Goal: Task Accomplishment & Management: Use online tool/utility

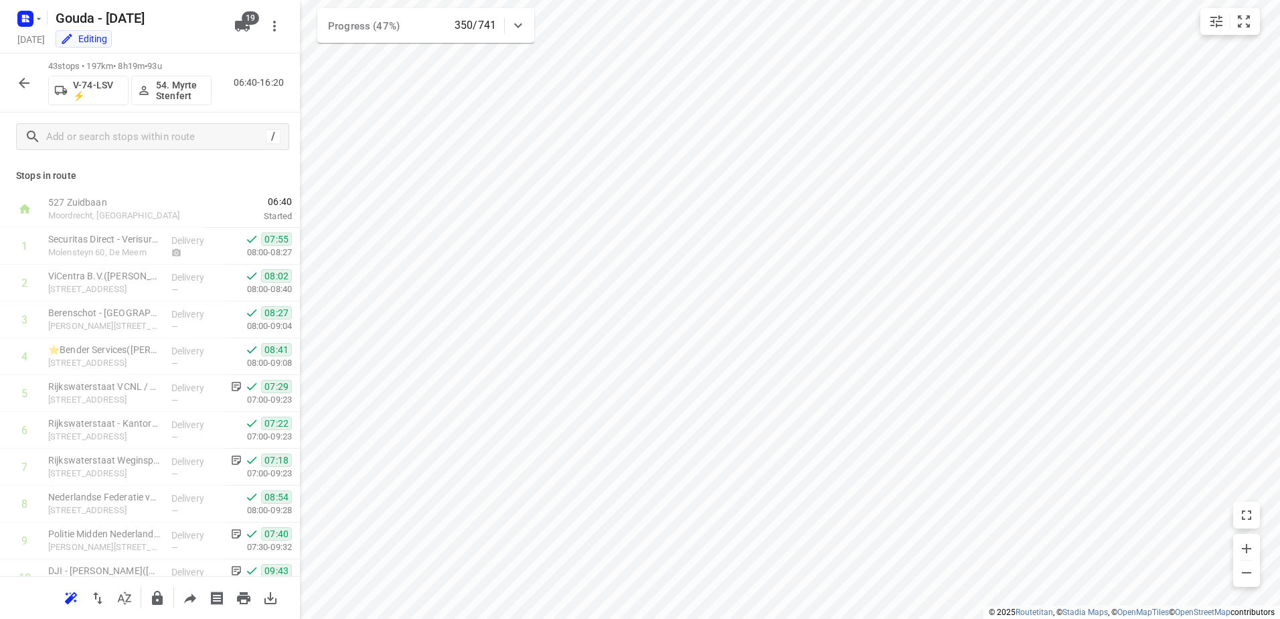
click at [23, 80] on icon "button" at bounding box center [24, 83] width 11 height 11
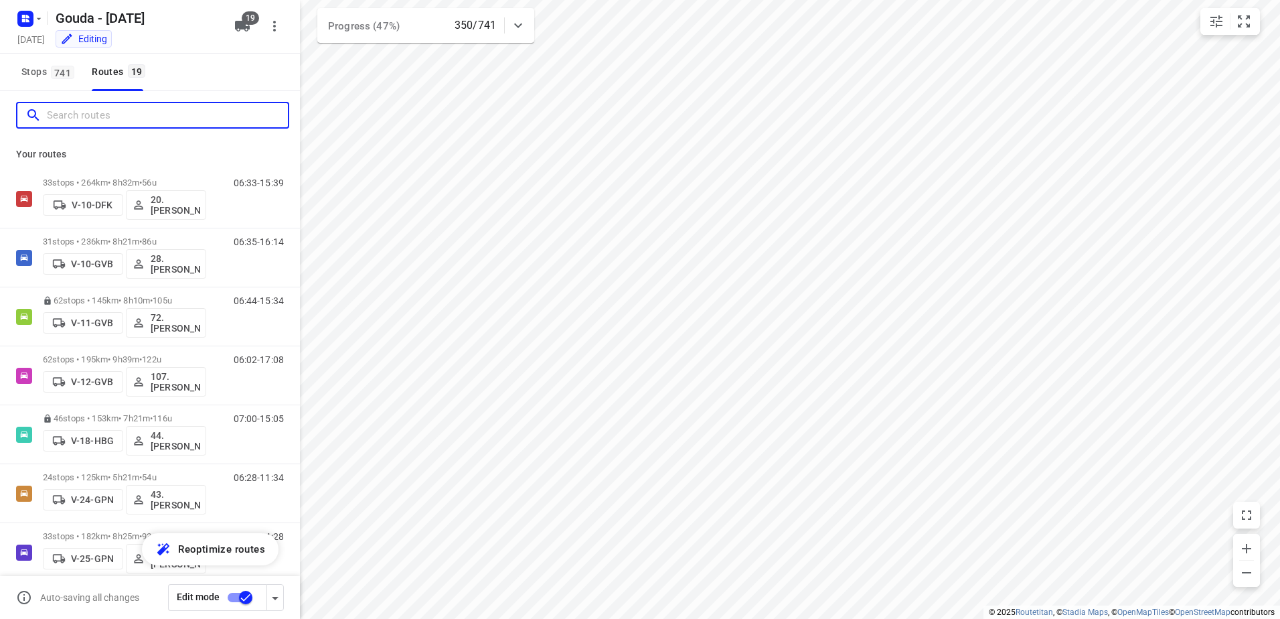
click at [140, 119] on input "Search routes" at bounding box center [167, 115] width 241 height 21
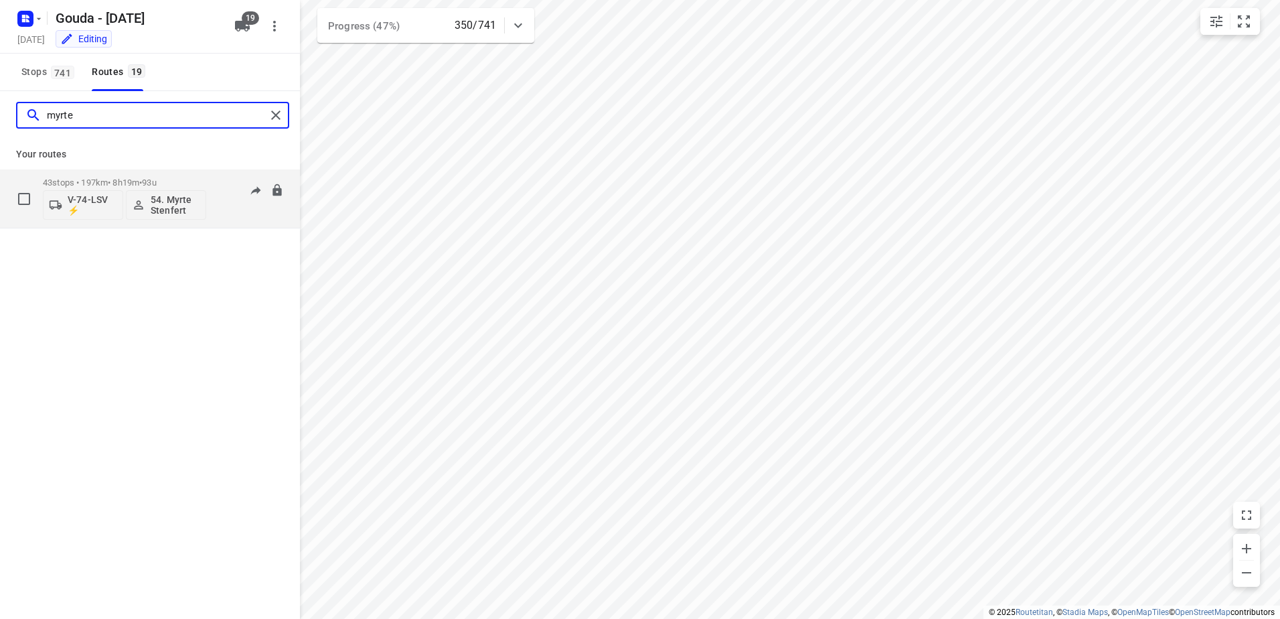
type input "myrte"
click at [145, 173] on div "43 stops • 197km • 8h19m • 93u V-74-LSV ⚡ 54. Myrte Stenfert" at bounding box center [124, 199] width 163 height 56
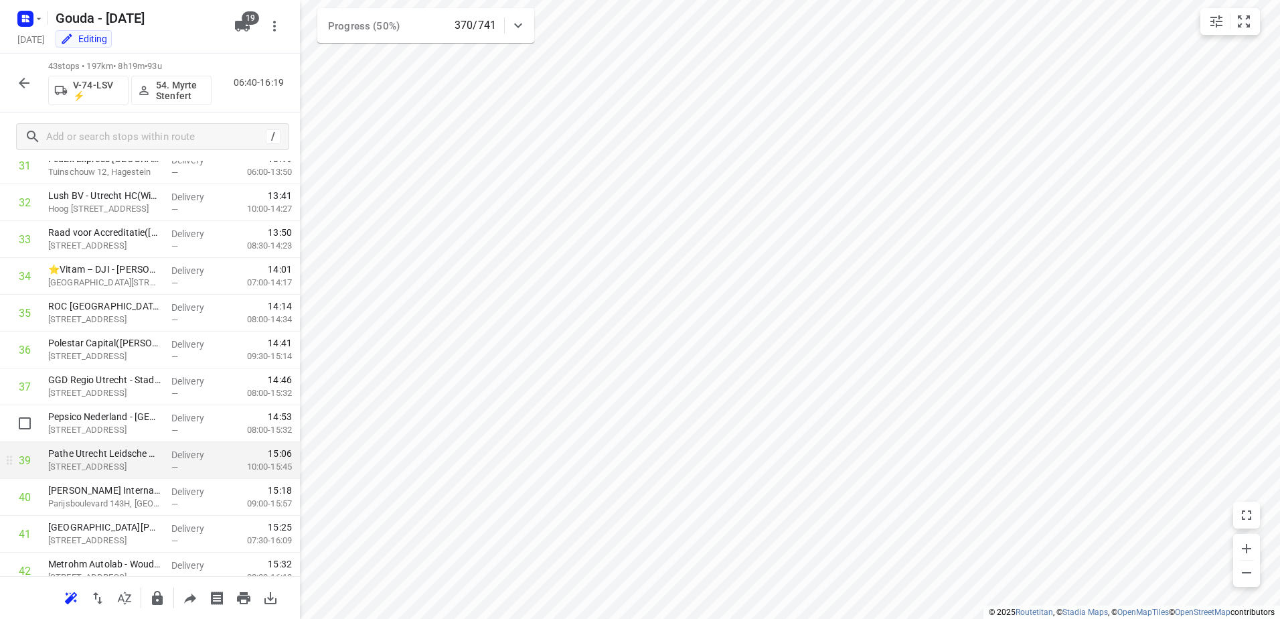
scroll to position [1272, 0]
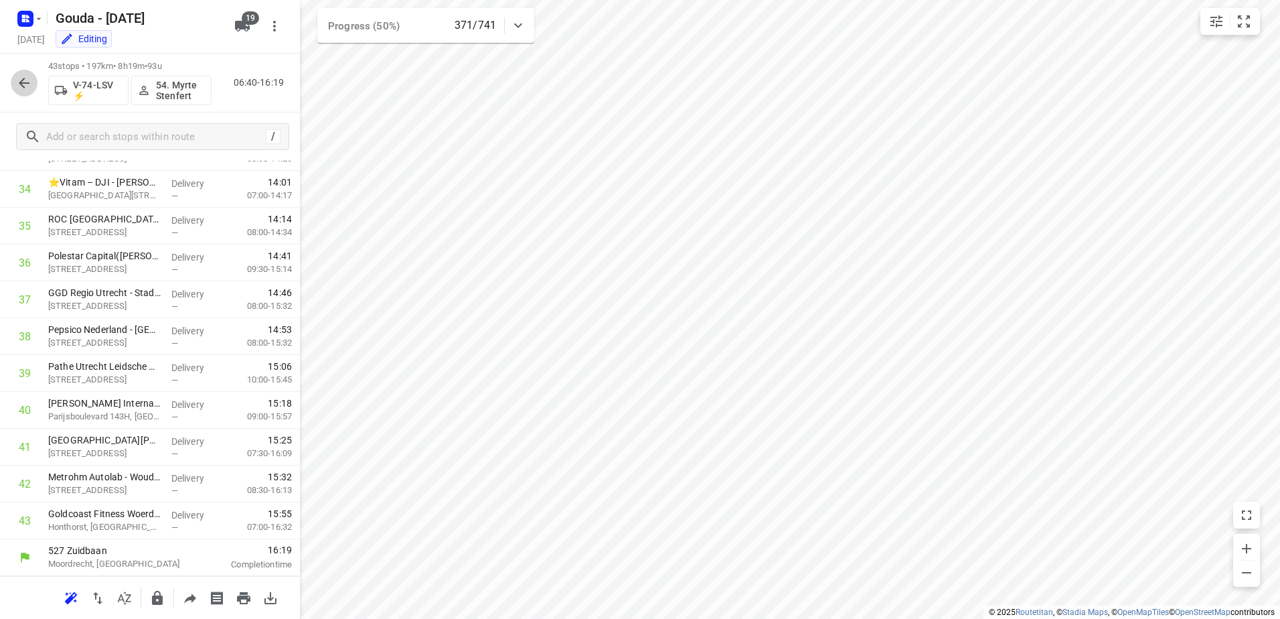
click at [19, 76] on icon "button" at bounding box center [24, 83] width 16 height 16
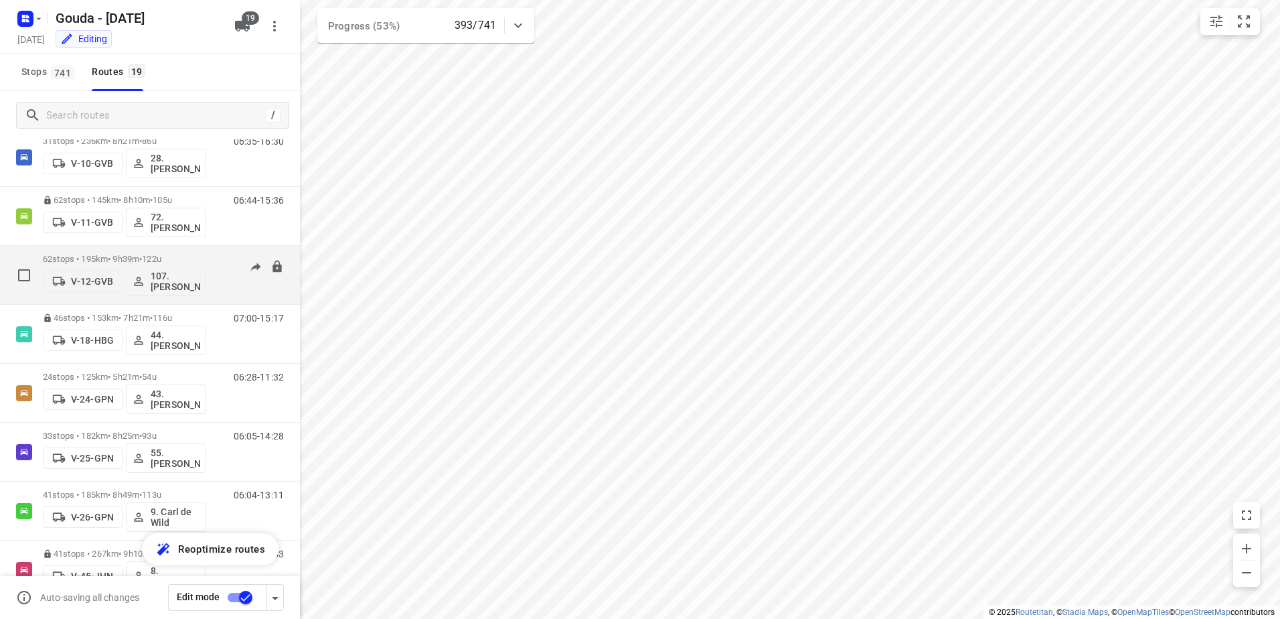
scroll to position [0, 0]
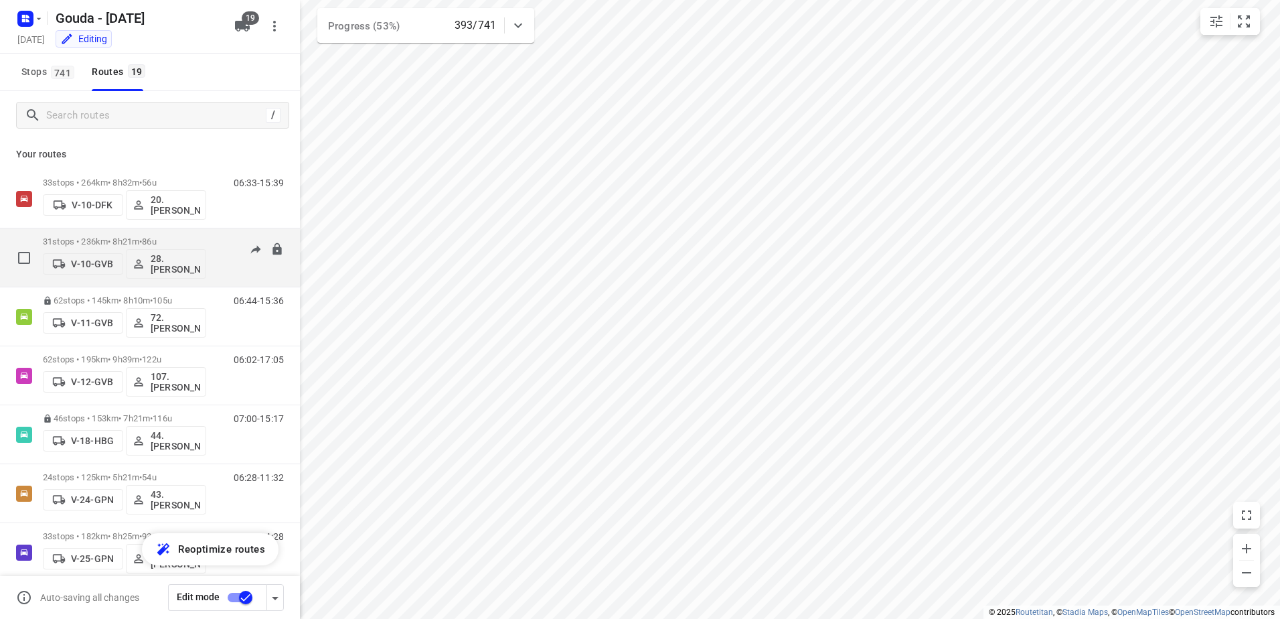
click at [179, 238] on p "31 stops • 236km • 8h21m • 86u" at bounding box center [124, 241] width 163 height 10
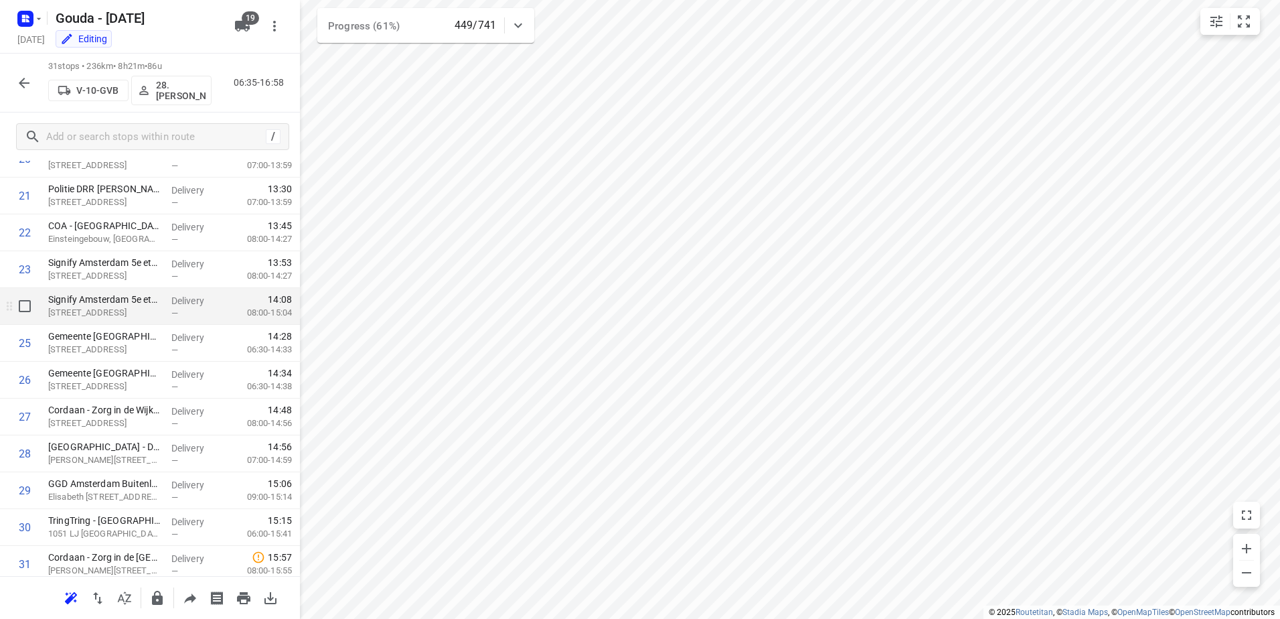
scroll to position [830, 0]
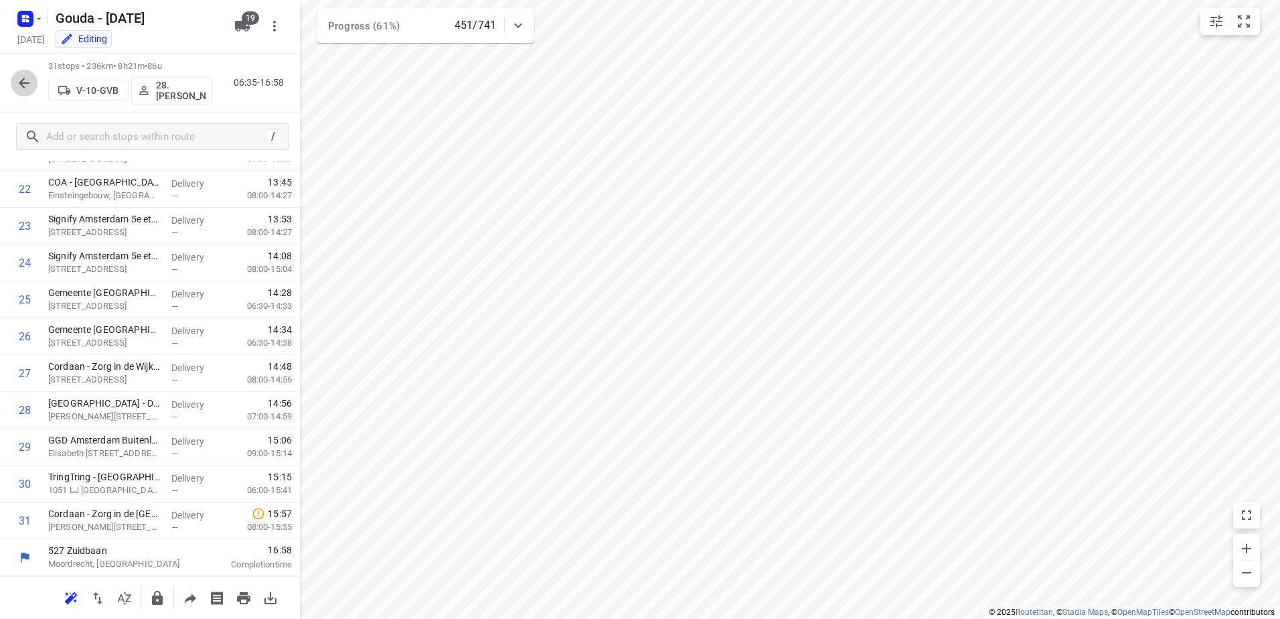
click at [22, 86] on icon "button" at bounding box center [24, 83] width 16 height 16
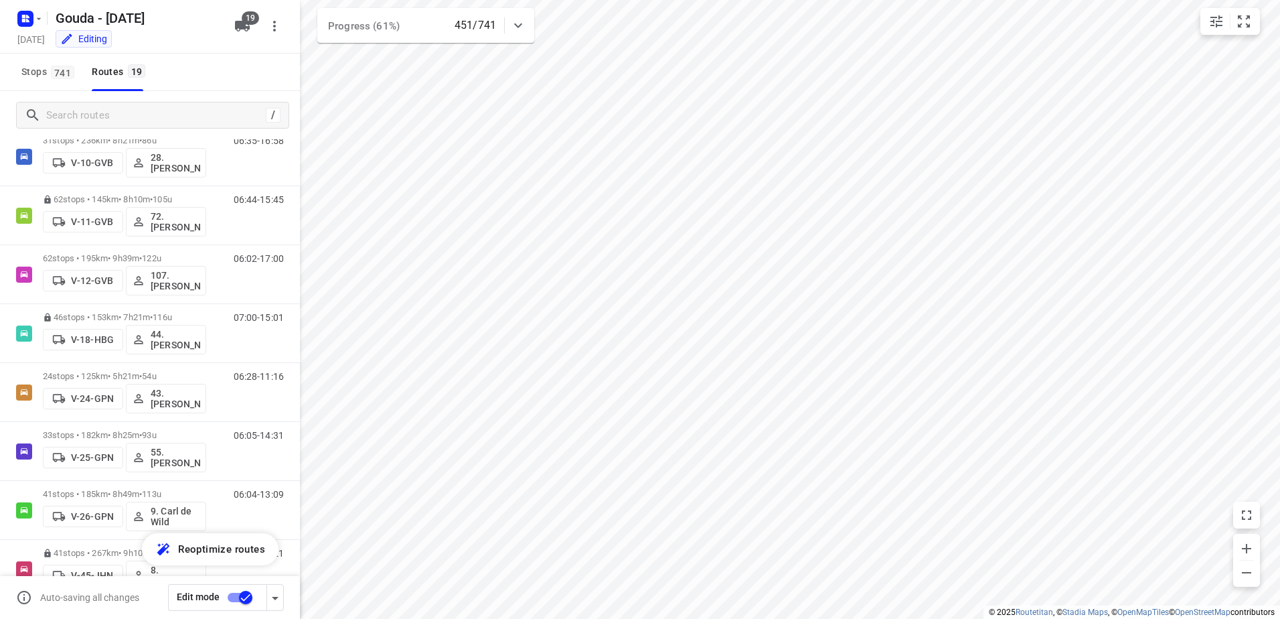
scroll to position [113, 0]
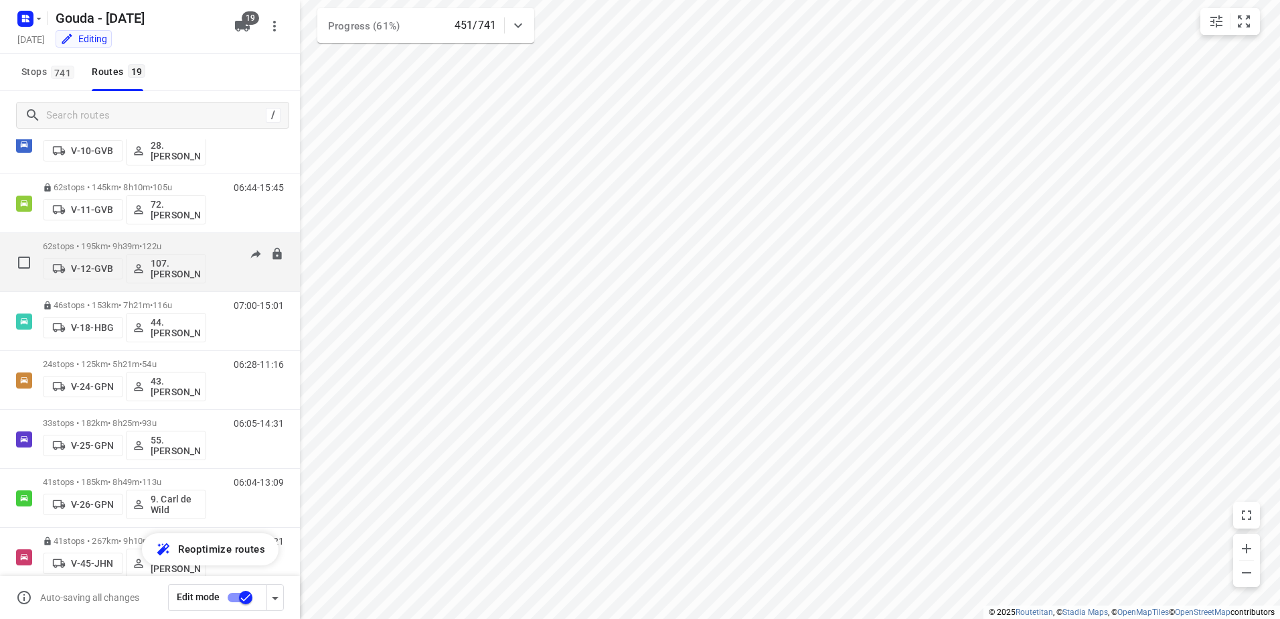
click at [139, 246] on p "62 stops • 195km • 9h39m • 122u" at bounding box center [124, 246] width 163 height 10
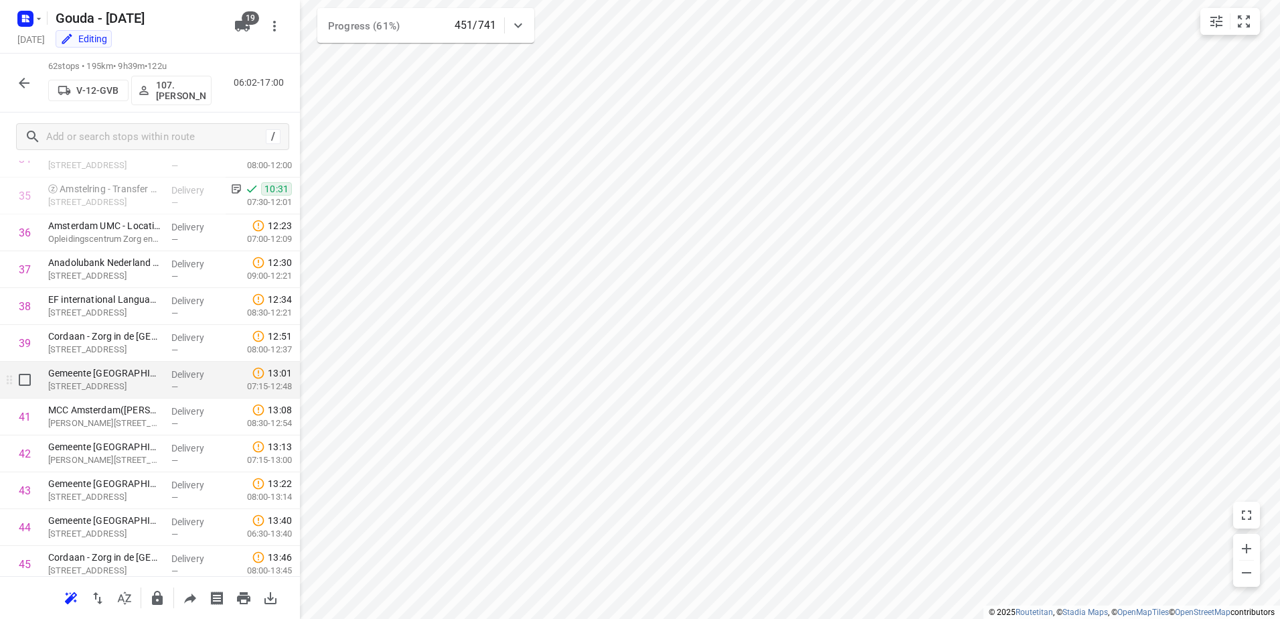
scroll to position [1503, 0]
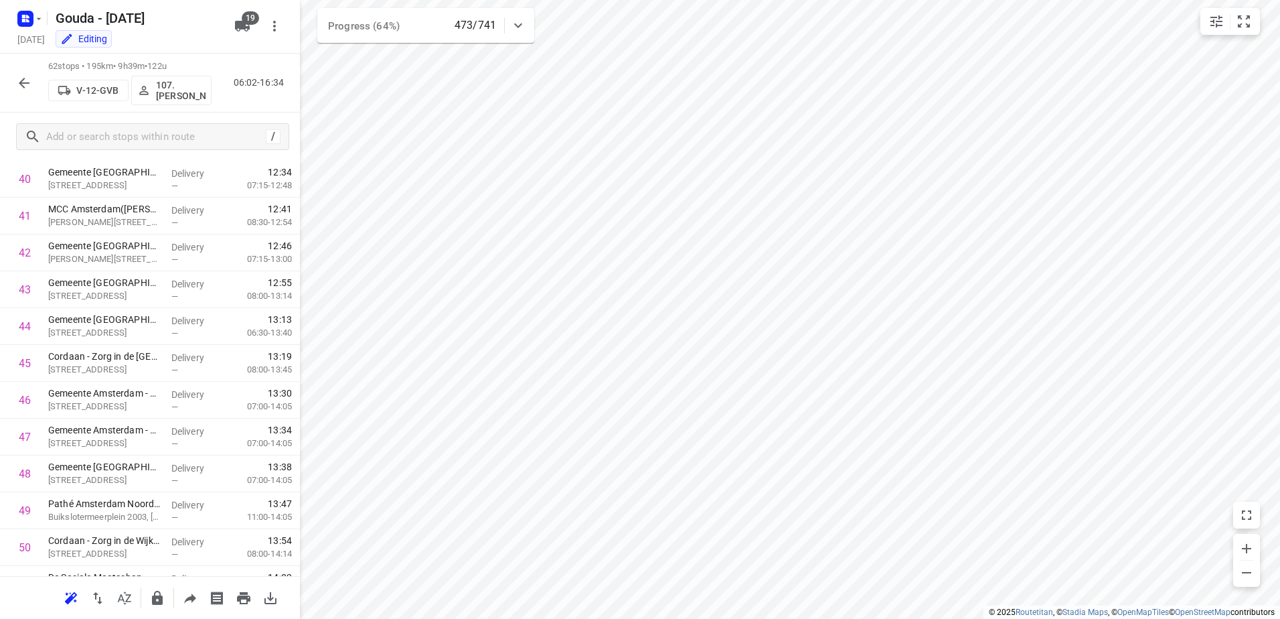
click at [23, 90] on icon "button" at bounding box center [24, 83] width 16 height 16
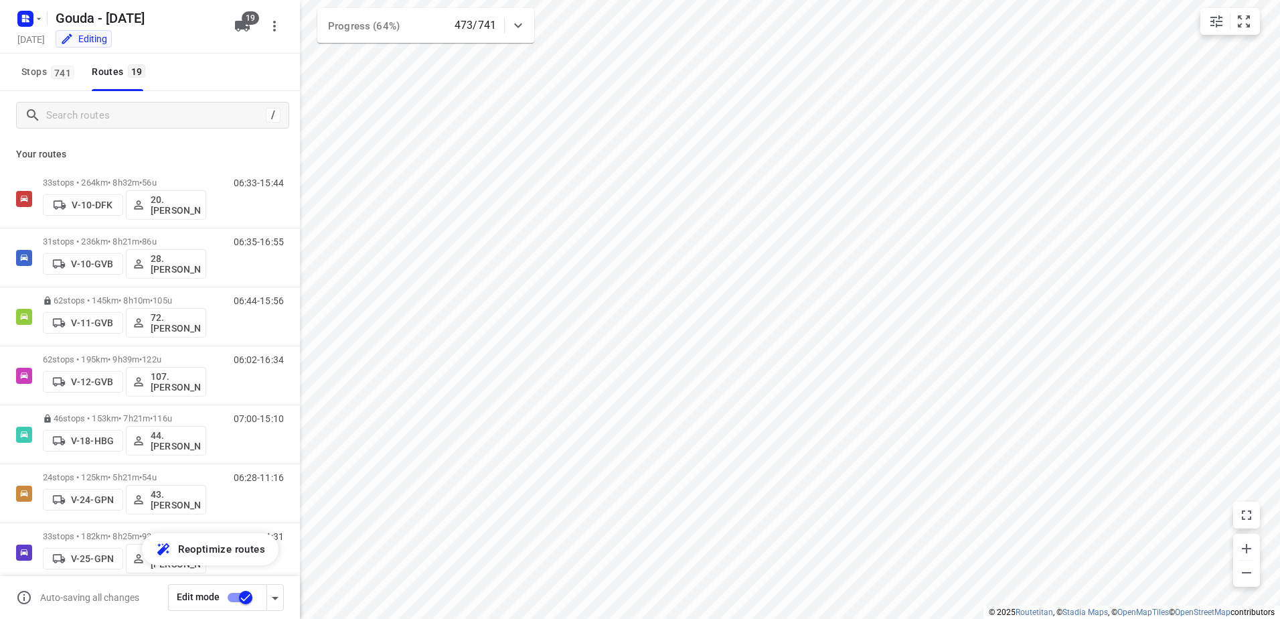
click at [281, 597] on icon "button" at bounding box center [275, 598] width 16 height 16
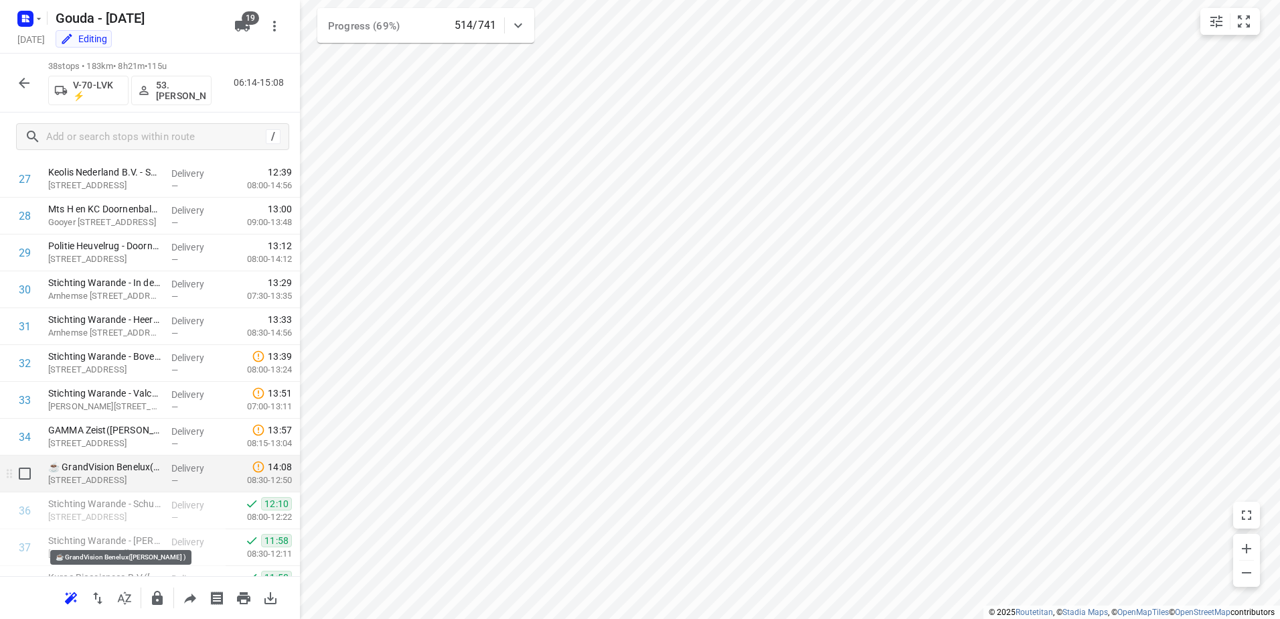
scroll to position [954, 0]
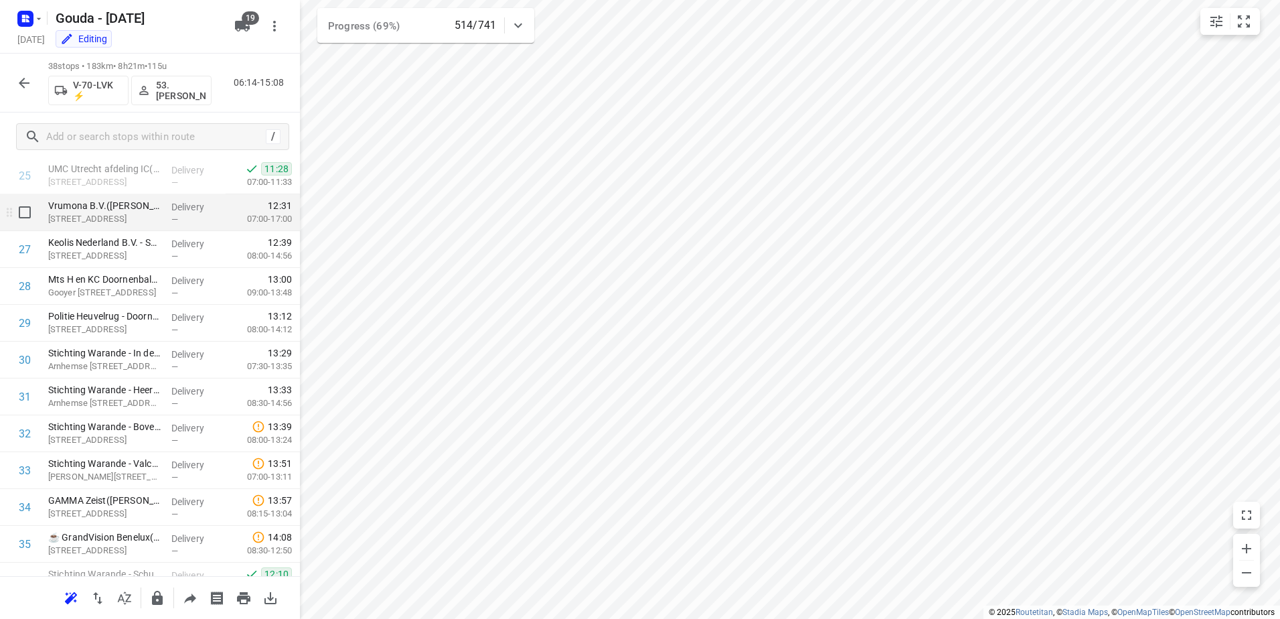
click at [146, 226] on div "Vrumona B.V.(Marjolein van Waardhuizen) Vrumonaweg 2, Bunnik" at bounding box center [104, 212] width 123 height 37
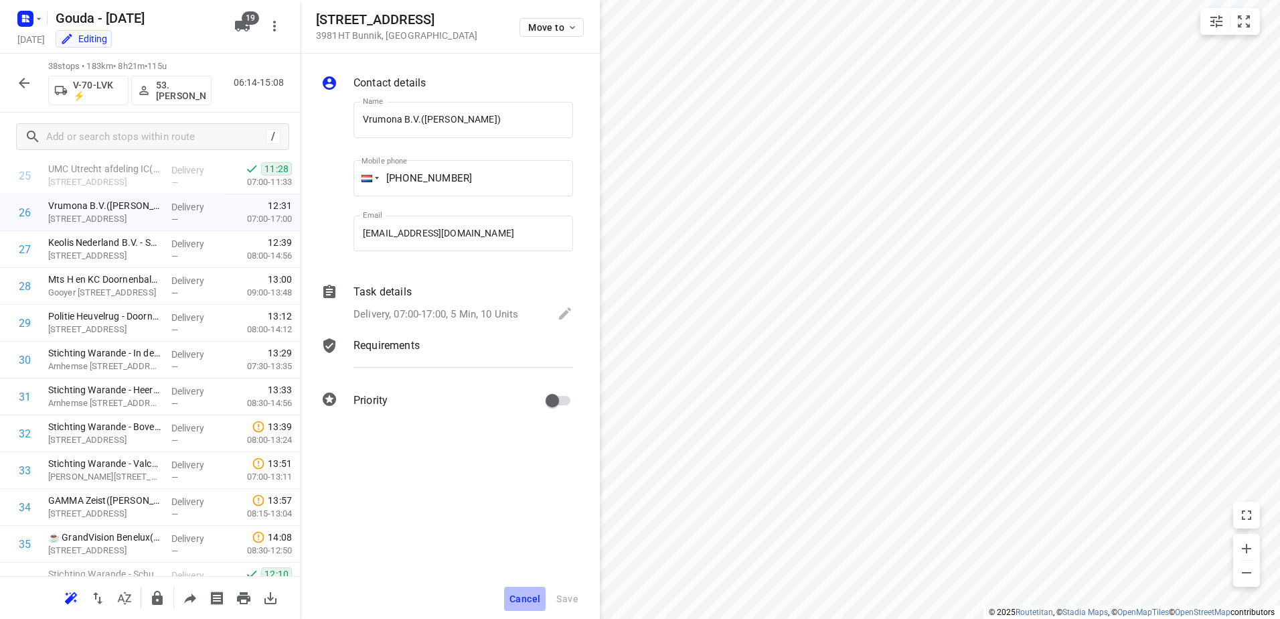
click at [516, 595] on span "Cancel" at bounding box center [525, 598] width 31 height 11
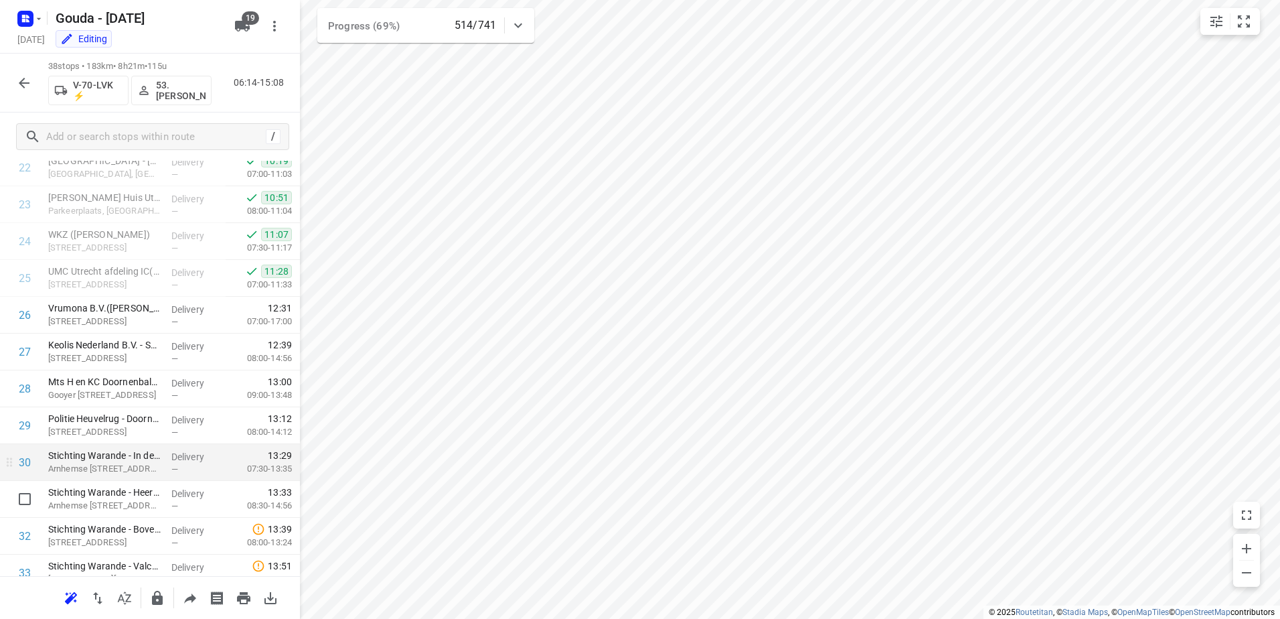
scroll to position [870, 0]
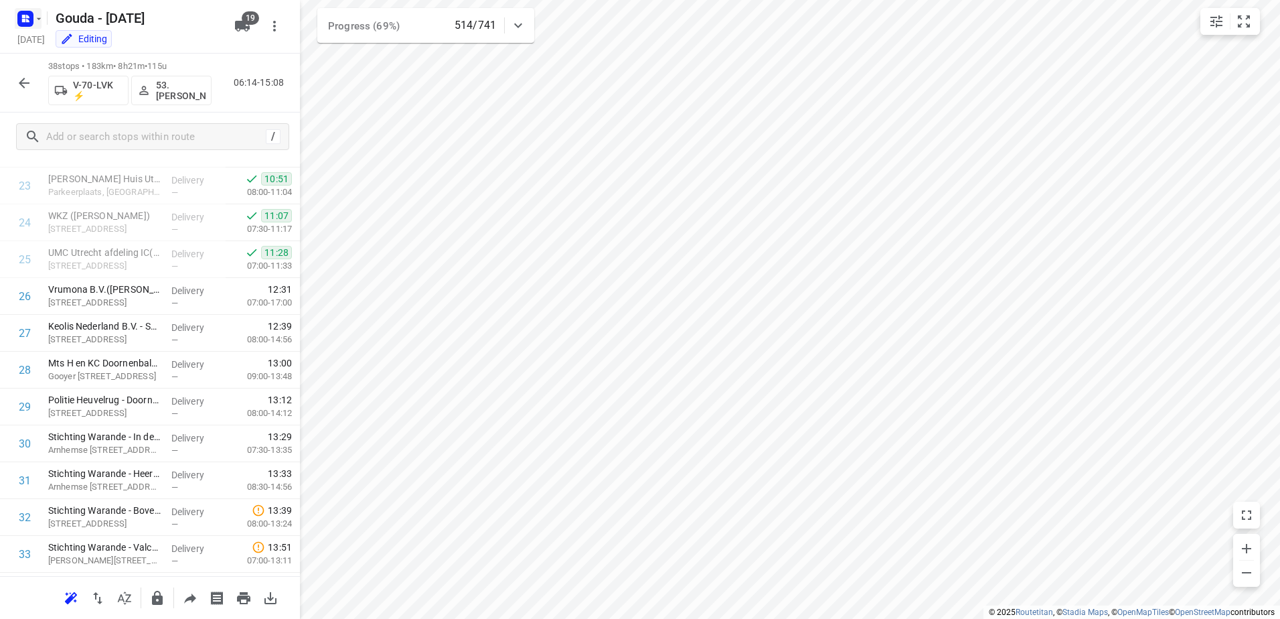
click at [29, 18] on rect "button" at bounding box center [25, 19] width 16 height 16
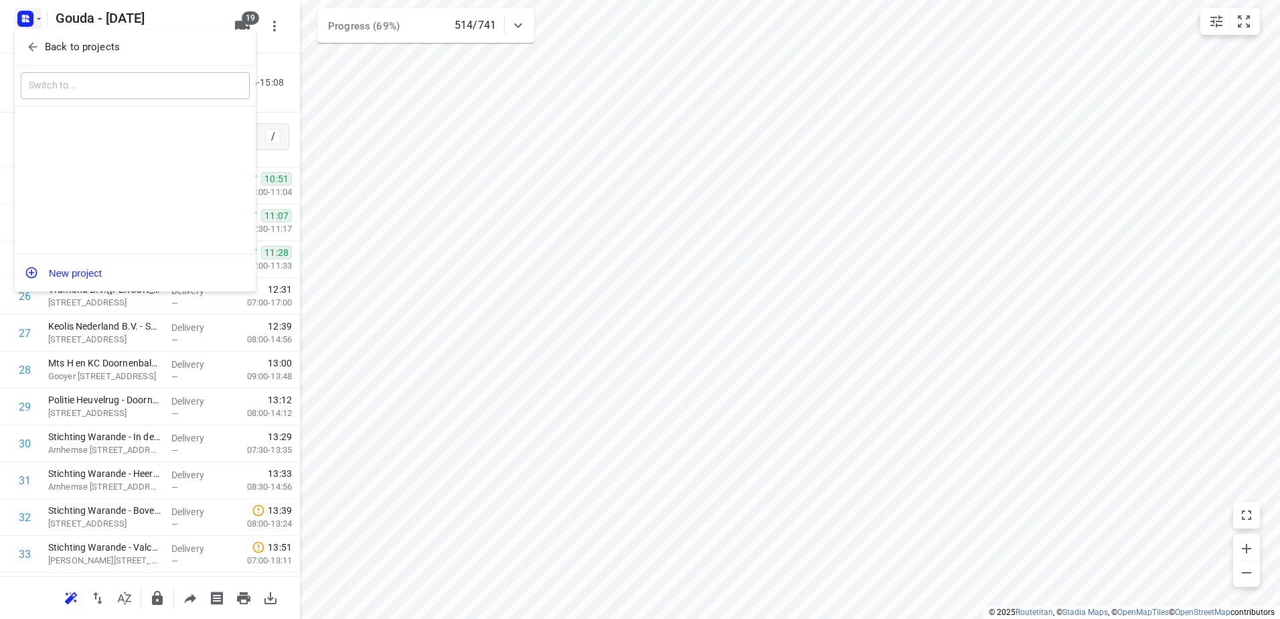
click at [49, 52] on p "Back to projects" at bounding box center [82, 47] width 75 height 15
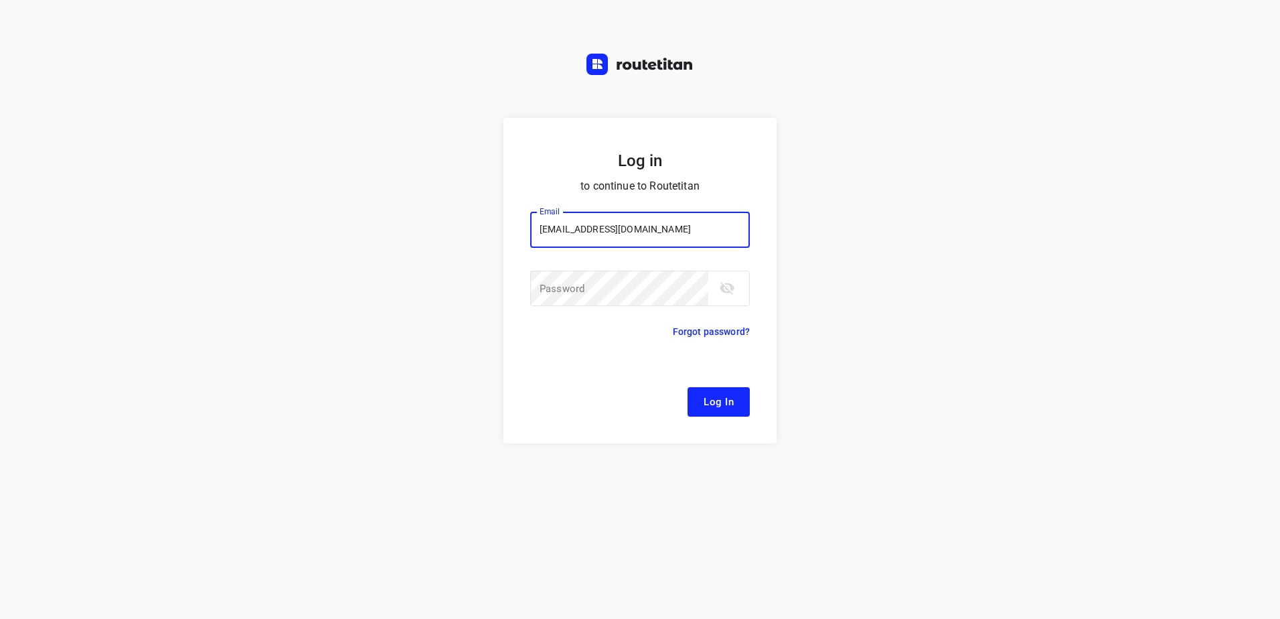
type input "remco@fruitopjewerk.nl"
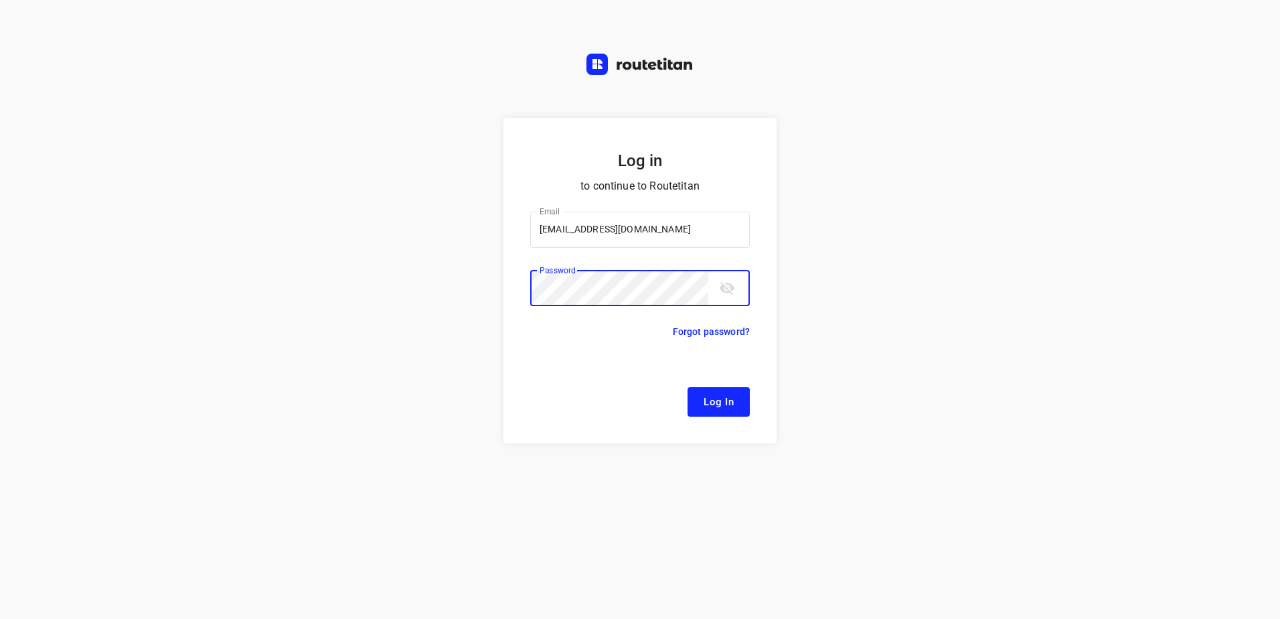
click at [688, 387] on button "Log In" at bounding box center [719, 401] width 62 height 29
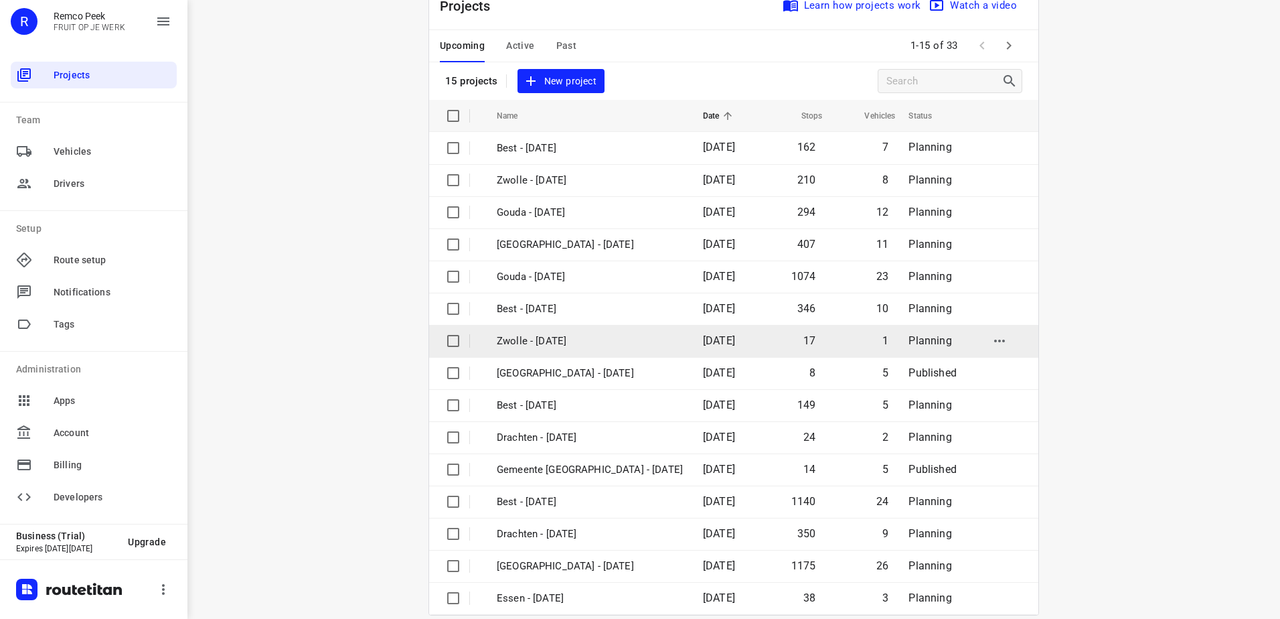
scroll to position [58, 0]
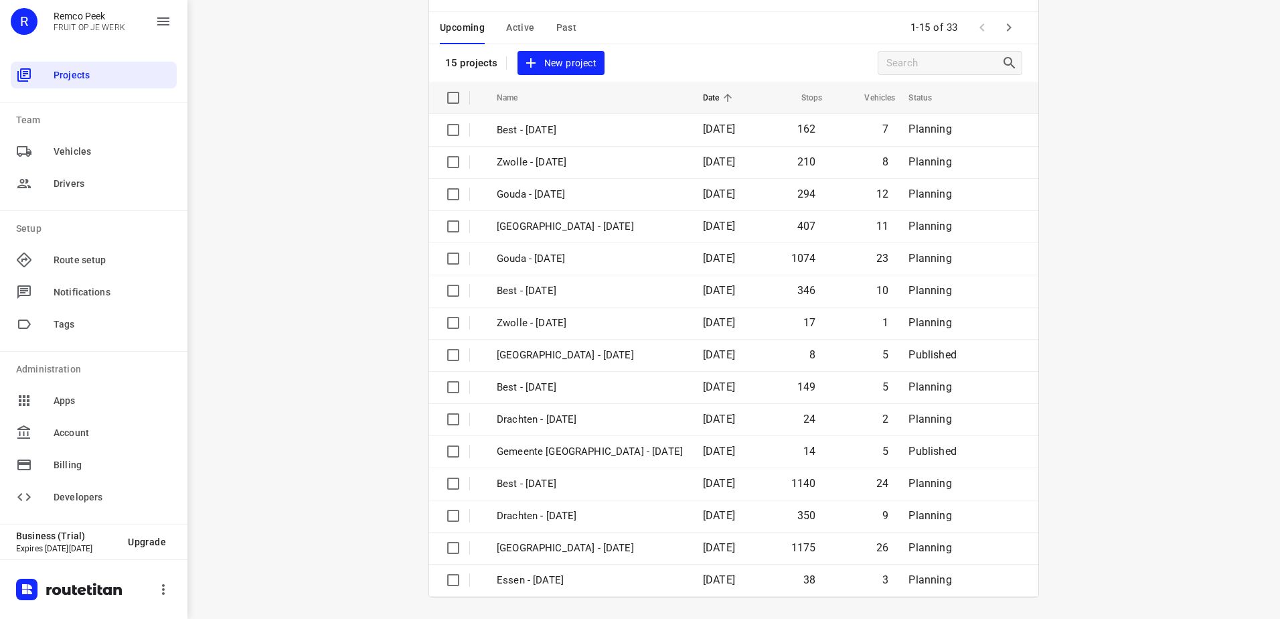
click at [1009, 35] on icon "button" at bounding box center [1009, 27] width 16 height 16
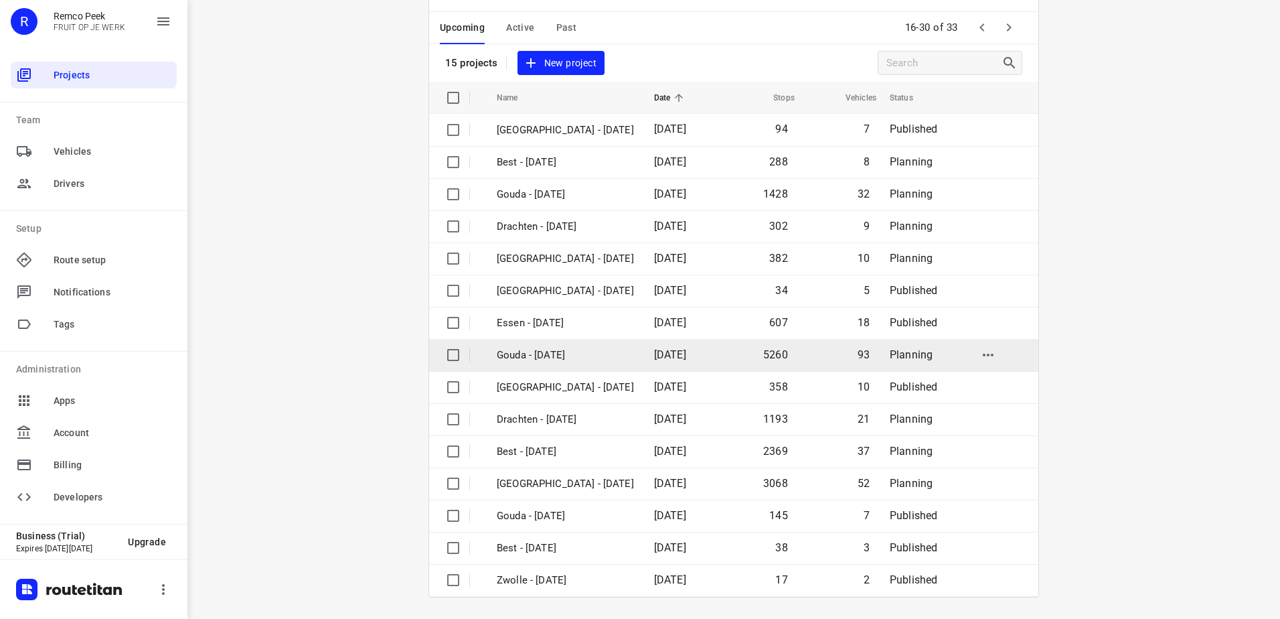
click at [587, 360] on p "Gouda - [DATE]" at bounding box center [565, 355] width 137 height 15
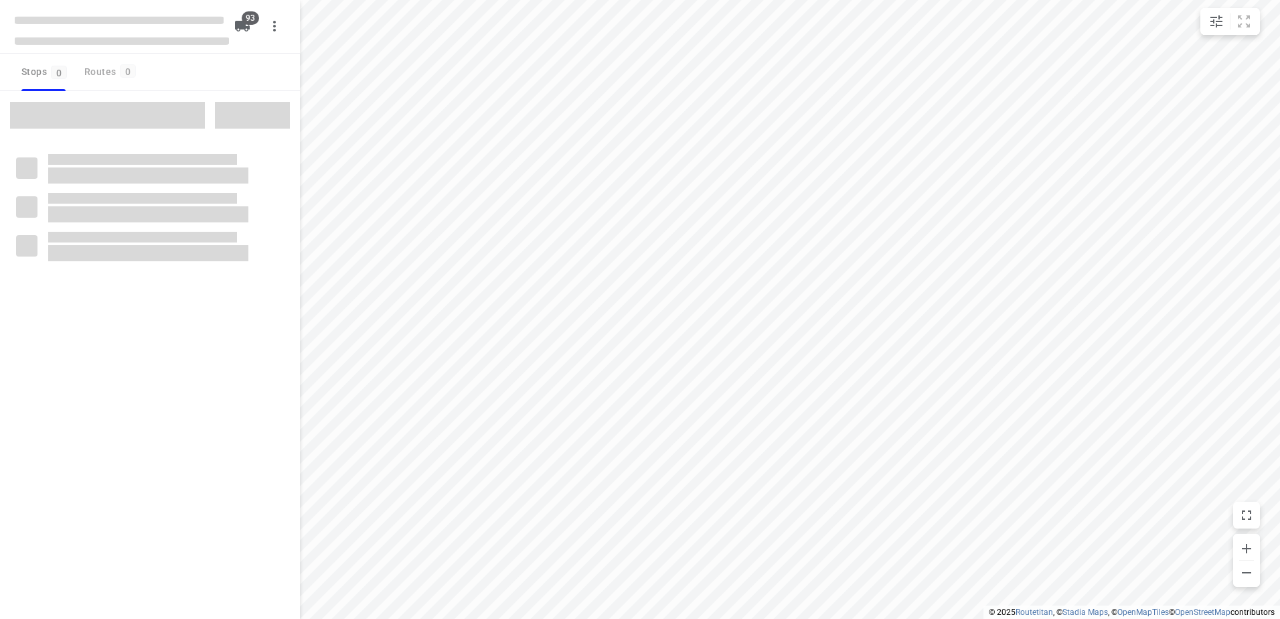
checkbox input "true"
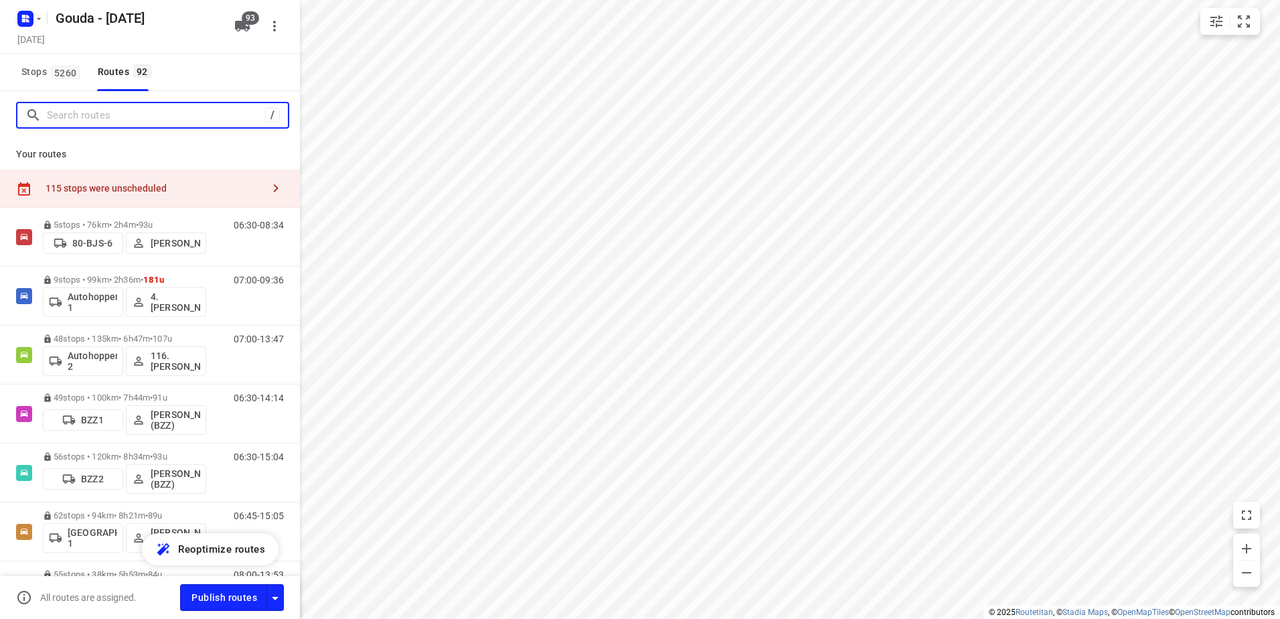
click at [127, 107] on input "Search routes" at bounding box center [156, 115] width 218 height 21
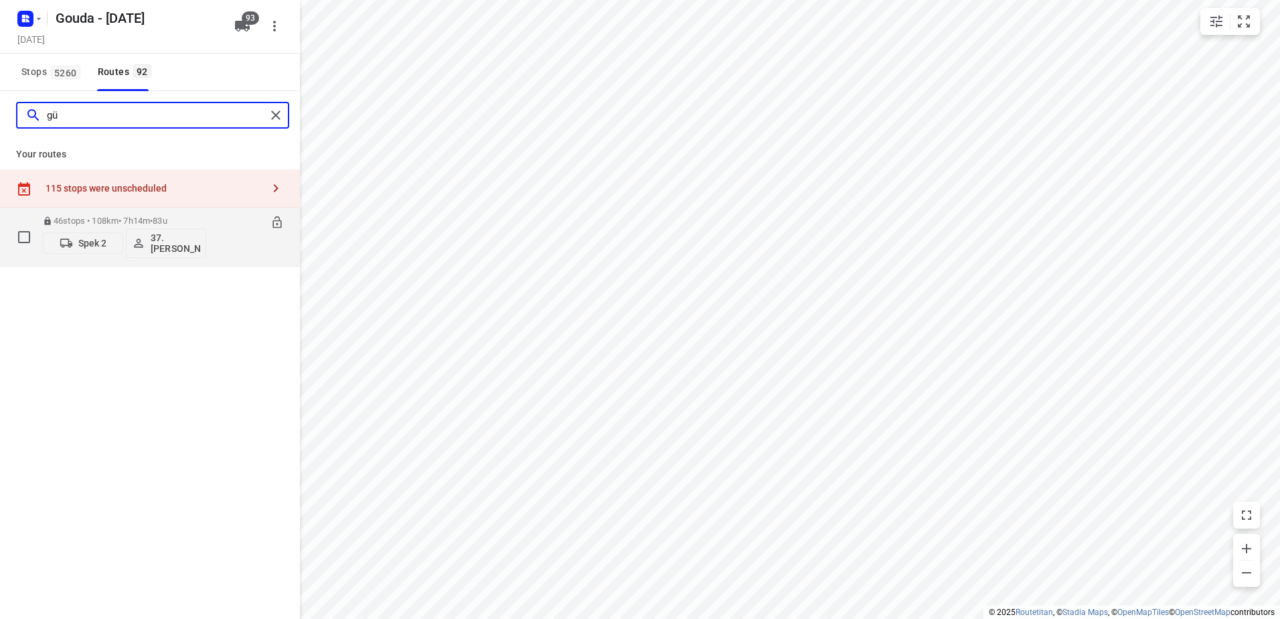
type input "gü"
click at [127, 215] on div "46 stops • 108km • 7h14m • 83u Spek 2 37.Gürsel Sönmez" at bounding box center [124, 237] width 163 height 56
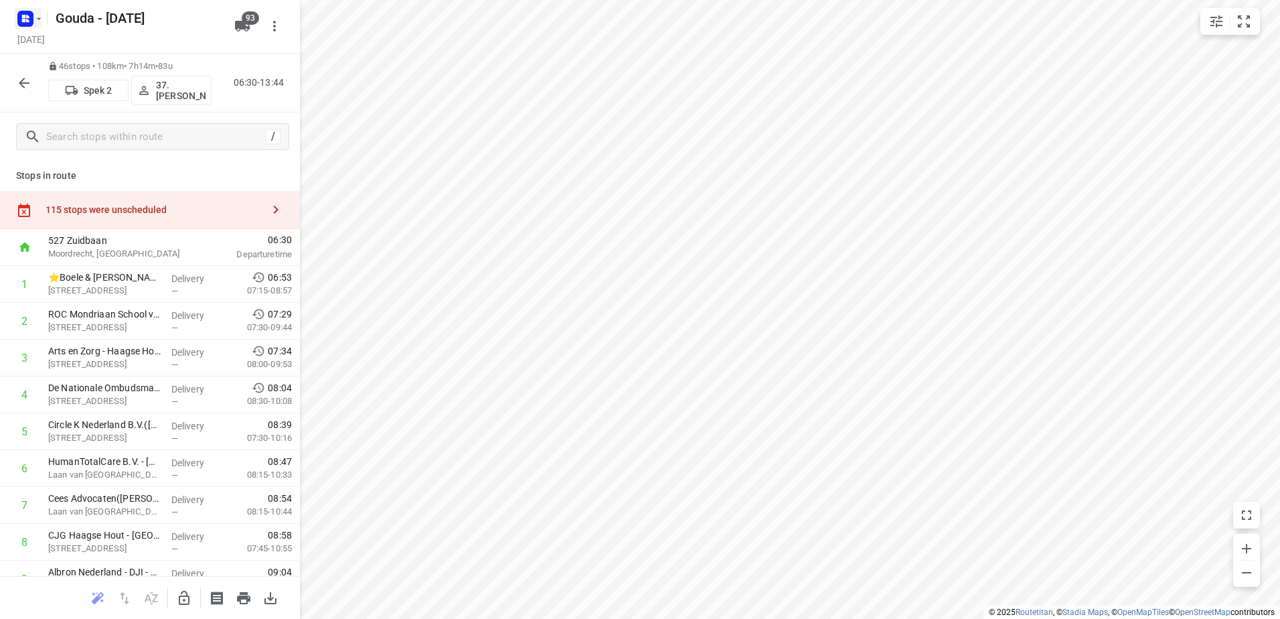
click at [16, 23] on icon "button" at bounding box center [25, 18] width 21 height 21
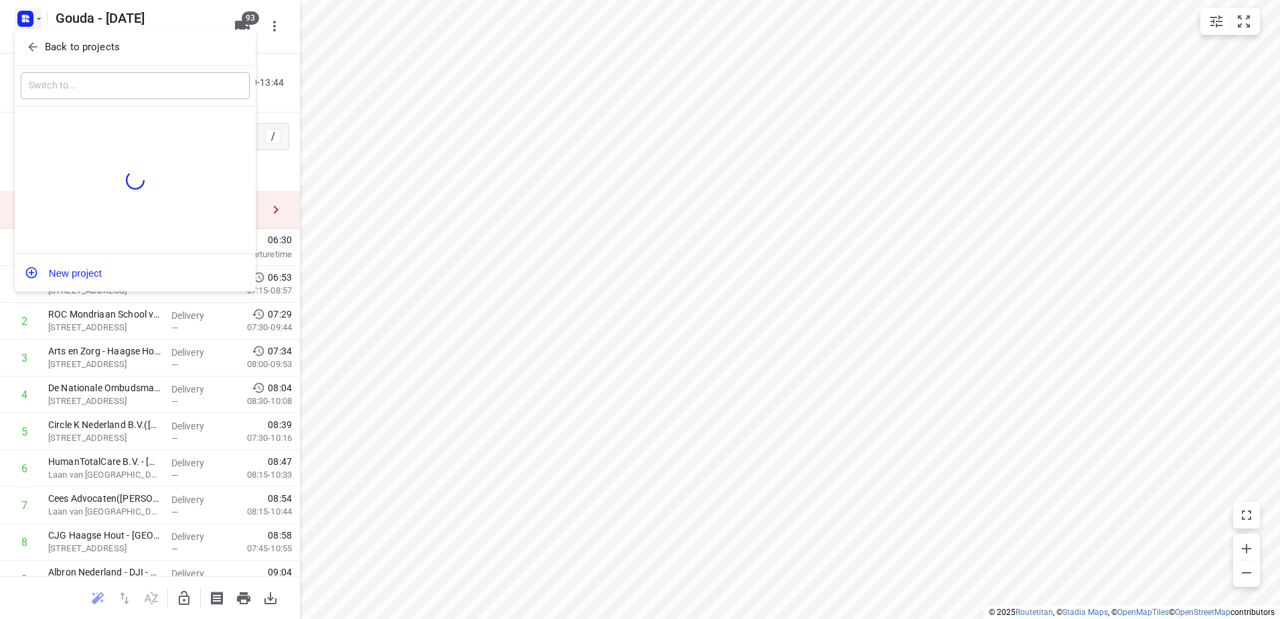
click at [59, 46] on p "Back to projects" at bounding box center [82, 47] width 75 height 15
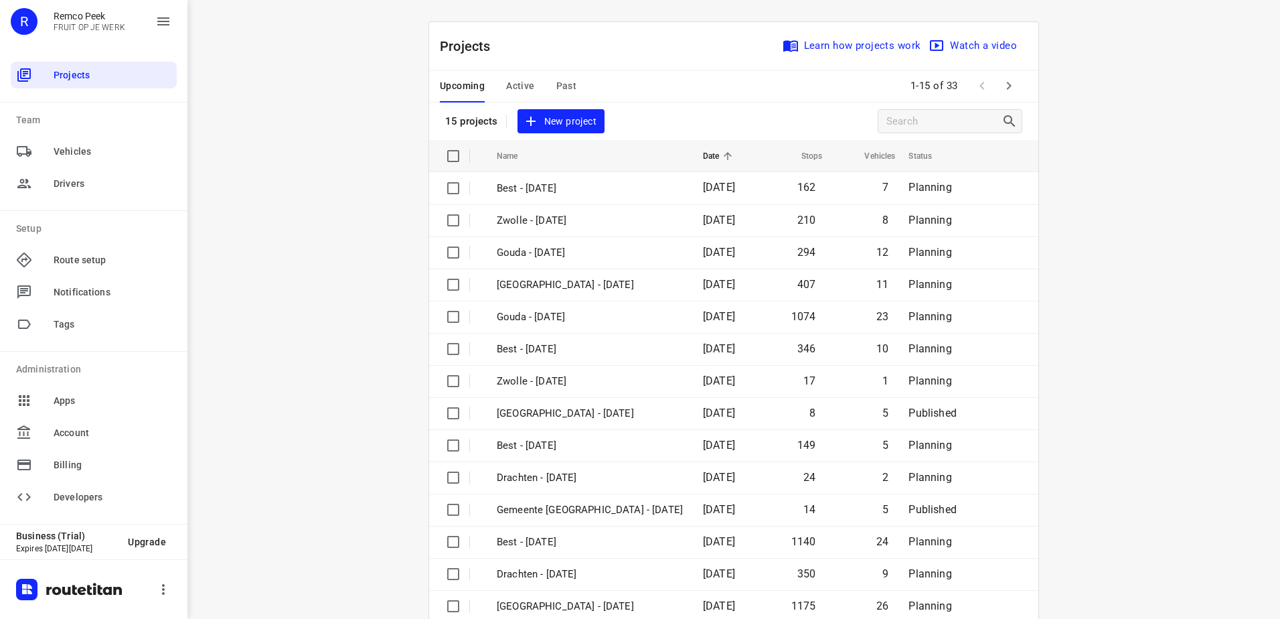
click at [550, 82] on div "Upcoming Active Past" at bounding box center [519, 86] width 158 height 32
click at [561, 84] on span "Past" at bounding box center [566, 86] width 21 height 17
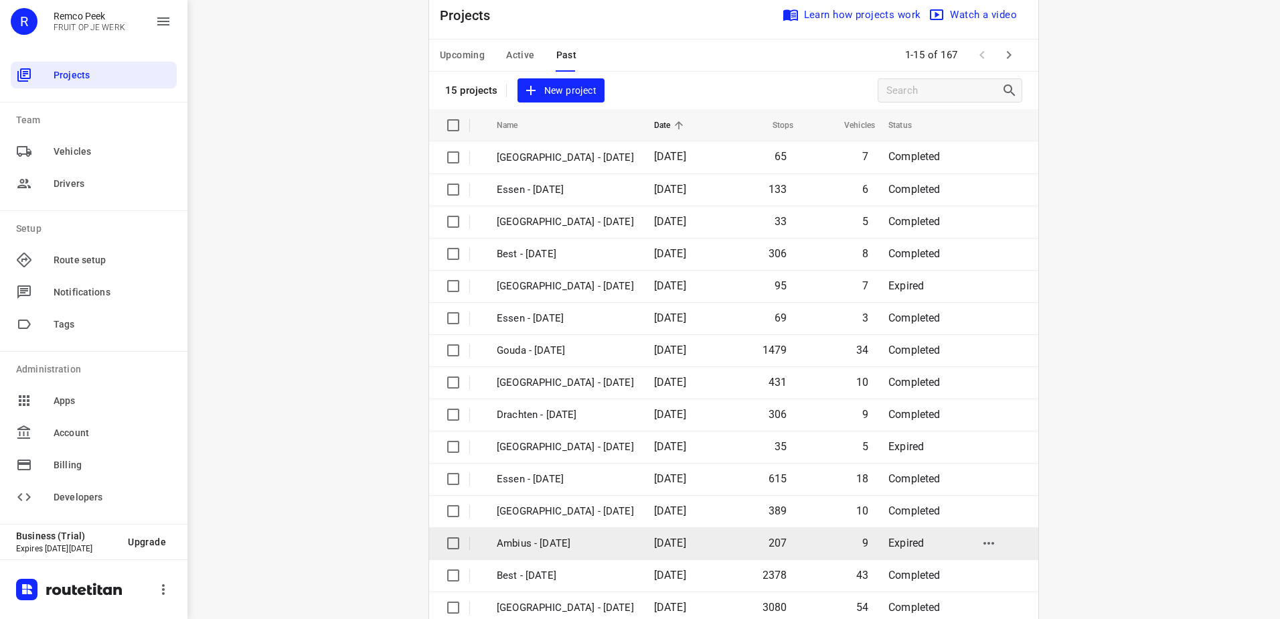
scroll to position [58, 0]
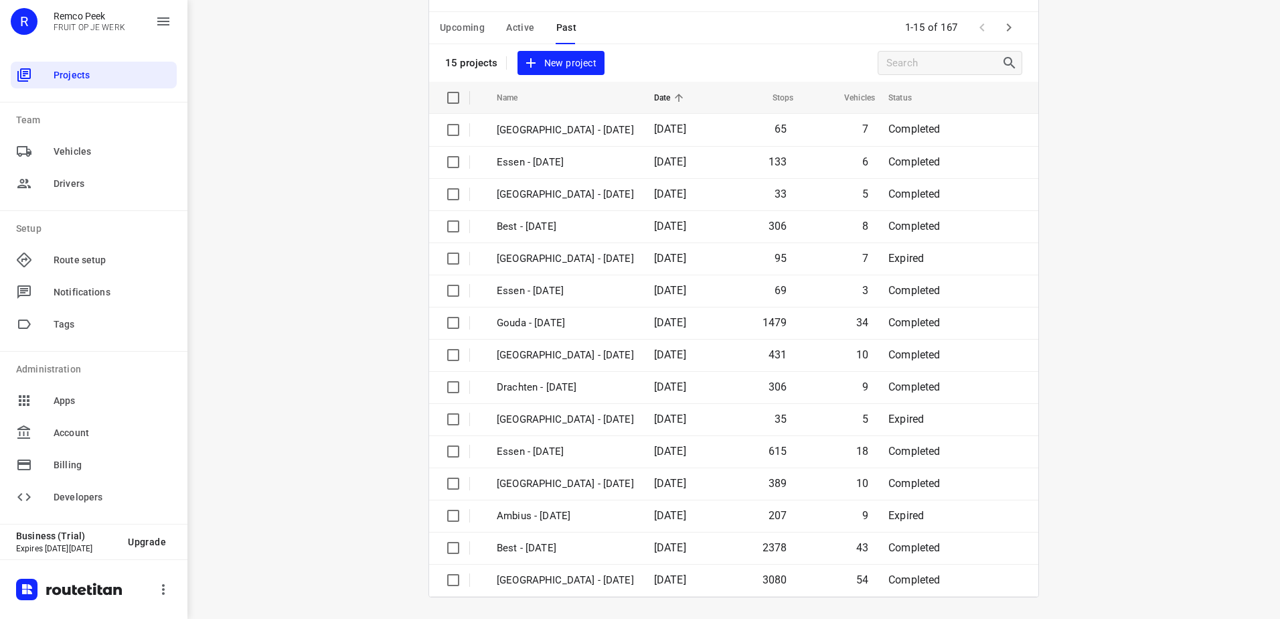
click at [996, 17] on span at bounding box center [1009, 27] width 27 height 27
click at [1001, 27] on icon "button" at bounding box center [1009, 27] width 16 height 16
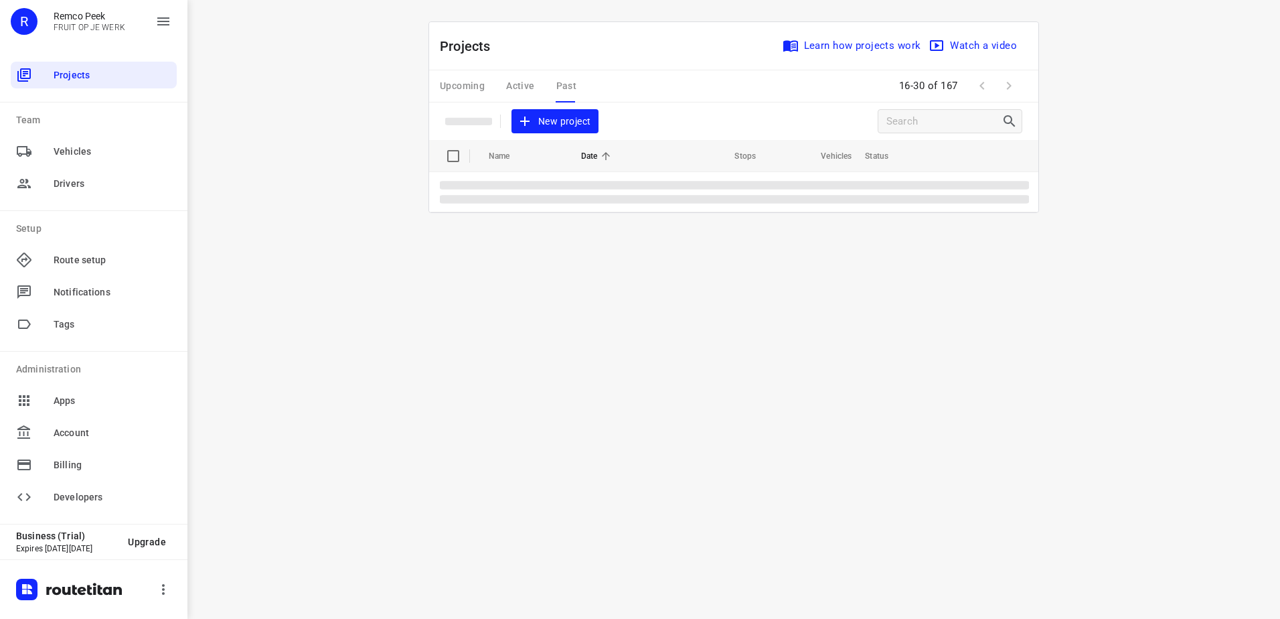
scroll to position [0, 0]
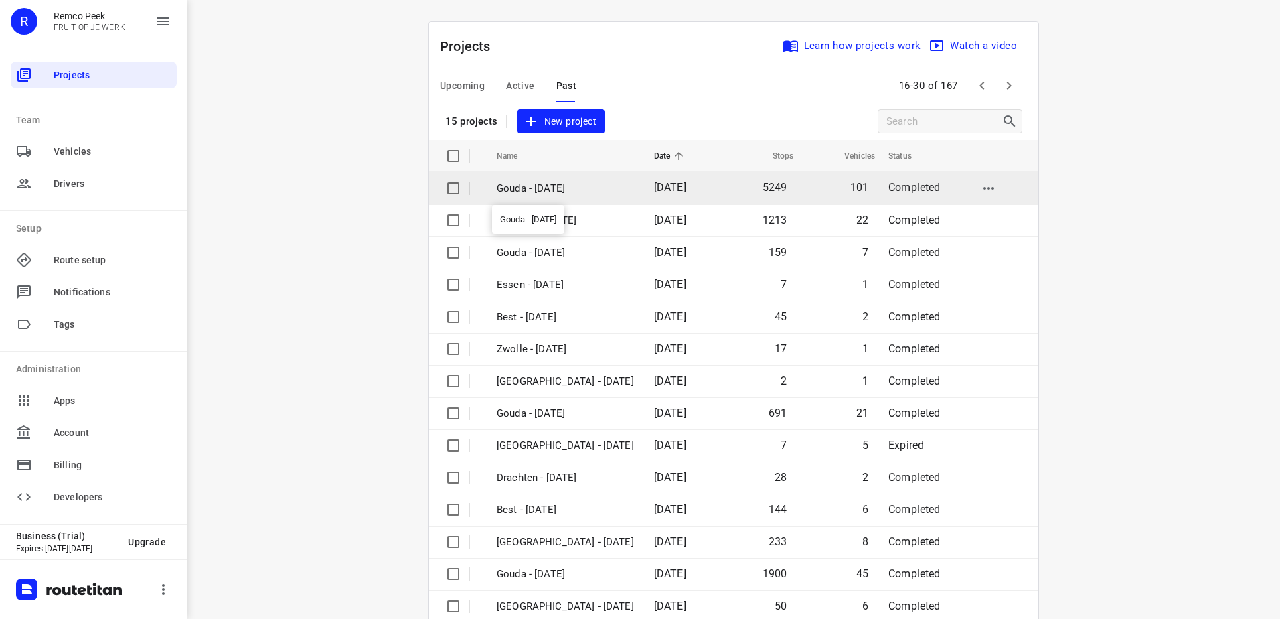
click at [598, 195] on p "Gouda - Monday" at bounding box center [565, 188] width 137 height 15
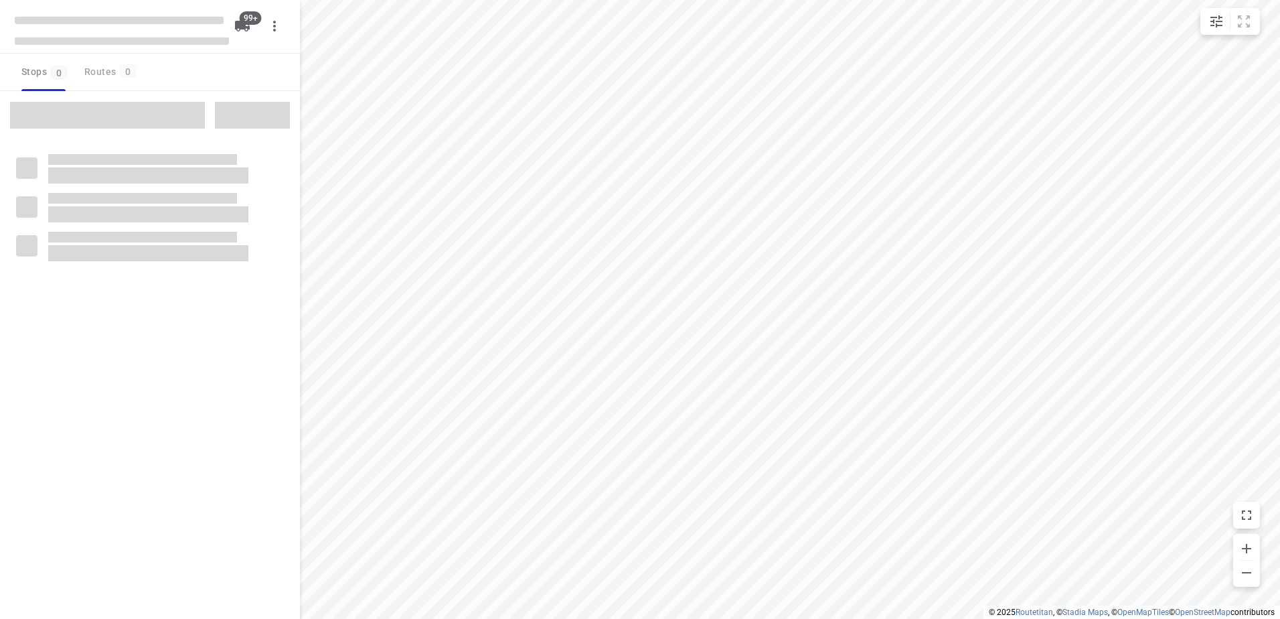
checkbox input "true"
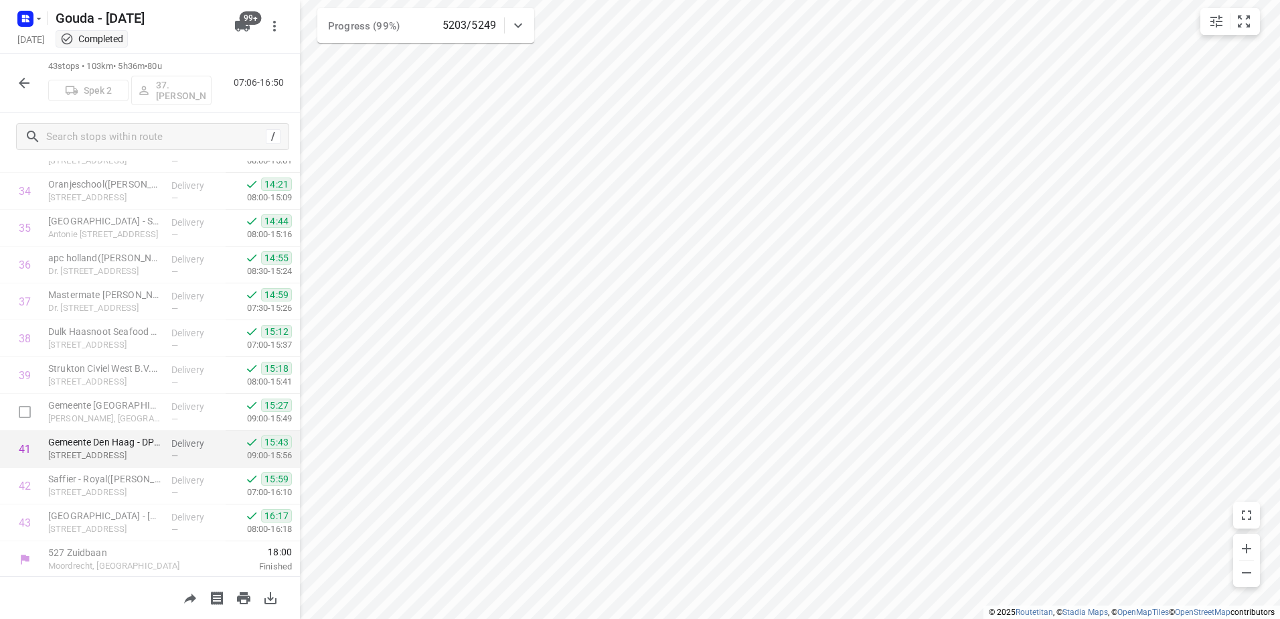
scroll to position [1272, 0]
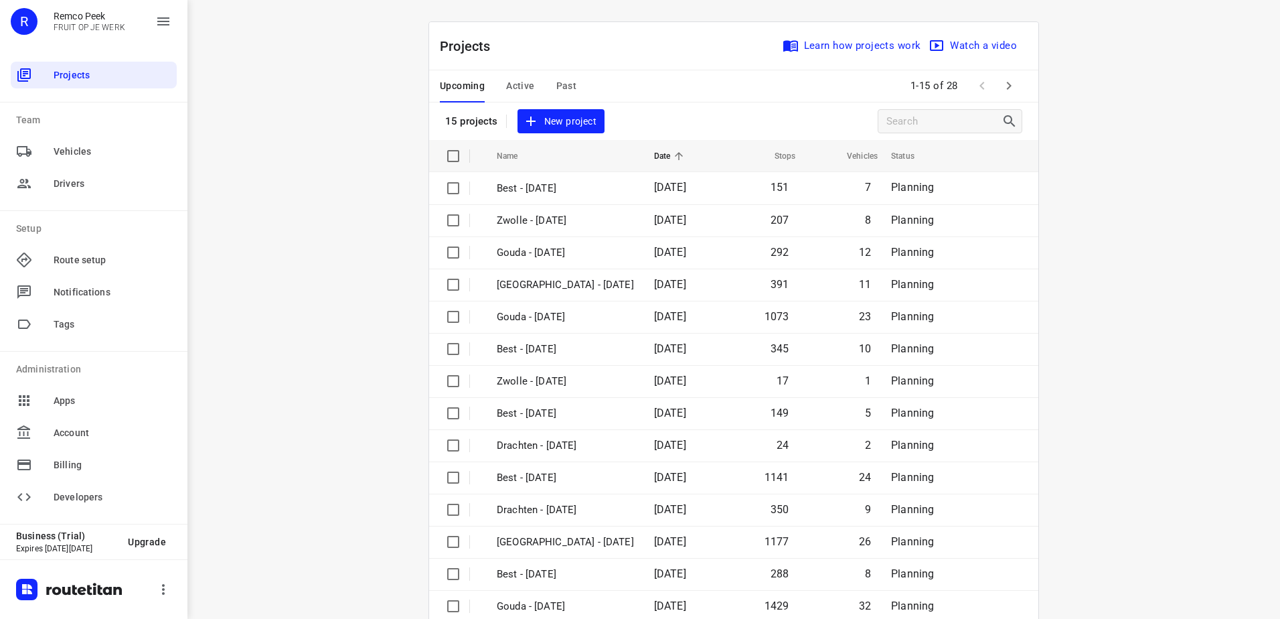
click at [522, 80] on span "Active" at bounding box center [520, 86] width 28 height 17
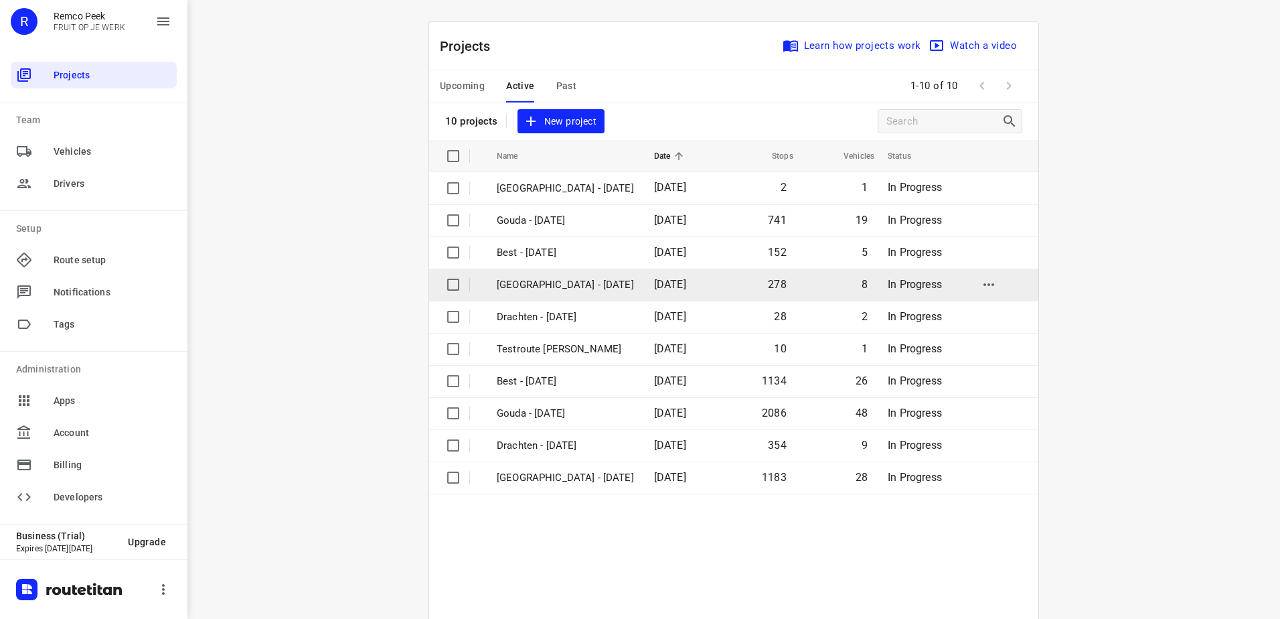
click at [607, 290] on td "[GEOGRAPHIC_DATA] - [DATE]" at bounding box center [563, 285] width 160 height 32
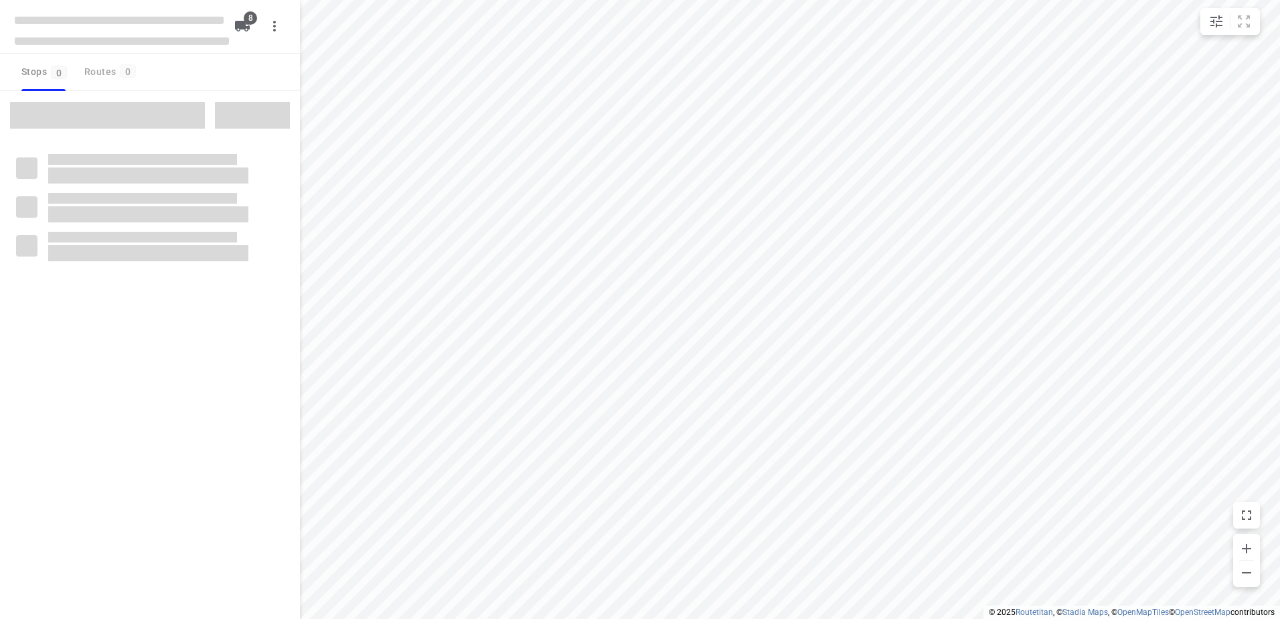
checkbox input "true"
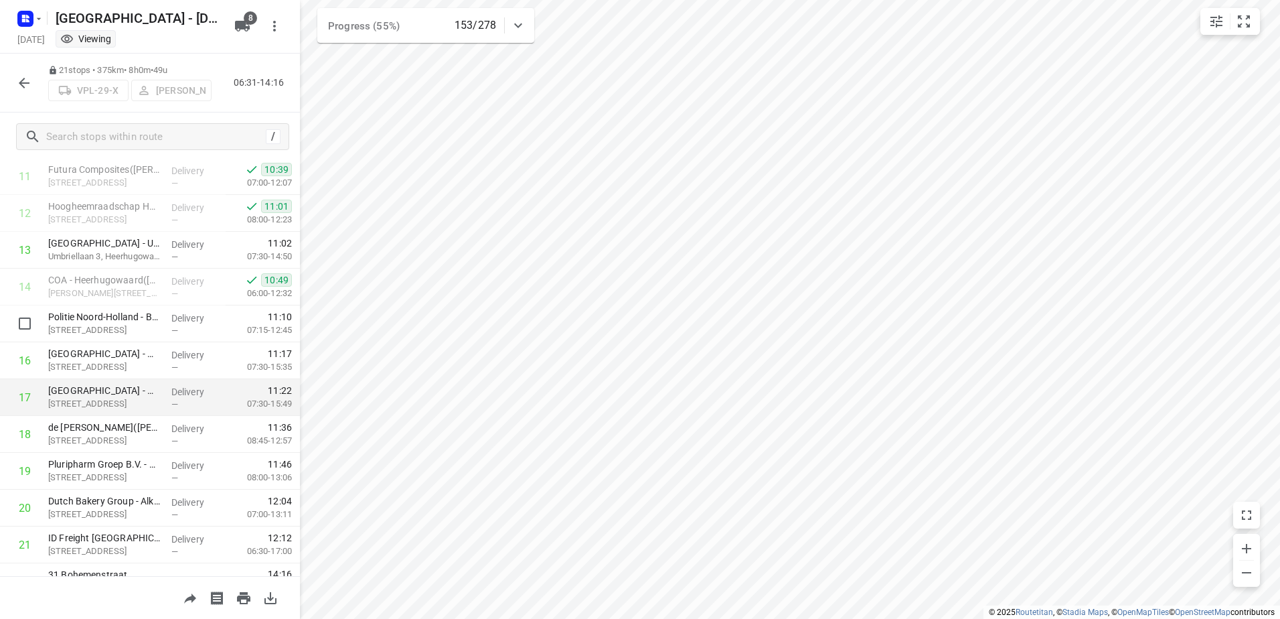
scroll to position [462, 0]
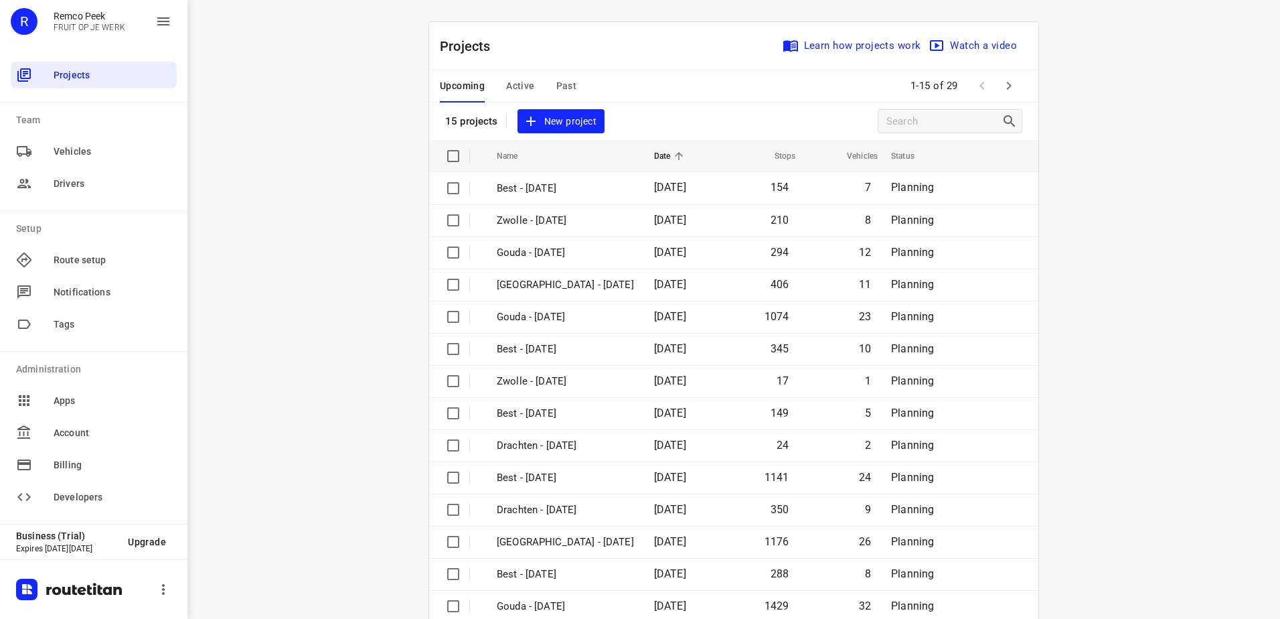
click at [556, 85] on span "Past" at bounding box center [566, 86] width 21 height 17
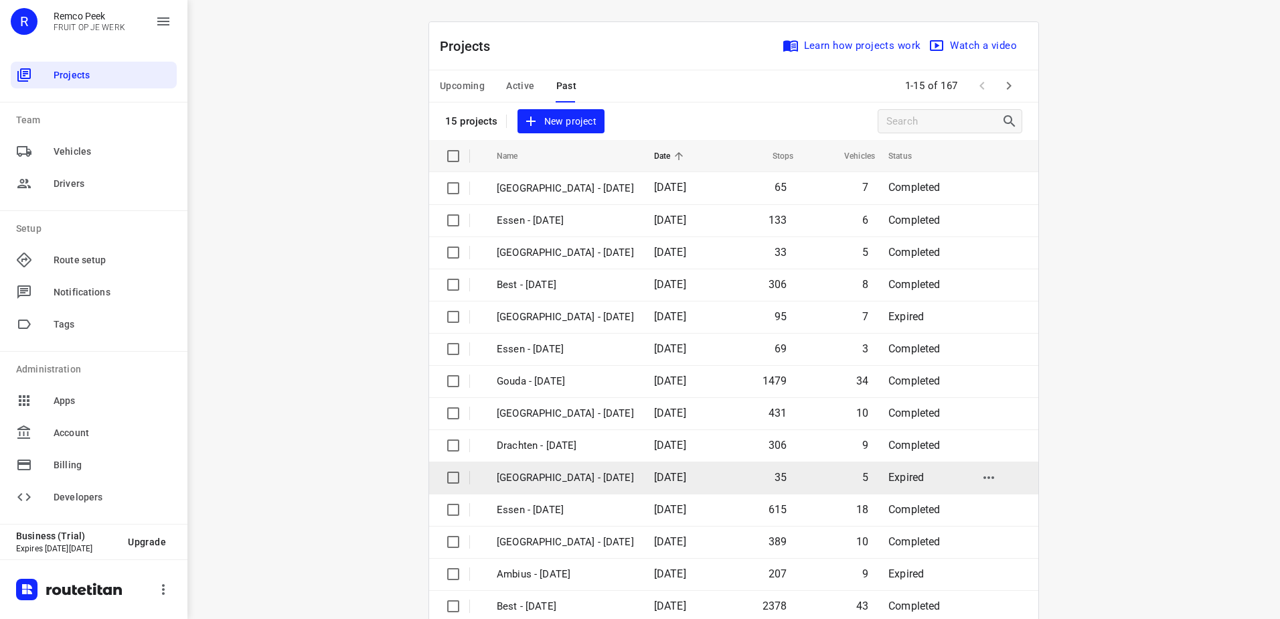
scroll to position [58, 0]
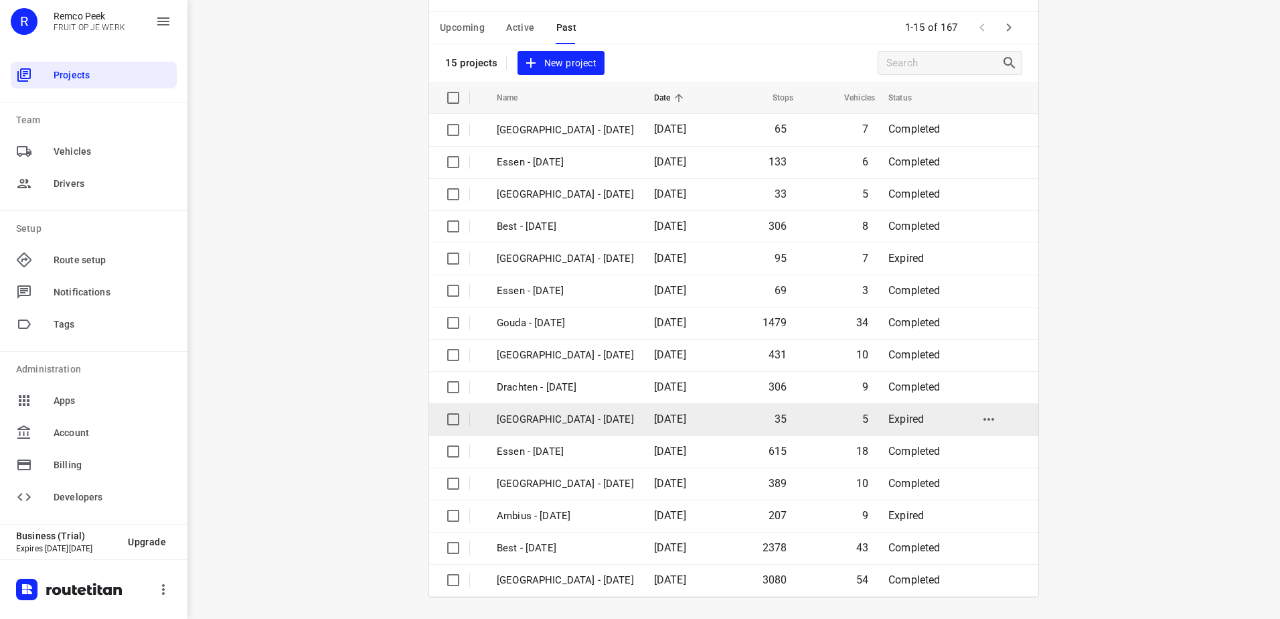
click at [796, 424] on td "35" at bounding box center [758, 419] width 76 height 32
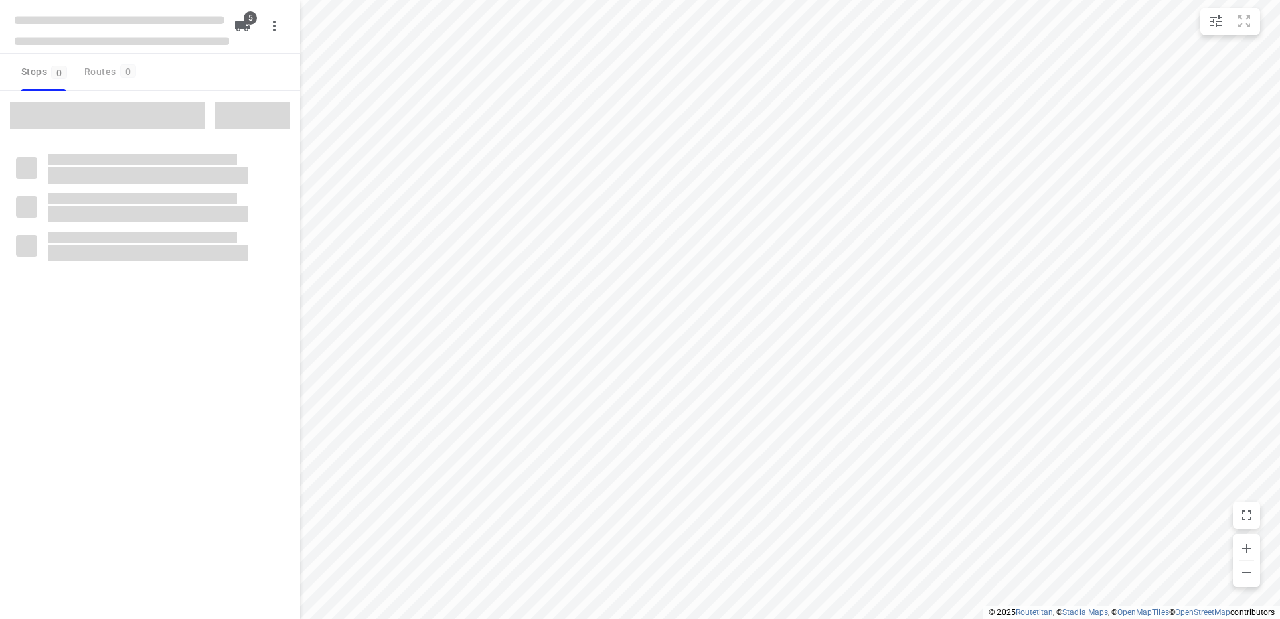
checkbox input "true"
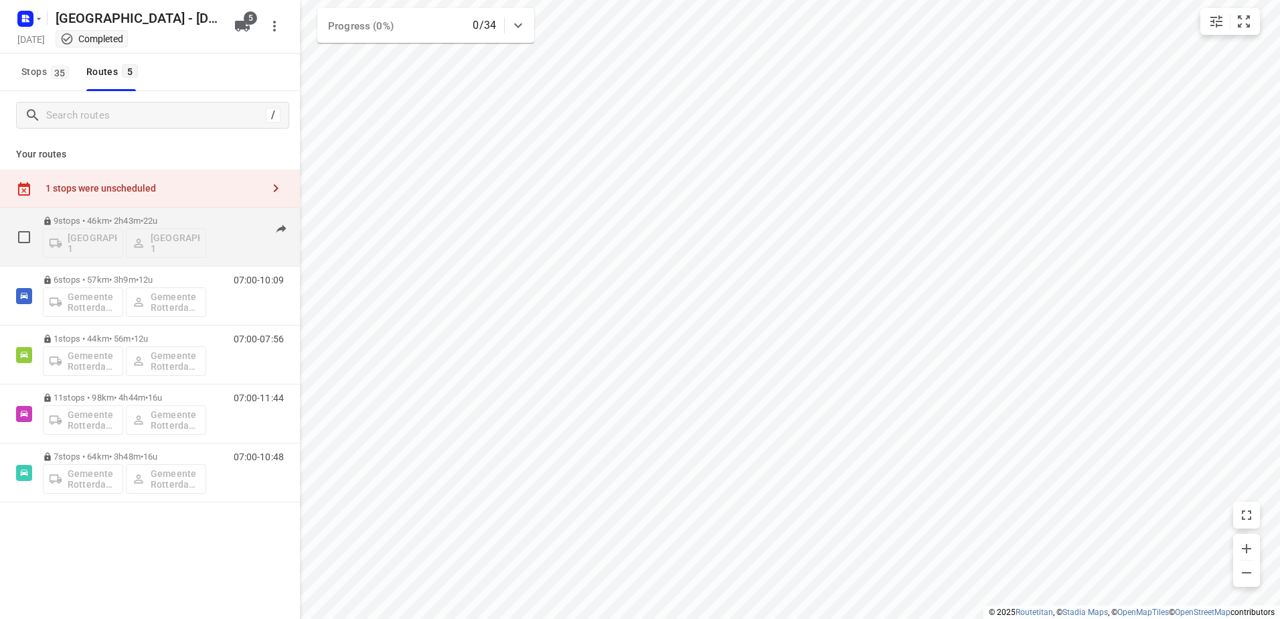
click at [115, 222] on p "9 stops • 46km • 2h43m • 22u" at bounding box center [124, 221] width 163 height 10
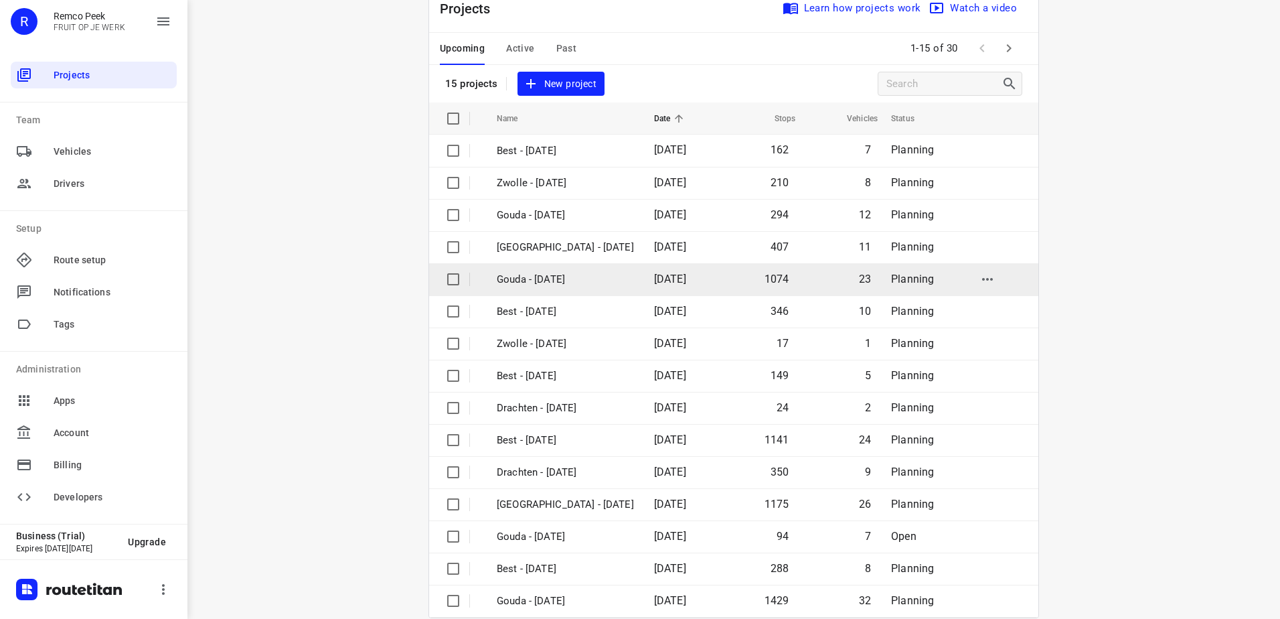
scroll to position [58, 0]
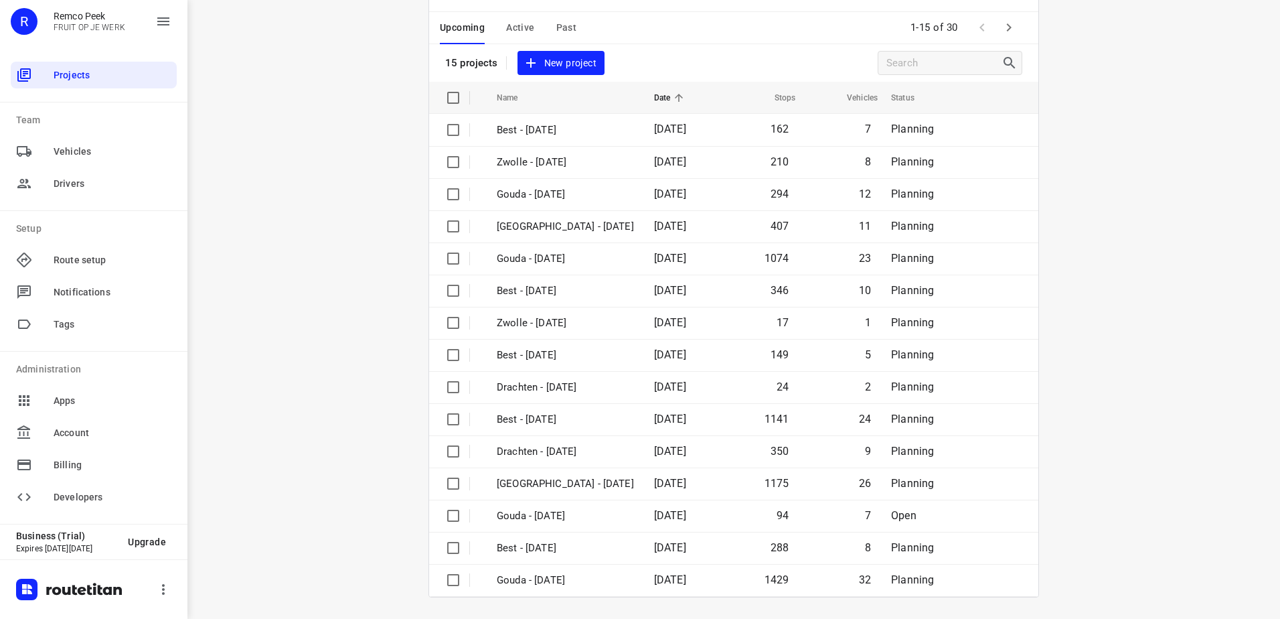
click at [506, 32] on span "Active" at bounding box center [520, 27] width 28 height 17
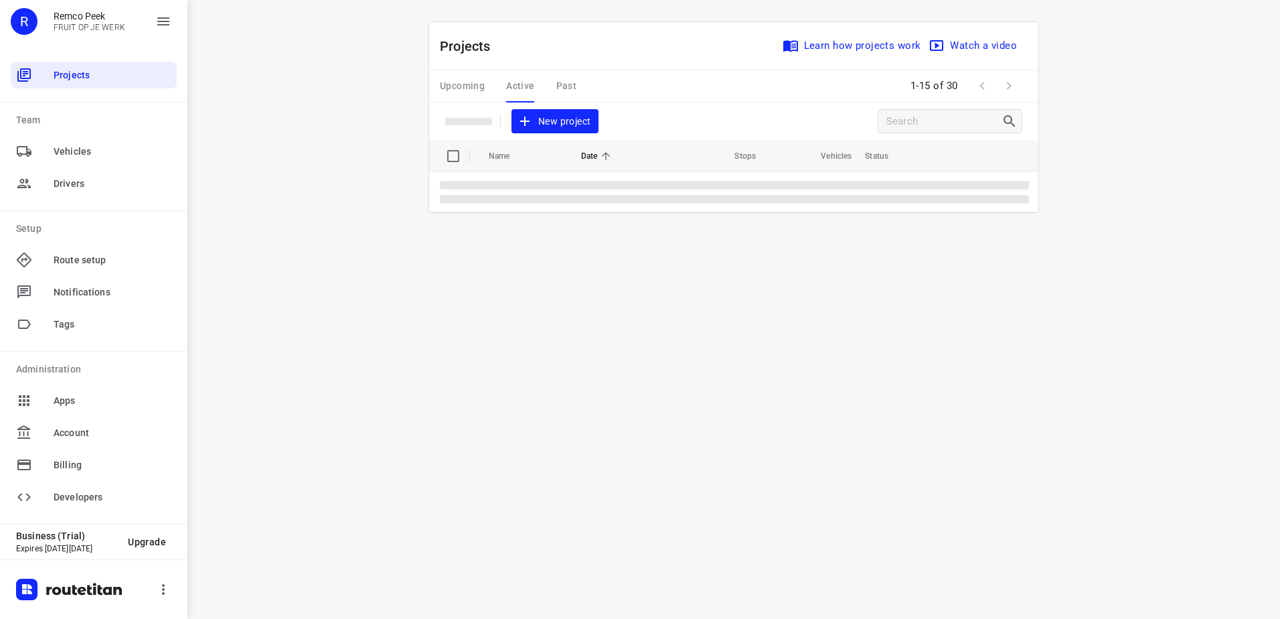
scroll to position [0, 0]
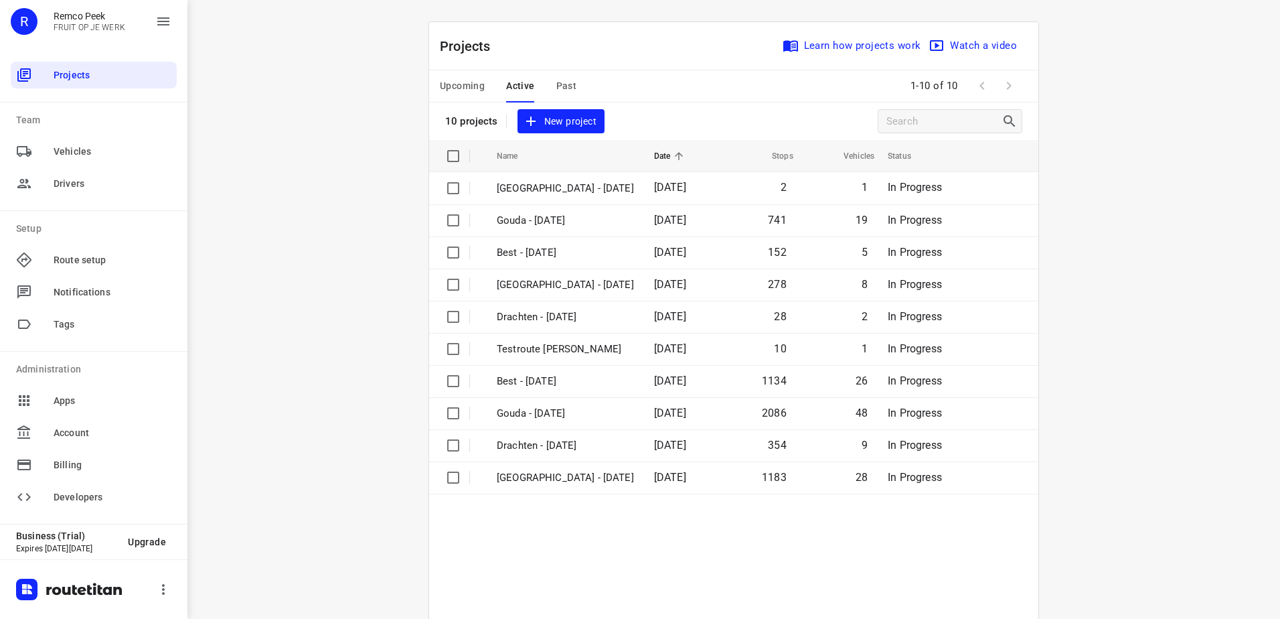
click at [446, 78] on span "Upcoming" at bounding box center [462, 86] width 45 height 17
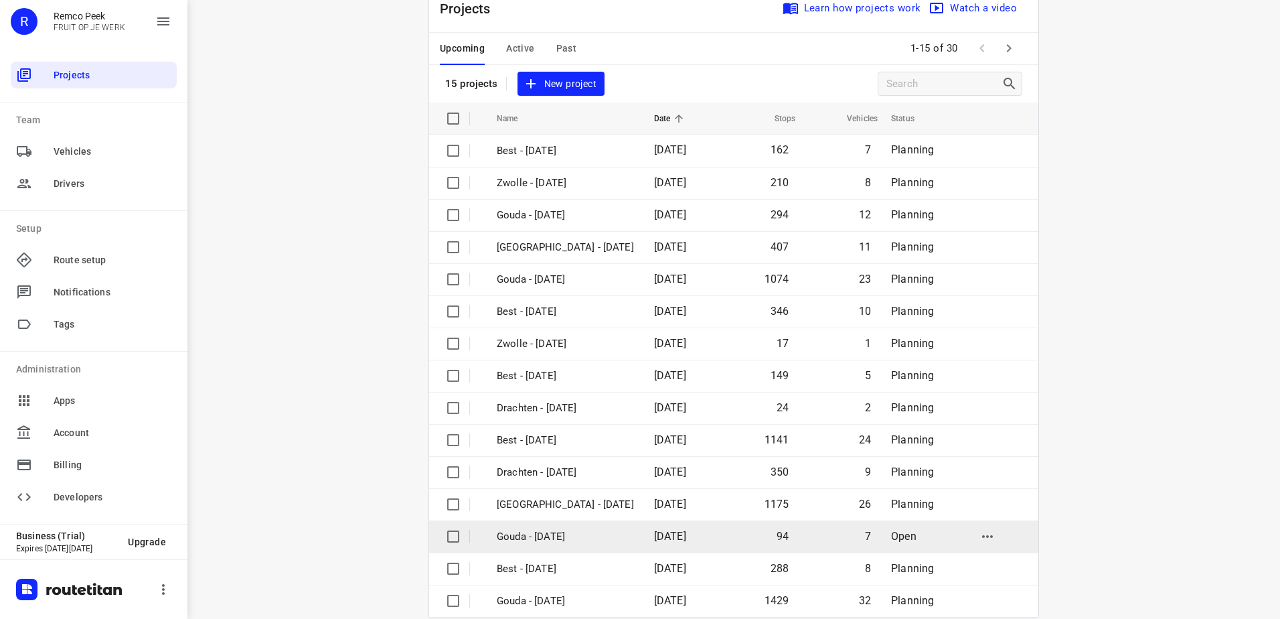
scroll to position [58, 0]
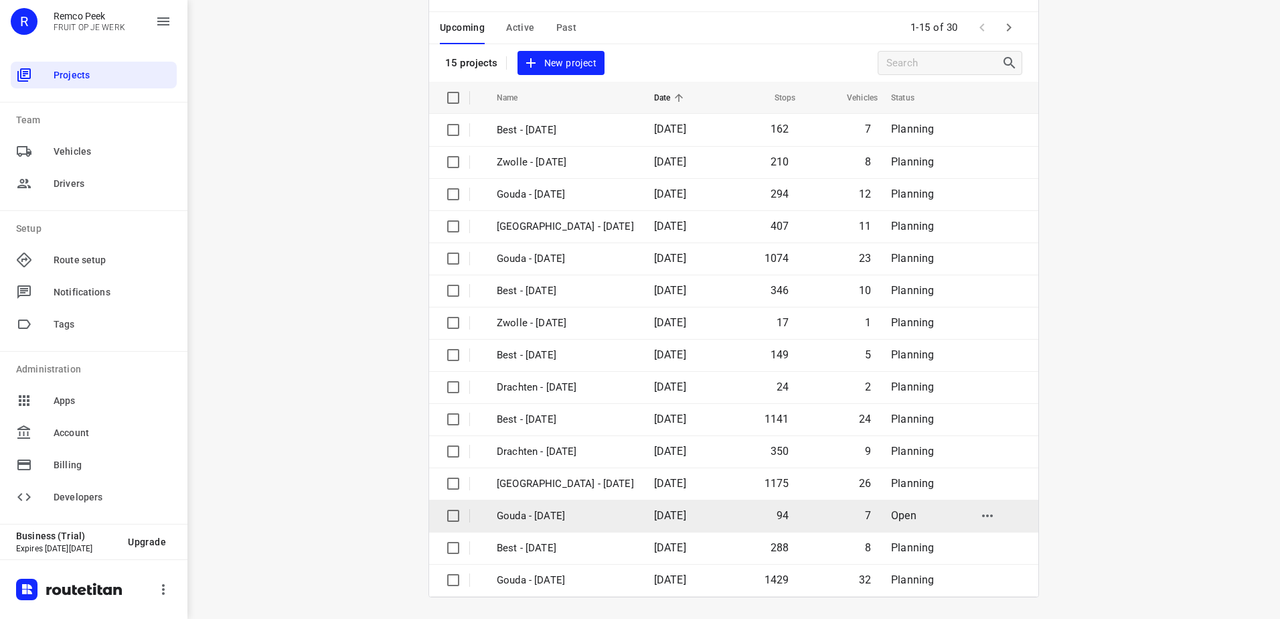
click at [558, 524] on td "Gouda - [DATE]" at bounding box center [563, 516] width 160 height 32
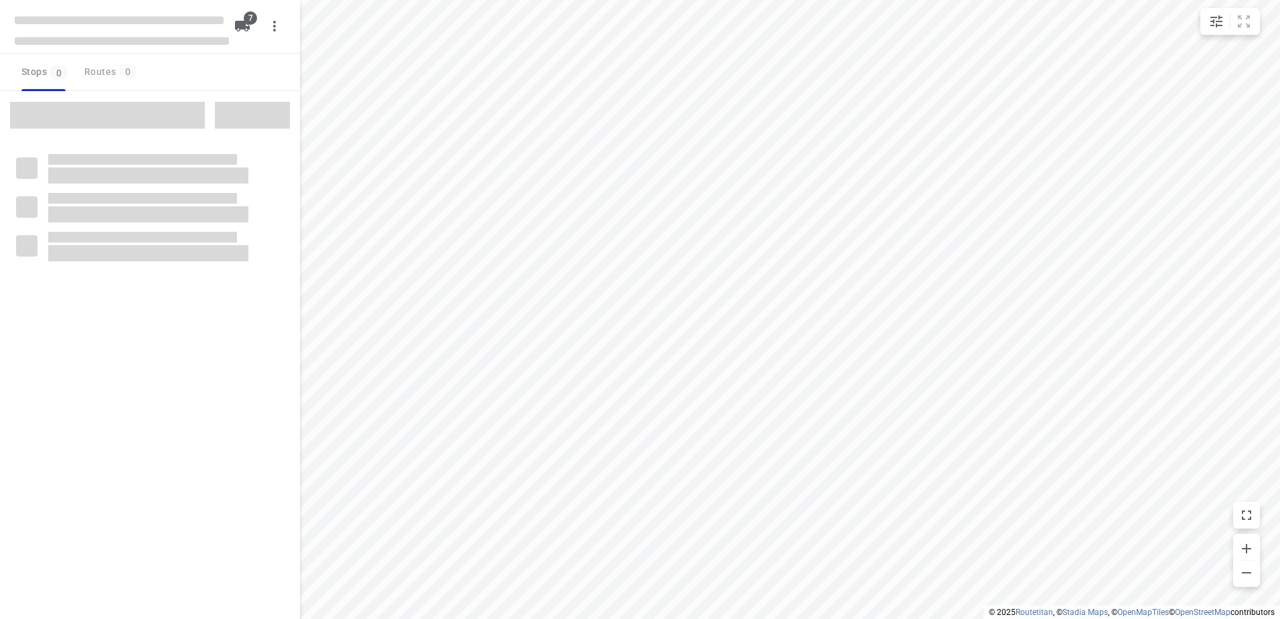
checkbox input "true"
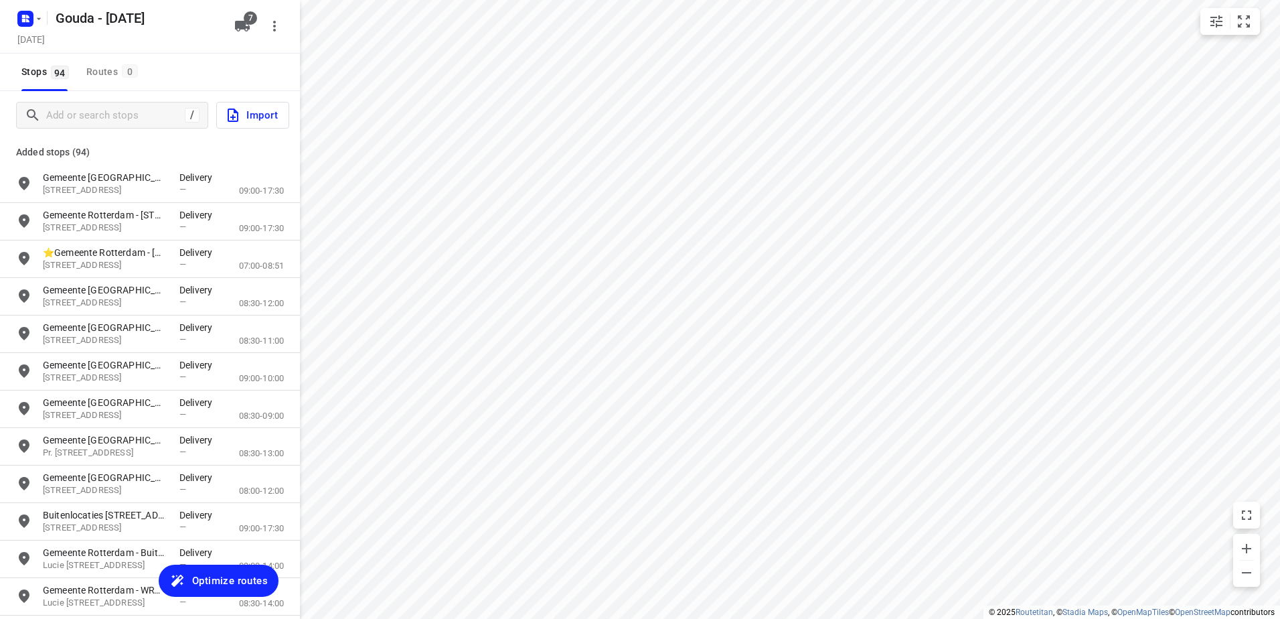
click at [249, 586] on span "Optimize routes" at bounding box center [230, 580] width 76 height 17
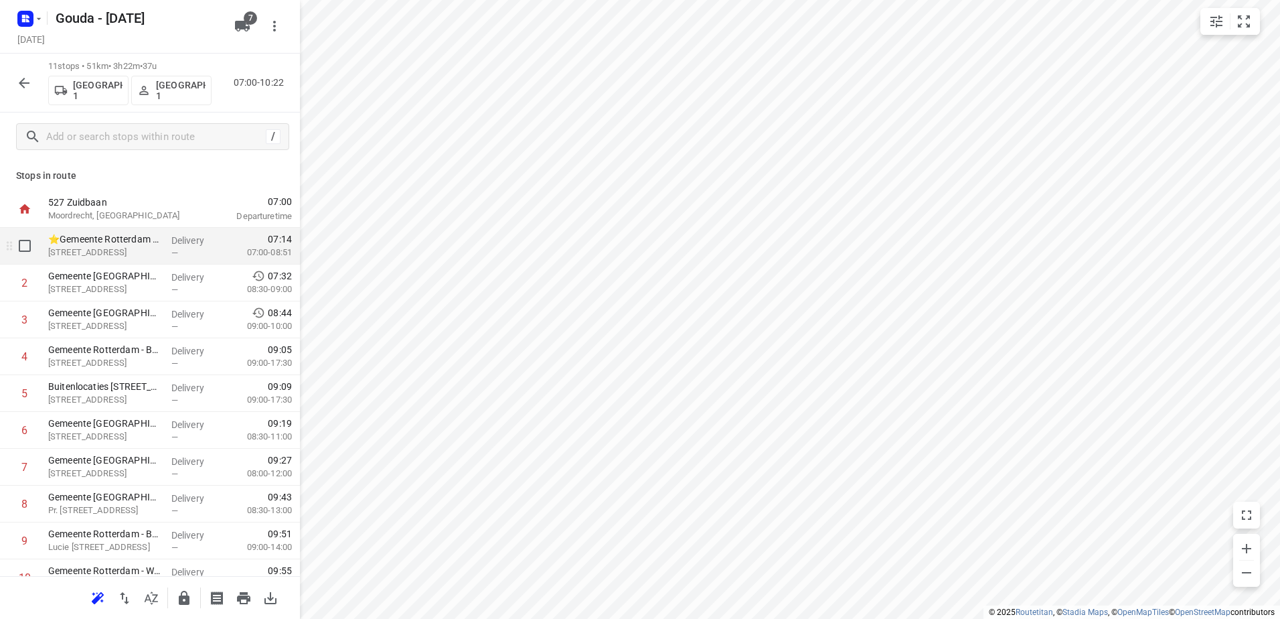
click at [16, 245] on input "checkbox" at bounding box center [24, 245] width 27 height 27
checkbox input "true"
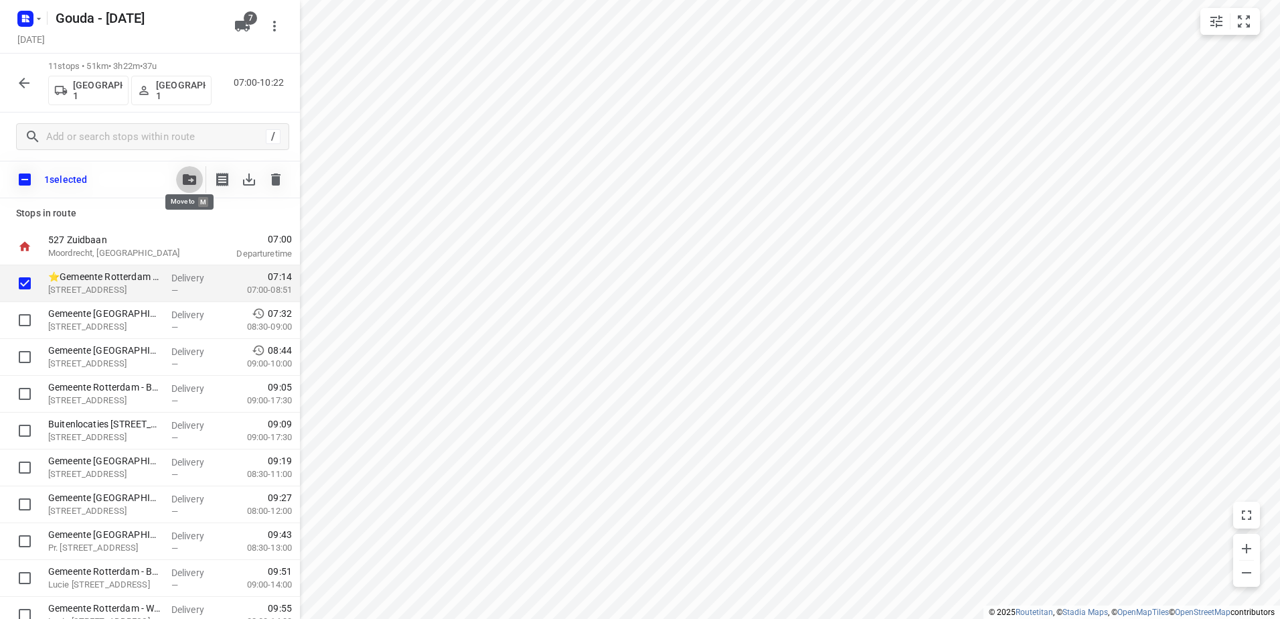
click at [195, 180] on icon "button" at bounding box center [189, 179] width 13 height 11
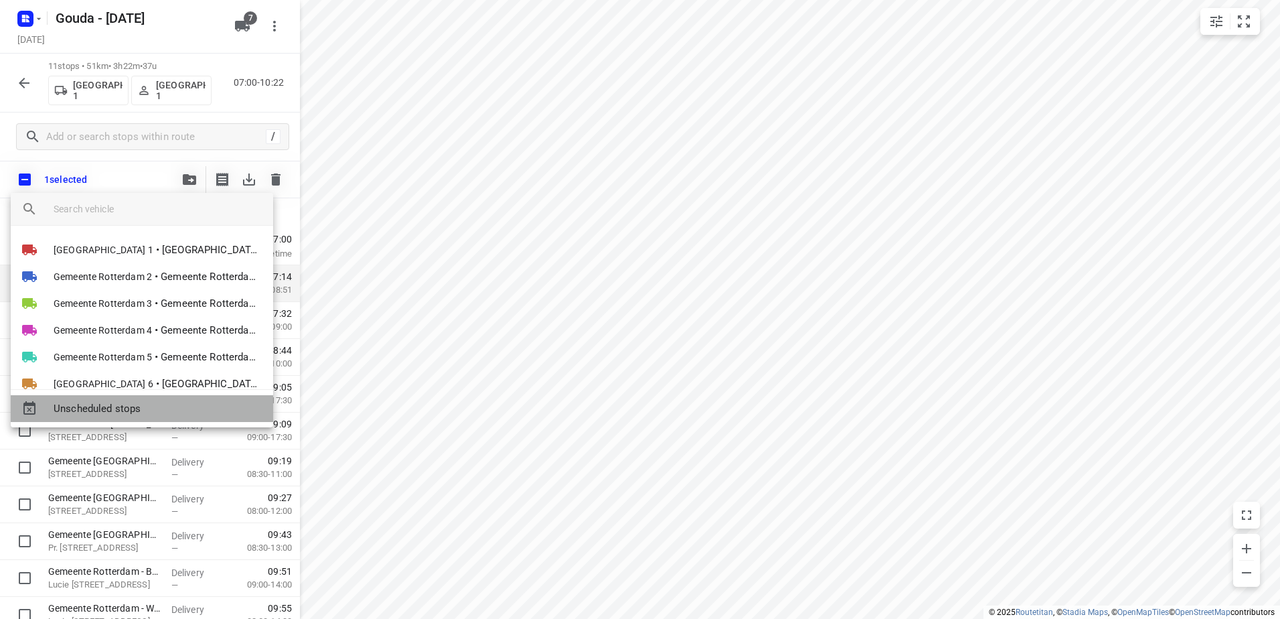
click at [166, 408] on span "Unscheduled stops" at bounding box center [158, 408] width 209 height 15
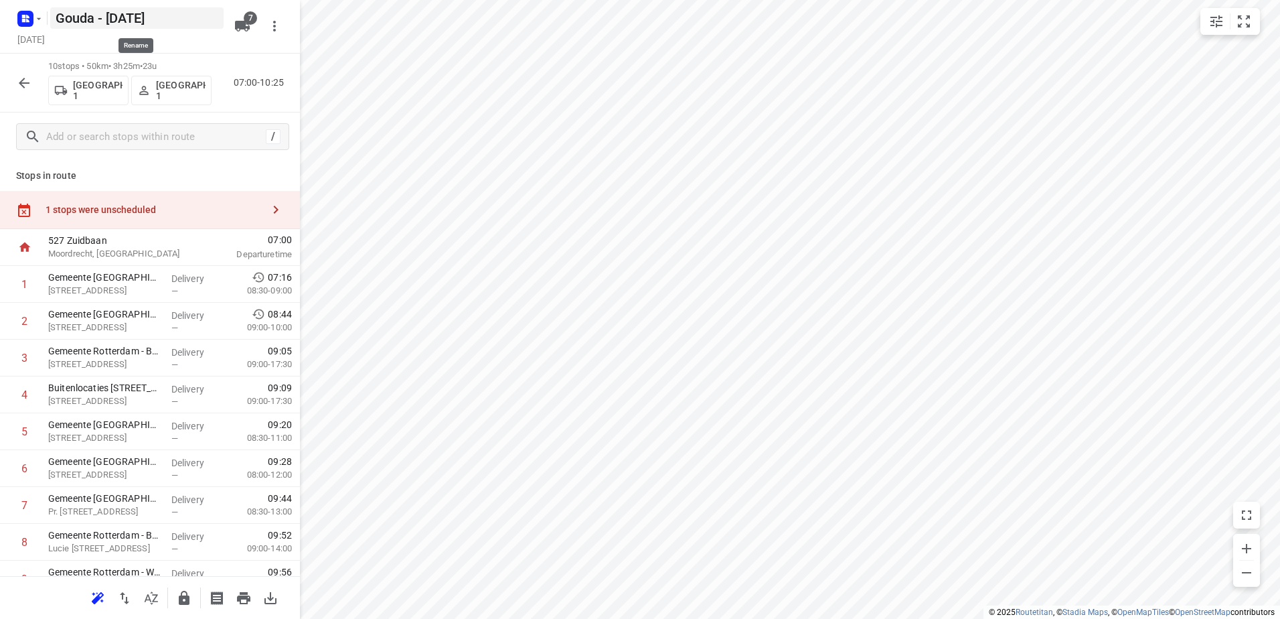
click at [92, 13] on h5 "Gouda - [DATE]" at bounding box center [136, 17] width 173 height 21
drag, startPoint x: 92, startPoint y: 17, endPoint x: -3, endPoint y: 17, distance: 95.1
click at [0, 17] on html "i © 2025 Routetitan , © Stadia Maps , © OpenMapTiles © OpenStreetMap contributo…" at bounding box center [640, 309] width 1280 height 619
type input "[GEOGRAPHIC_DATA] - [DATE]"
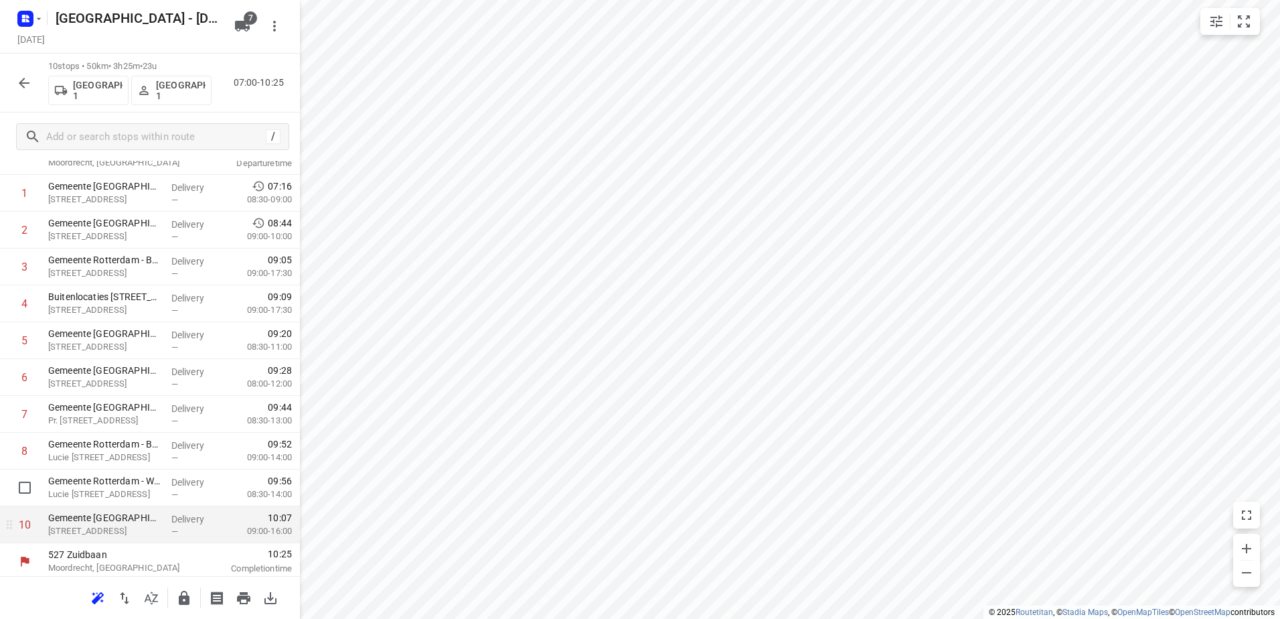
scroll to position [95, 0]
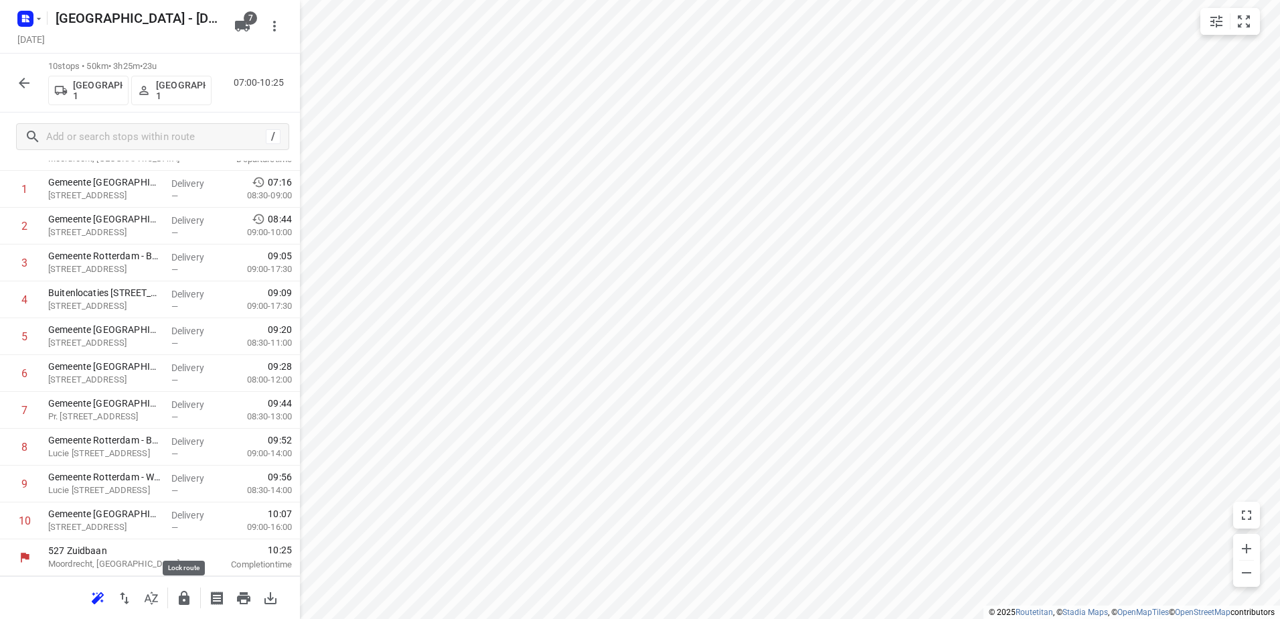
click at [178, 594] on icon "button" at bounding box center [184, 598] width 16 height 16
click at [25, 90] on icon "button" at bounding box center [24, 83] width 16 height 16
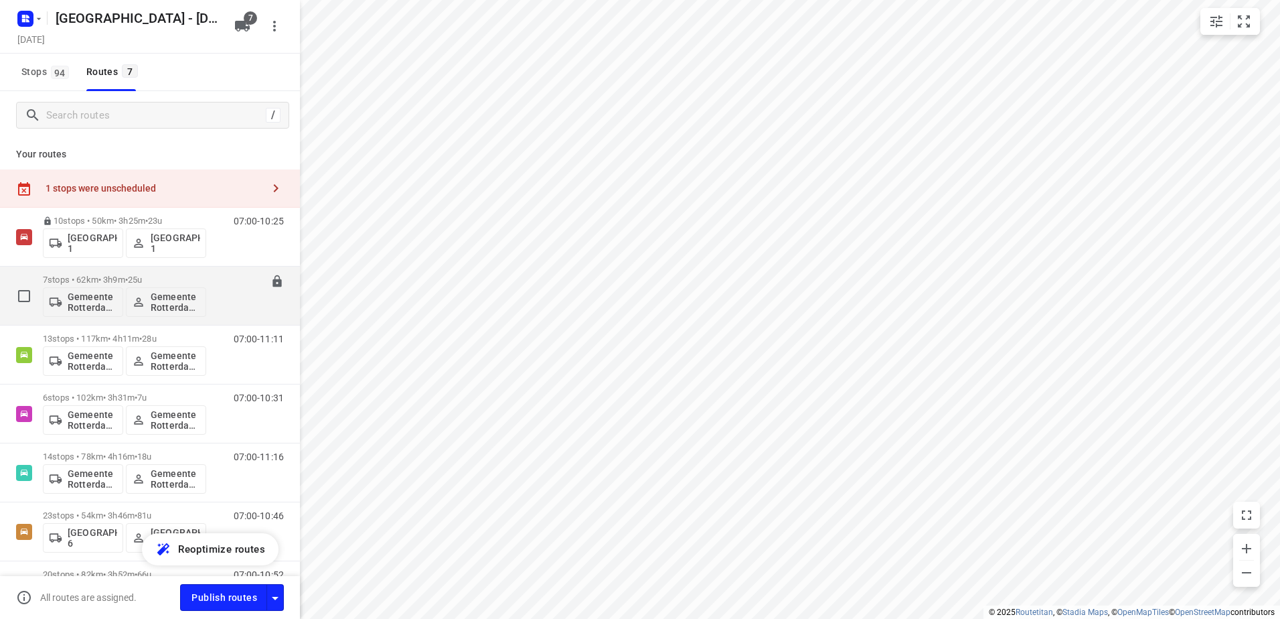
click at [85, 275] on p "7 stops • 62km • 3h9m • 25u" at bounding box center [124, 280] width 163 height 10
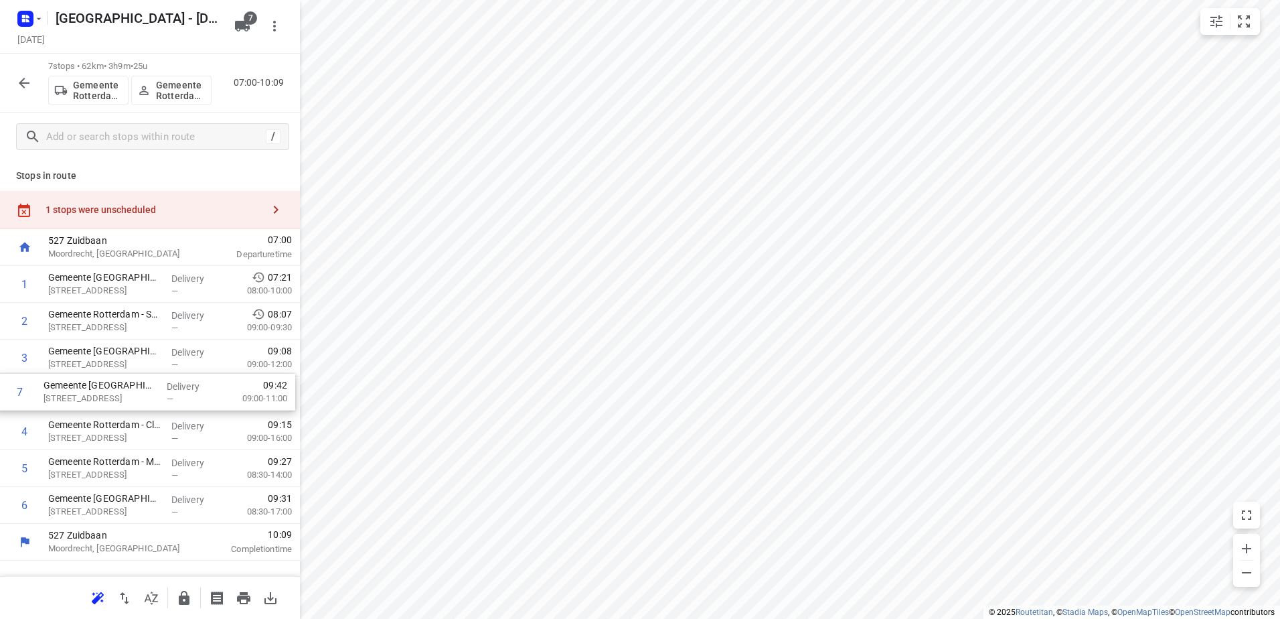
drag, startPoint x: 191, startPoint y: 508, endPoint x: 186, endPoint y: 390, distance: 117.9
click at [186, 390] on div "1 Gemeente Rotterdam - Buitenlocaties - Begraafplaatsen Crooswijk en HVH(Compas…" at bounding box center [150, 395] width 300 height 258
drag, startPoint x: 208, startPoint y: 439, endPoint x: 213, endPoint y: 508, distance: 69.1
click at [213, 508] on div "1 Gemeente Rotterdam - Buitenlocaties - Begraafplaatsen Crooswijk en HVH(Compas…" at bounding box center [150, 395] width 300 height 258
click at [189, 601] on icon "button" at bounding box center [184, 598] width 11 height 14
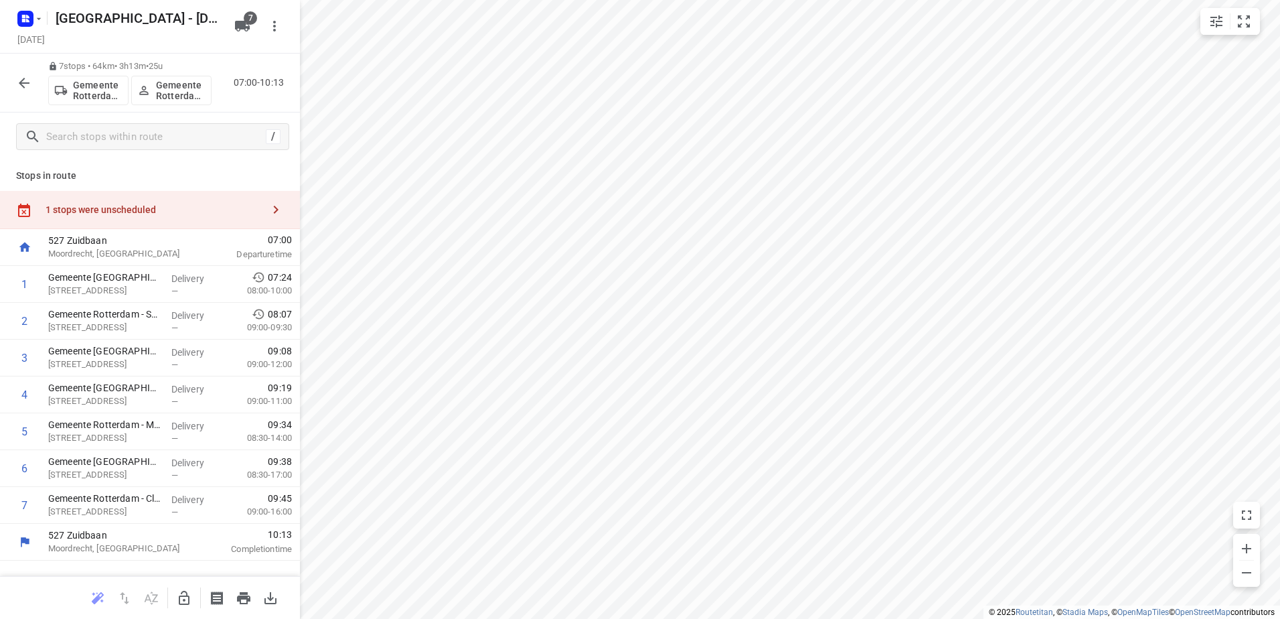
click at [23, 74] on button "button" at bounding box center [24, 83] width 27 height 27
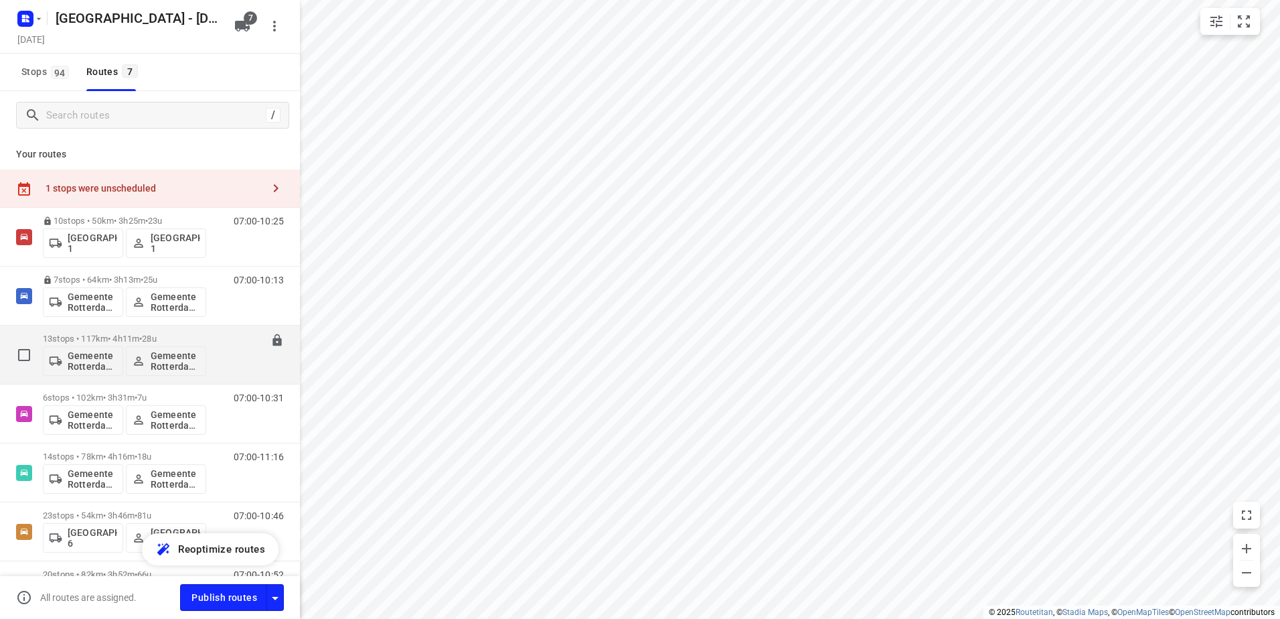
click at [115, 344] on div "Gemeente Rotterdam 3 Gemeente Rotterdam 3" at bounding box center [124, 360] width 163 height 32
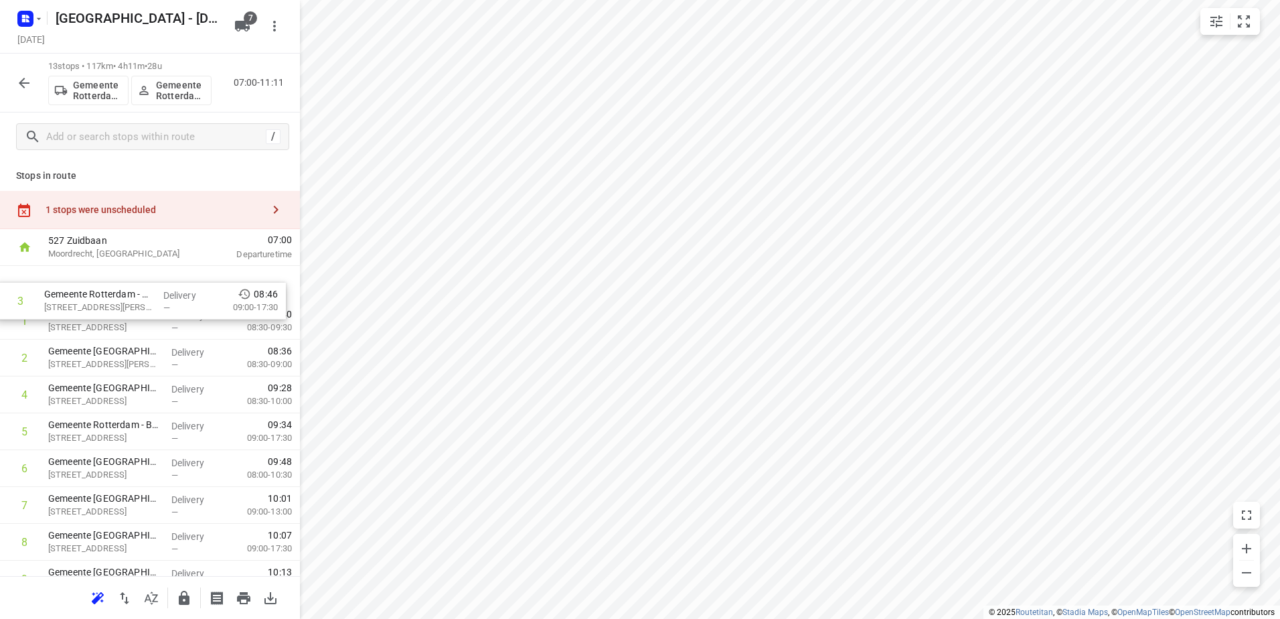
drag, startPoint x: 136, startPoint y: 344, endPoint x: 137, endPoint y: 260, distance: 83.0
click at [137, 260] on div "527 Zuidbaan Moordrecht, Netherlands 07:00 Departure time 1 Gemeente Rotterdam …" at bounding box center [150, 505] width 300 height 552
drag, startPoint x: 137, startPoint y: 357, endPoint x: 129, endPoint y: 319, distance: 39.0
click at [129, 319] on div "1 Gemeente Rotterdam - Buitenlocaties - Toezicht en handhaving HVH(Martin Helmi…" at bounding box center [150, 505] width 300 height 479
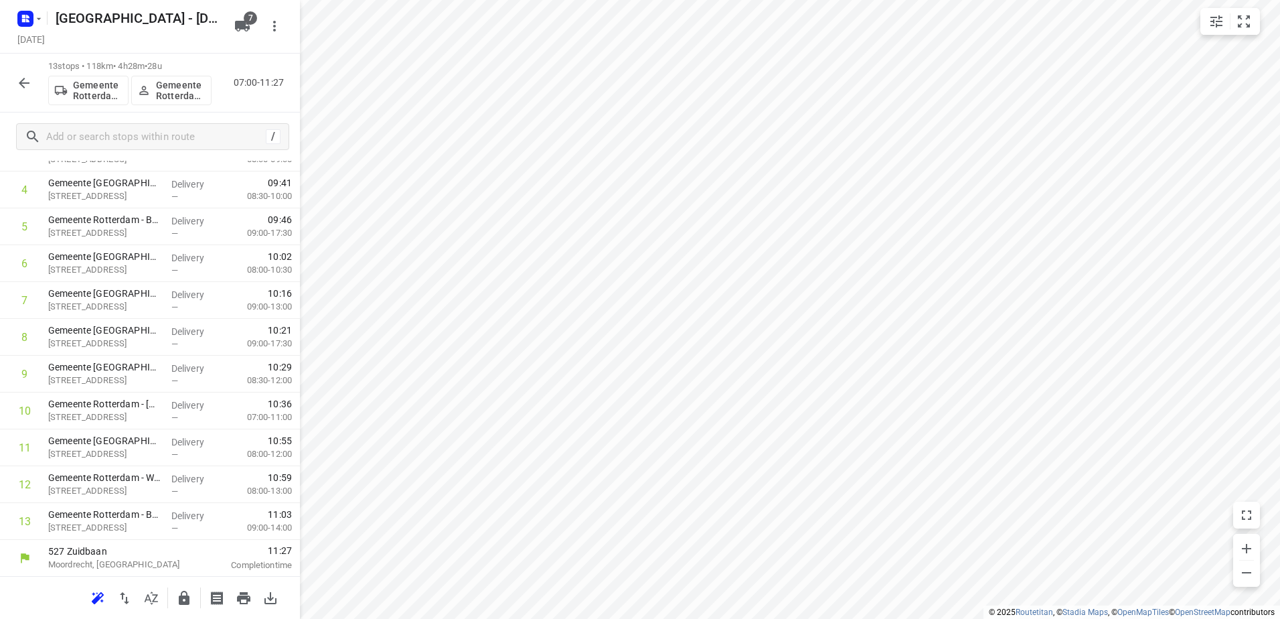
scroll to position [206, 0]
click at [180, 585] on button "button" at bounding box center [184, 598] width 27 height 27
click at [18, 80] on icon "button" at bounding box center [24, 83] width 16 height 16
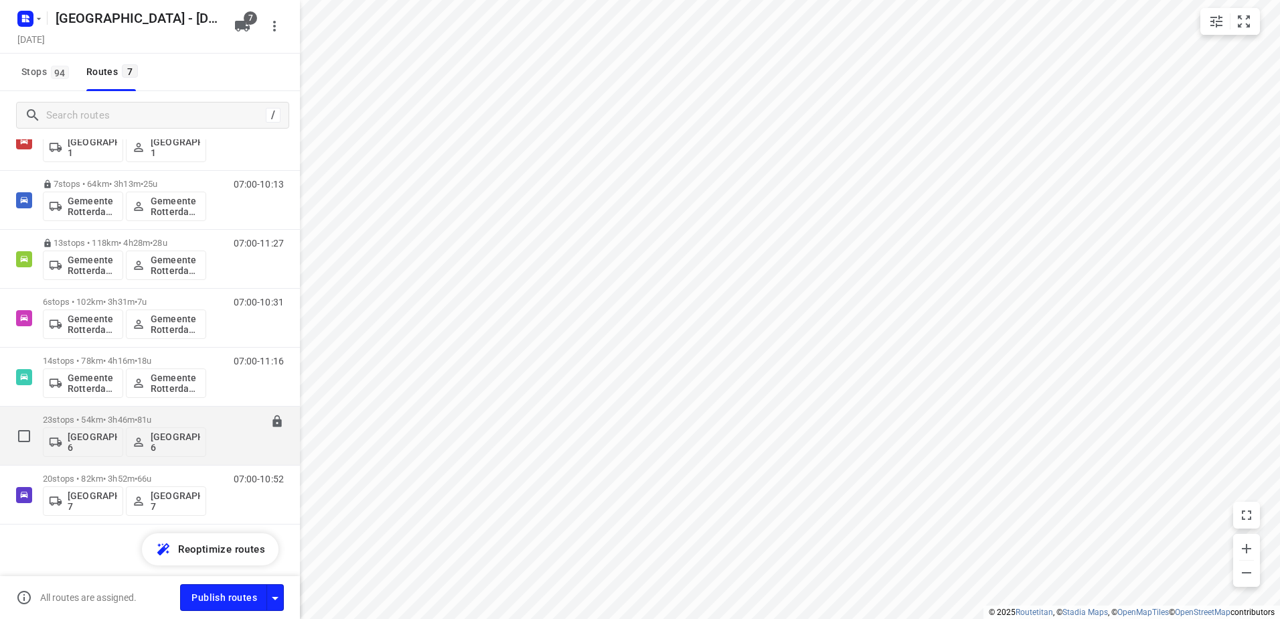
scroll to position [98, 0]
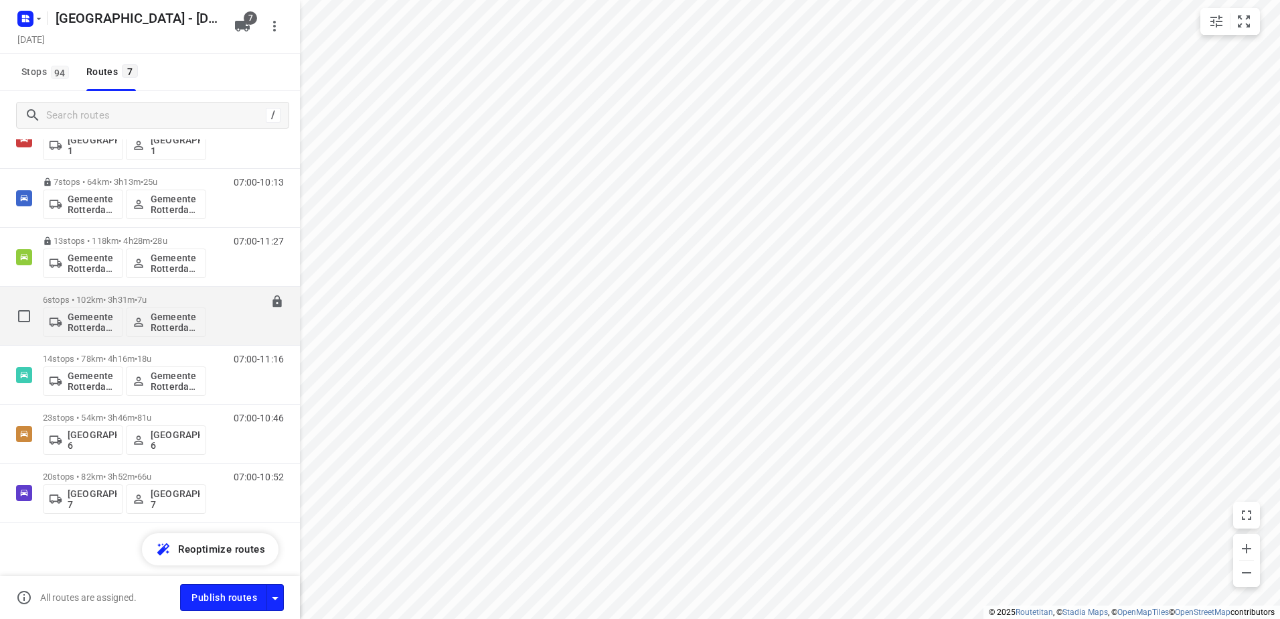
click at [94, 292] on div "6 stops • 102km • 3h31m • 7u Gemeente Rotterdam 4 Gemeente Rotterdam 4" at bounding box center [124, 316] width 163 height 56
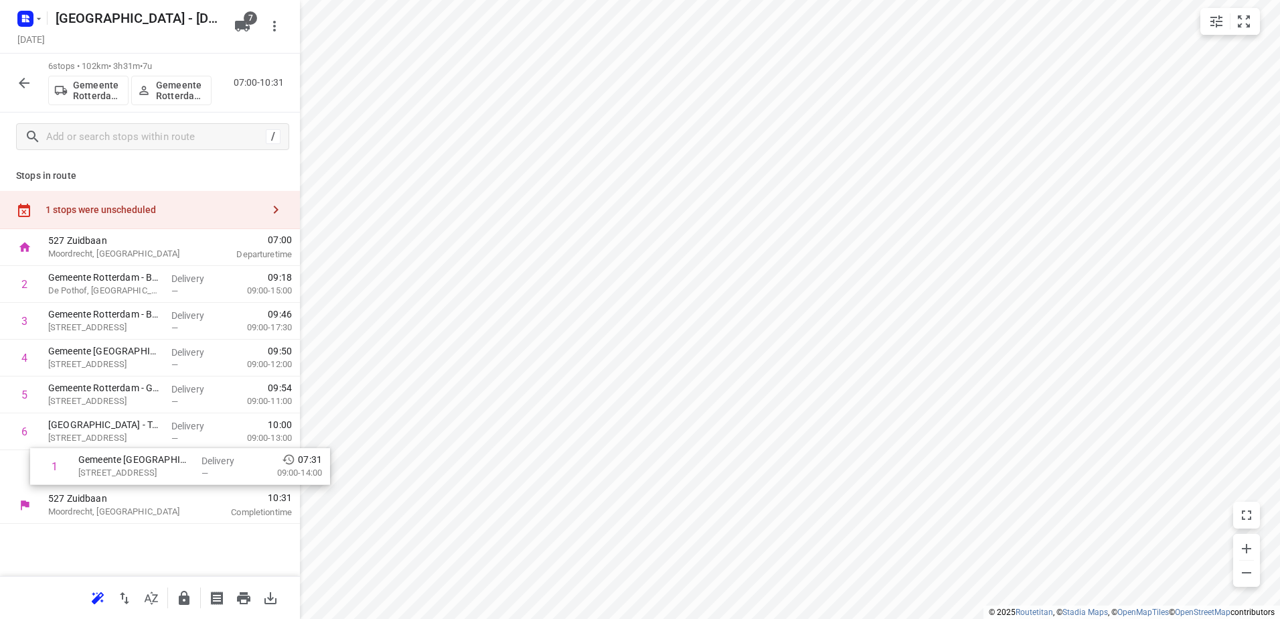
drag, startPoint x: 110, startPoint y: 360, endPoint x: 129, endPoint y: 482, distance: 123.2
click at [129, 481] on div "1 Gemeente Rotterdam - Stadswinkel Hoogvliet(Martin Helmich) Rijkeeplein 3, Hoo…" at bounding box center [150, 376] width 300 height 221
drag, startPoint x: 157, startPoint y: 280, endPoint x: 169, endPoint y: 477, distance: 197.9
click at [170, 478] on div "1 Gemeente Rotterdam - Buitenlocaties - Kwekerij(Mirjam Christerus) De Pothof, …" at bounding box center [150, 376] width 300 height 221
click at [185, 597] on icon "button" at bounding box center [184, 598] width 11 height 14
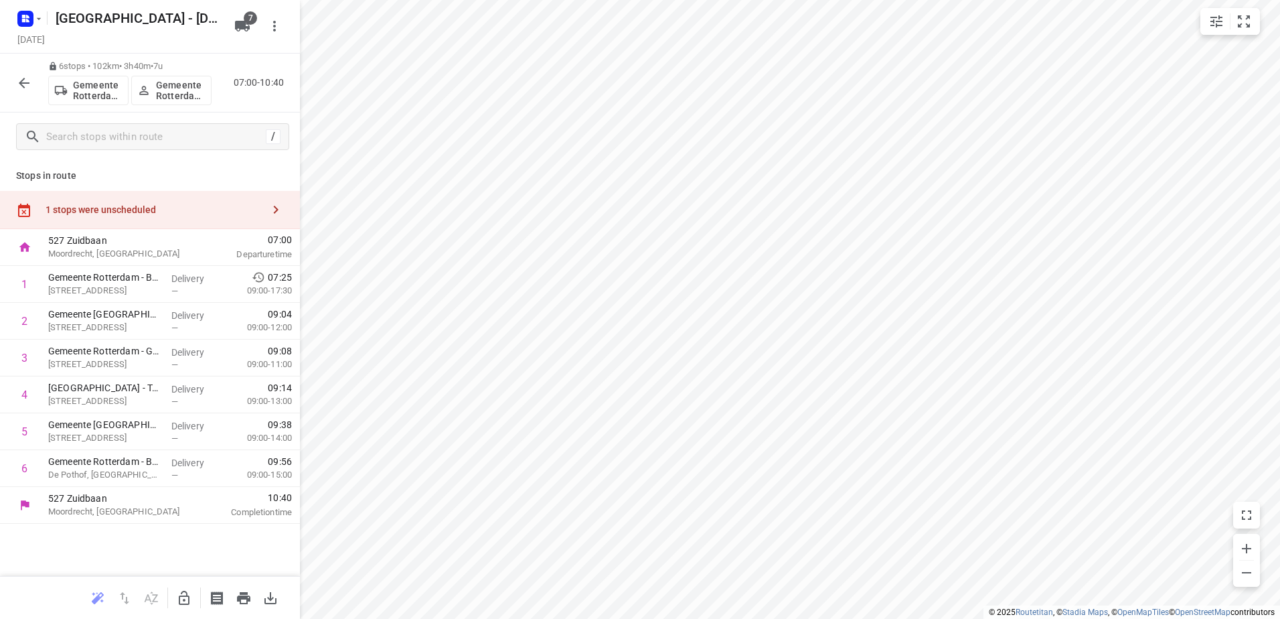
click at [21, 88] on icon "button" at bounding box center [24, 83] width 16 height 16
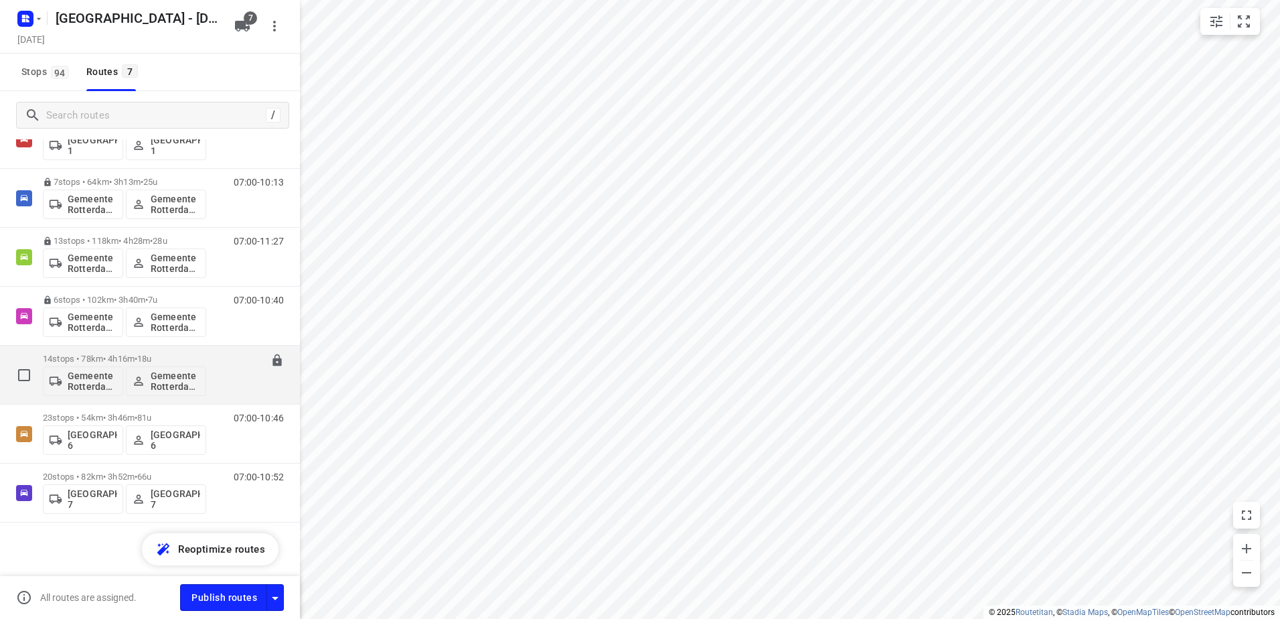
click at [121, 354] on p "14 stops • 78km • 4h16m • 18u" at bounding box center [124, 359] width 163 height 10
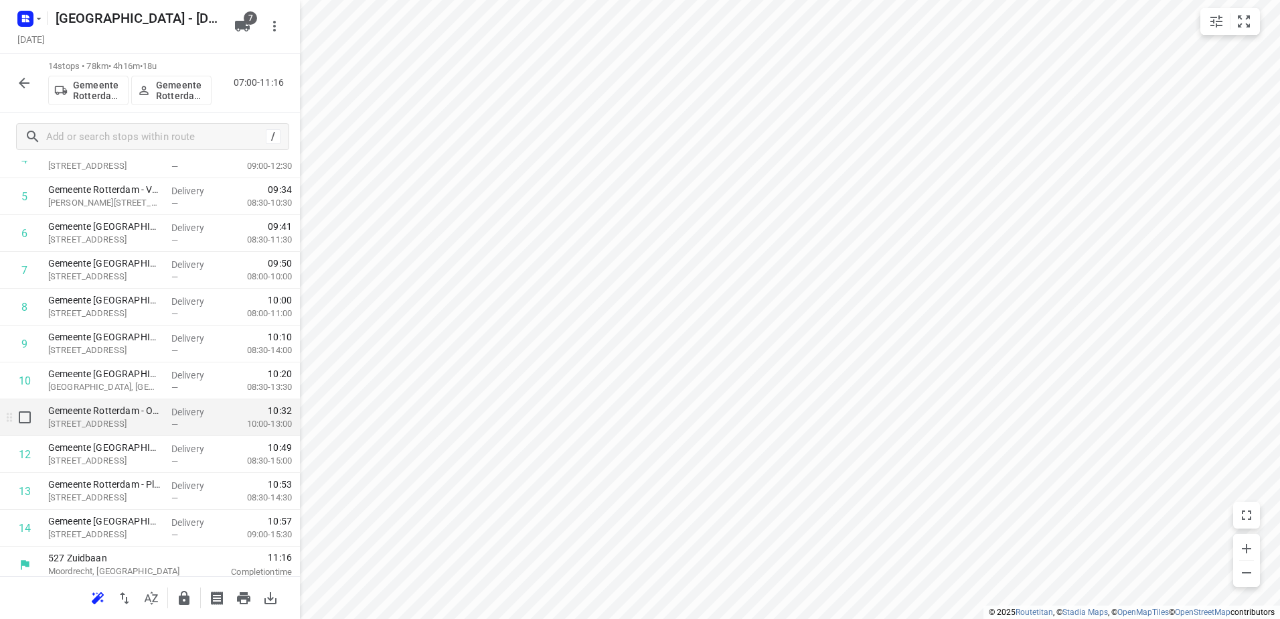
scroll to position [242, 0]
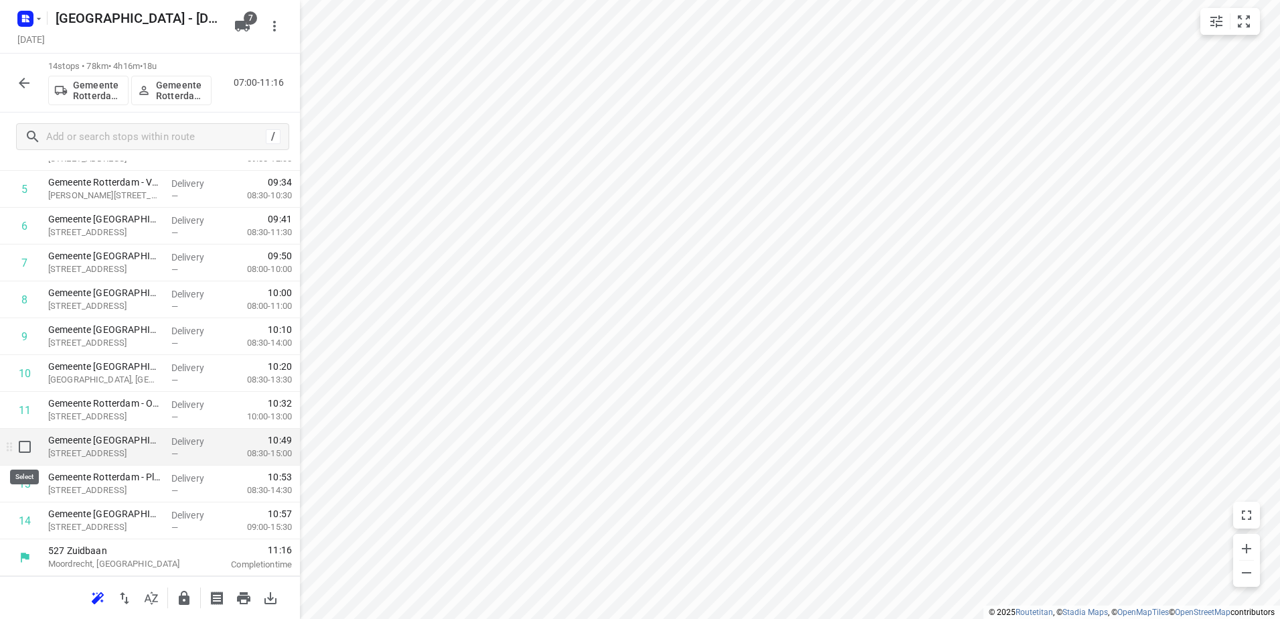
click at [33, 457] on input "checkbox" at bounding box center [24, 446] width 27 height 27
checkbox input "true"
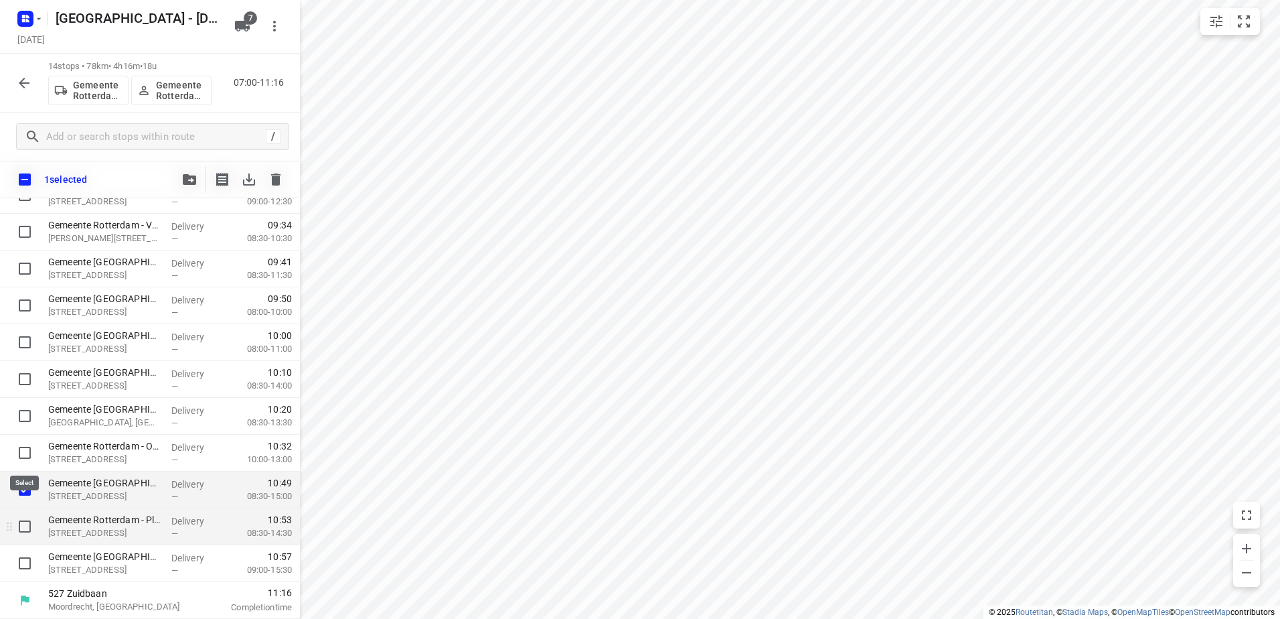
scroll to position [237, 0]
click at [23, 526] on input "checkbox" at bounding box center [24, 526] width 27 height 27
checkbox input "true"
click at [23, 561] on input "checkbox" at bounding box center [24, 563] width 27 height 27
checkbox input "true"
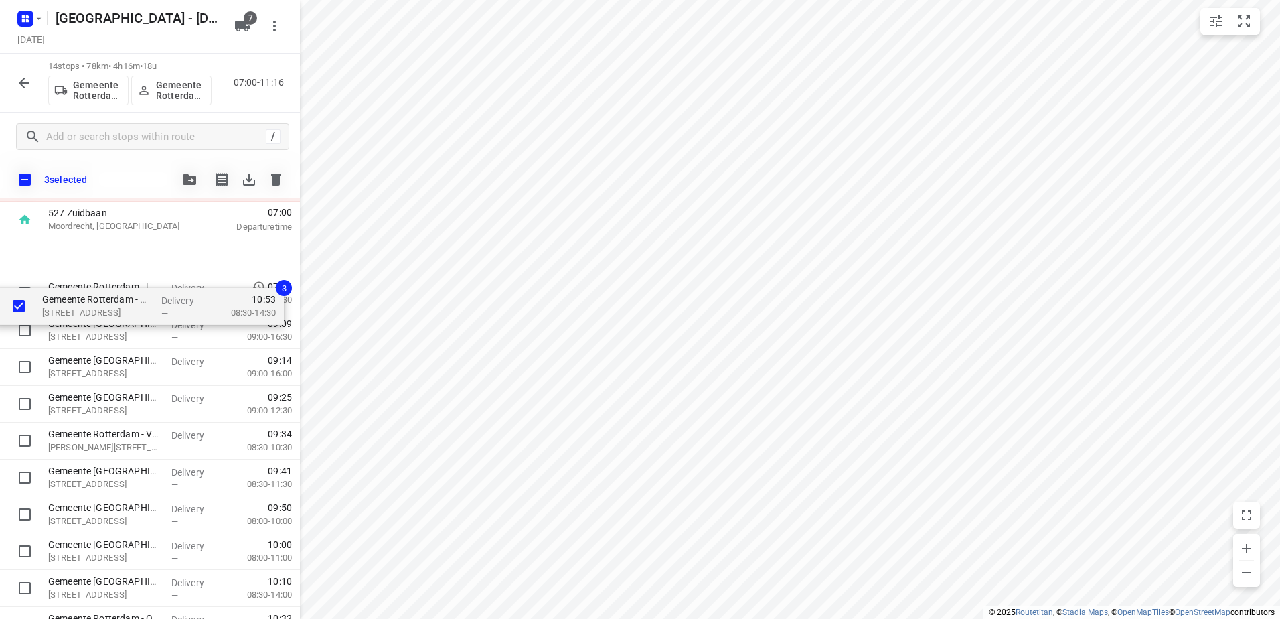
scroll to position [0, 0]
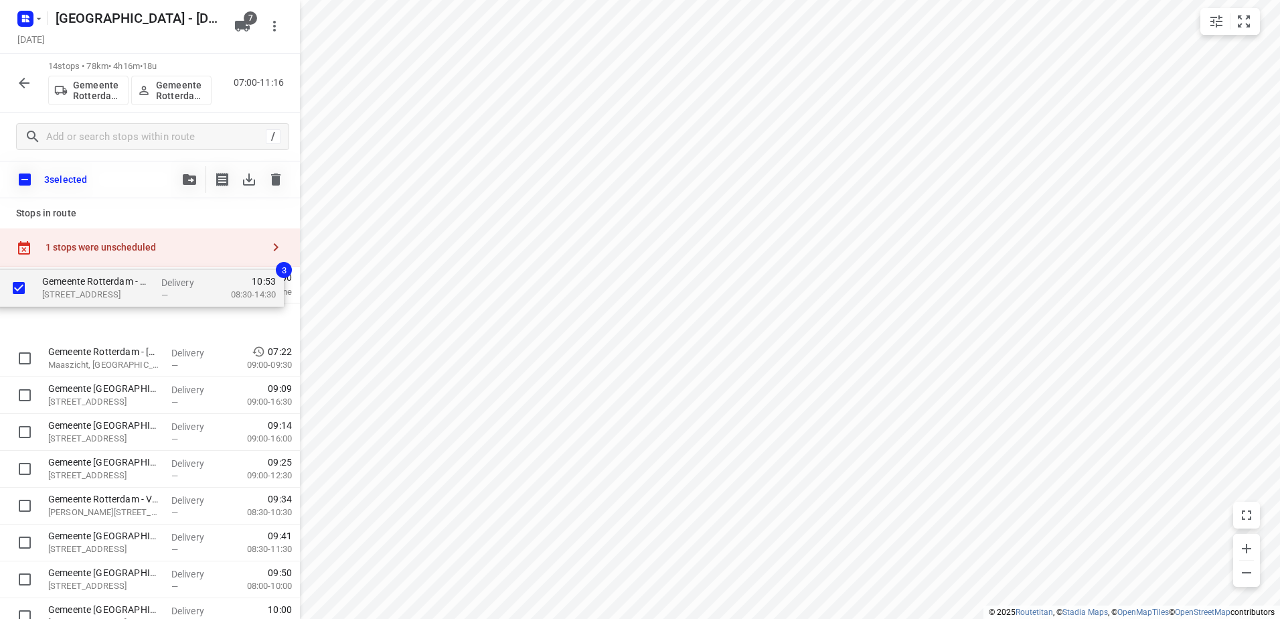
drag, startPoint x: 141, startPoint y: 474, endPoint x: 127, endPoint y: 297, distance: 177.3
click at [127, 297] on div "527 Zuidbaan Moordrecht, Netherlands 07:00 Departure time Gemeente Rotterdam - …" at bounding box center [150, 561] width 300 height 589
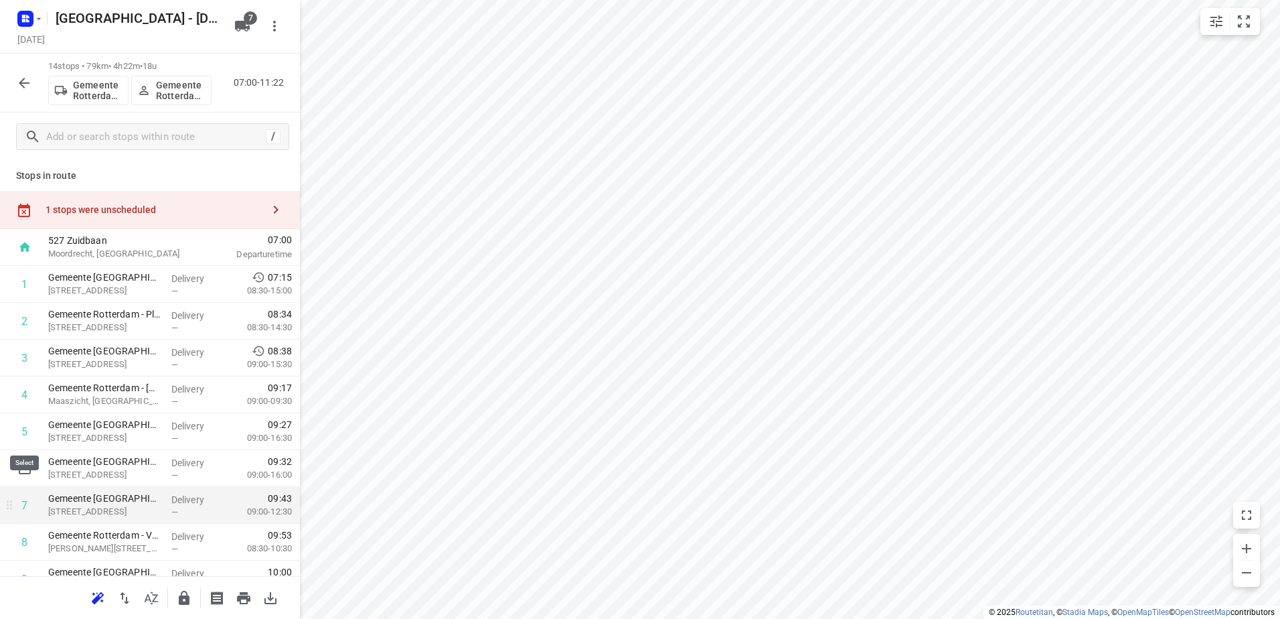
scroll to position [134, 0]
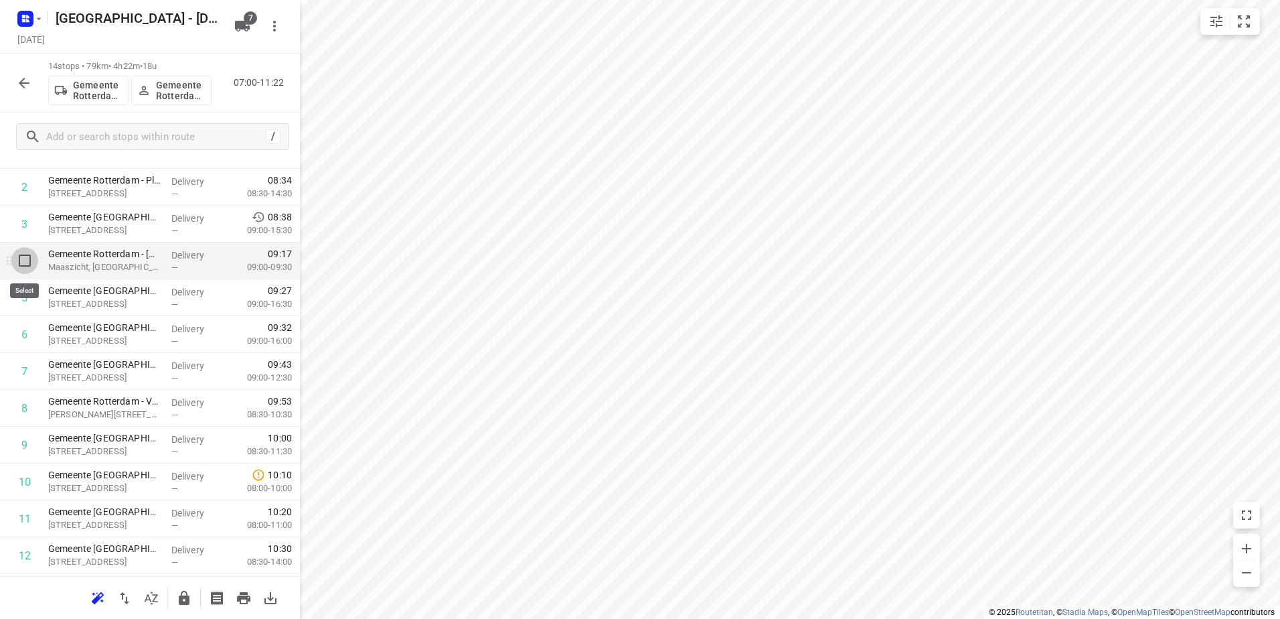
click at [19, 269] on input "checkbox" at bounding box center [24, 260] width 27 height 27
checkbox input "true"
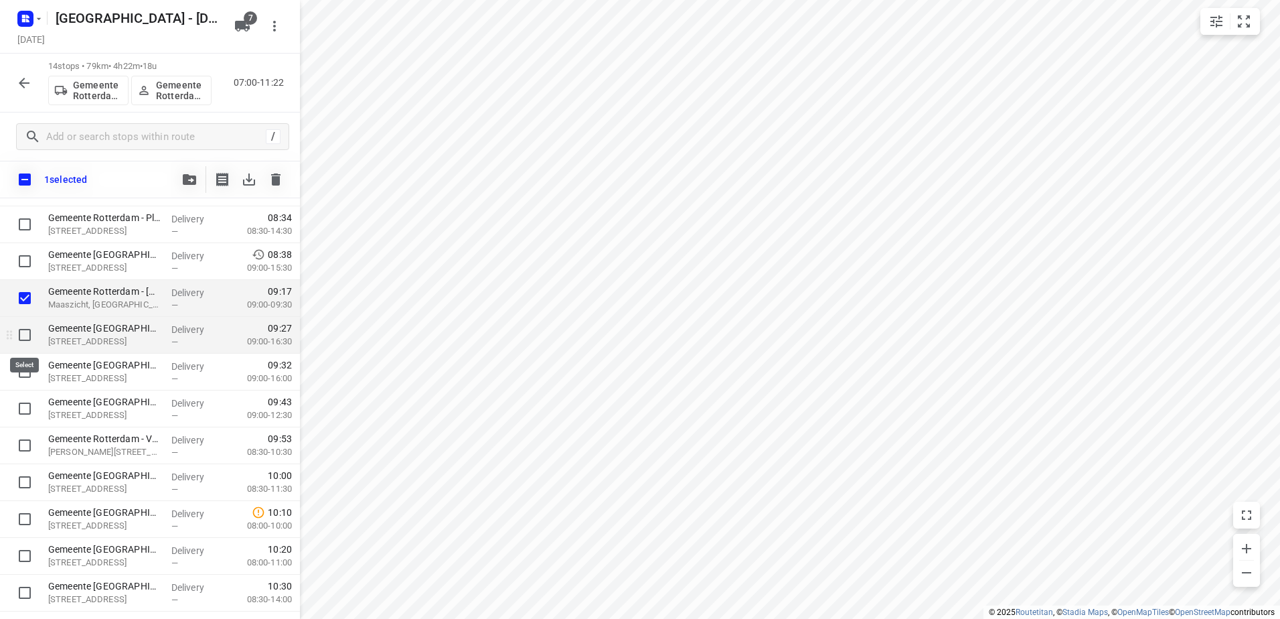
click at [21, 327] on input "checkbox" at bounding box center [24, 334] width 27 height 27
checkbox input "true"
click at [16, 376] on input "checkbox" at bounding box center [24, 371] width 27 height 27
checkbox input "true"
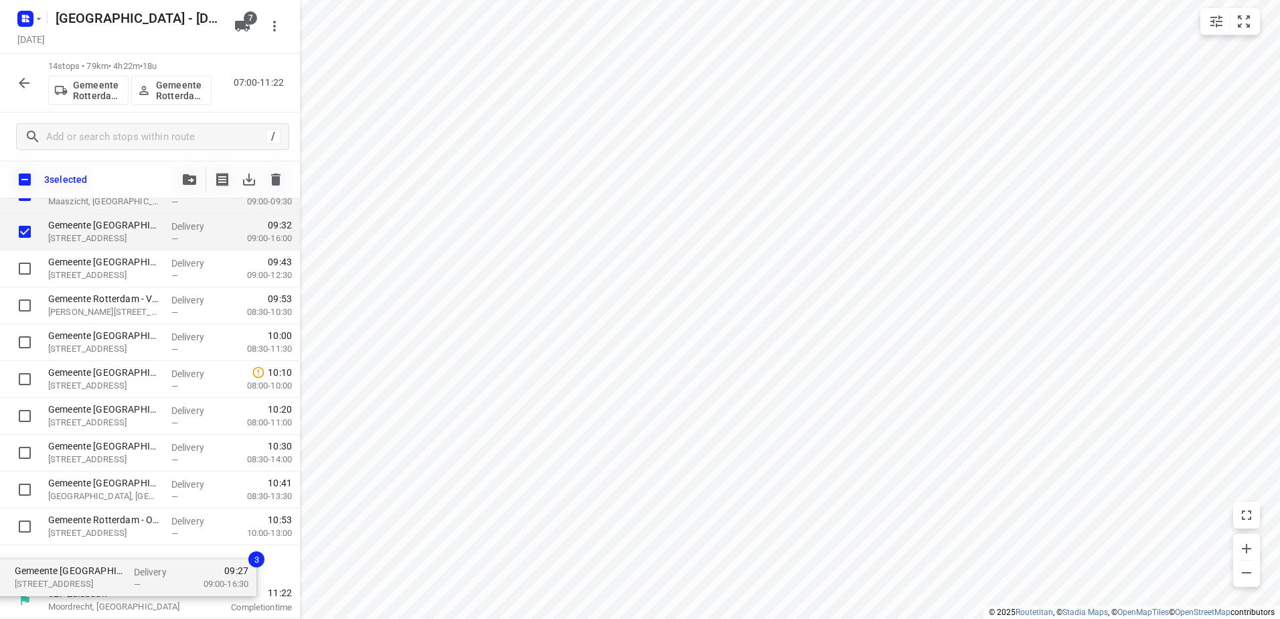
scroll to position [237, 0]
drag, startPoint x: 62, startPoint y: 331, endPoint x: 40, endPoint y: 586, distance: 255.4
click at [28, 587] on div "527 Zuidbaan Moordrecht, Netherlands 07:00 Departure time Gemeente Rotterdam - …" at bounding box center [150, 323] width 300 height 589
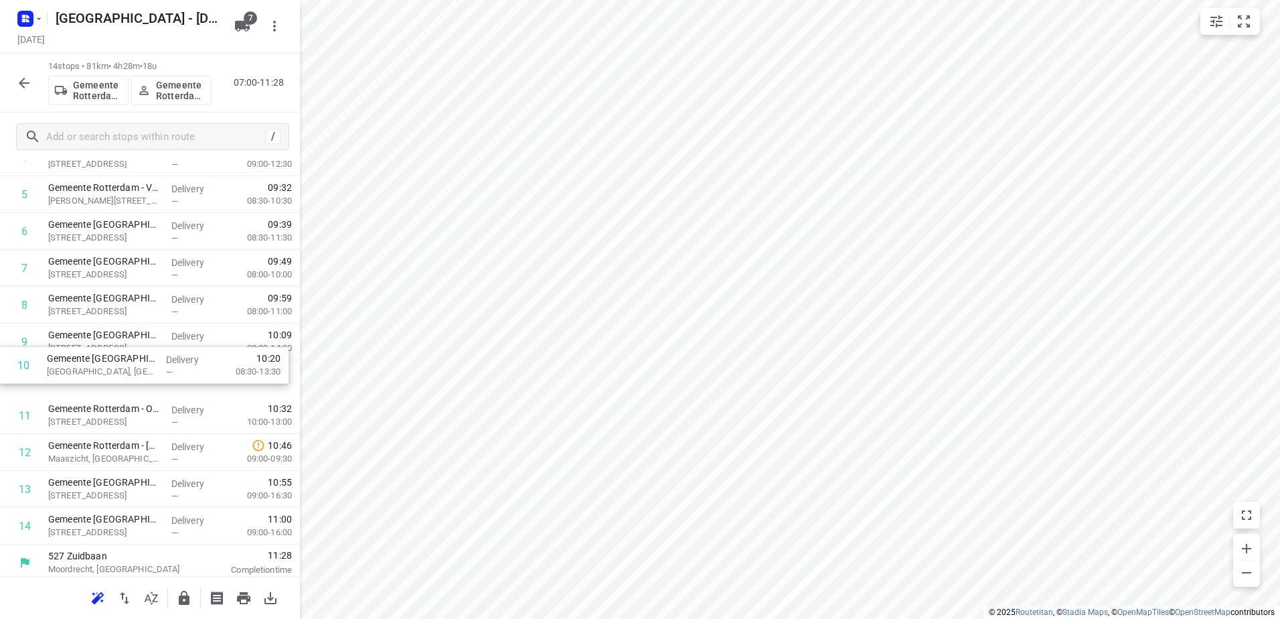
drag, startPoint x: 201, startPoint y: 376, endPoint x: 198, endPoint y: 346, distance: 30.3
click at [198, 346] on div "1 Gemeente Rotterdam - Distributie Piekfijn - Koperstraat(Martin Helmich) Koper…" at bounding box center [150, 287] width 300 height 516
drag, startPoint x: 201, startPoint y: 409, endPoint x: 201, endPoint y: 375, distance: 34.2
click at [201, 376] on div "1 Gemeente Rotterdam - Distributie Piekfijn - Koperstraat(Martin Helmich) Koper…" at bounding box center [150, 287] width 300 height 516
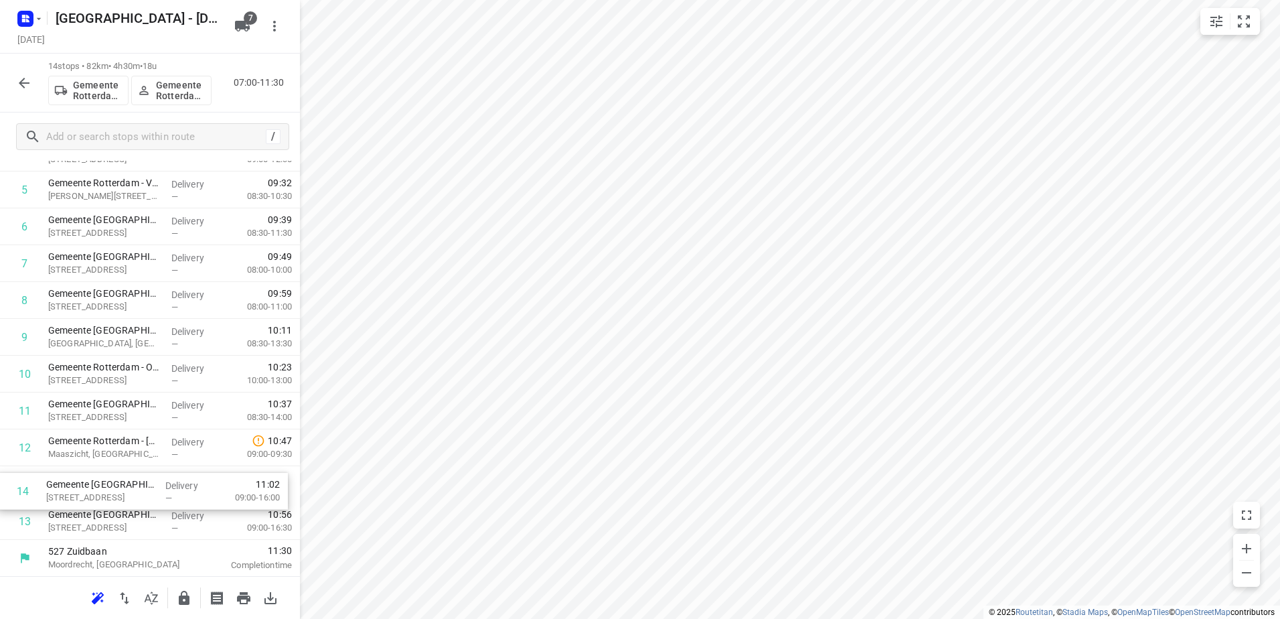
drag, startPoint x: 163, startPoint y: 537, endPoint x: 159, endPoint y: 494, distance: 43.0
click at [159, 494] on div "1 Gemeente Rotterdam - Distributie Piekfijn - Koperstraat(Martin Helmich) Koper…" at bounding box center [150, 282] width 300 height 516
click at [181, 600] on icon "button" at bounding box center [184, 598] width 11 height 14
click at [17, 86] on icon "button" at bounding box center [24, 83] width 16 height 16
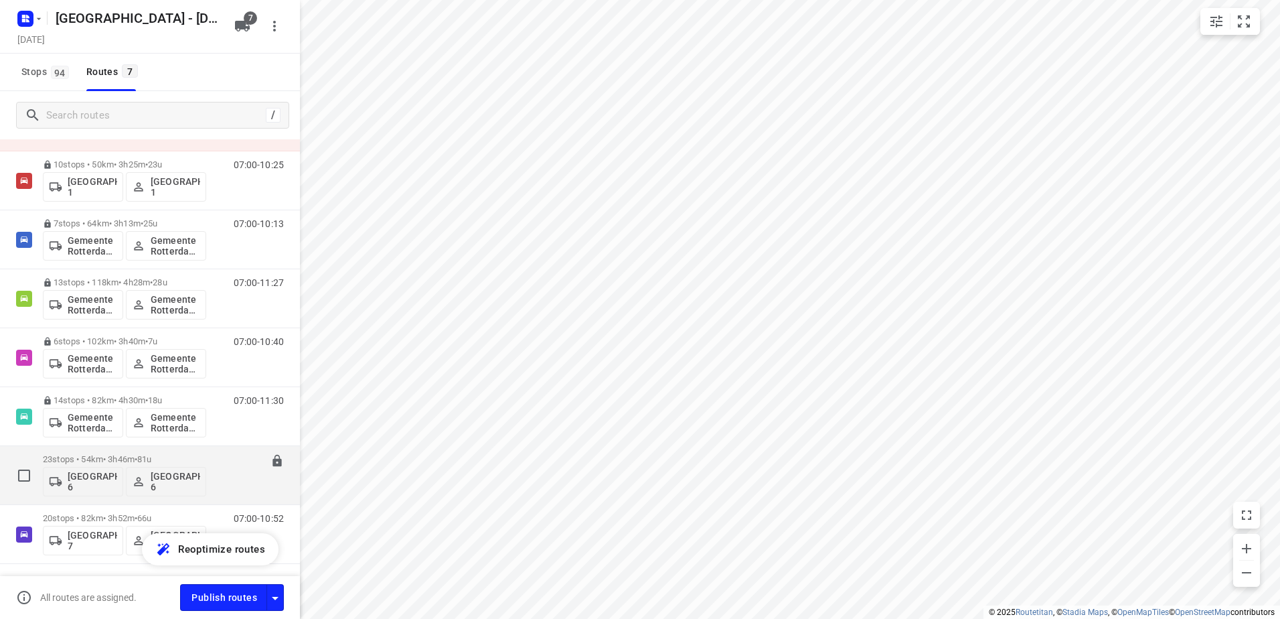
scroll to position [98, 0]
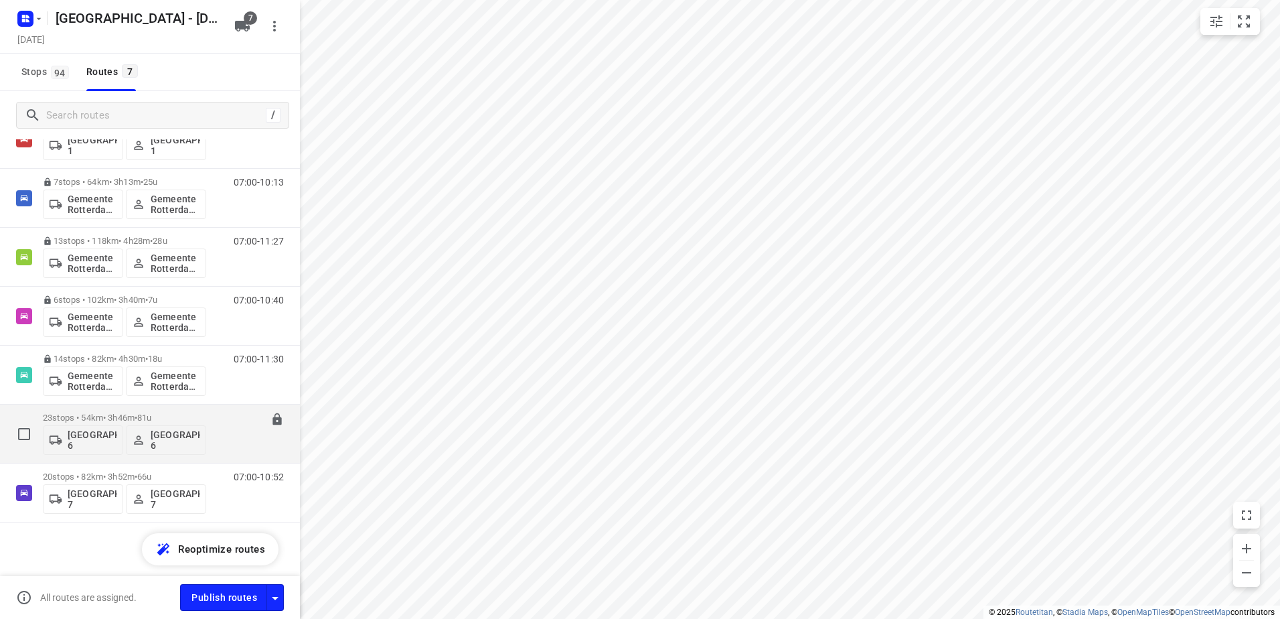
click at [101, 411] on div "23 stops • 54km • 3h46m • 81u Gemeente Rotterdam 6 Gemeente Rotterdam 6" at bounding box center [124, 434] width 163 height 56
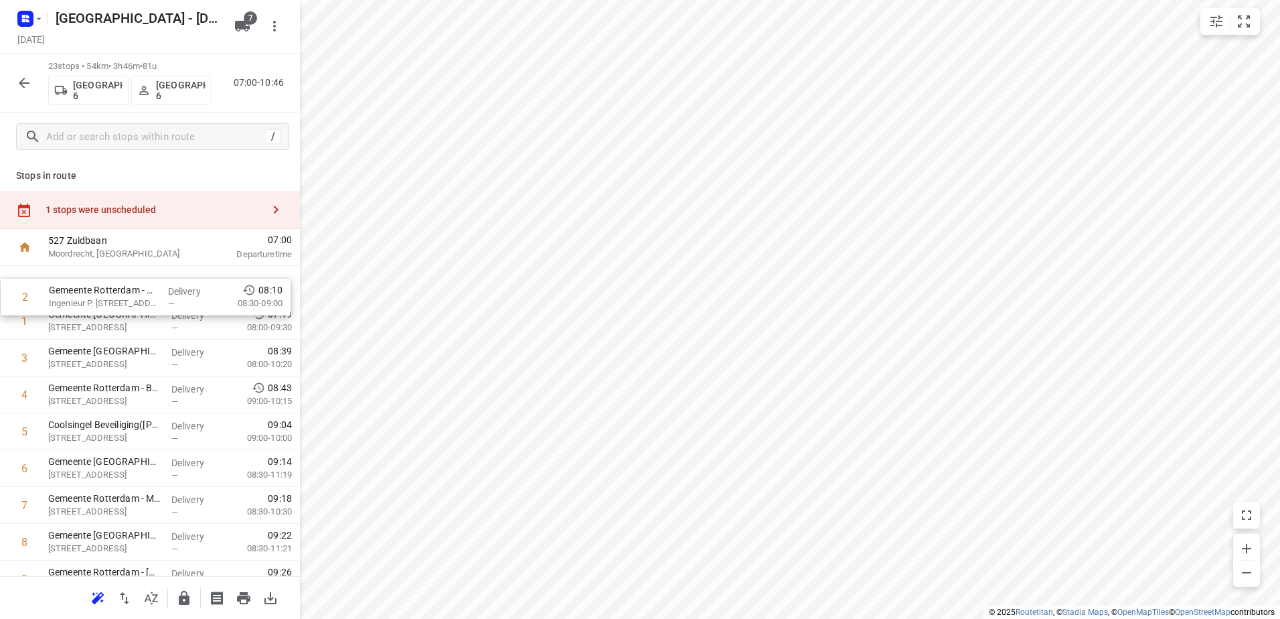
drag, startPoint x: 196, startPoint y: 326, endPoint x: 199, endPoint y: 286, distance: 40.3
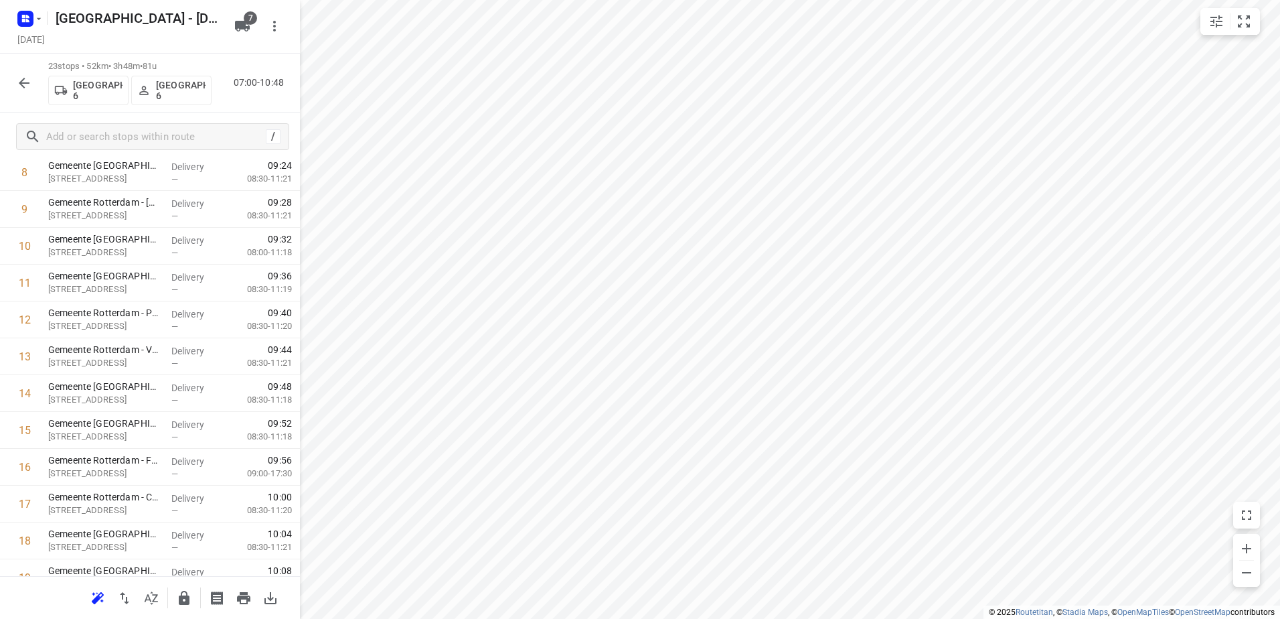
scroll to position [536, 0]
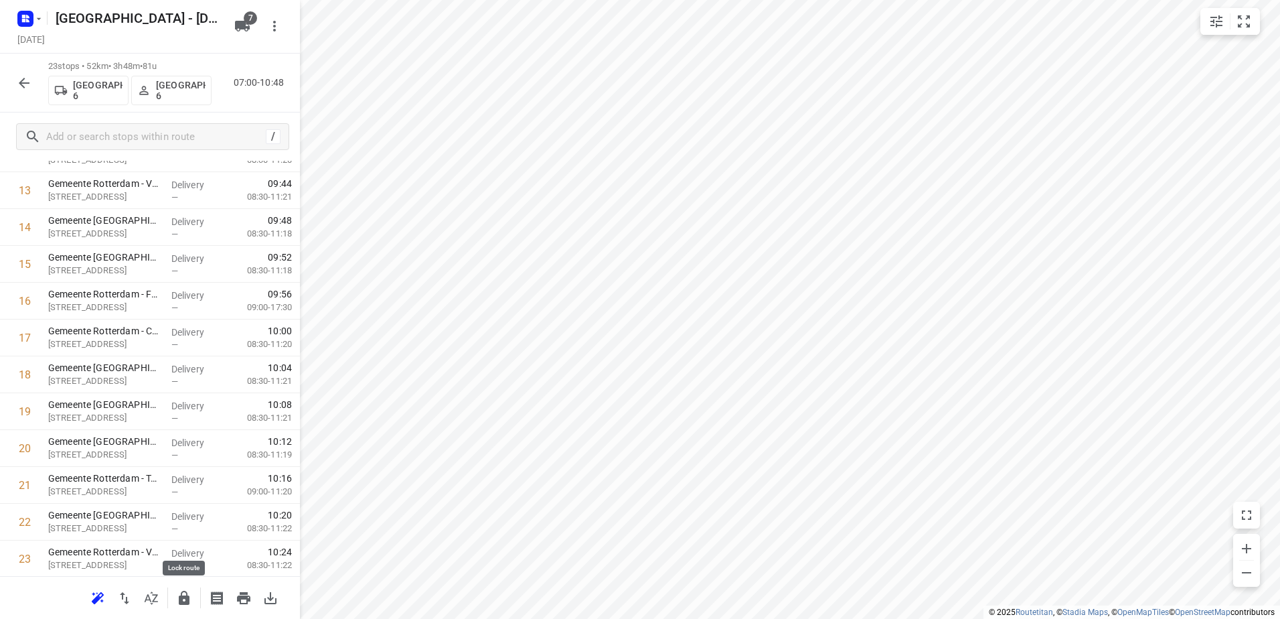
click at [185, 597] on icon "button" at bounding box center [184, 598] width 11 height 14
click at [31, 84] on icon "button" at bounding box center [24, 83] width 16 height 16
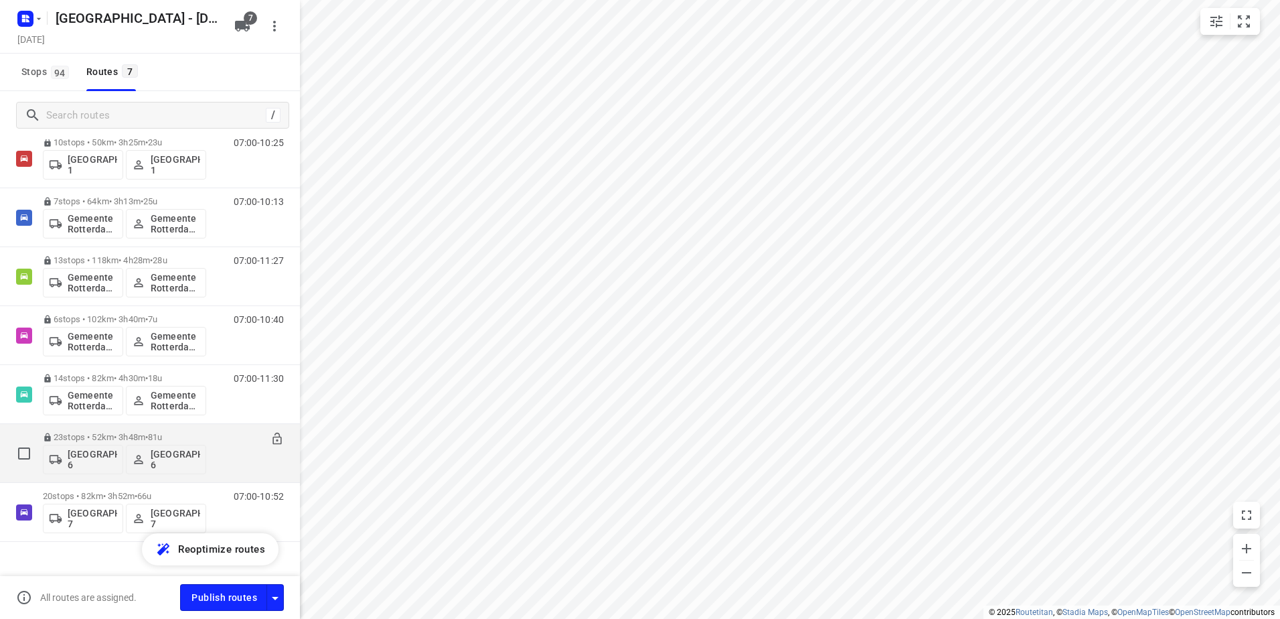
scroll to position [98, 0]
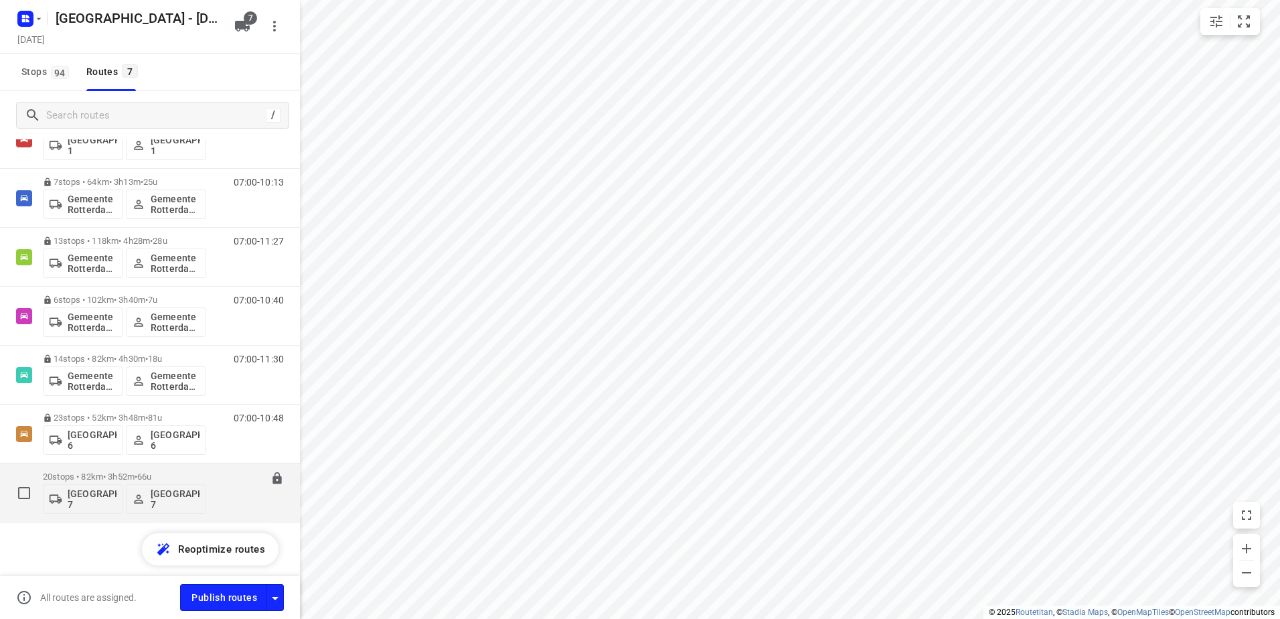
click at [116, 469] on div "20 stops • 82km • 3h52m • 66u Gemeente Rotterdam 7 Gemeente Rotterdam 7" at bounding box center [124, 493] width 163 height 56
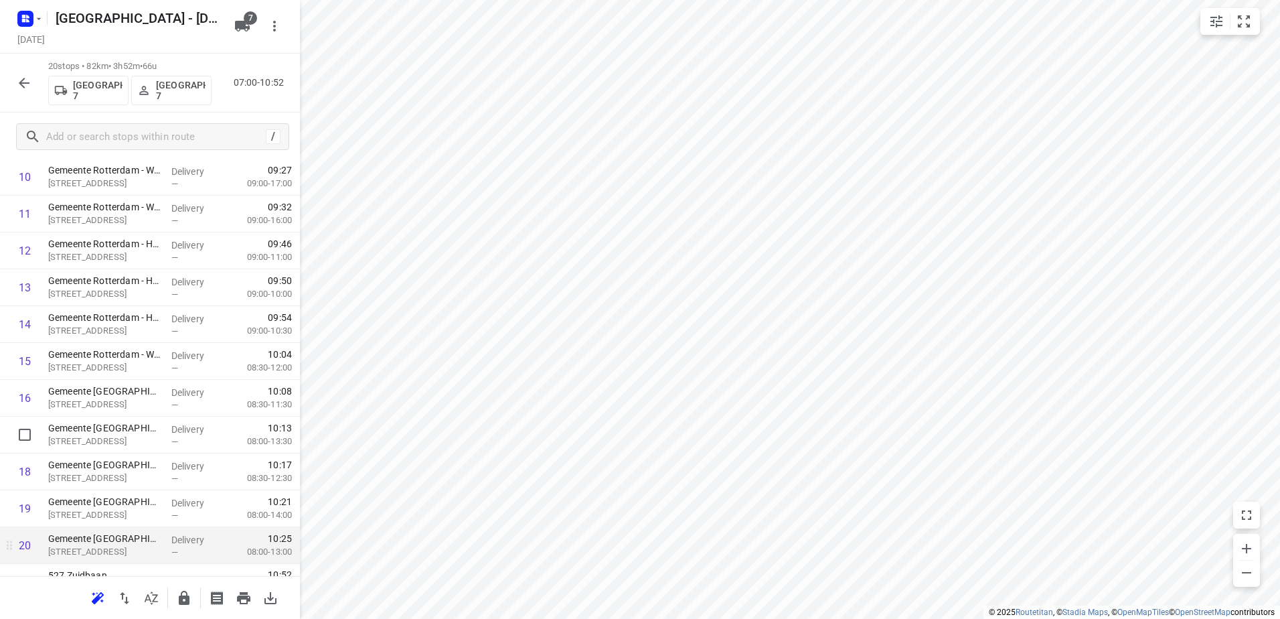
scroll to position [463, 0]
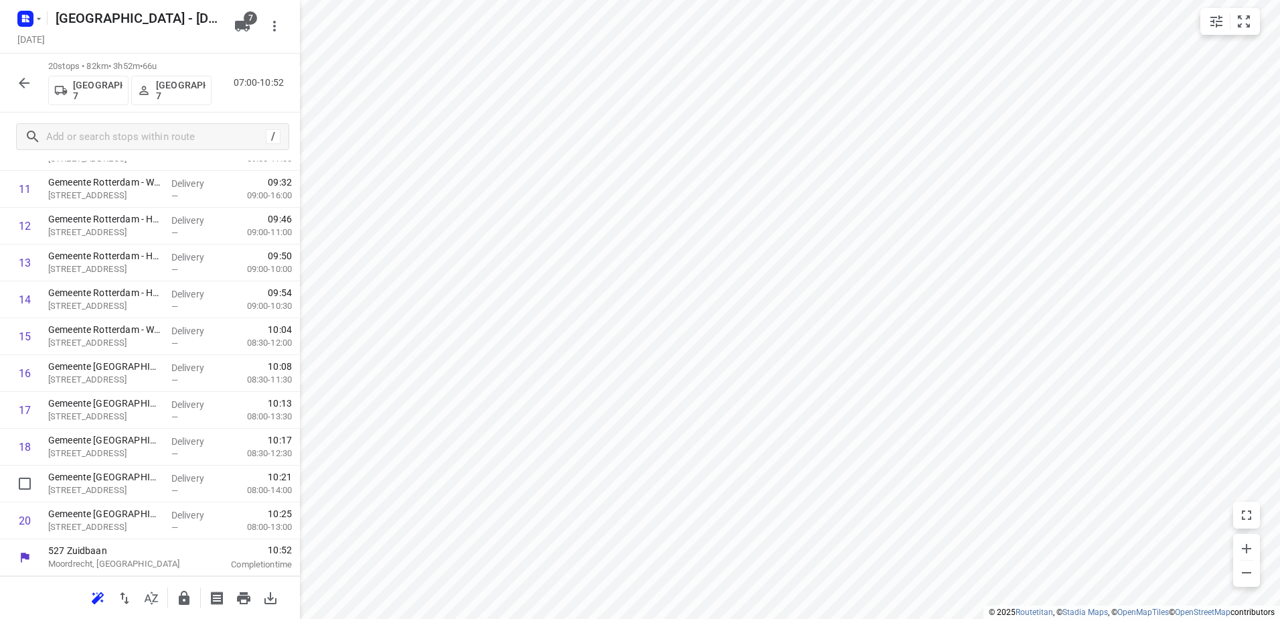
drag, startPoint x: 149, startPoint y: 595, endPoint x: 107, endPoint y: 541, distance: 68.7
click at [110, 498] on div "20 stops • 82km • 3h52m • 66u Gemeente Rotterdam 7 Gemeente Rotterdam 7 07:00-1…" at bounding box center [150, 336] width 300 height 565
click at [128, 591] on icon "button" at bounding box center [125, 598] width 16 height 16
click at [19, 196] on input "checkbox" at bounding box center [24, 188] width 27 height 27
checkbox input "true"
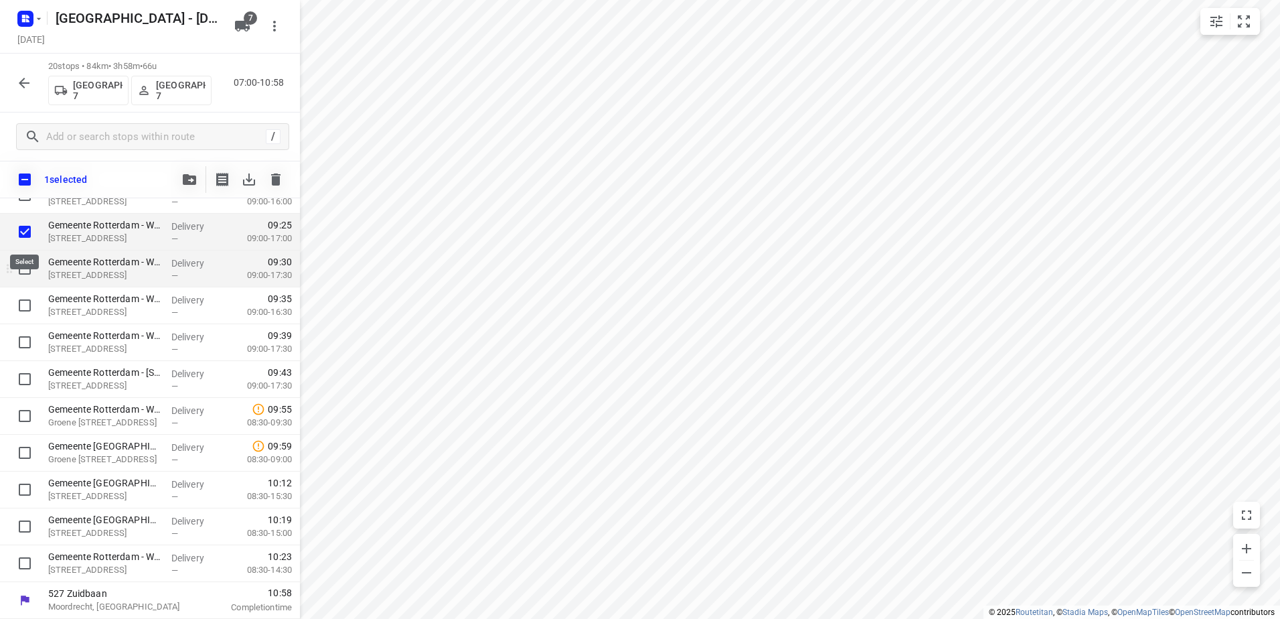
scroll to position [458, 0]
click at [19, 273] on input "checkbox" at bounding box center [24, 268] width 27 height 27
checkbox input "true"
click at [19, 303] on input "checkbox" at bounding box center [24, 305] width 27 height 27
checkbox input "true"
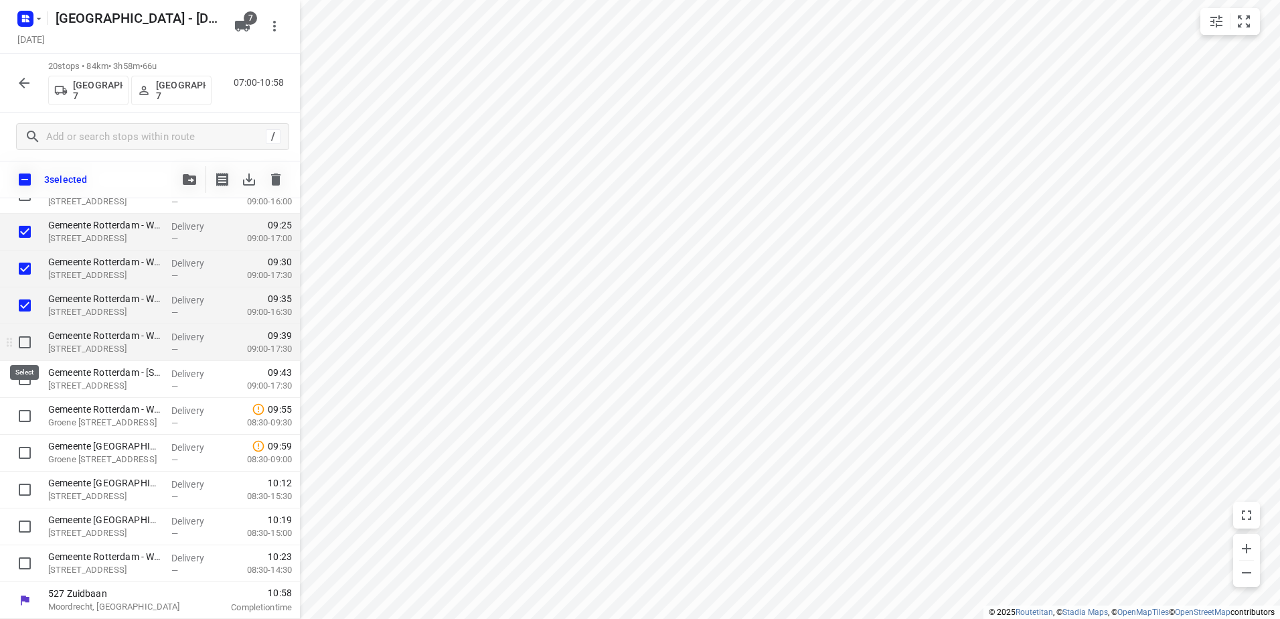
click at [22, 333] on input "checkbox" at bounding box center [24, 342] width 27 height 27
checkbox input "true"
click at [24, 368] on input "checkbox" at bounding box center [24, 379] width 27 height 27
checkbox input "true"
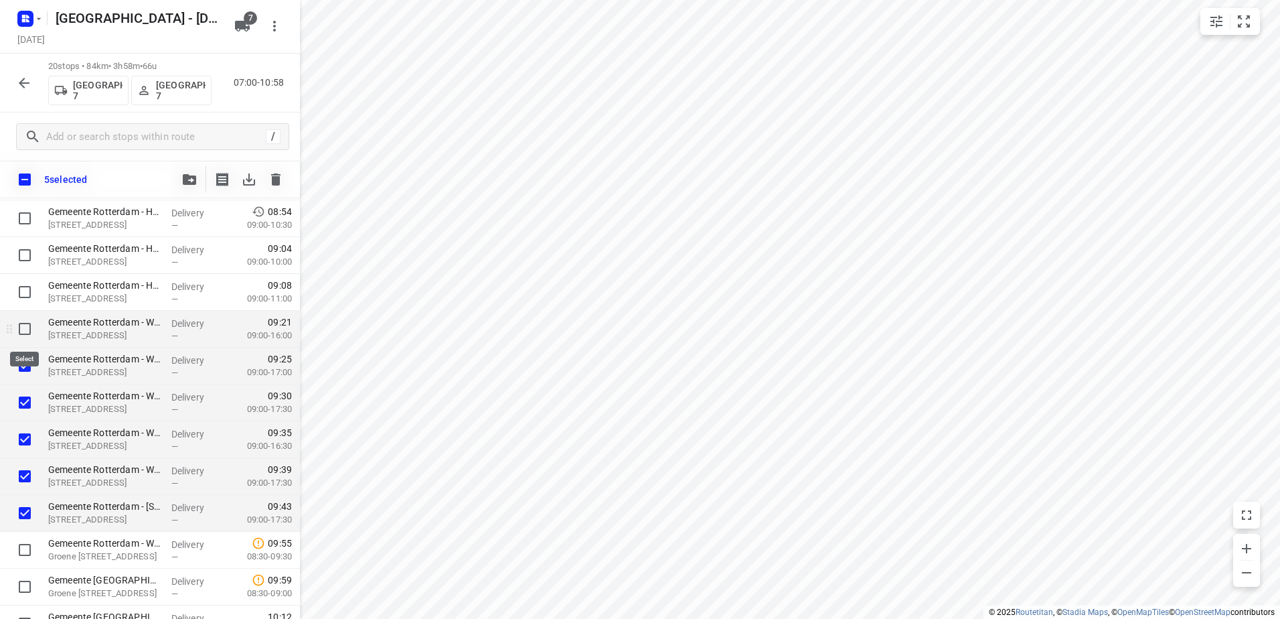
click at [21, 331] on input "checkbox" at bounding box center [24, 328] width 27 height 27
checkbox input "true"
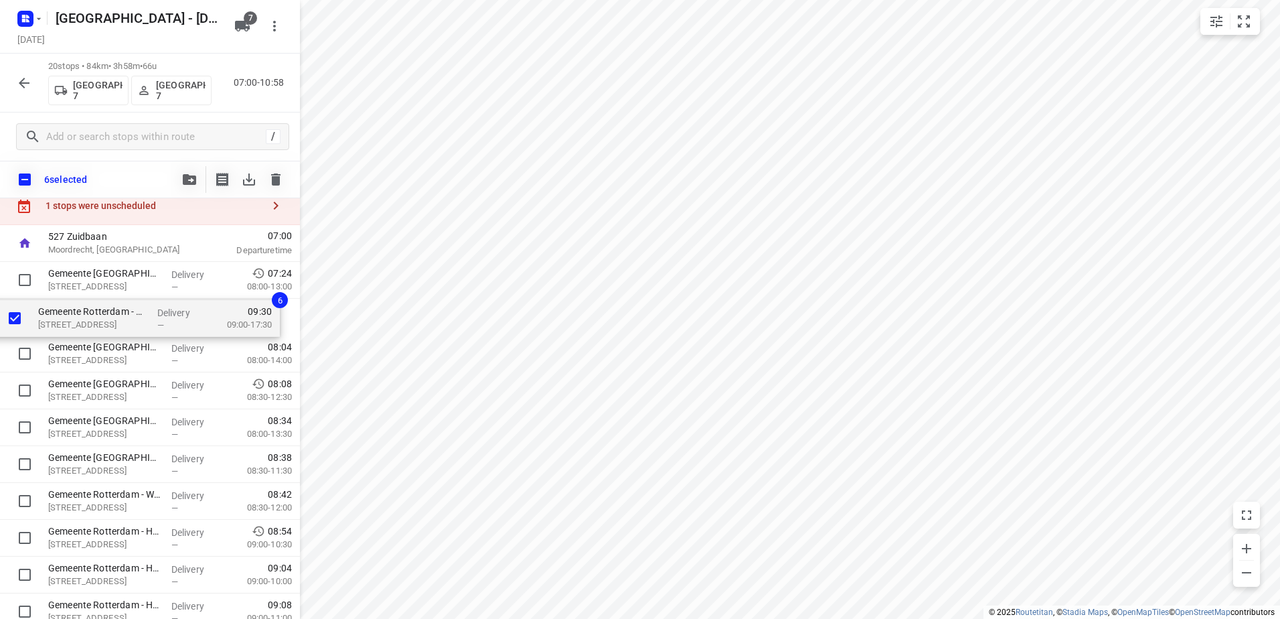
scroll to position [0, 0]
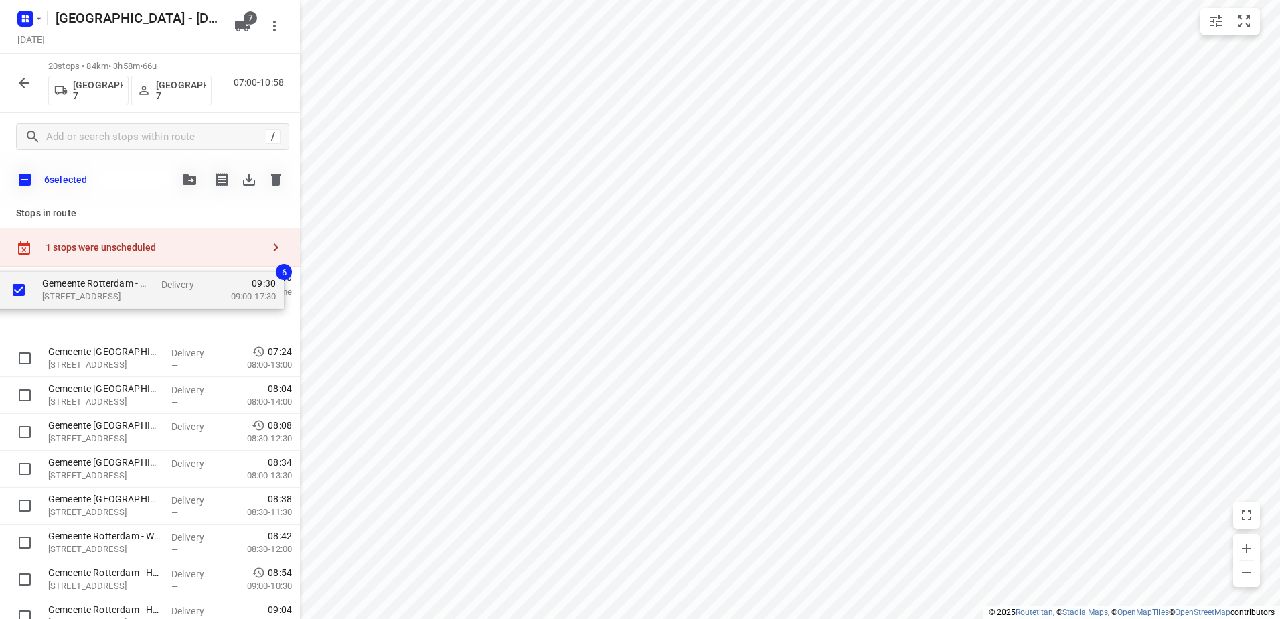
drag, startPoint x: 72, startPoint y: 393, endPoint x: 70, endPoint y: 290, distance: 103.1
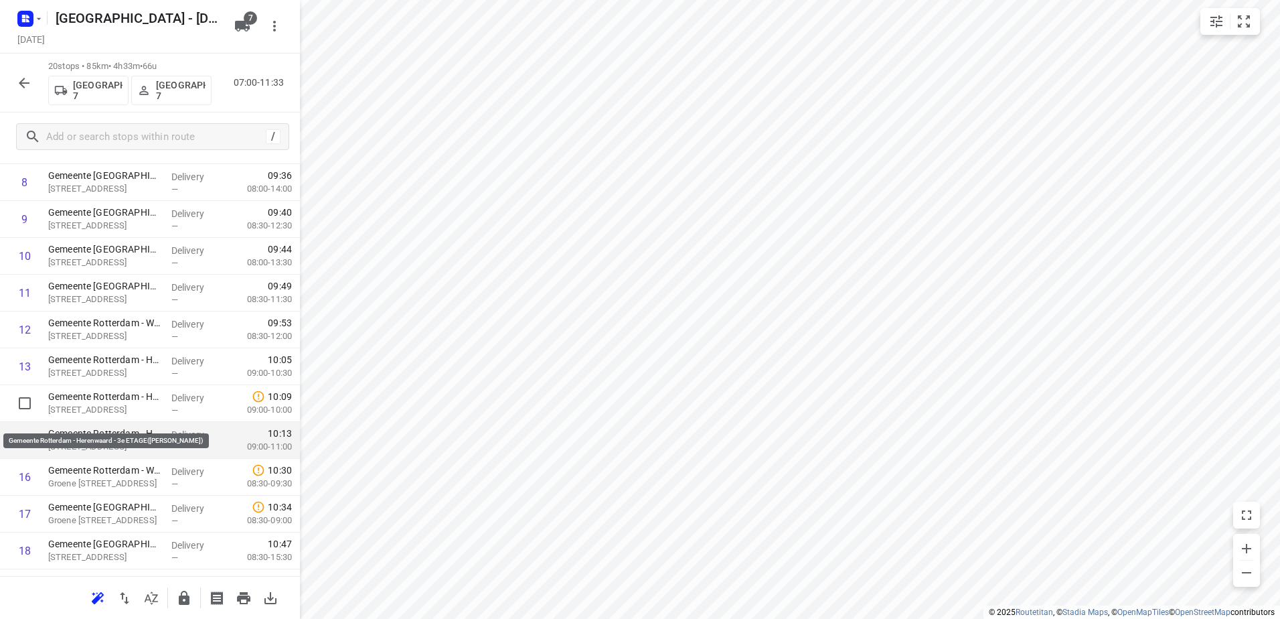
scroll to position [402, 0]
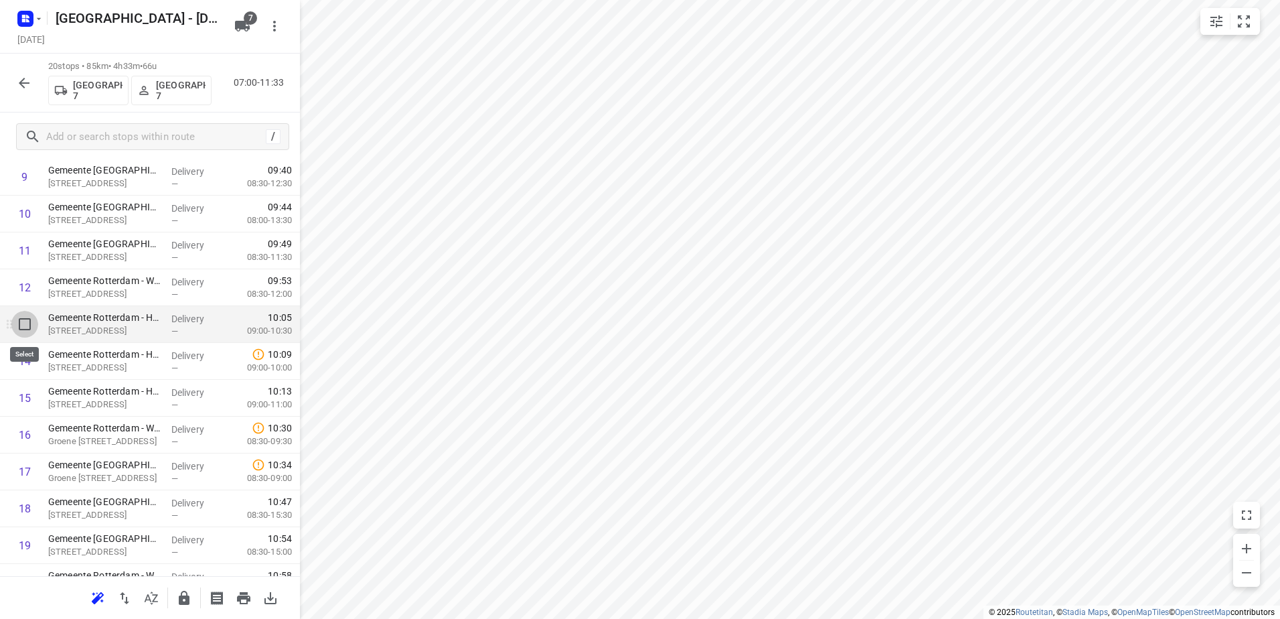
click at [28, 321] on input "checkbox" at bounding box center [24, 324] width 27 height 27
checkbox input "true"
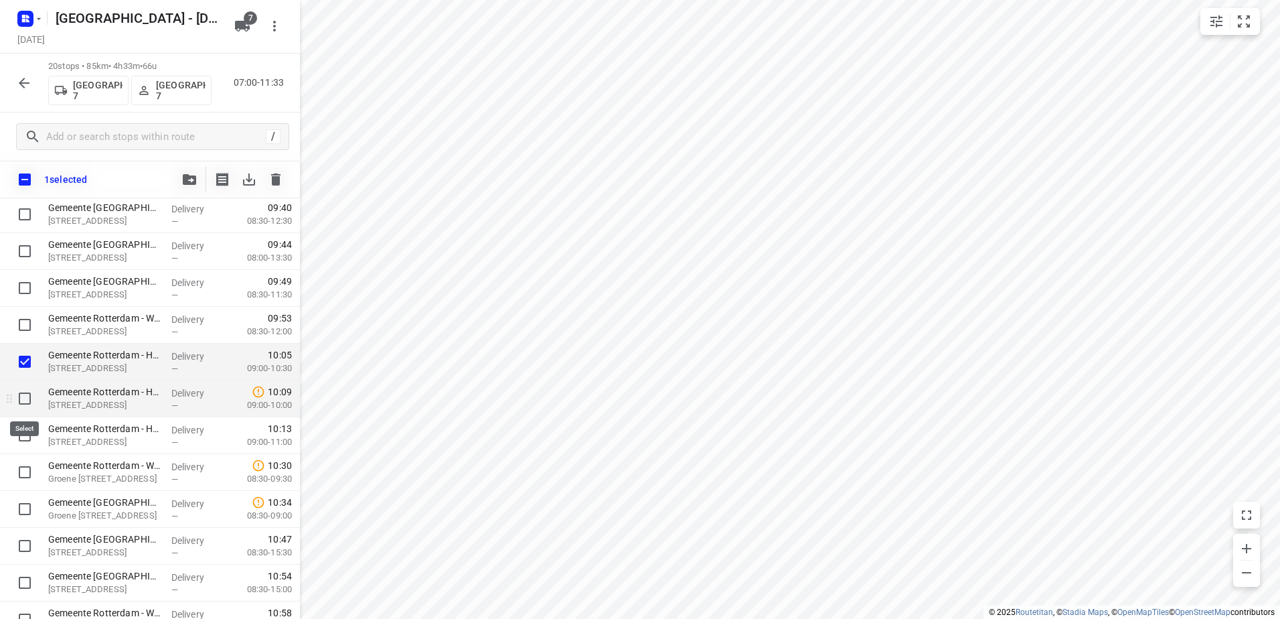
click at [25, 395] on input "checkbox" at bounding box center [24, 398] width 27 height 27
checkbox input "true"
click at [28, 440] on input "checkbox" at bounding box center [24, 435] width 27 height 27
checkbox input "true"
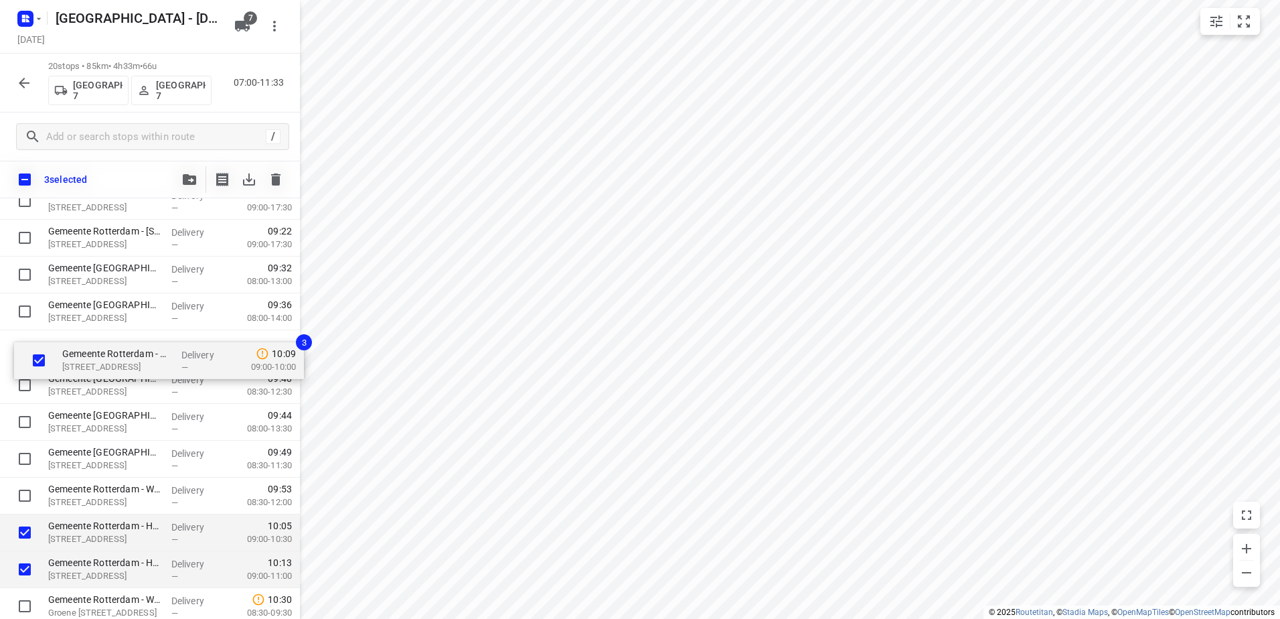
scroll to position [201, 0]
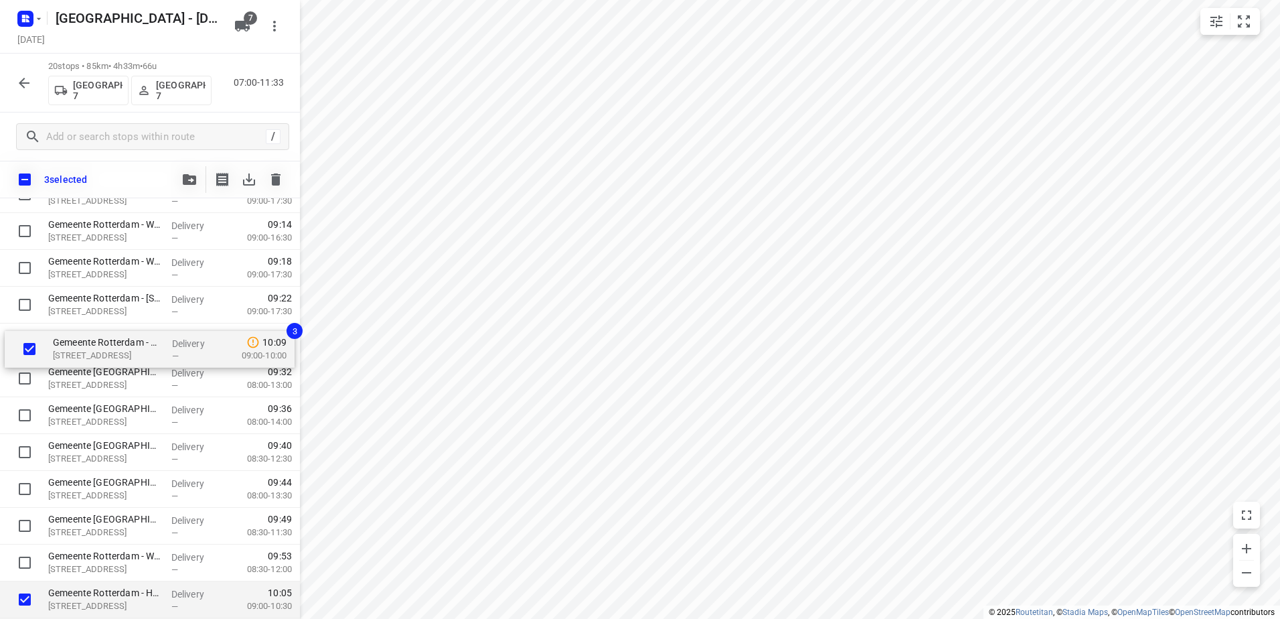
drag, startPoint x: 118, startPoint y: 416, endPoint x: 125, endPoint y: 356, distance: 60.7
click at [125, 356] on div "Gemeente Rotterdam - Wilhelminakade 16e etage(Martin Helmich) Wilhelminakade 17…" at bounding box center [150, 470] width 300 height 737
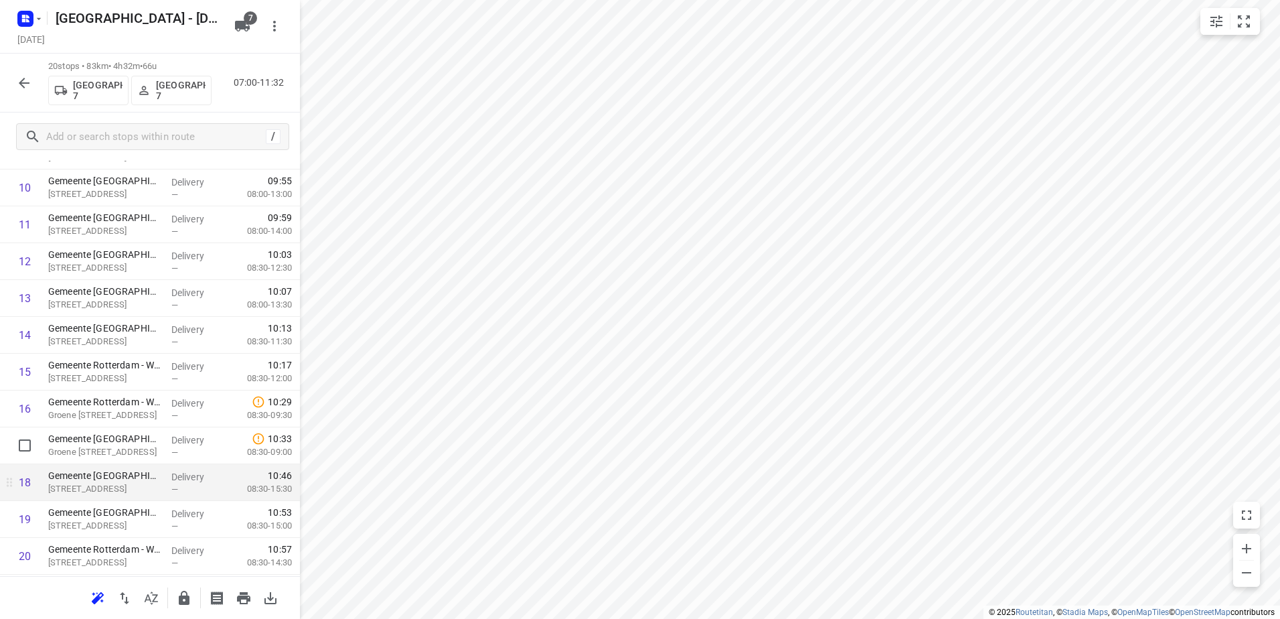
scroll to position [463, 0]
click at [177, 598] on icon "button" at bounding box center [184, 598] width 16 height 16
click at [18, 78] on icon "button" at bounding box center [24, 83] width 16 height 16
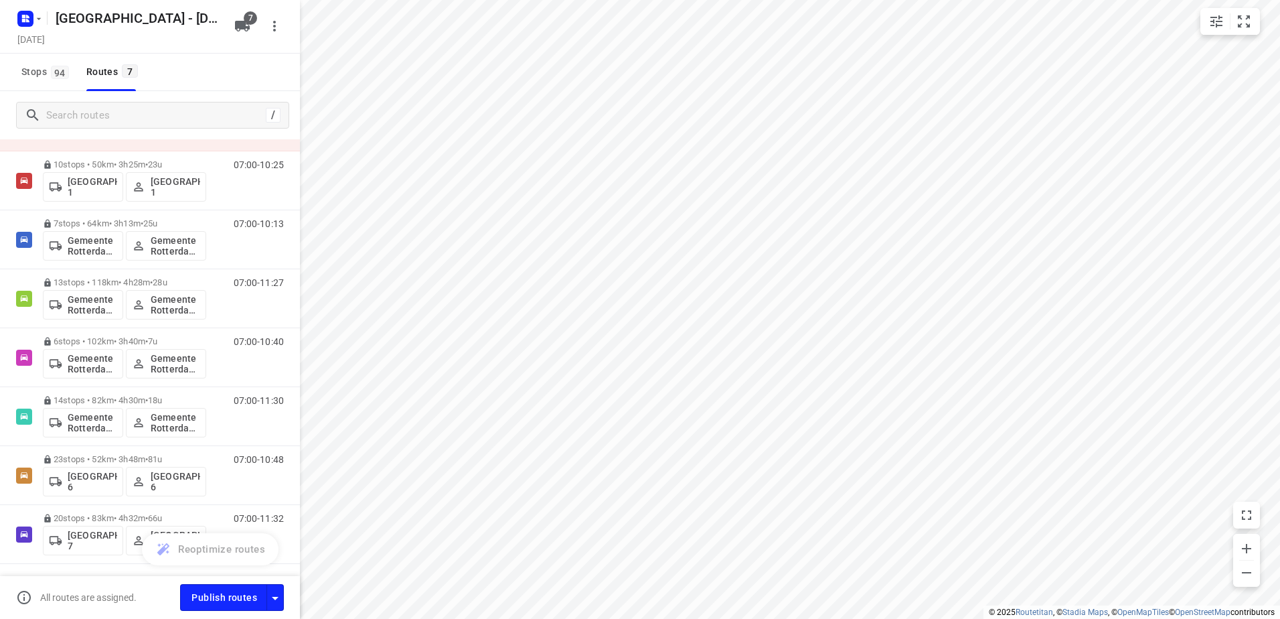
scroll to position [98, 0]
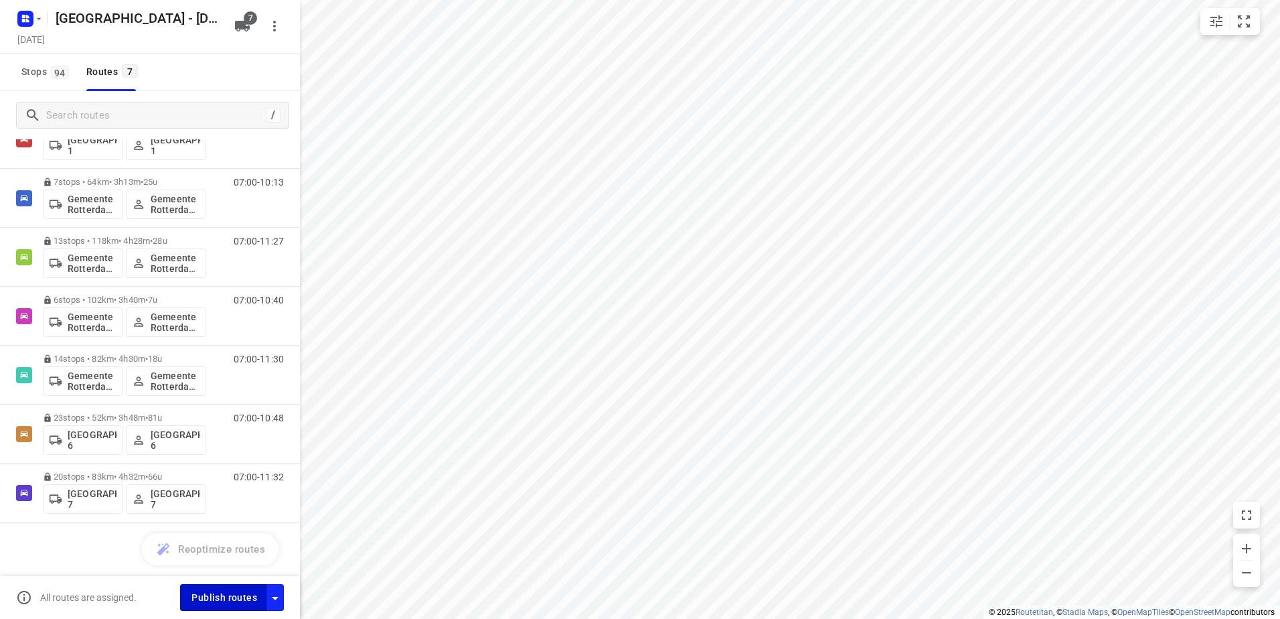
click at [218, 591] on span "Publish routes" at bounding box center [225, 597] width 66 height 17
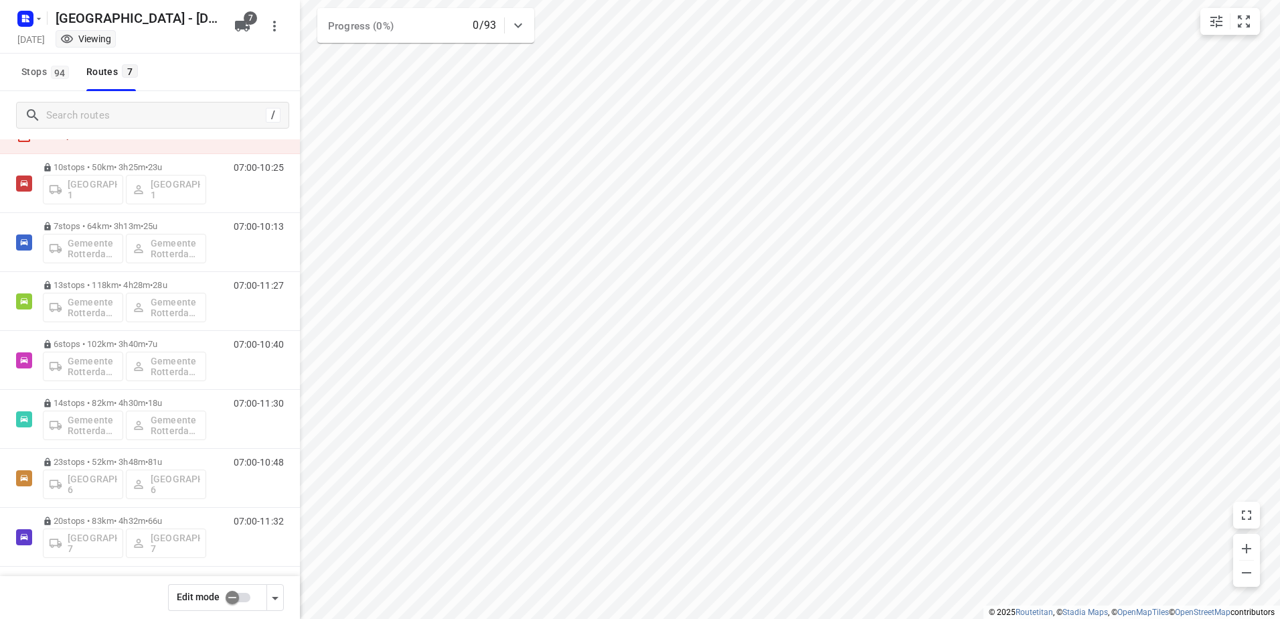
scroll to position [58, 0]
click at [27, 23] on rect "button" at bounding box center [25, 19] width 16 height 16
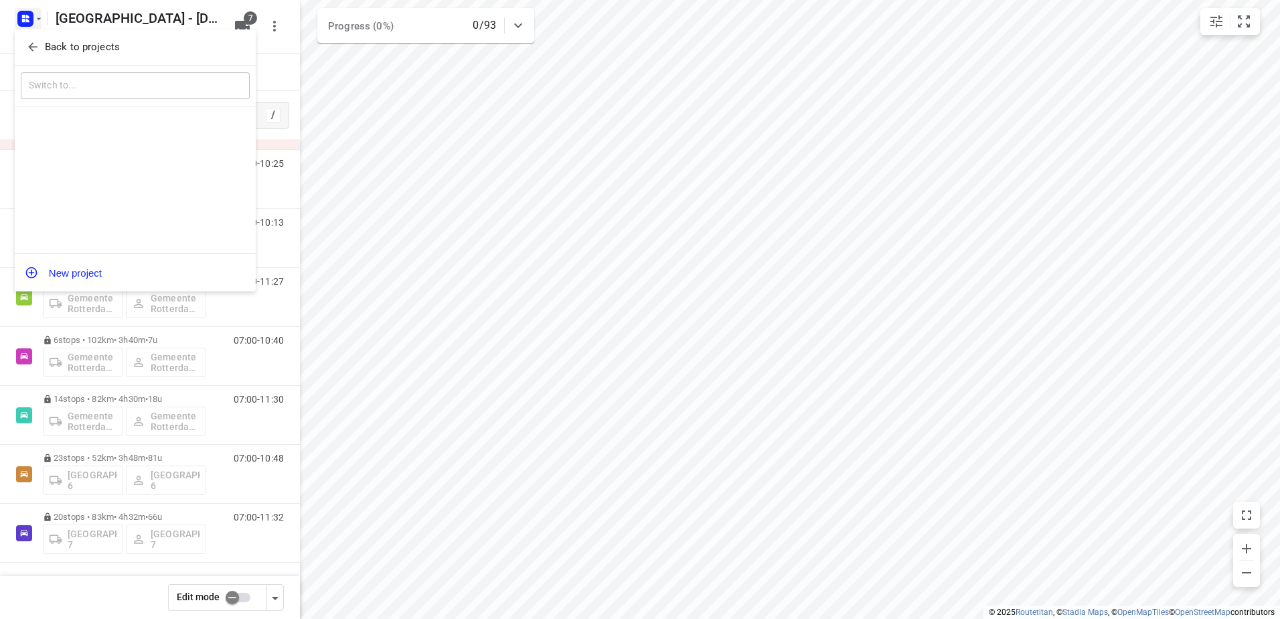
click at [48, 53] on p "Back to projects" at bounding box center [82, 47] width 75 height 15
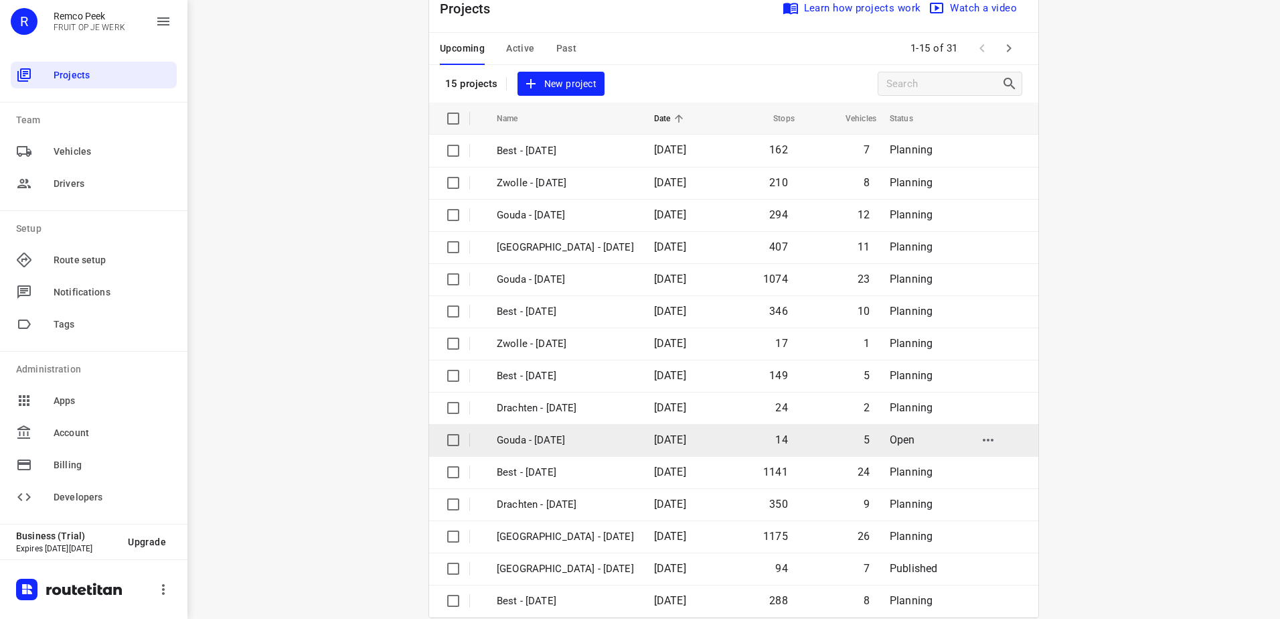
scroll to position [58, 0]
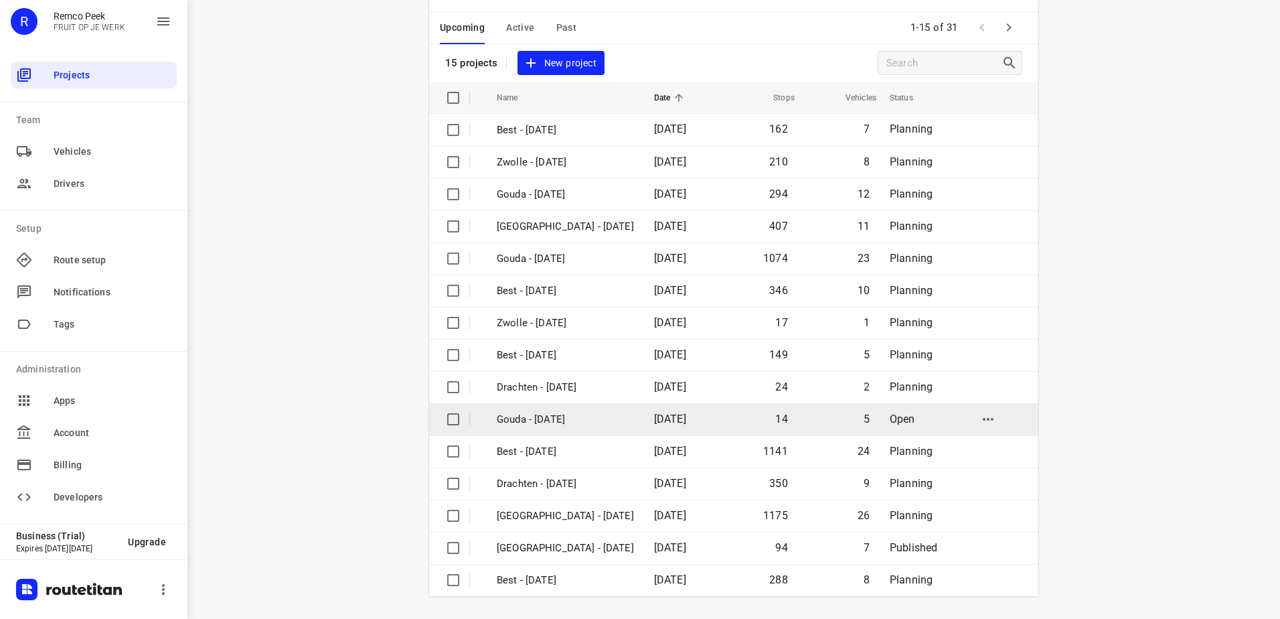
click at [599, 425] on p "Gouda - [DATE]" at bounding box center [565, 419] width 137 height 15
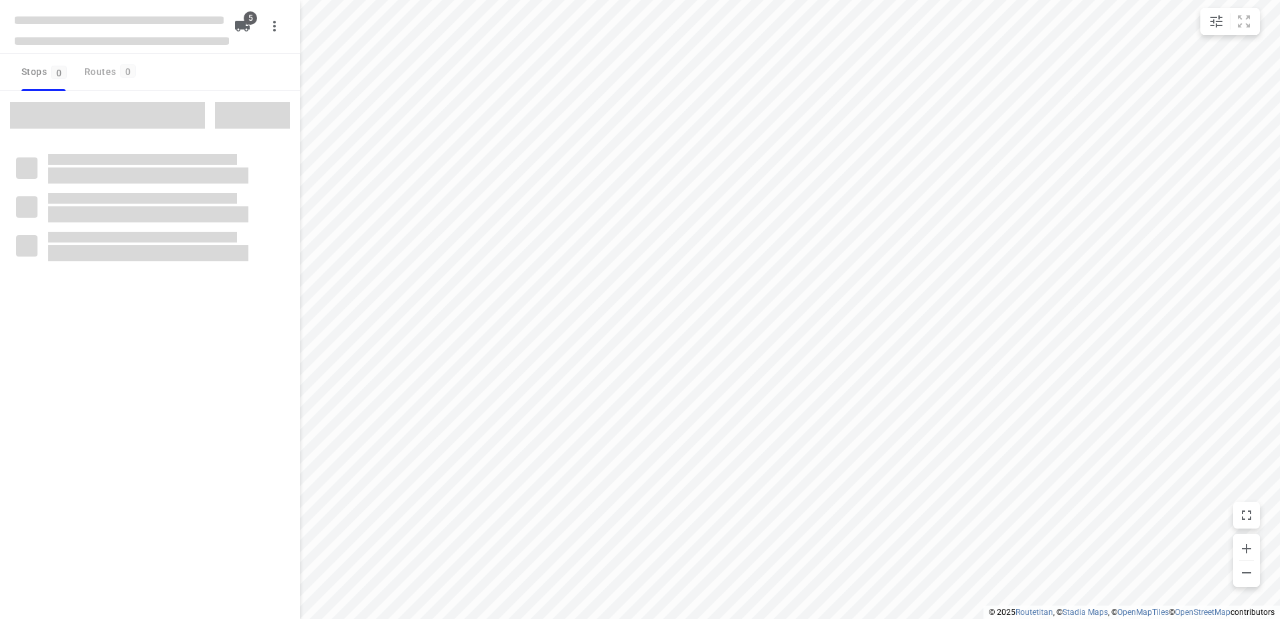
checkbox input "true"
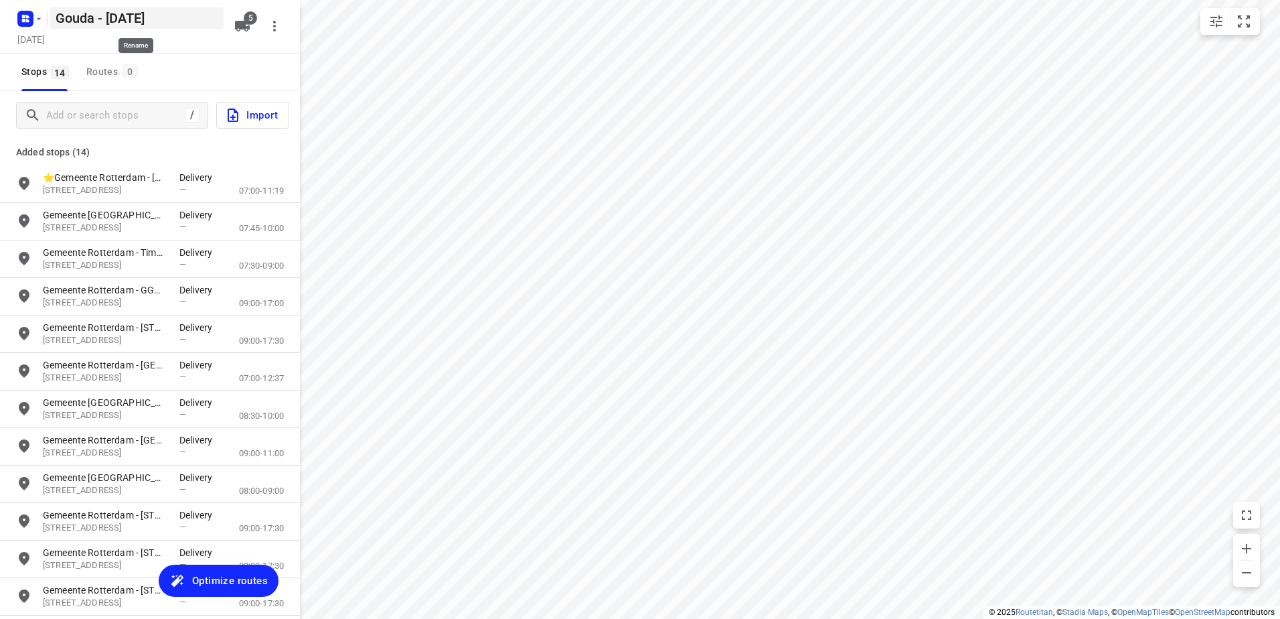
click at [93, 21] on h5 "Gouda - [DATE]" at bounding box center [136, 17] width 173 height 21
drag, startPoint x: 93, startPoint y: 21, endPoint x: 15, endPoint y: 60, distance: 87.1
click at [0, 55] on html "i © 2025 Routetitan , © Stadia Maps , © OpenMapTiles © OpenStreetMap contributo…" at bounding box center [640, 309] width 1280 height 619
type input "Gemeente Rotterdam - Wednesday"
click at [258, 585] on span "Optimize routes" at bounding box center [230, 580] width 76 height 17
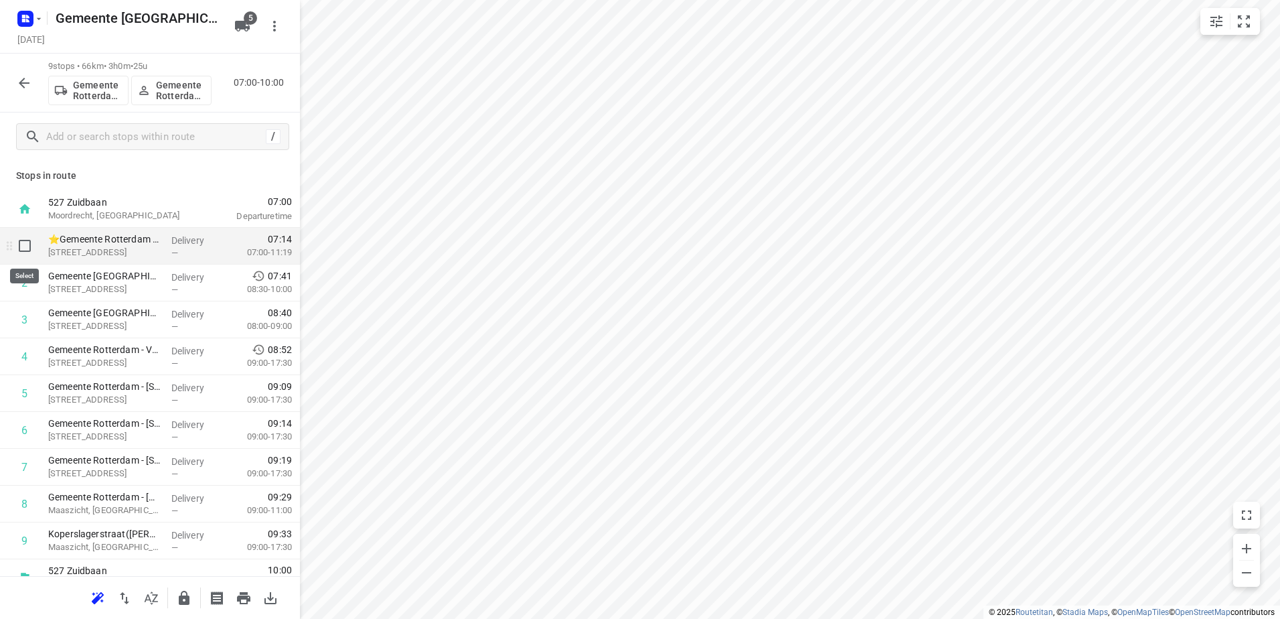
click at [26, 250] on input "checkbox" at bounding box center [24, 245] width 27 height 27
checkbox input "true"
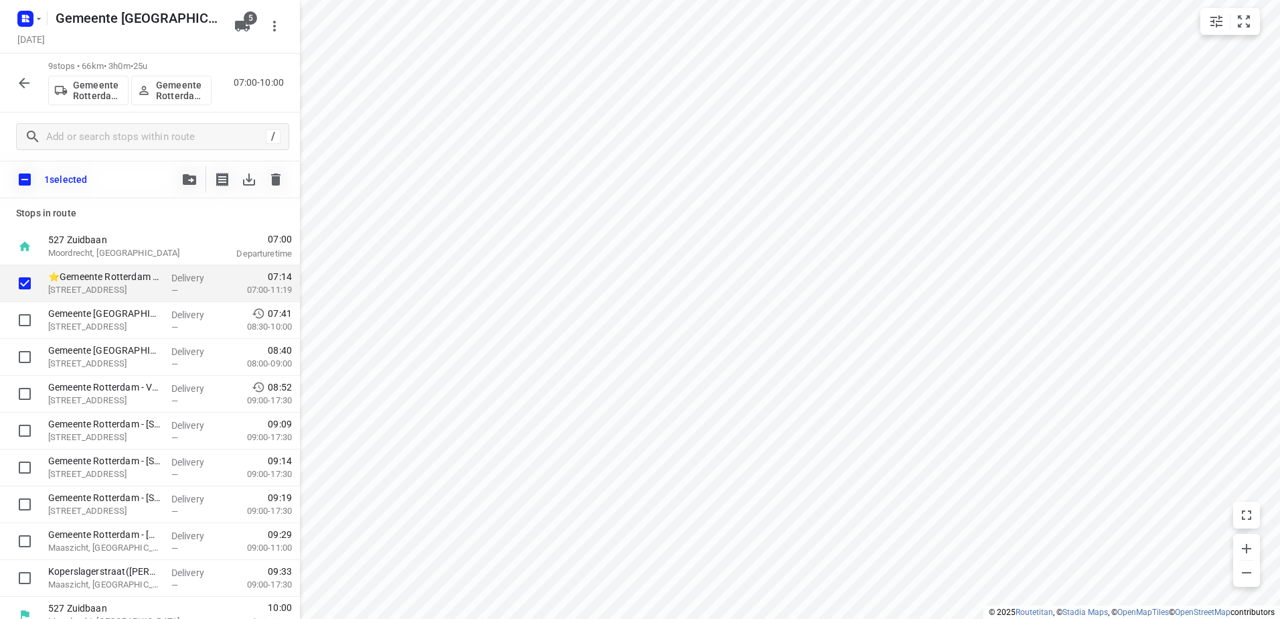
click at [198, 179] on button "button" at bounding box center [189, 179] width 27 height 27
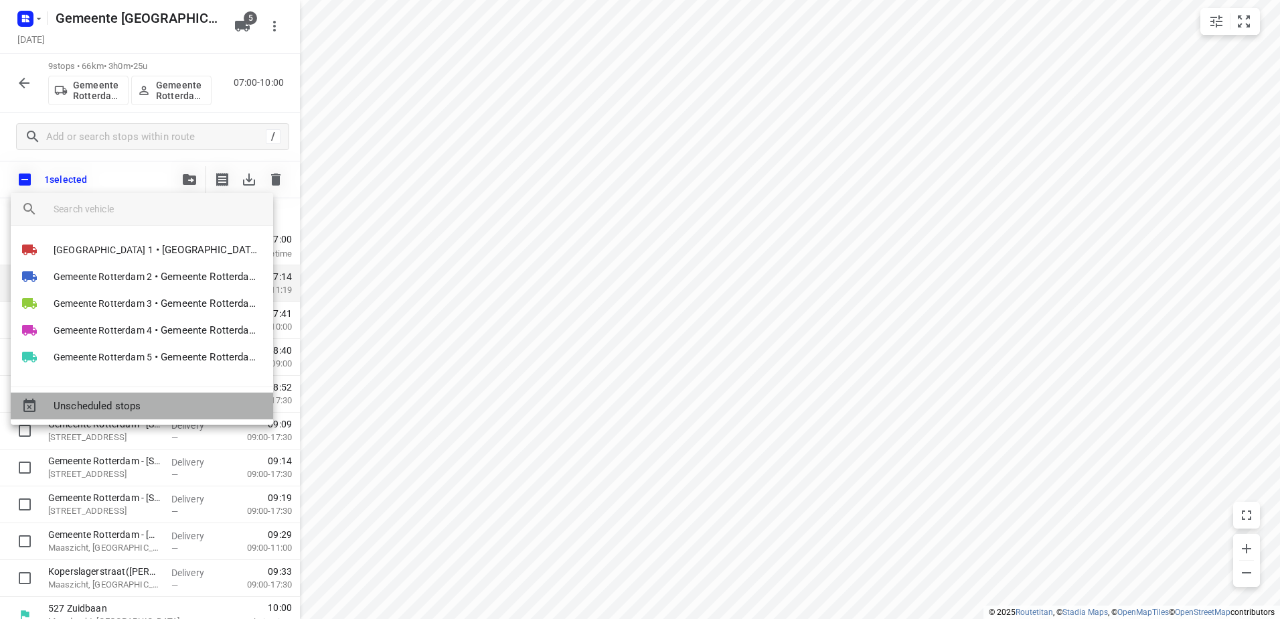
click at [124, 398] on div "Unscheduled stops" at bounding box center [142, 405] width 262 height 27
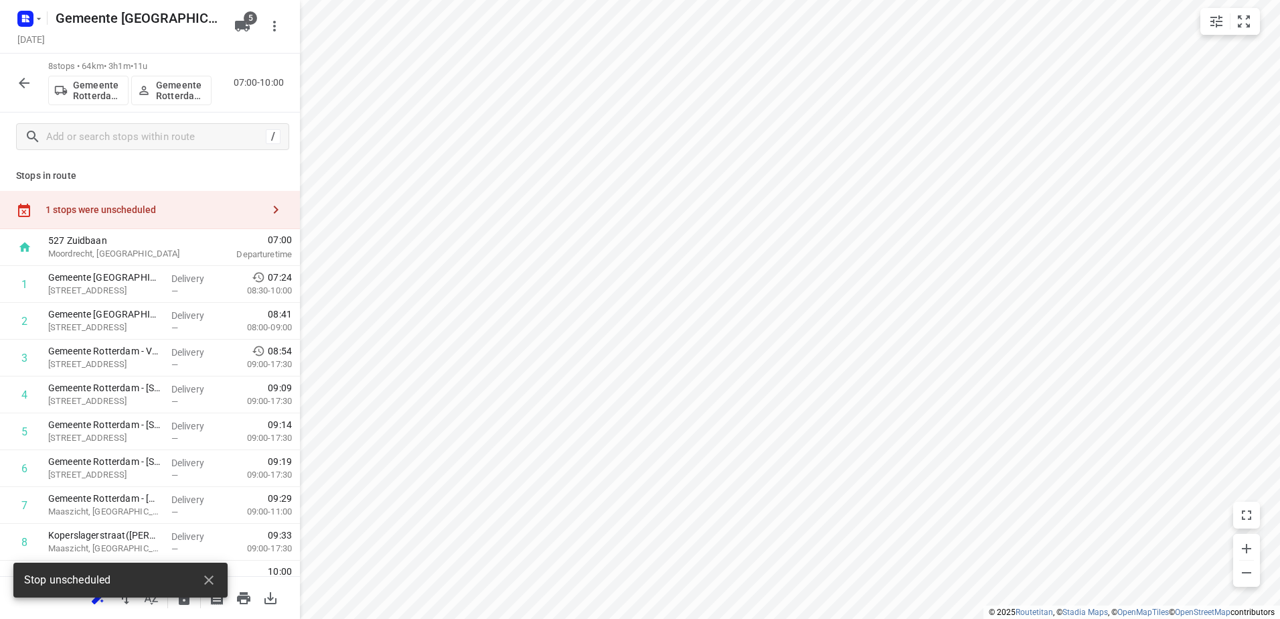
click at [9, 81] on div "8 stops • 64km • 3h1m • 11u Gemeente Rotterdam 5 Gemeente Rotterdam 5 07:00-10:…" at bounding box center [150, 83] width 300 height 59
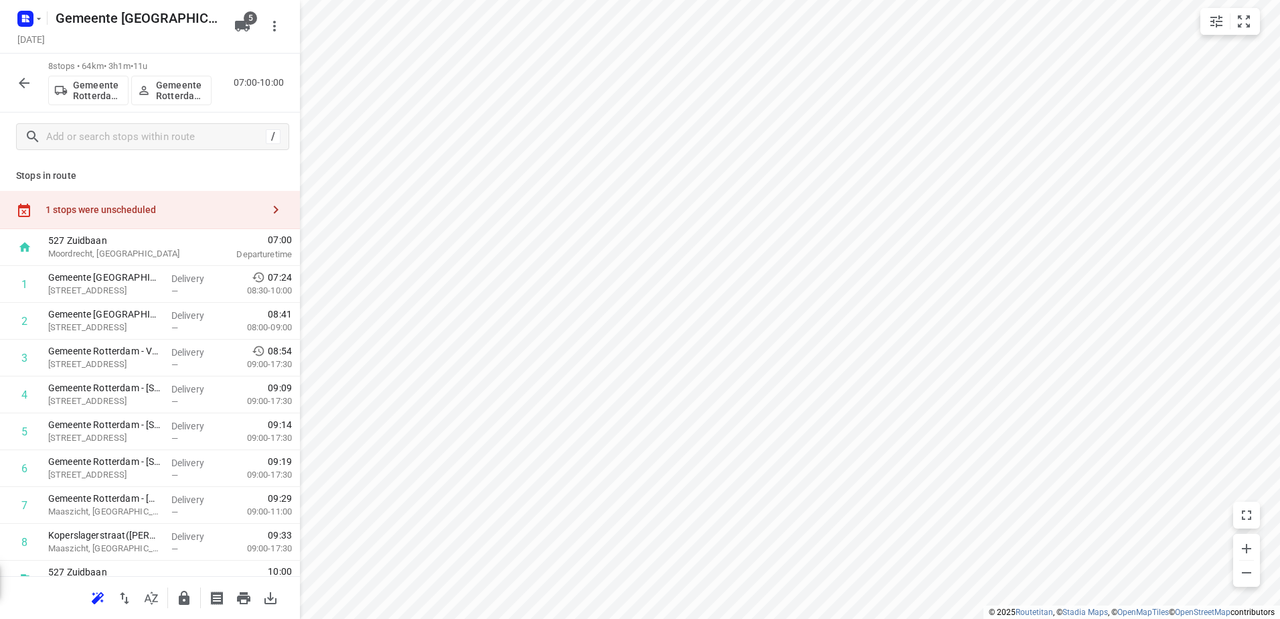
click at [17, 81] on icon "button" at bounding box center [24, 83] width 16 height 16
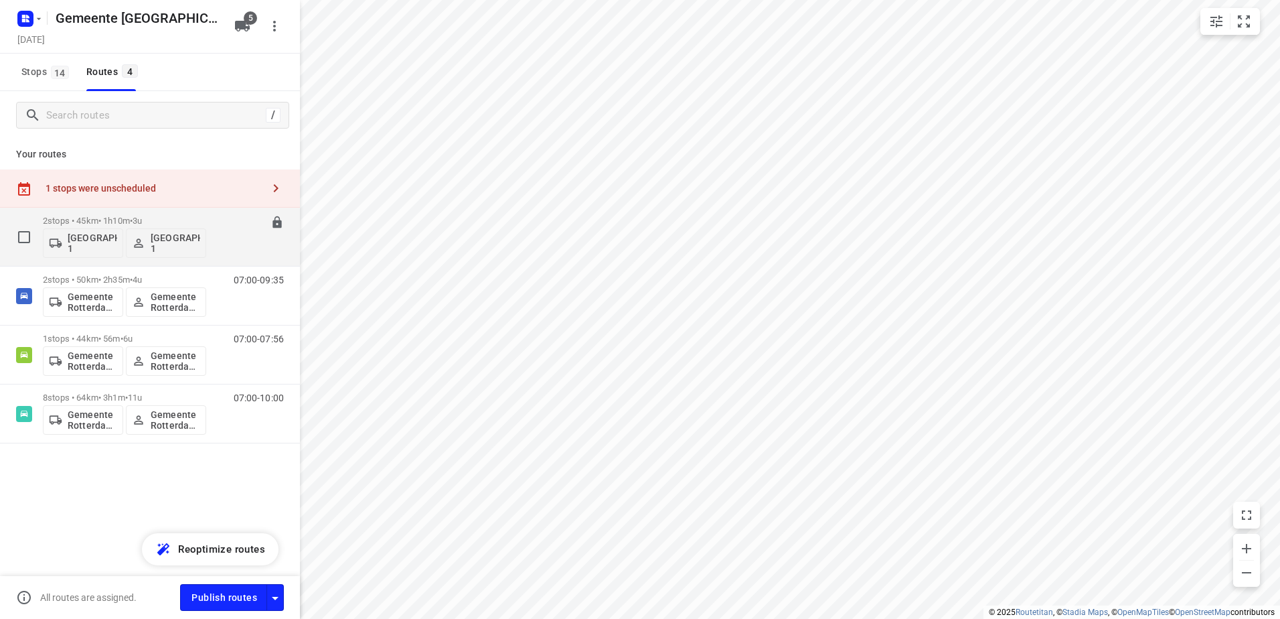
click at [102, 224] on p "2 stops • 45km • 1h10m • 3u" at bounding box center [124, 221] width 163 height 10
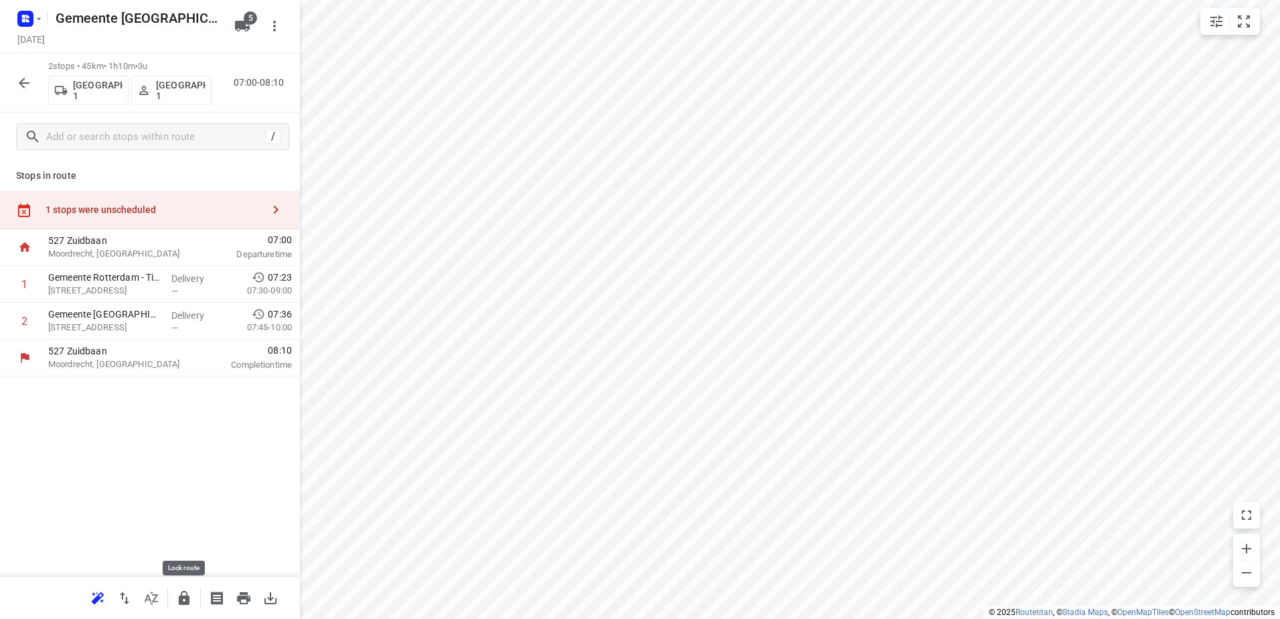
click at [189, 611] on div at bounding box center [150, 597] width 300 height 43
click at [189, 596] on icon "button" at bounding box center [184, 598] width 16 height 16
click at [21, 85] on icon "button" at bounding box center [24, 83] width 16 height 16
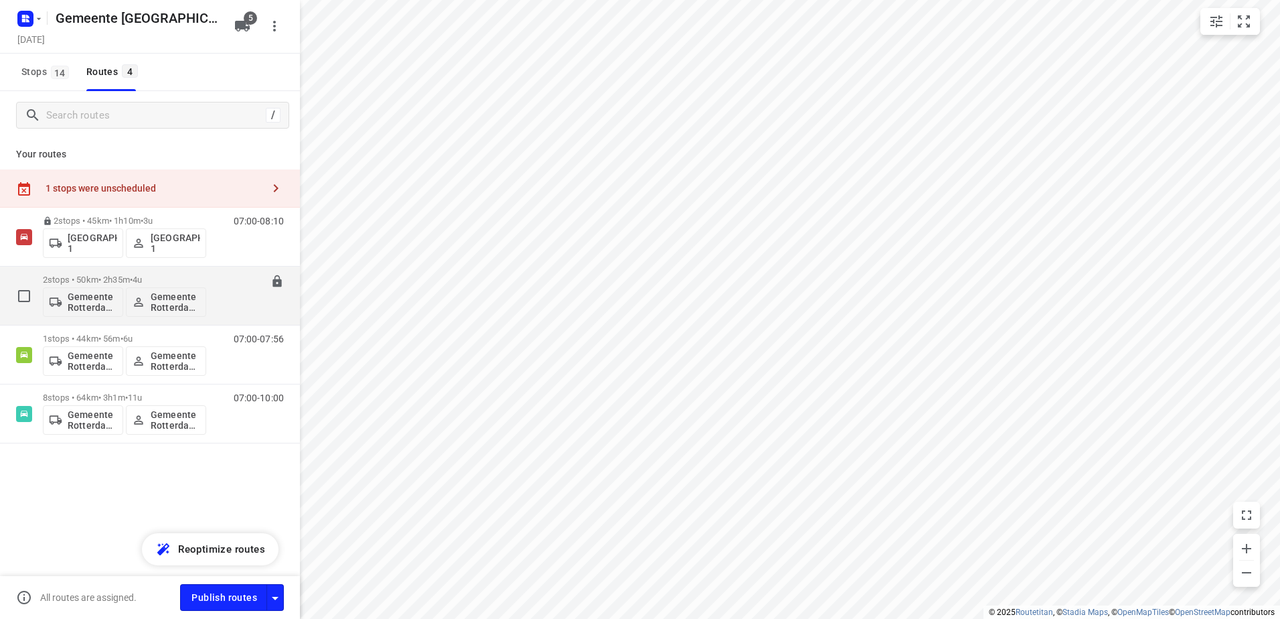
click at [107, 278] on p "2 stops • 50km • 2h35m • 4u" at bounding box center [124, 280] width 163 height 10
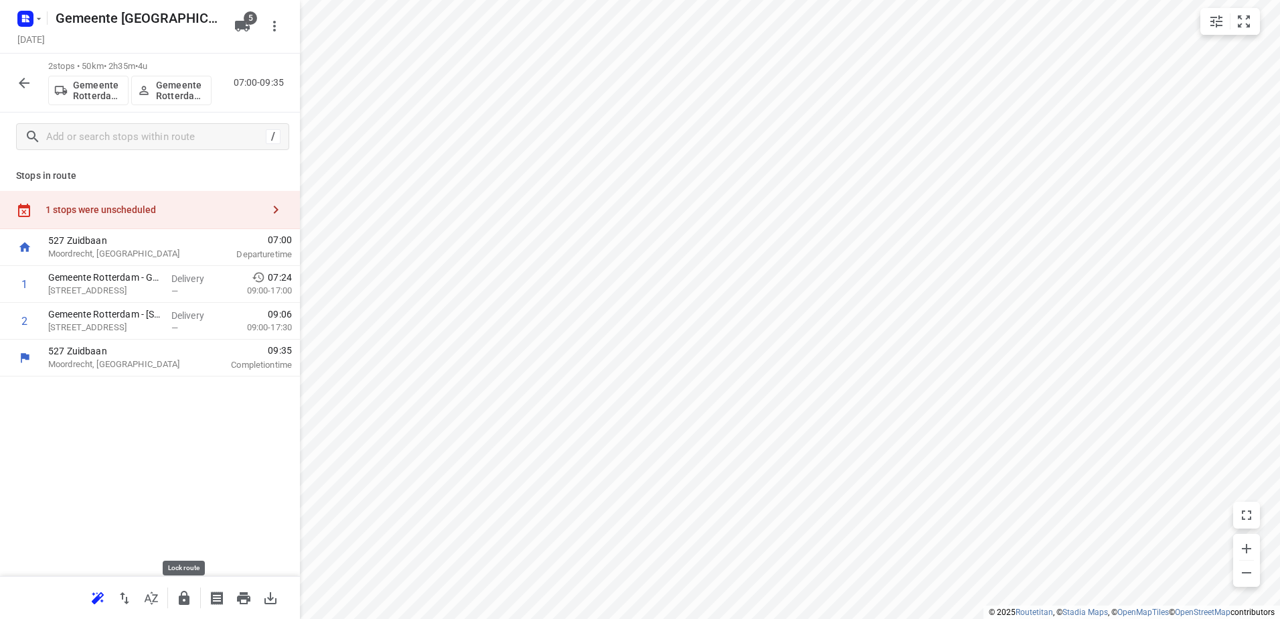
click at [182, 603] on icon "button" at bounding box center [184, 598] width 11 height 14
click at [177, 608] on button "button" at bounding box center [184, 598] width 27 height 27
drag, startPoint x: 28, startPoint y: 323, endPoint x: 151, endPoint y: 244, distance: 146.4
click at [28, 323] on input "checkbox" at bounding box center [24, 320] width 27 height 27
checkbox input "true"
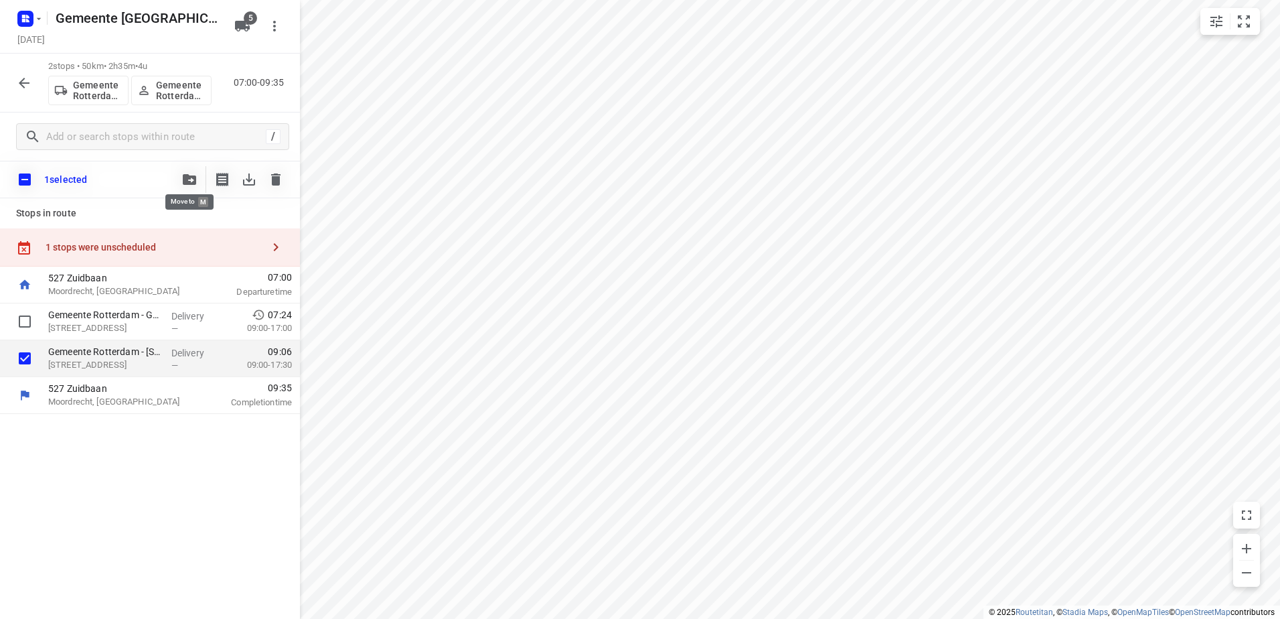
click at [183, 178] on icon "button" at bounding box center [189, 179] width 13 height 11
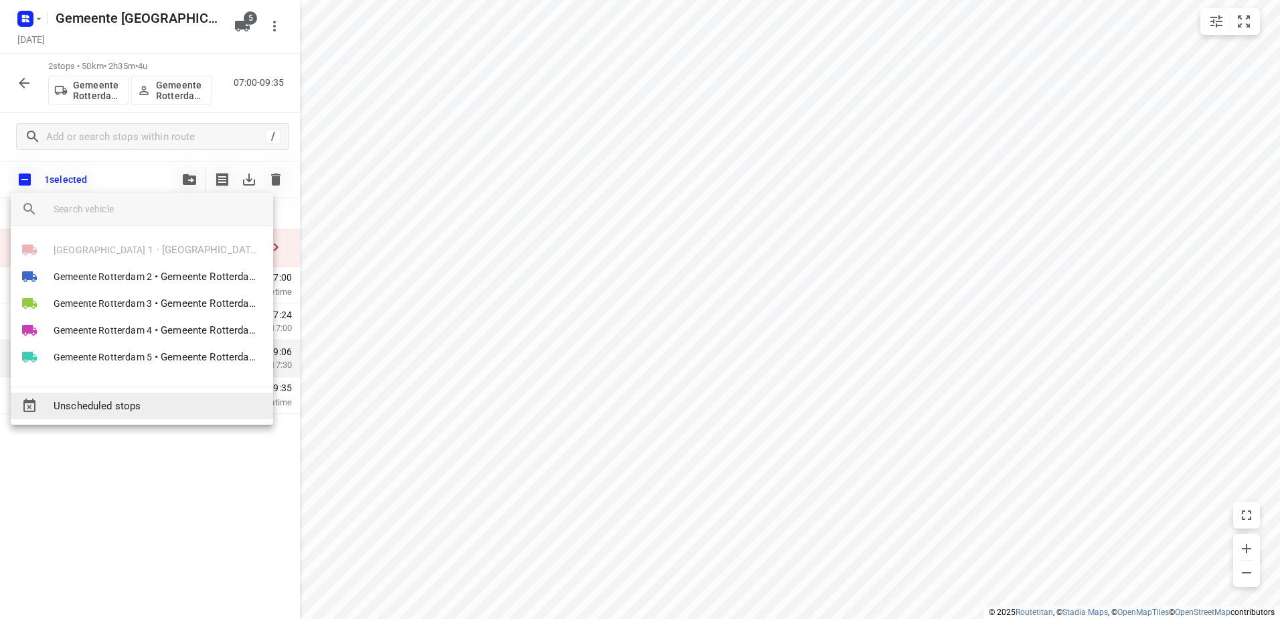
click at [150, 410] on span "Unscheduled stops" at bounding box center [158, 405] width 209 height 15
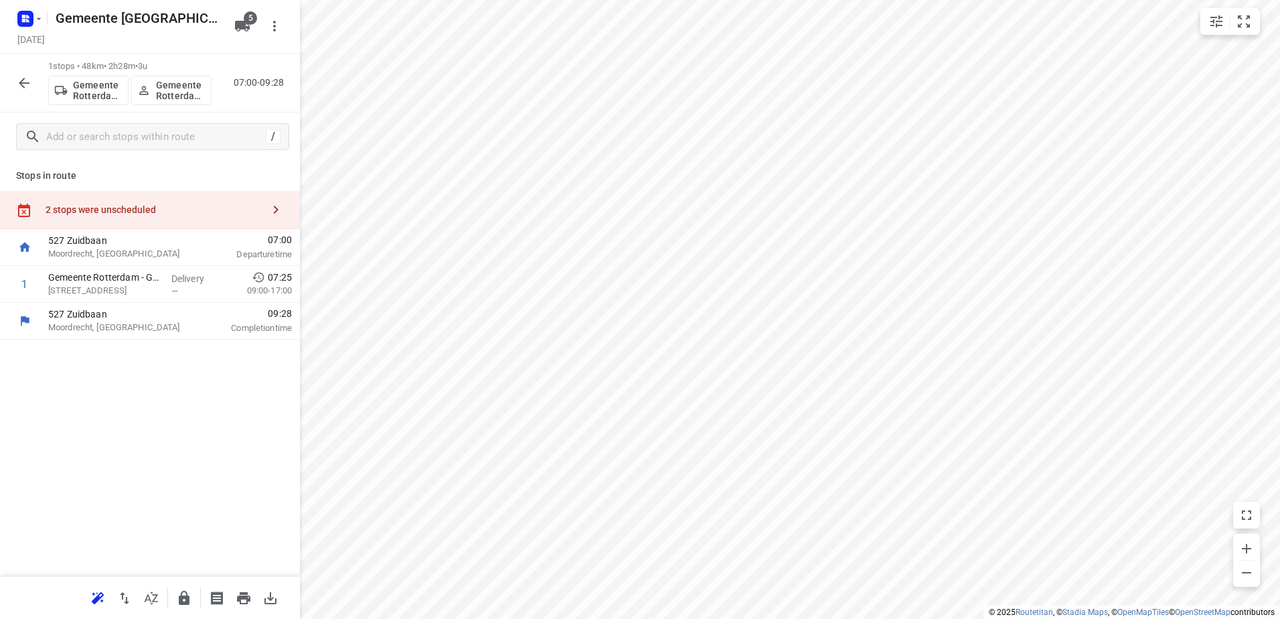
click at [184, 599] on icon "button" at bounding box center [184, 598] width 16 height 16
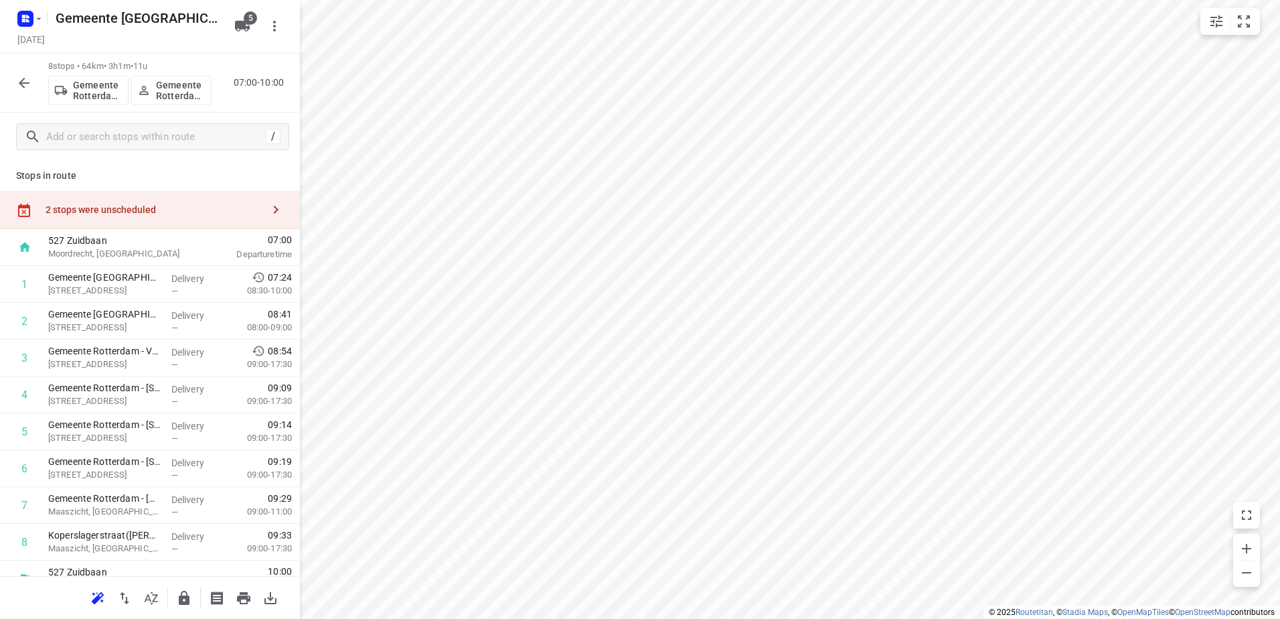
click at [149, 204] on div "2 stops were unscheduled" at bounding box center [154, 209] width 217 height 11
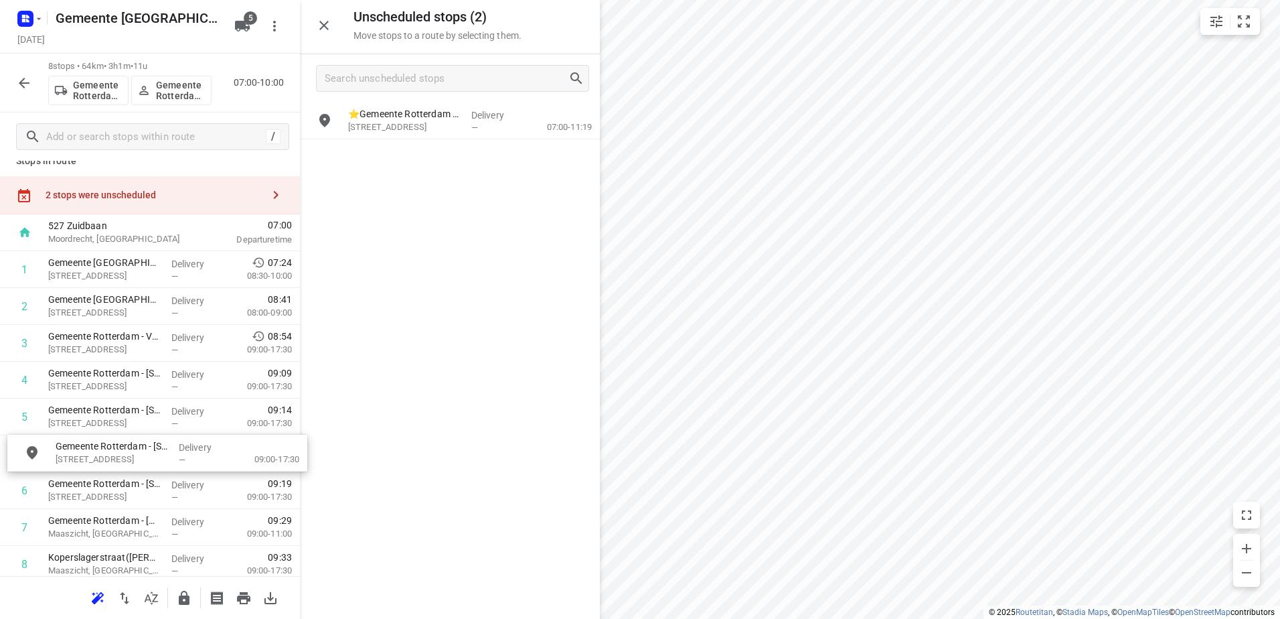
scroll to position [16, 0]
drag, startPoint x: 445, startPoint y: 121, endPoint x: 130, endPoint y: 446, distance: 452.7
click at [24, 383] on input "checkbox" at bounding box center [24, 378] width 27 height 27
checkbox input "true"
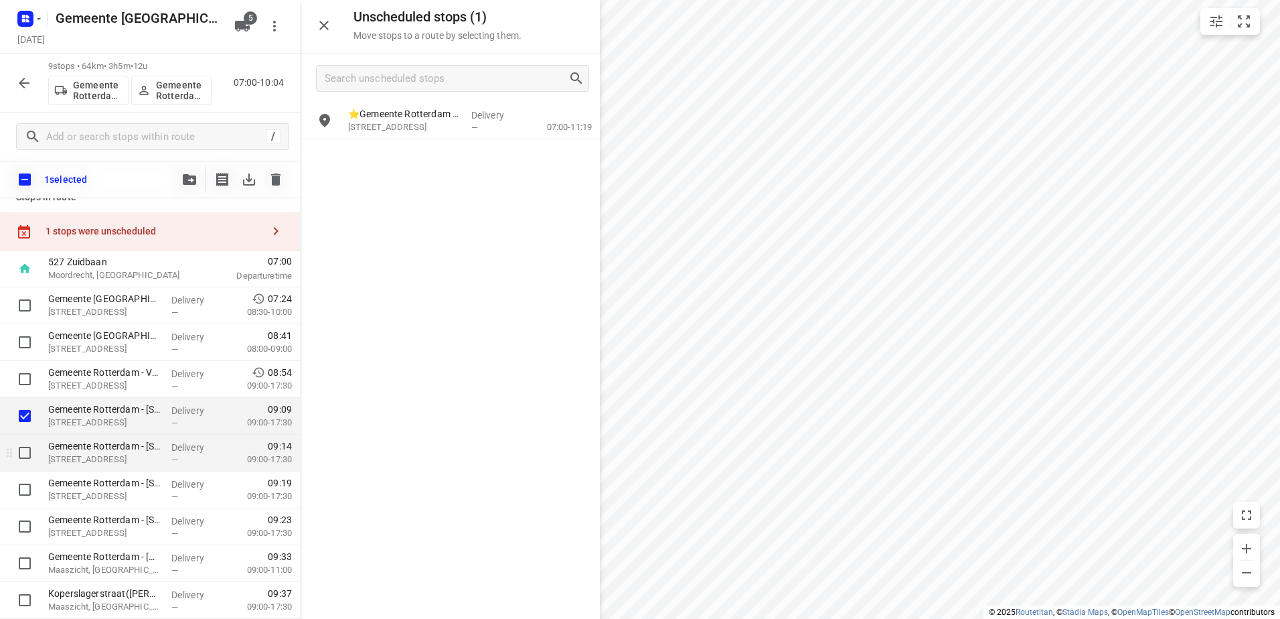
click at [23, 467] on div at bounding box center [21, 453] width 43 height 37
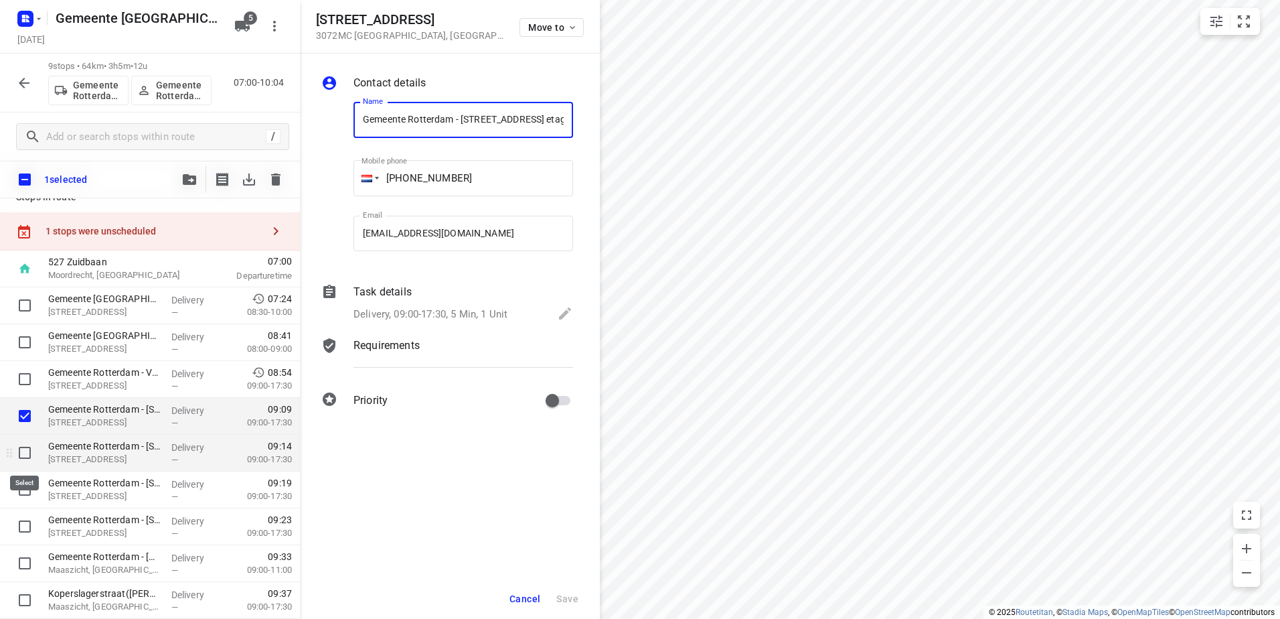
click at [23, 454] on input "checkbox" at bounding box center [24, 452] width 27 height 27
checkbox input "true"
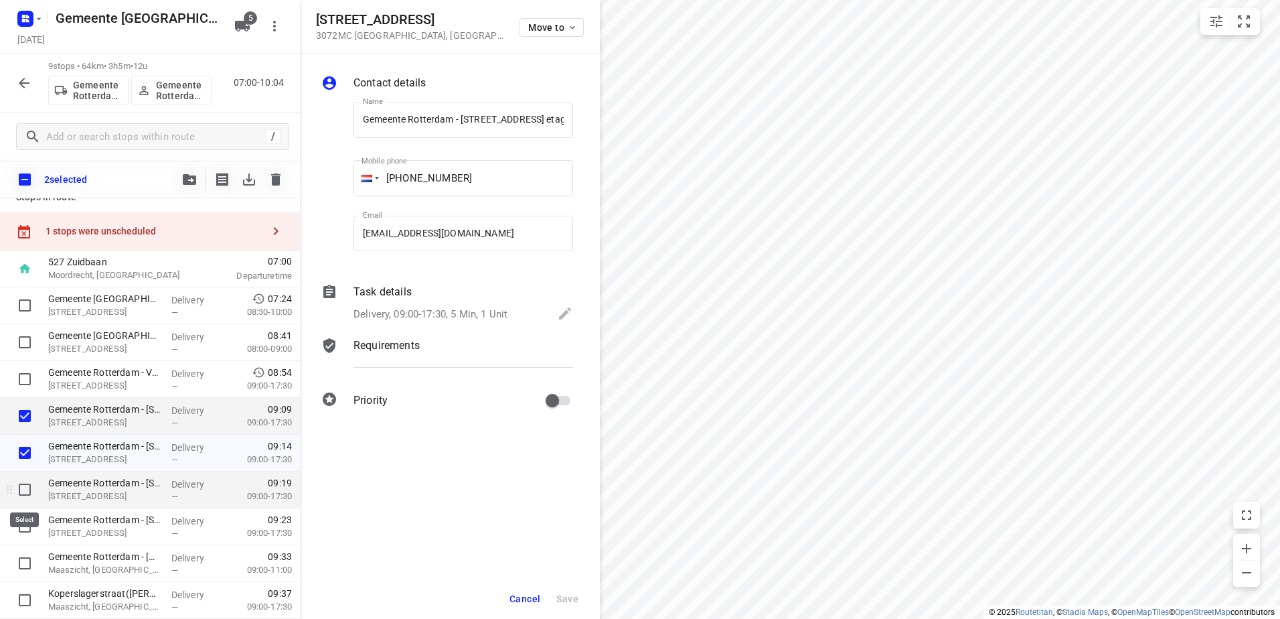
click at [21, 483] on input "checkbox" at bounding box center [24, 489] width 27 height 27
checkbox input "true"
click at [20, 527] on input "checkbox" at bounding box center [24, 526] width 27 height 27
checkbox input "true"
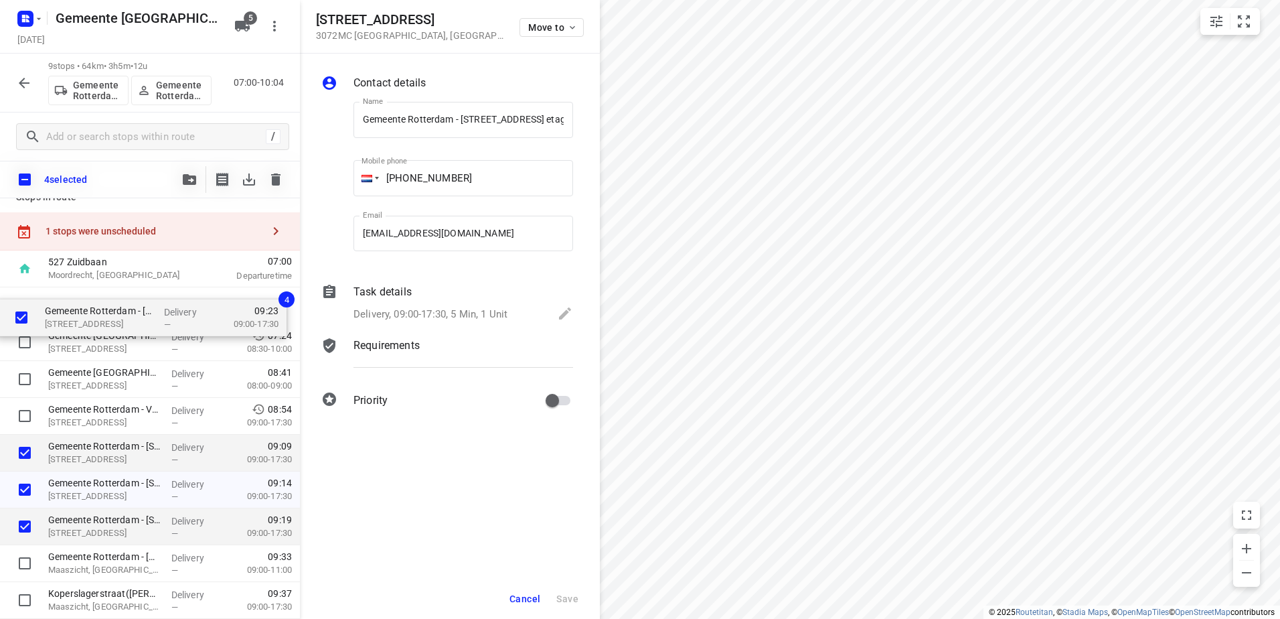
drag, startPoint x: 102, startPoint y: 458, endPoint x: 87, endPoint y: 281, distance: 178.1
click at [87, 281] on div "527 Zuidbaan Moordrecht, Netherlands 07:00 Departure time Gemeente Rotterdam – …" at bounding box center [150, 452] width 300 height 405
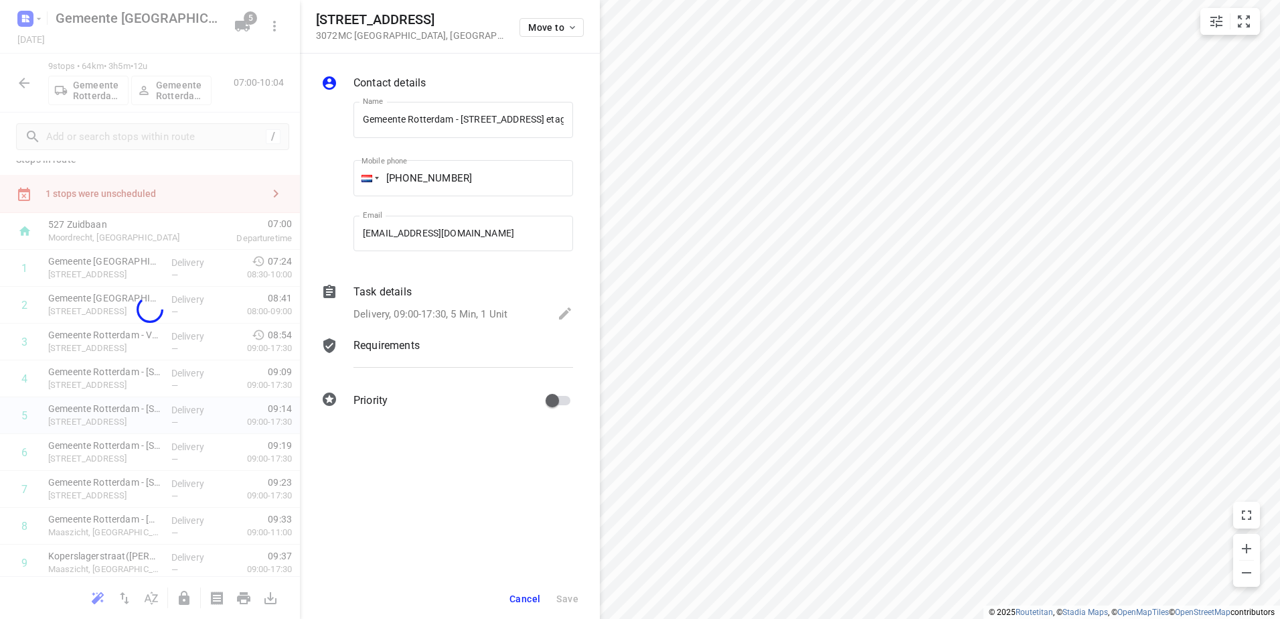
click at [502, 590] on div "Cancel Save" at bounding box center [450, 599] width 300 height 40
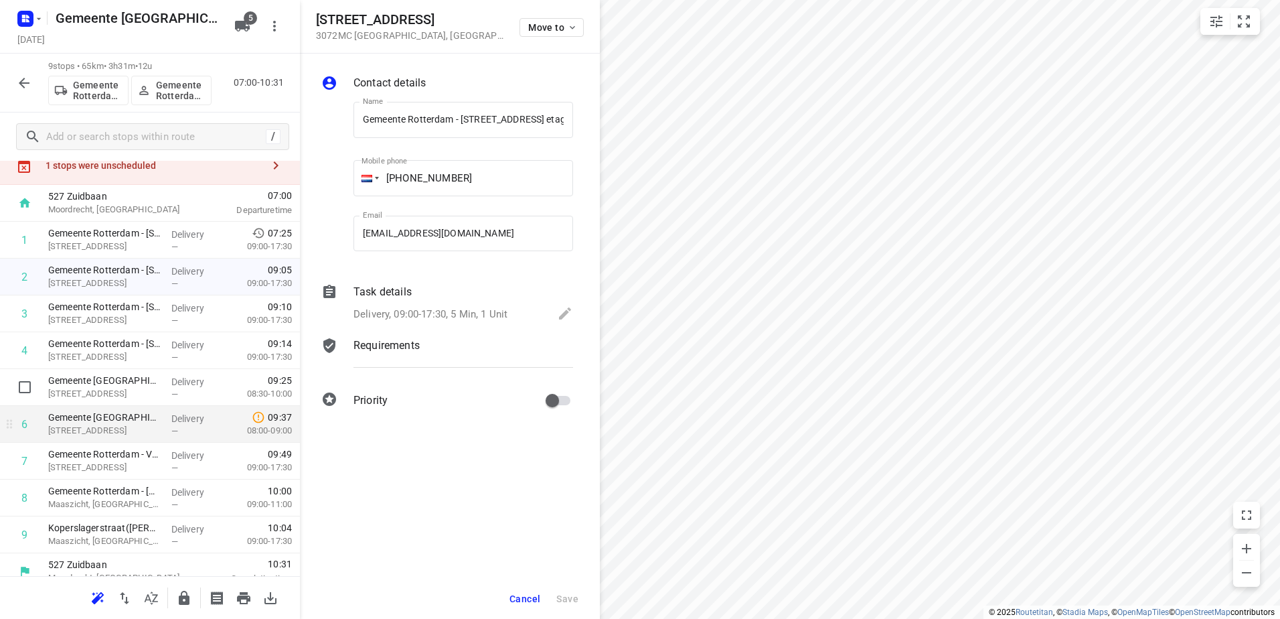
scroll to position [58, 0]
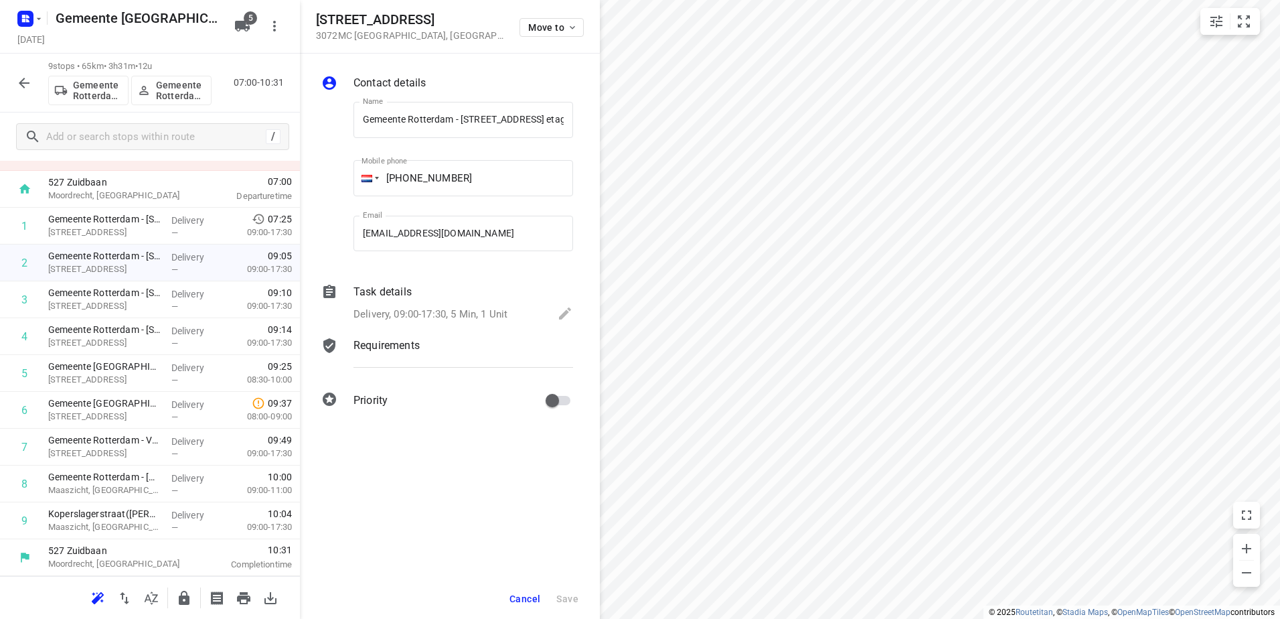
click at [186, 601] on icon "button" at bounding box center [184, 598] width 11 height 14
click at [30, 80] on icon "button" at bounding box center [24, 83] width 16 height 16
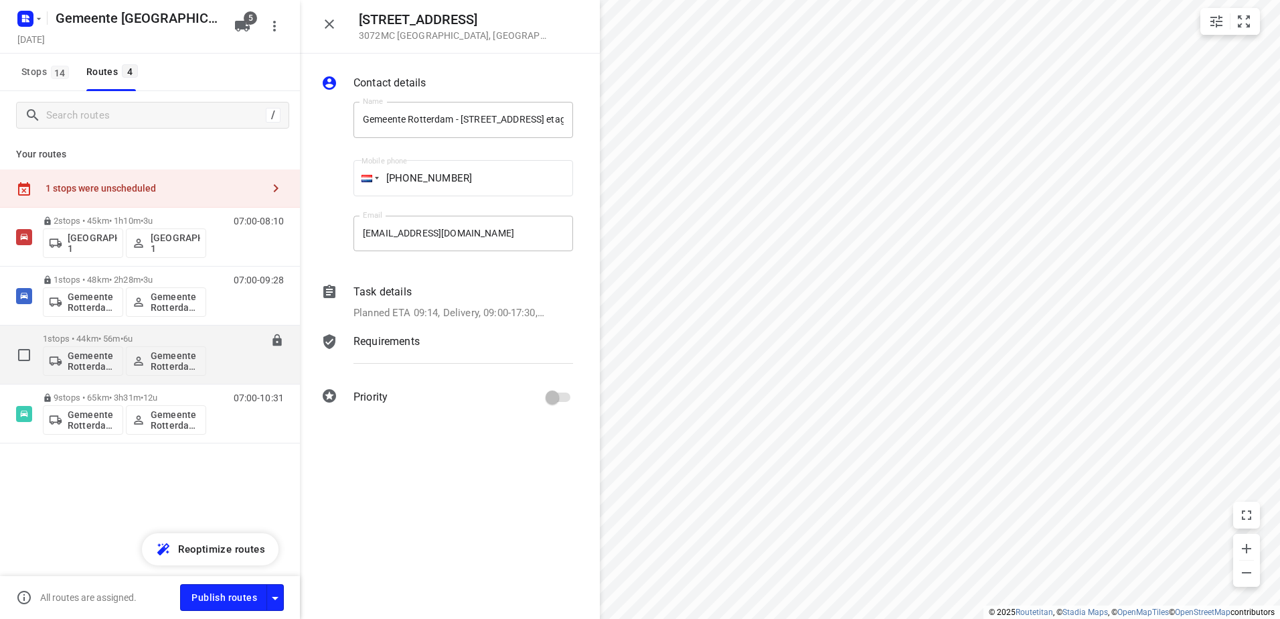
click at [98, 332] on div "1 stops • 44km • 56m • 6u Gemeente Rotterdam 3 Gemeente Rotterdam 3" at bounding box center [124, 355] width 163 height 56
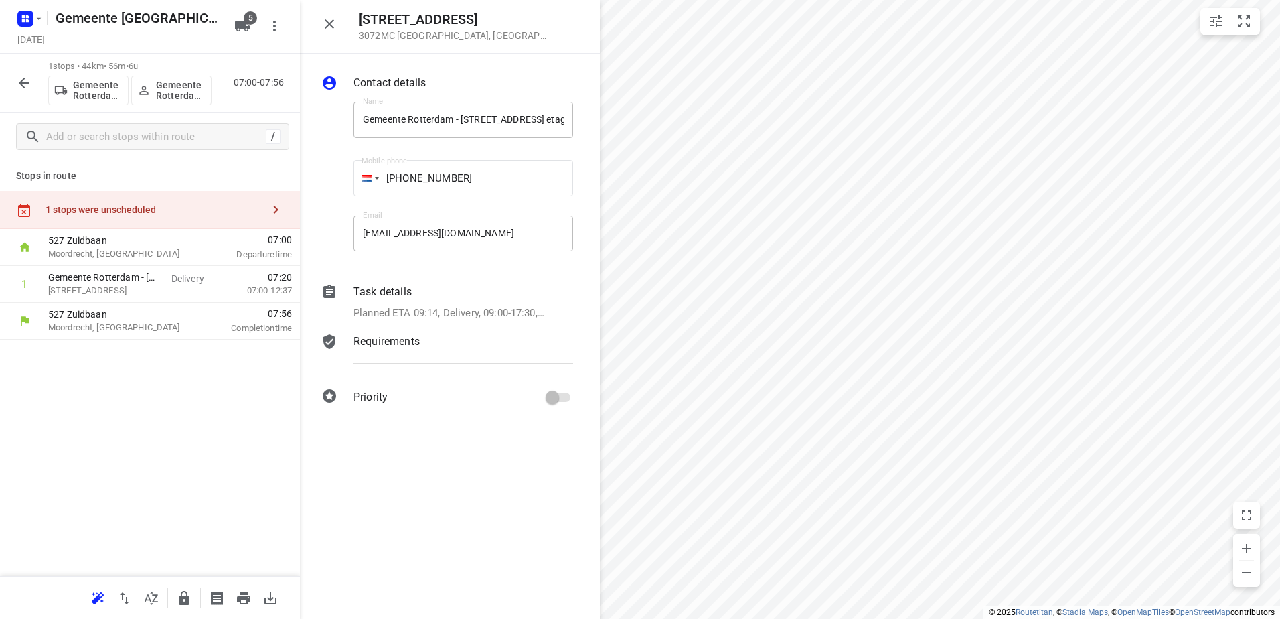
click at [193, 598] on button "button" at bounding box center [184, 598] width 27 height 27
click at [24, 87] on icon "button" at bounding box center [24, 83] width 16 height 16
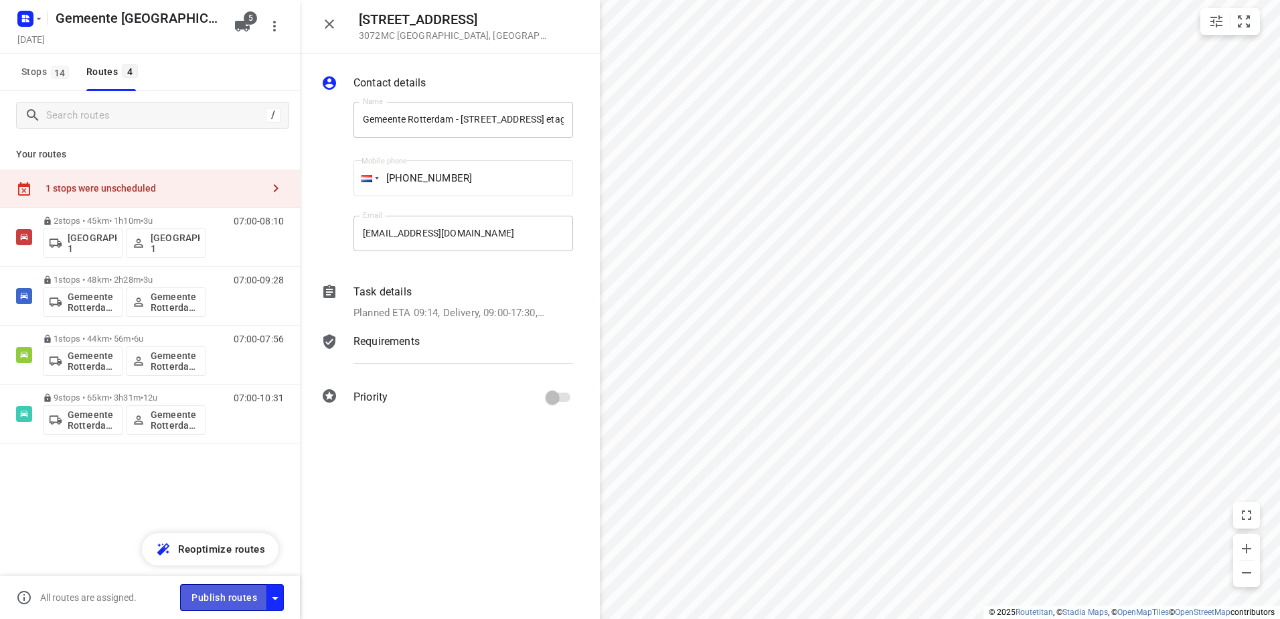
click at [230, 603] on span "Publish routes" at bounding box center [225, 597] width 66 height 17
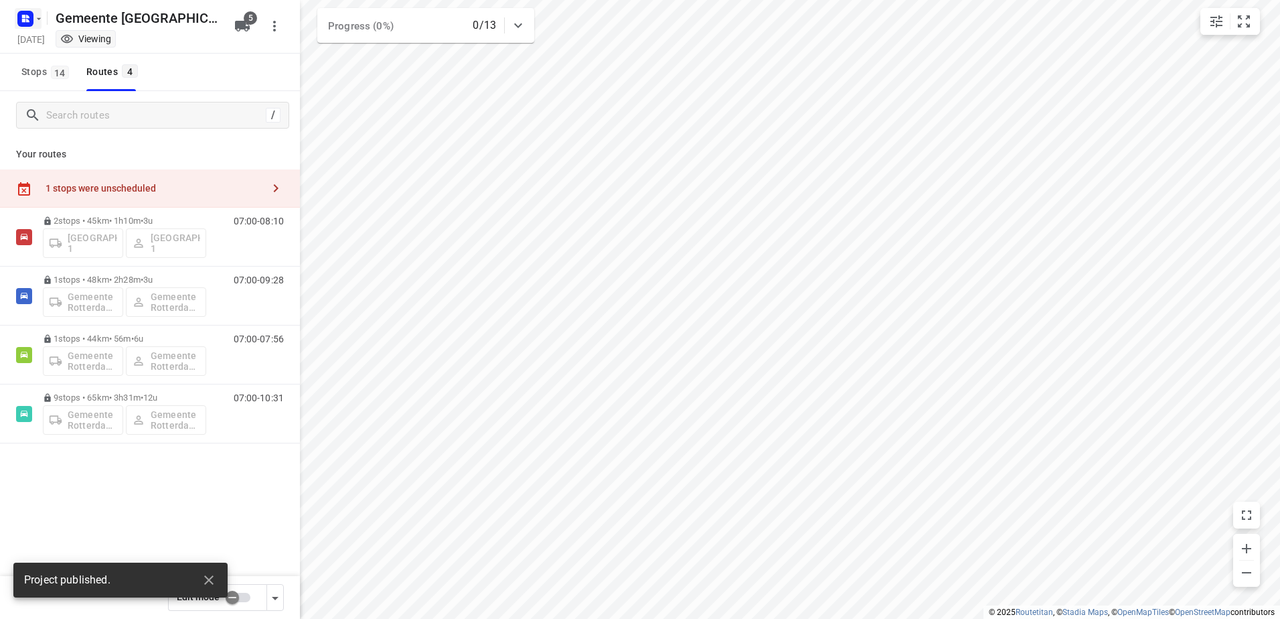
click at [31, 18] on rect "button" at bounding box center [25, 19] width 16 height 16
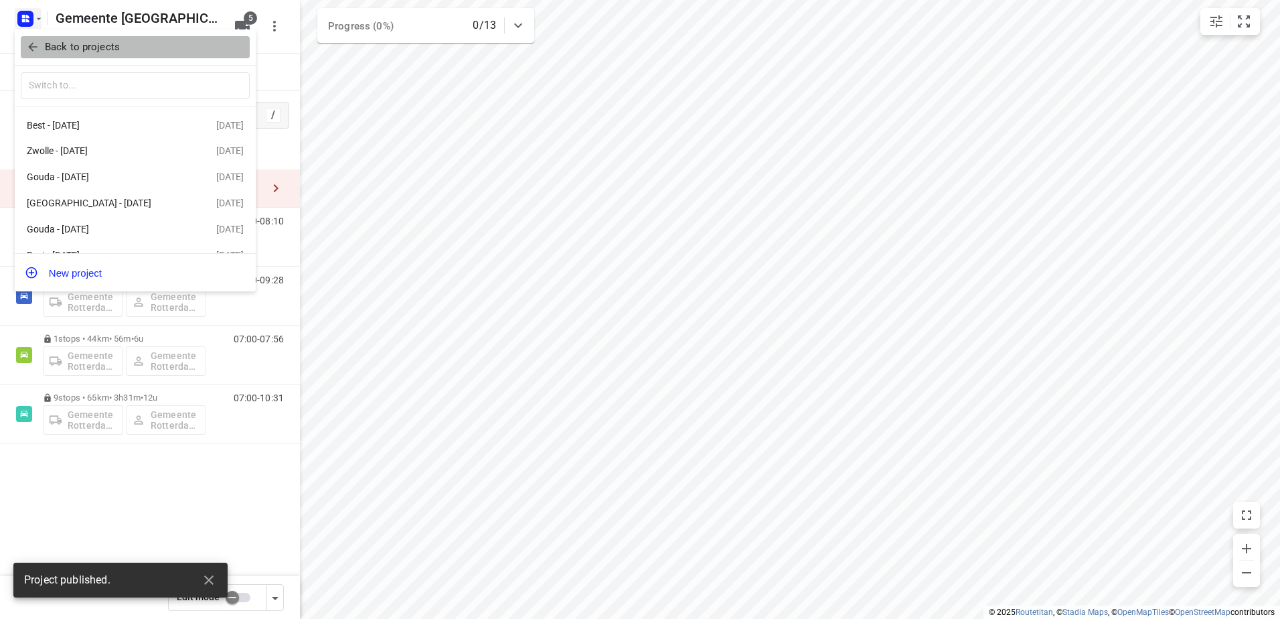
click at [41, 48] on span "Back to projects" at bounding box center [135, 47] width 218 height 15
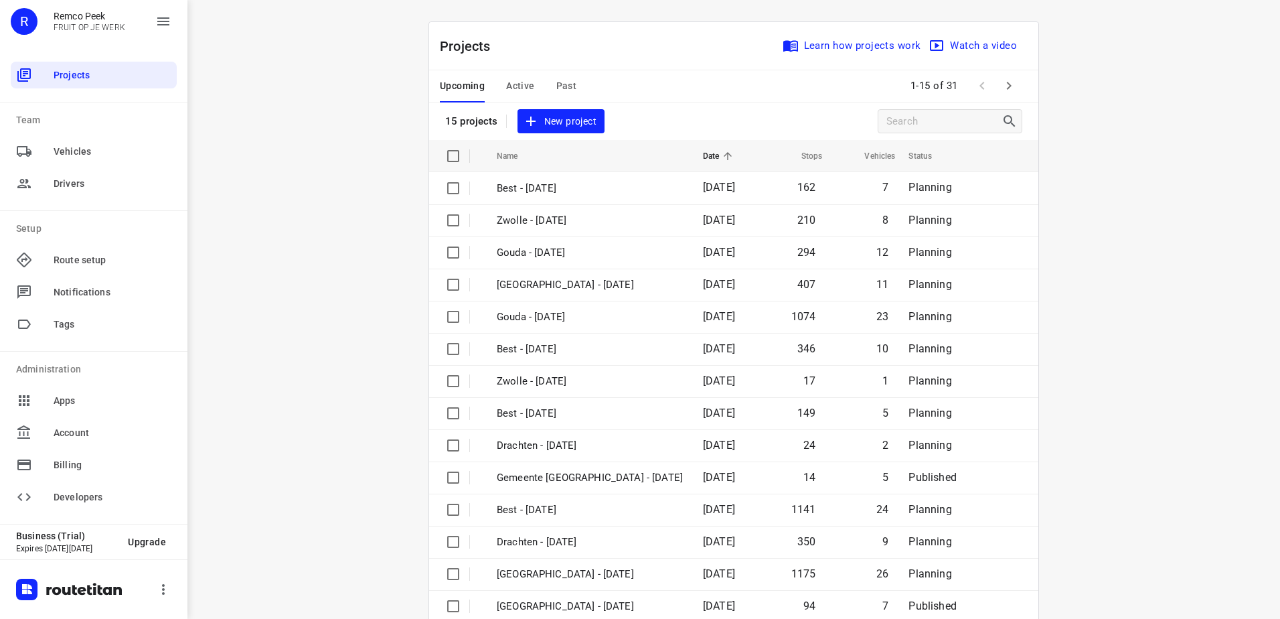
click at [1187, 356] on div "i © 2025 Routetitan , © Stadia Maps , © OpenMapTiles © OpenStreetMap contributo…" at bounding box center [733, 309] width 1093 height 619
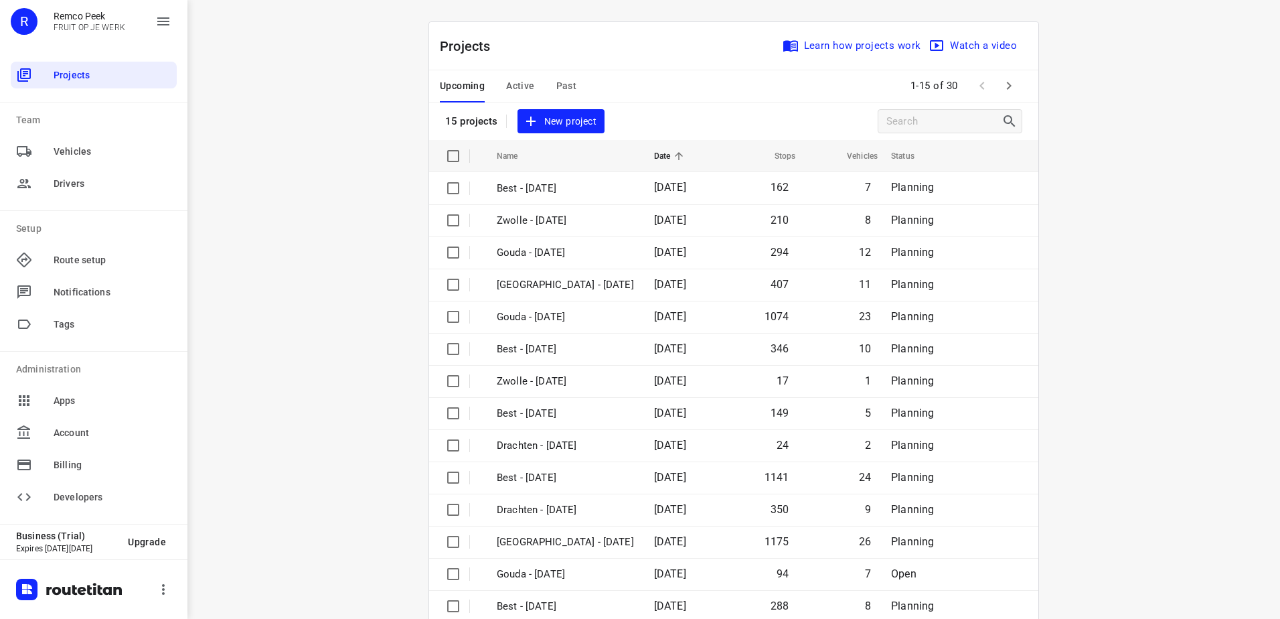
click at [571, 80] on div "Upcoming Active Past" at bounding box center [519, 86] width 158 height 32
click at [556, 90] on span "Past" at bounding box center [566, 86] width 21 height 17
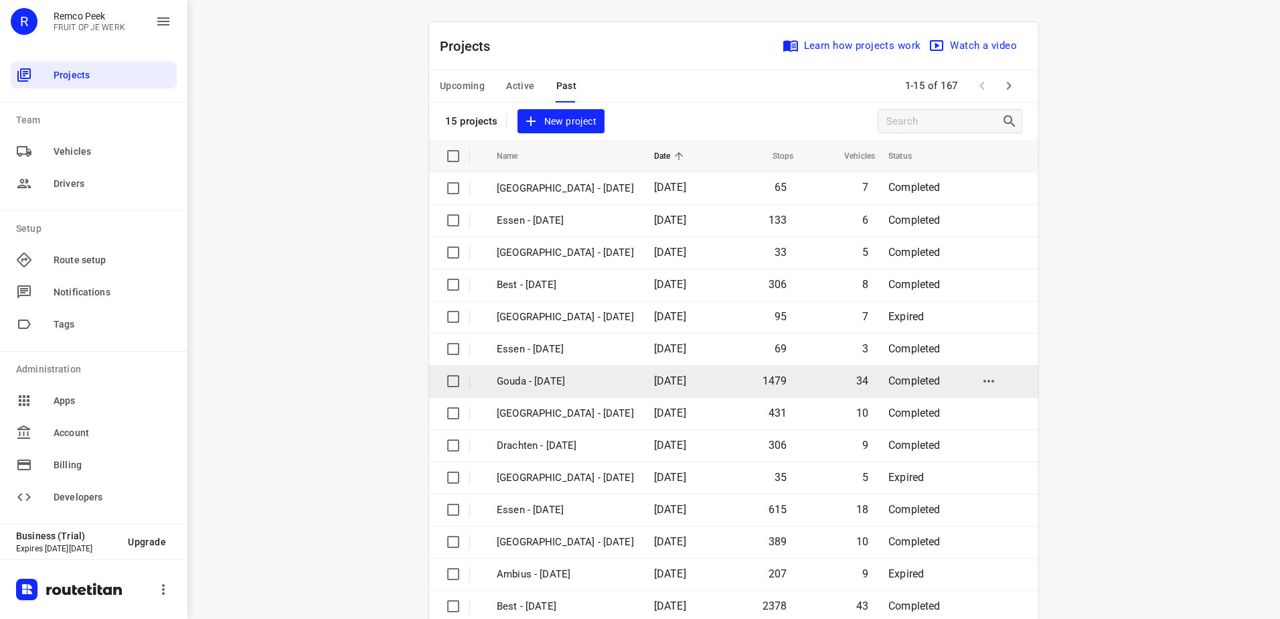
click at [599, 376] on p "Gouda - [DATE]" at bounding box center [565, 381] width 137 height 15
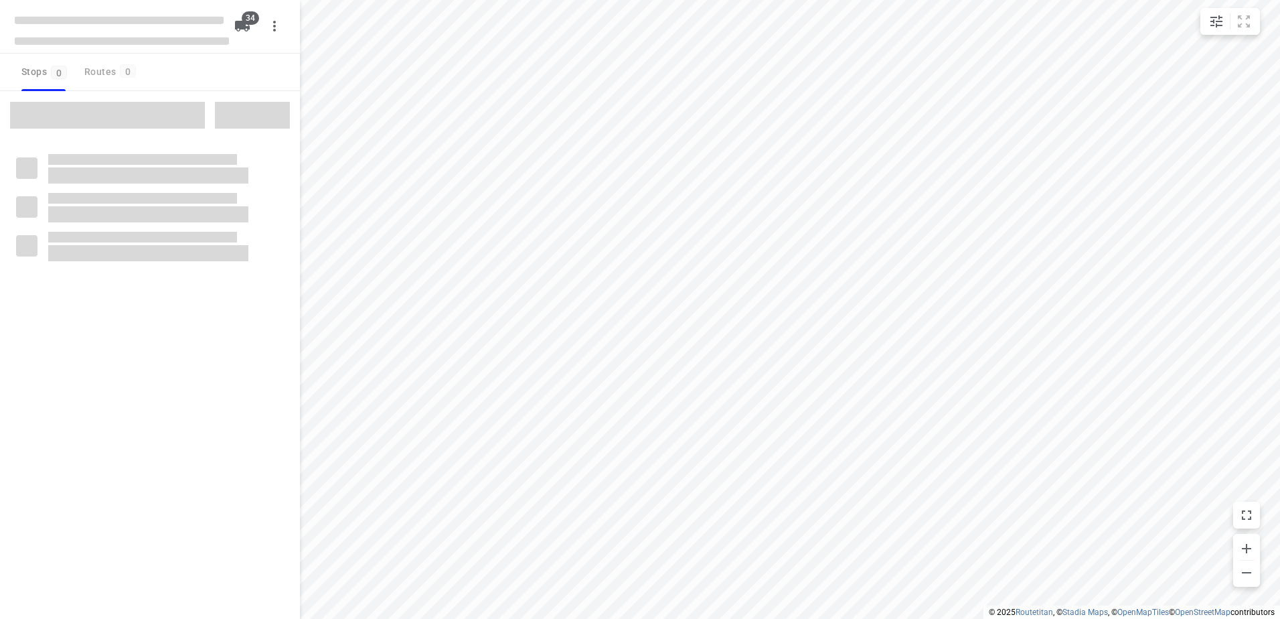
checkbox input "true"
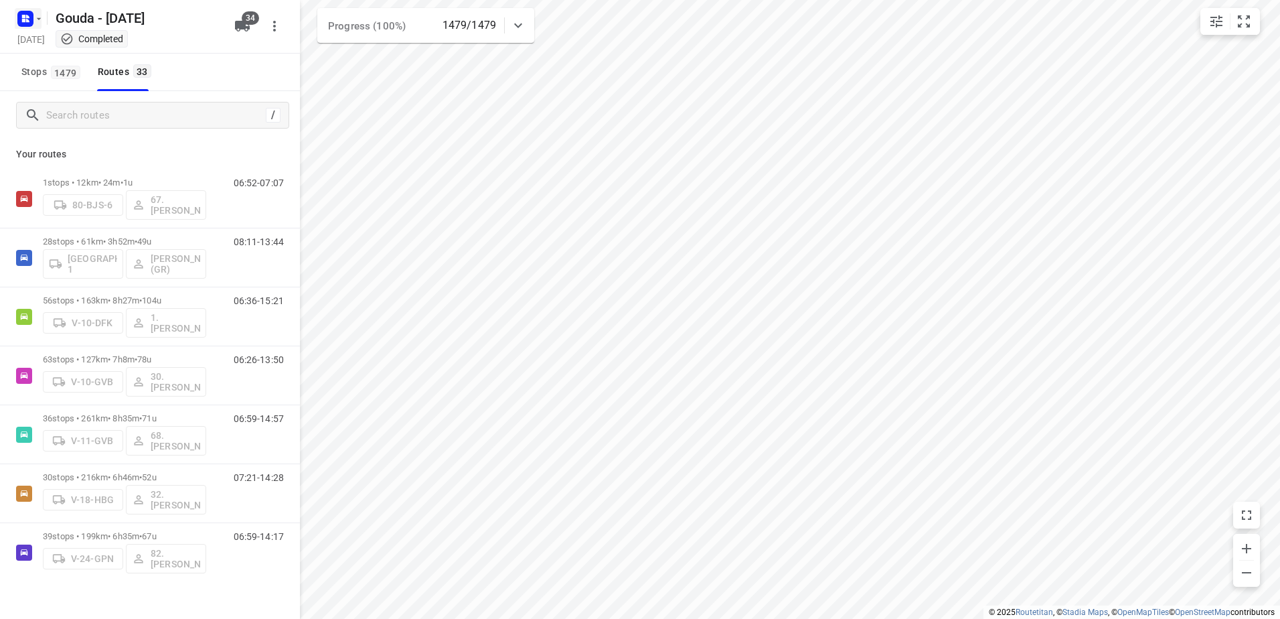
click at [34, 18] on icon "button" at bounding box center [38, 18] width 11 height 11
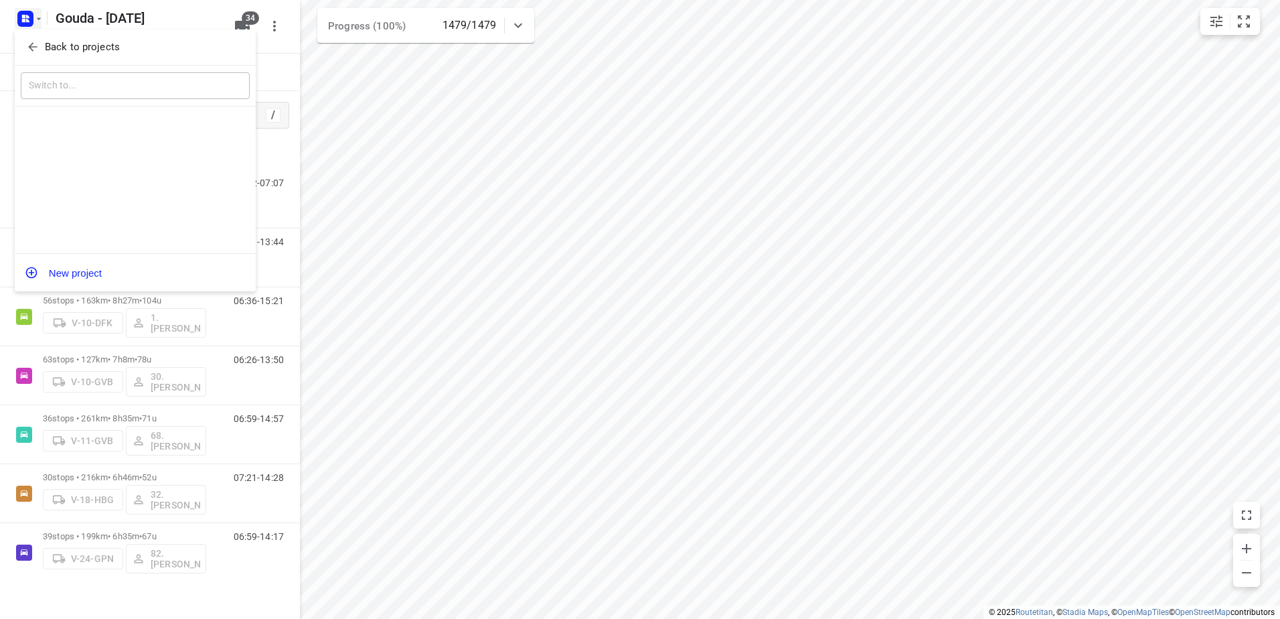
click at [41, 47] on span "Back to projects" at bounding box center [135, 47] width 218 height 15
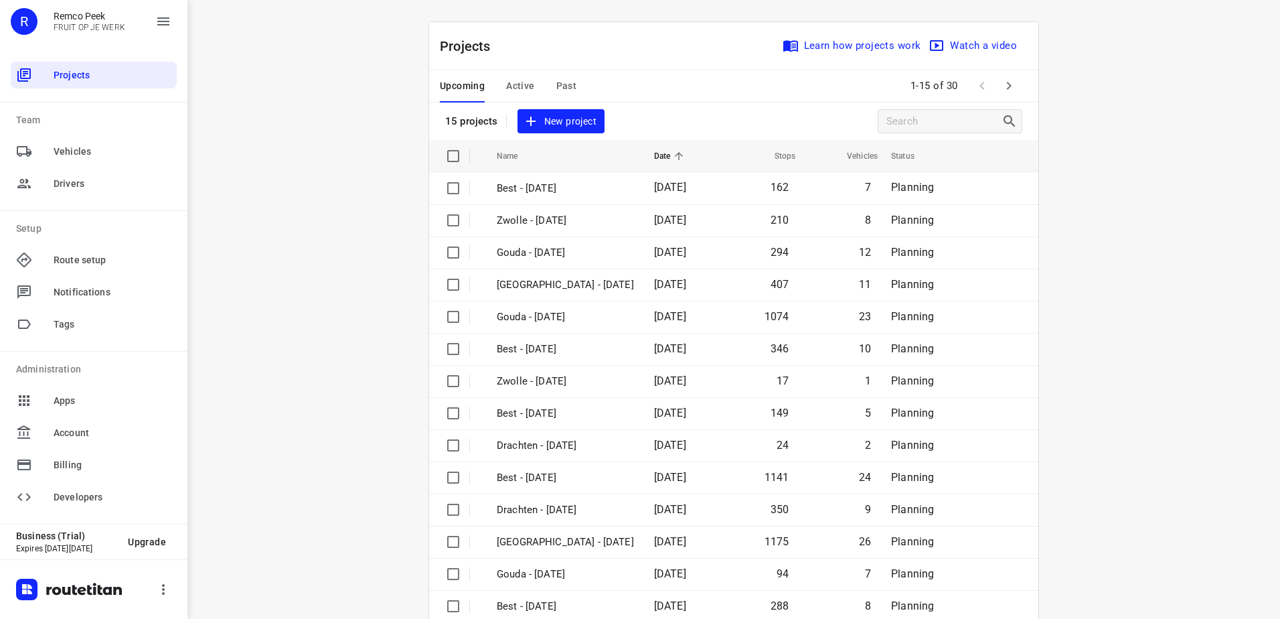
click at [560, 89] on span "Past" at bounding box center [566, 86] width 21 height 17
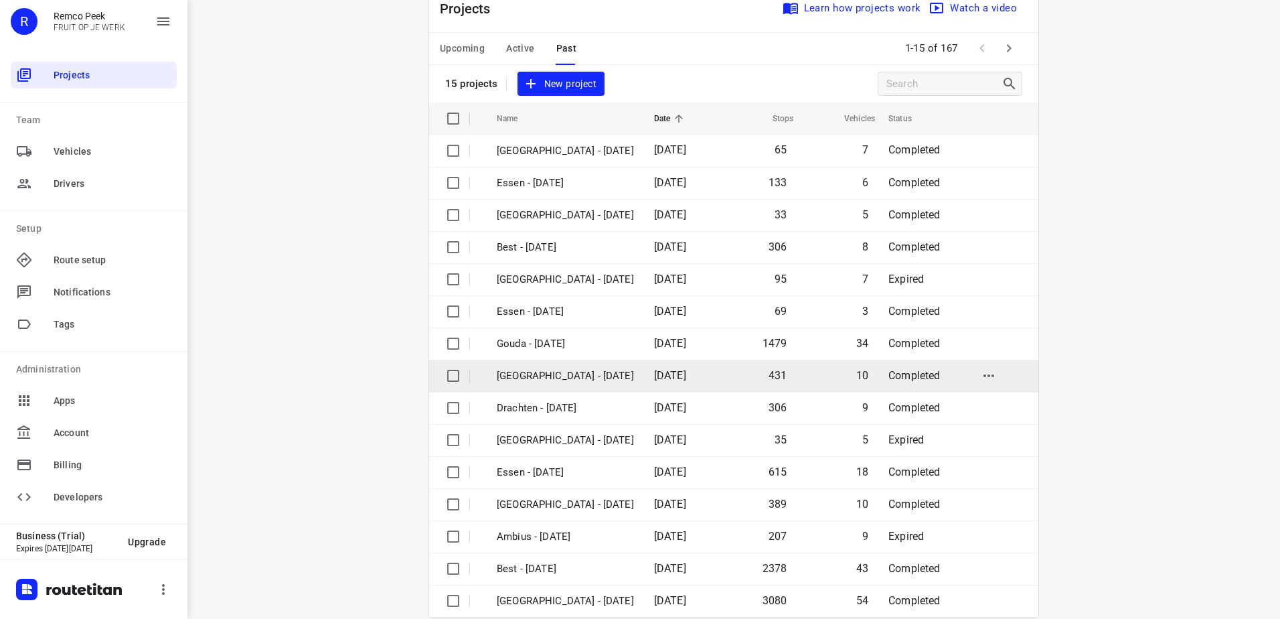
scroll to position [58, 0]
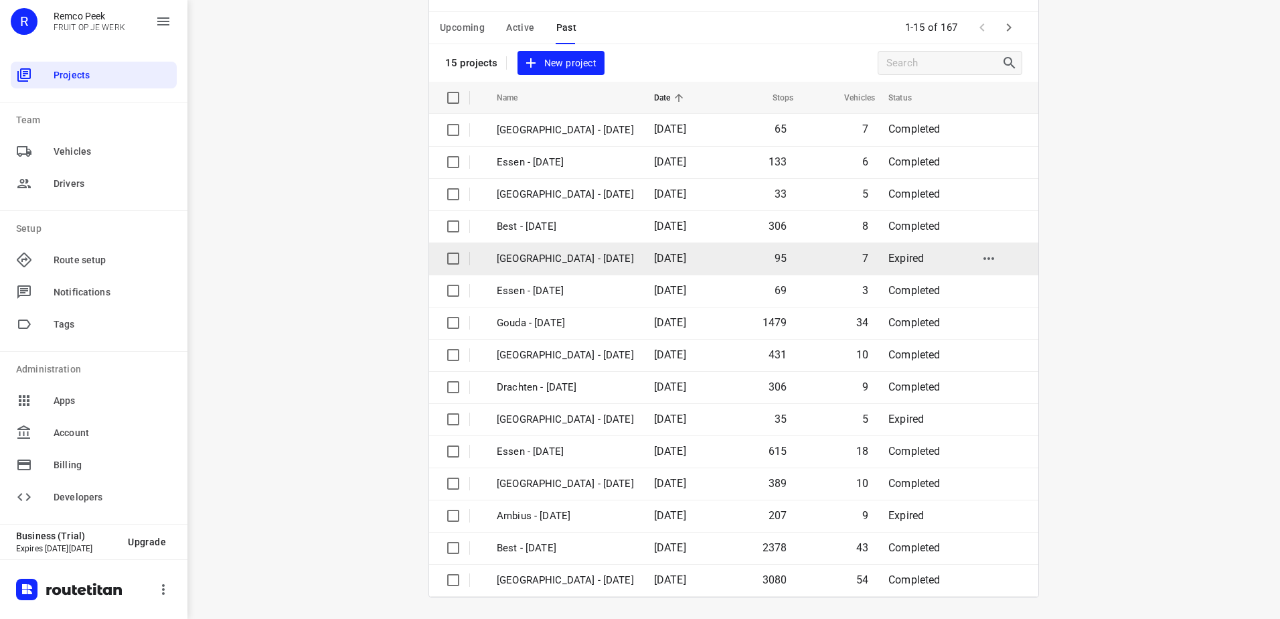
click at [571, 259] on p "[GEOGRAPHIC_DATA] - [DATE]" at bounding box center [565, 258] width 137 height 15
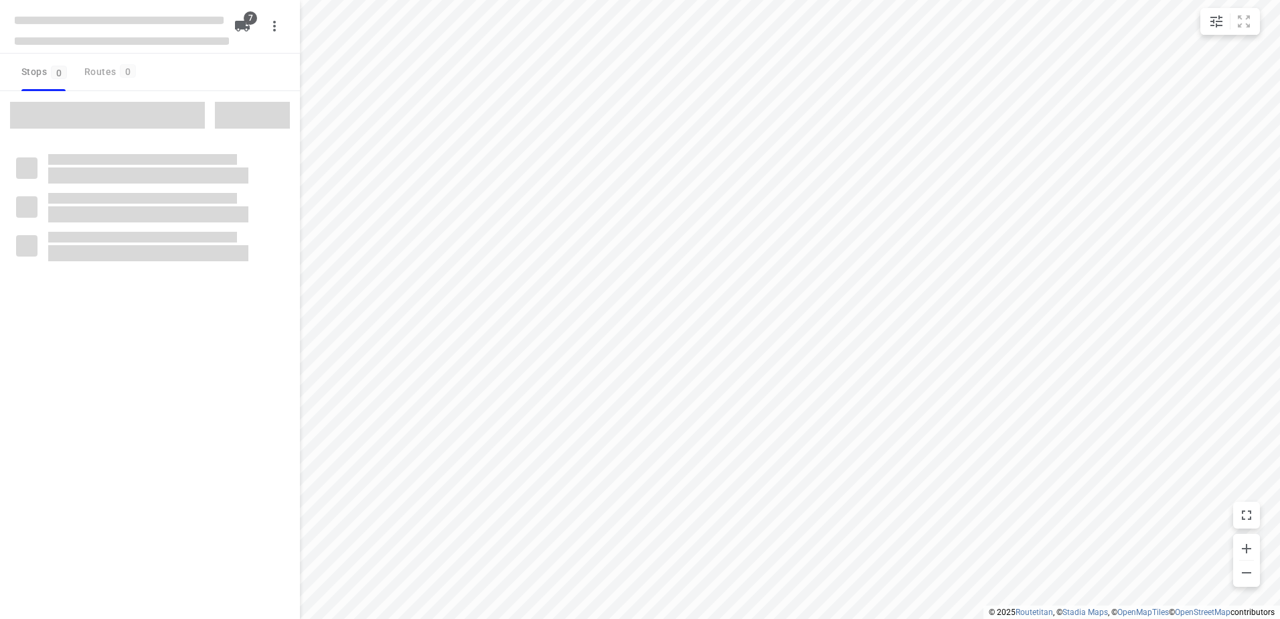
checkbox input "true"
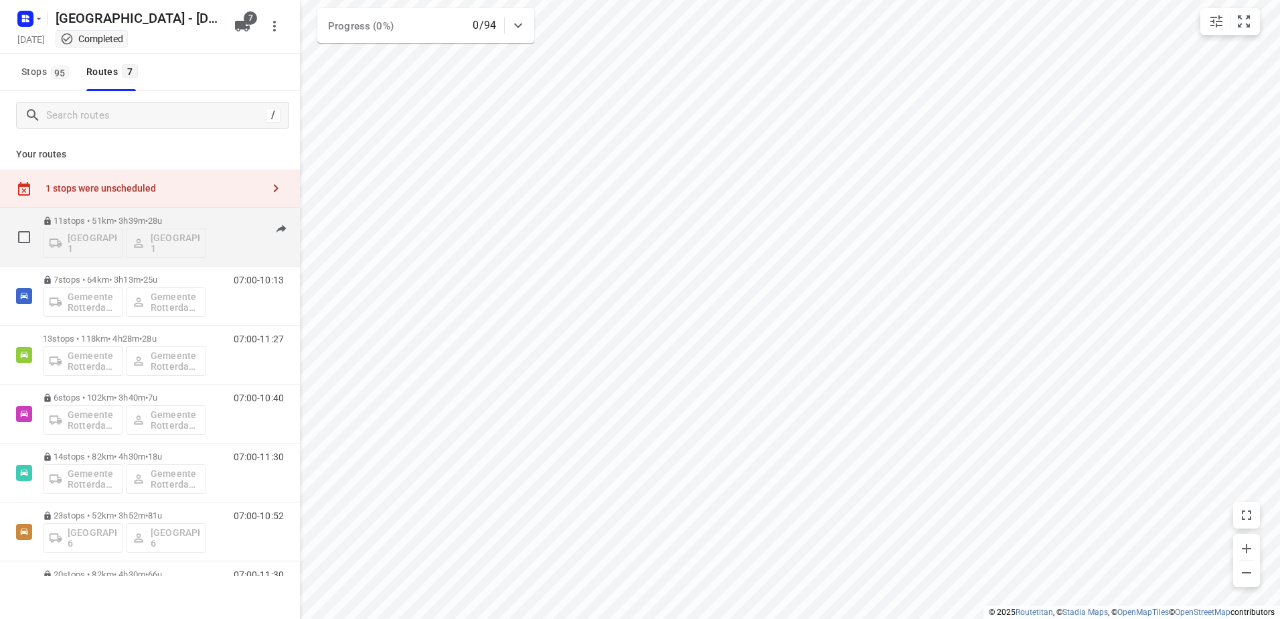
click at [76, 221] on p "11 stops • 51km • 3h39m • 28u" at bounding box center [124, 221] width 163 height 10
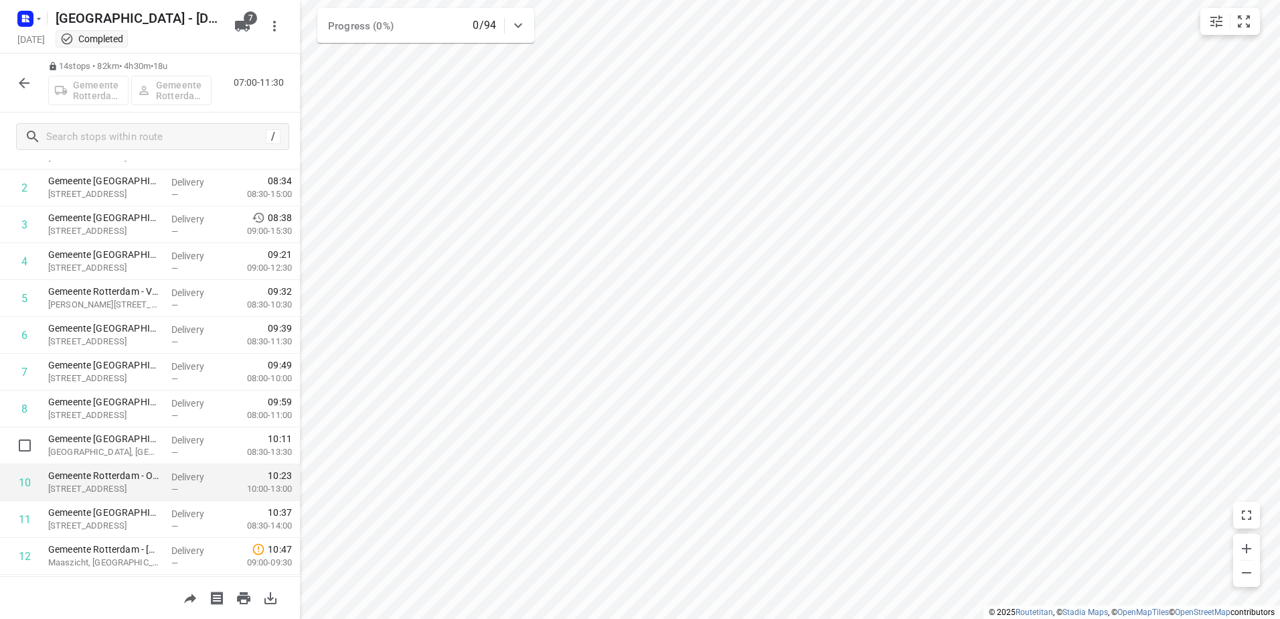
scroll to position [134, 0]
click at [29, 22] on rect "button" at bounding box center [25, 19] width 16 height 16
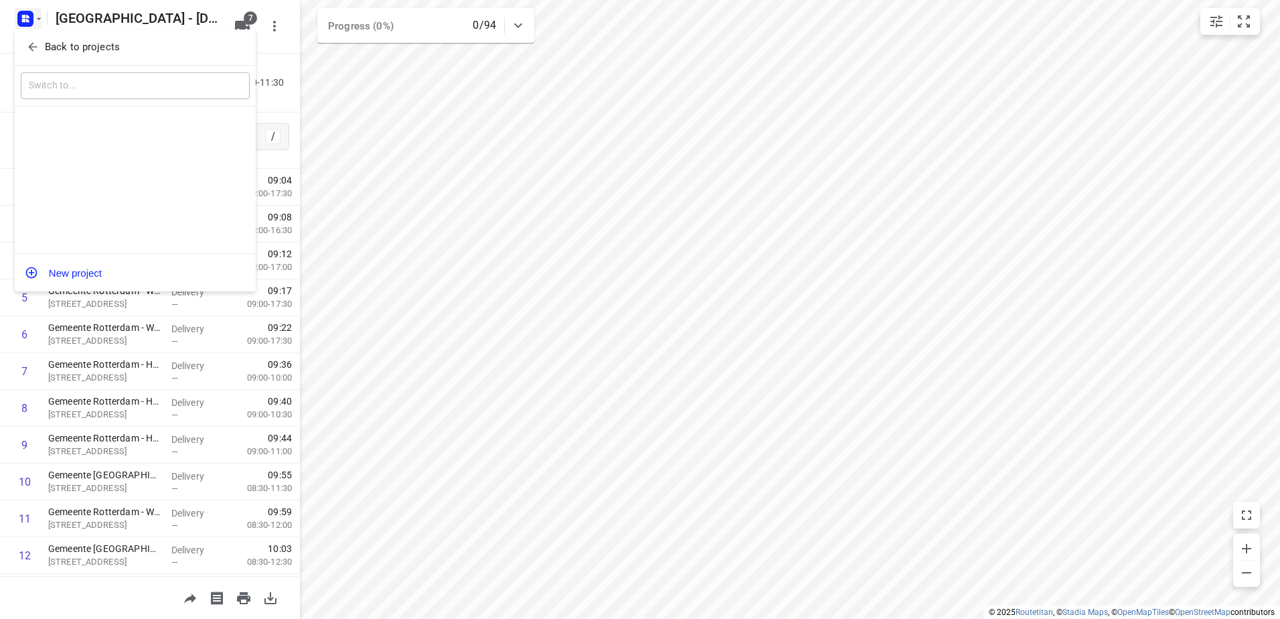
click at [57, 55] on button "Back to projects" at bounding box center [135, 47] width 229 height 22
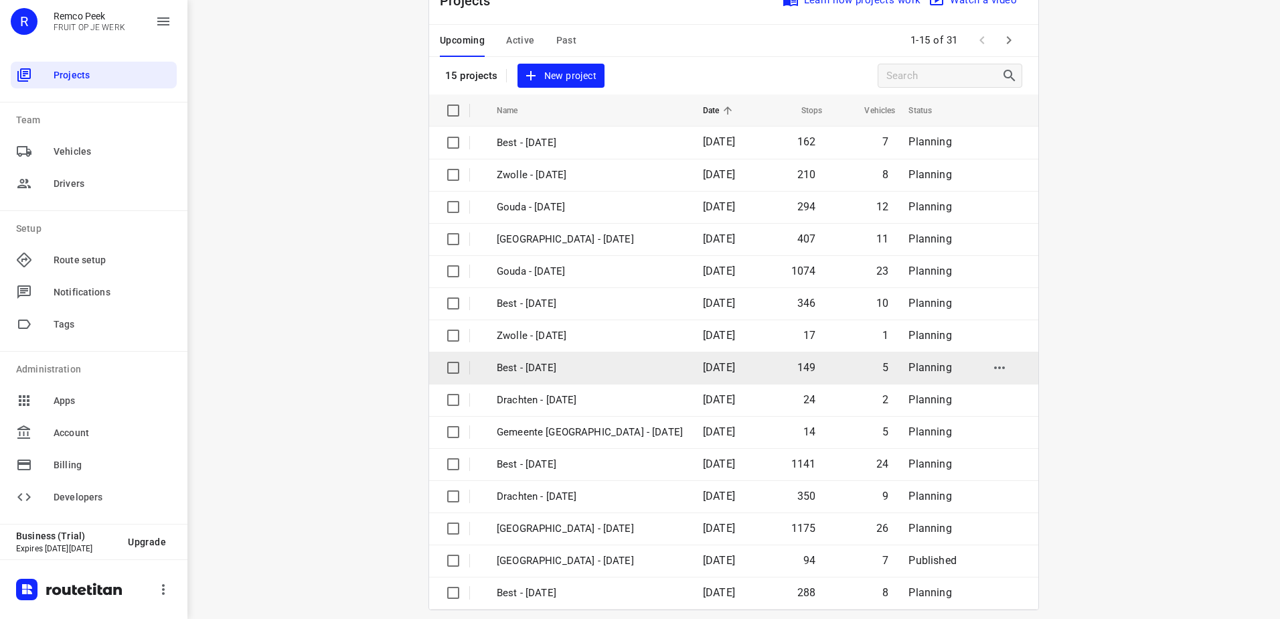
scroll to position [58, 0]
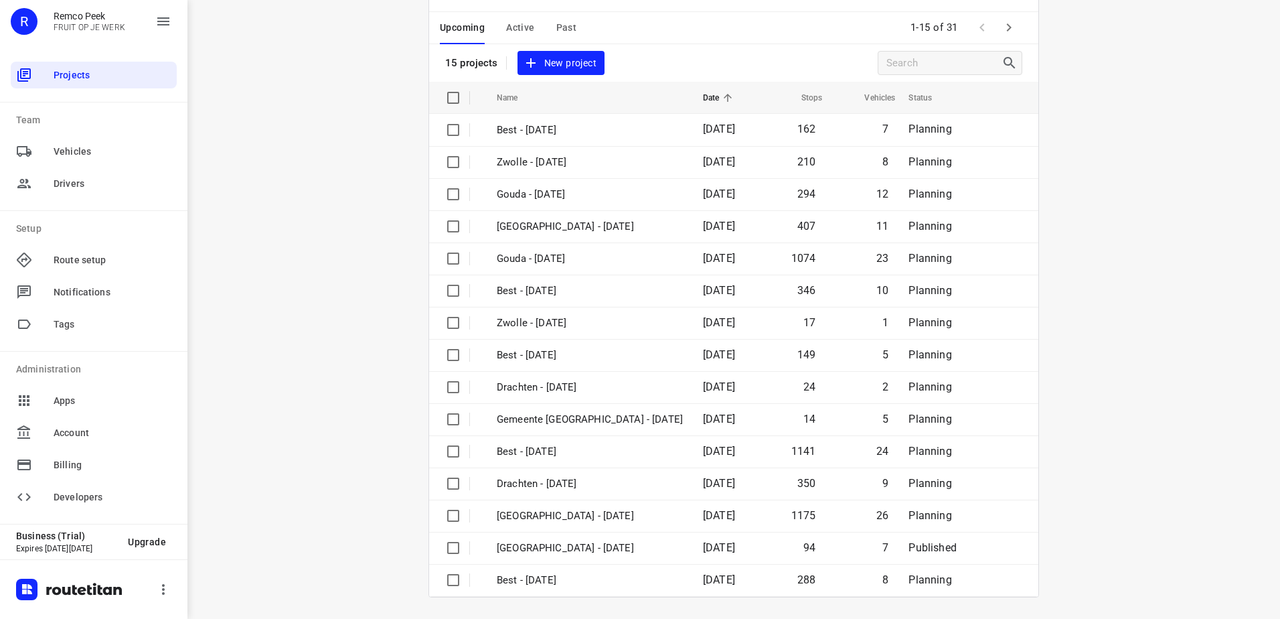
click at [1014, 35] on button "button" at bounding box center [1009, 27] width 27 height 27
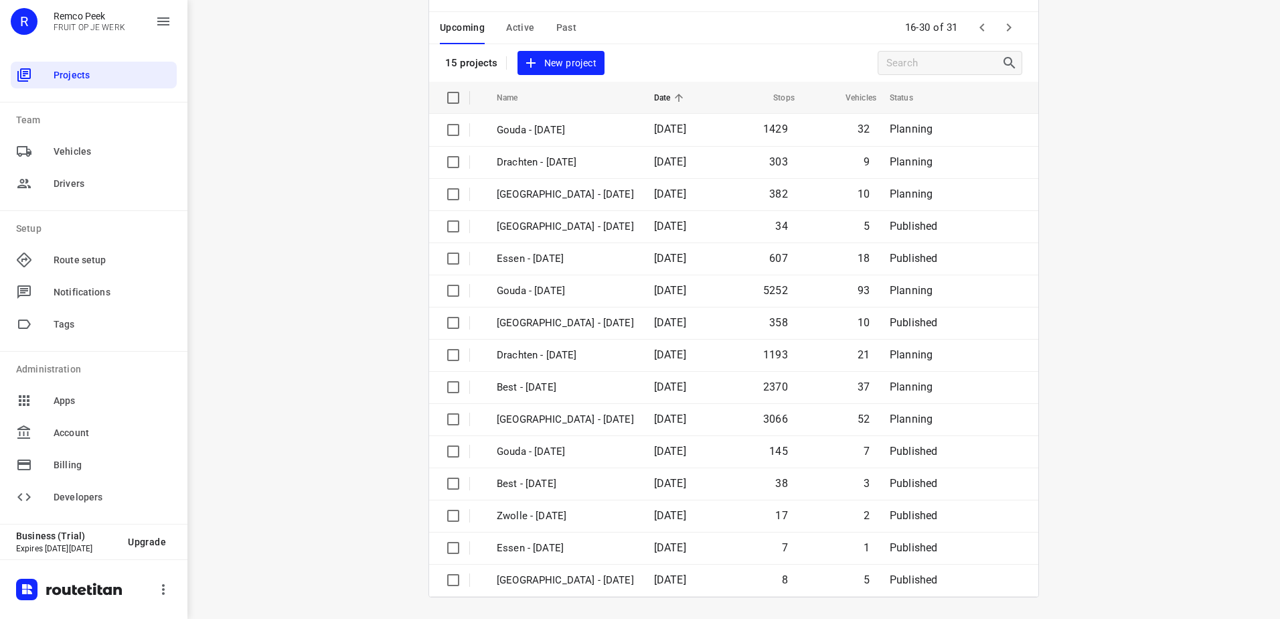
click at [561, 28] on span "Past" at bounding box center [566, 27] width 21 height 17
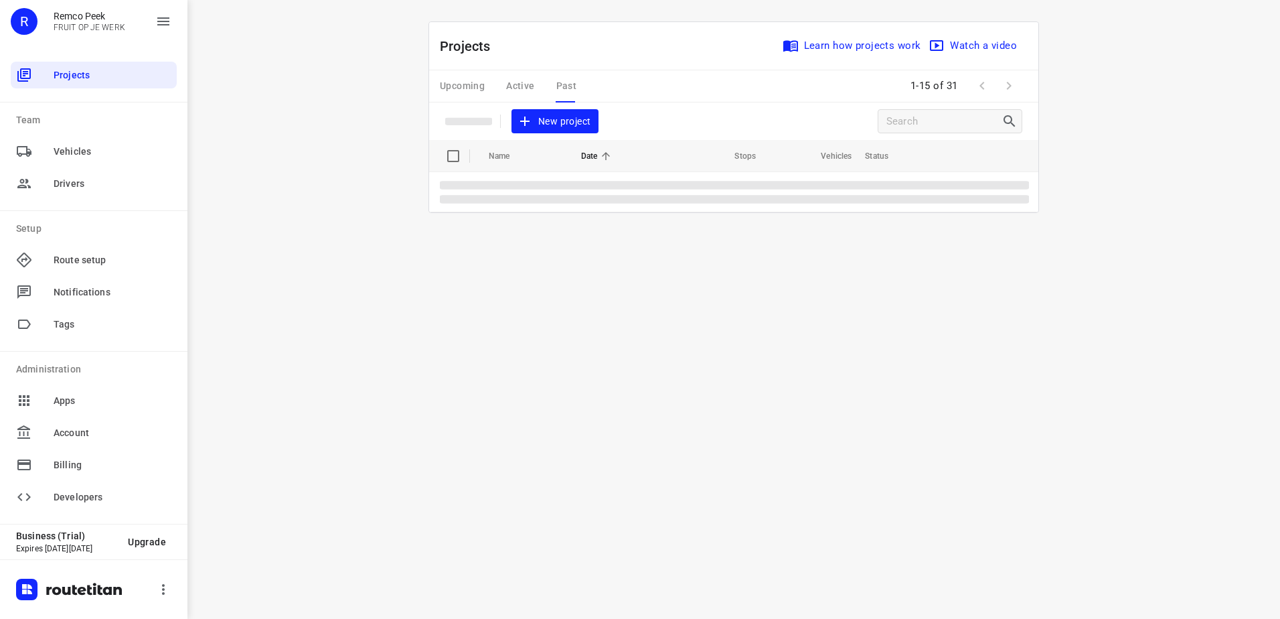
scroll to position [0, 0]
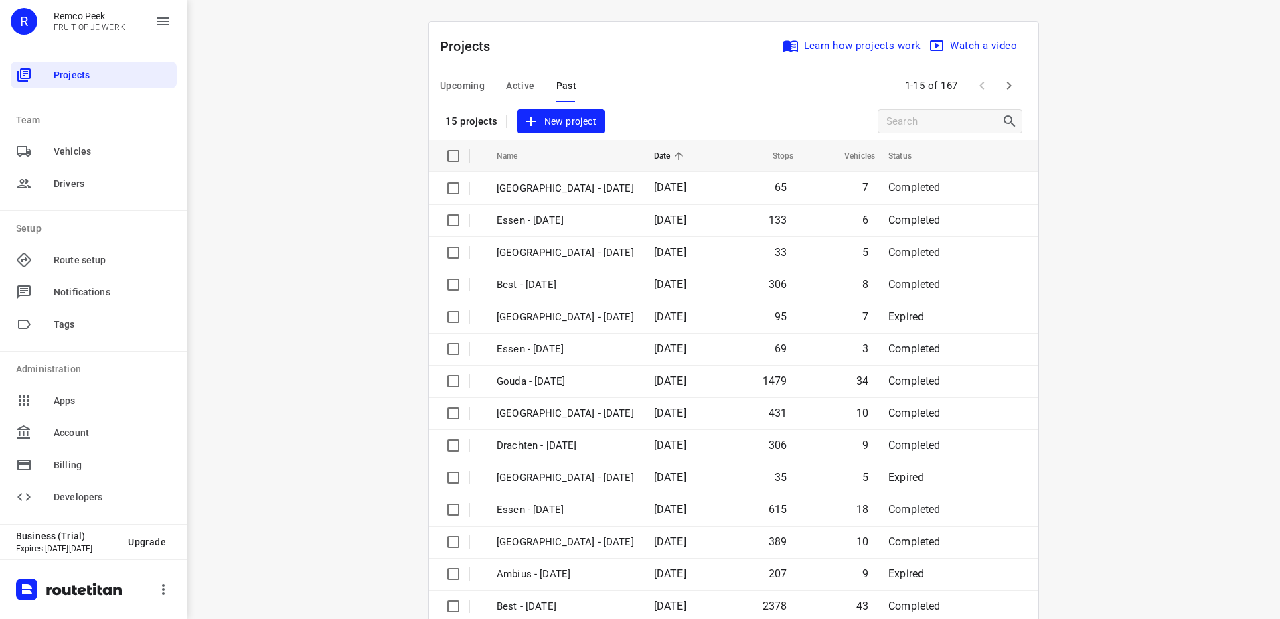
click at [464, 86] on span "Upcoming" at bounding box center [462, 86] width 45 height 17
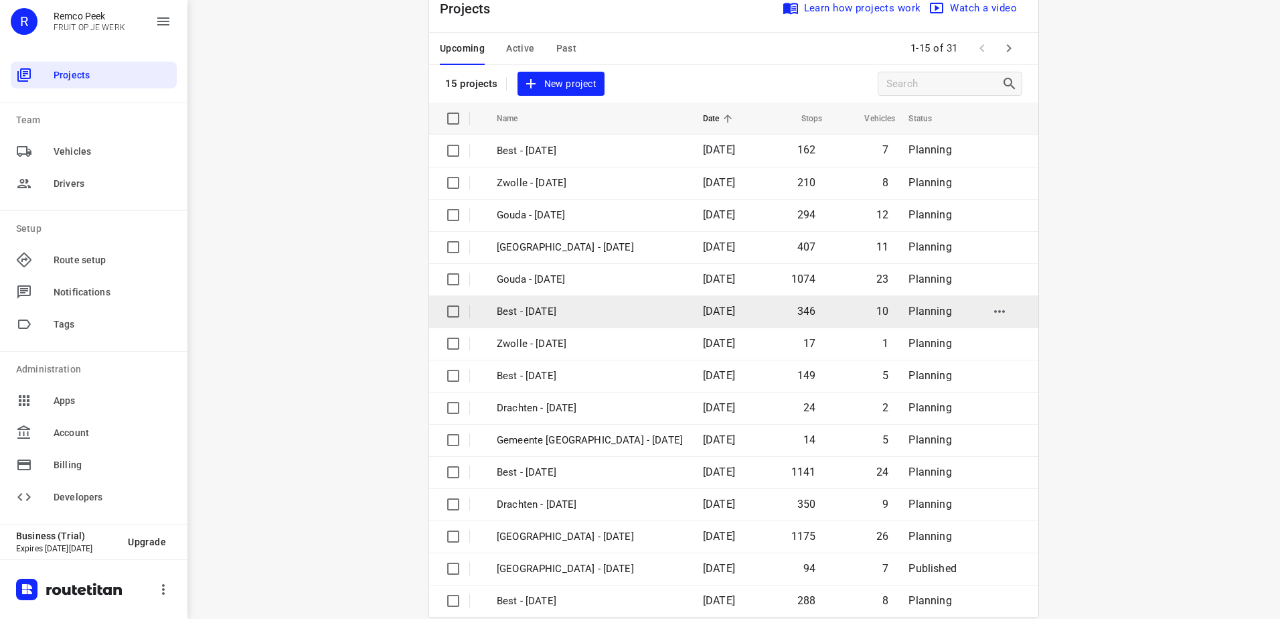
scroll to position [58, 0]
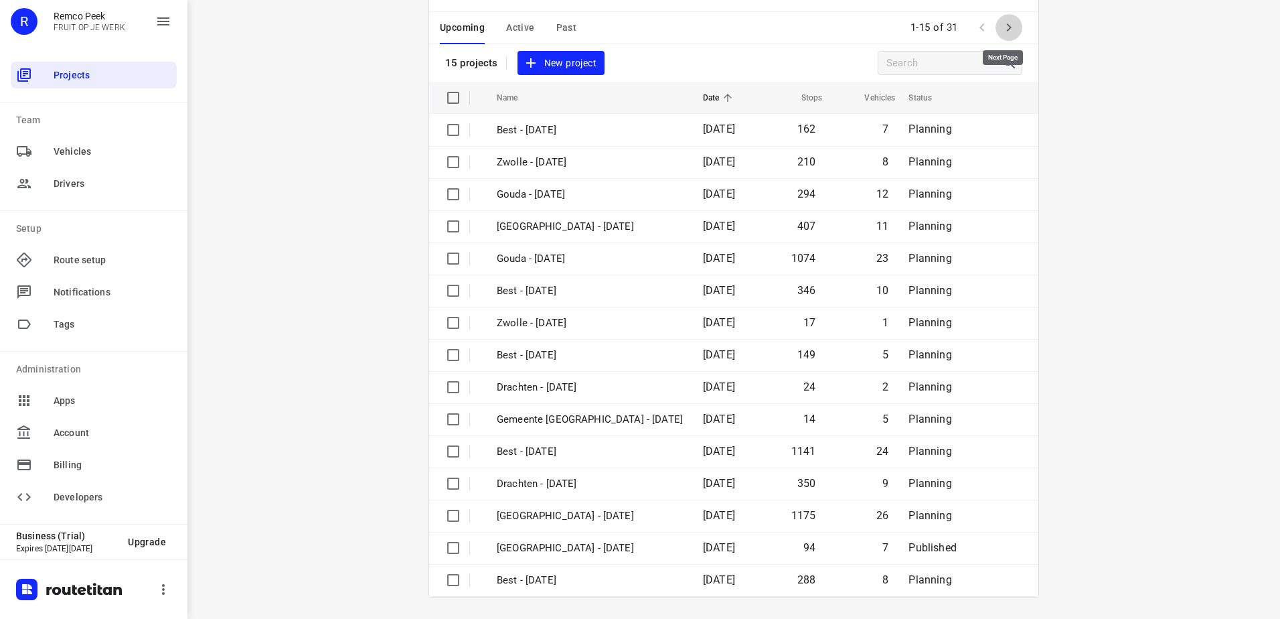
click at [1007, 25] on icon "button" at bounding box center [1009, 27] width 5 height 8
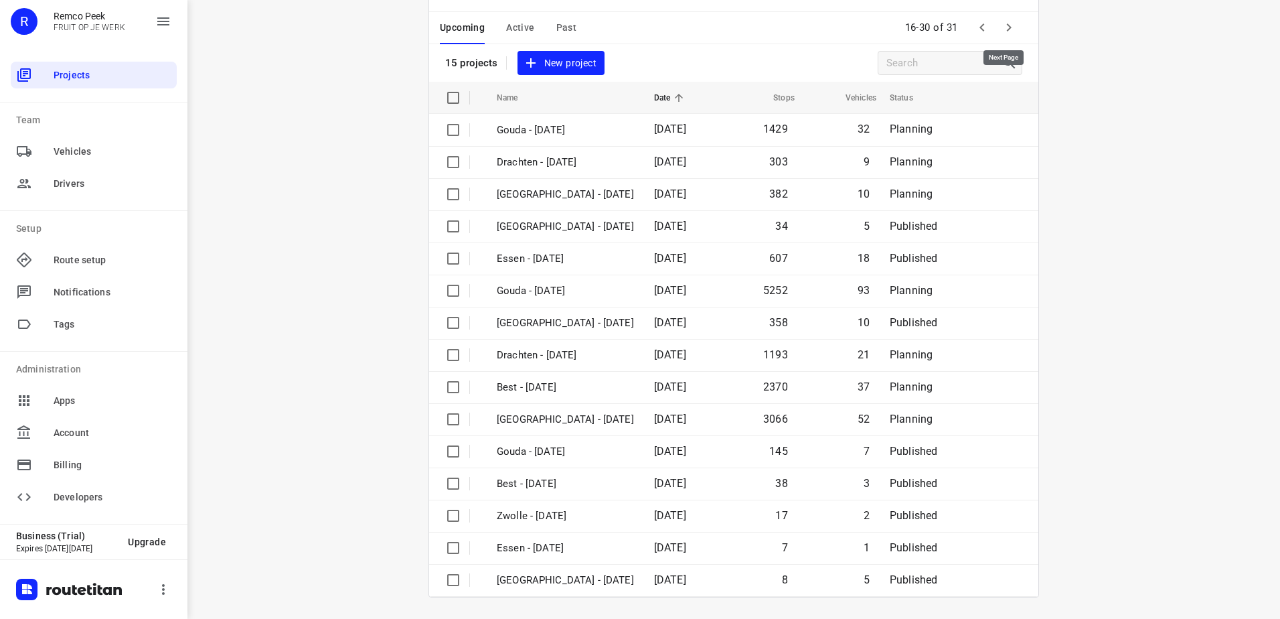
click at [1001, 21] on icon "button" at bounding box center [1009, 27] width 16 height 16
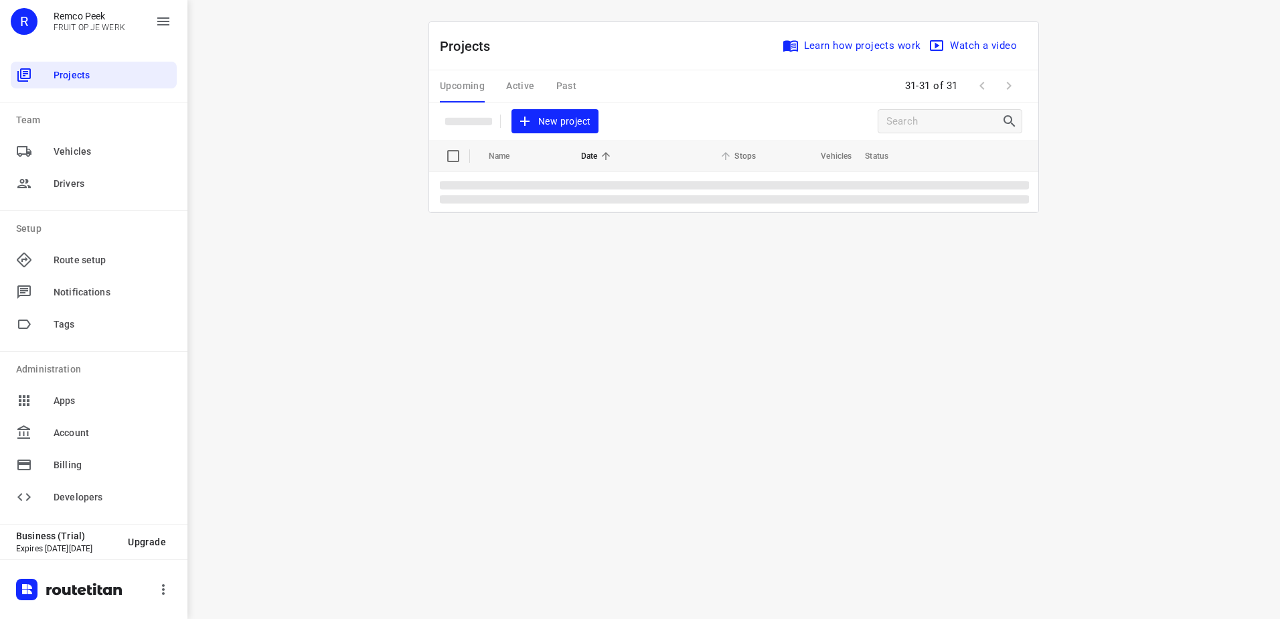
scroll to position [0, 0]
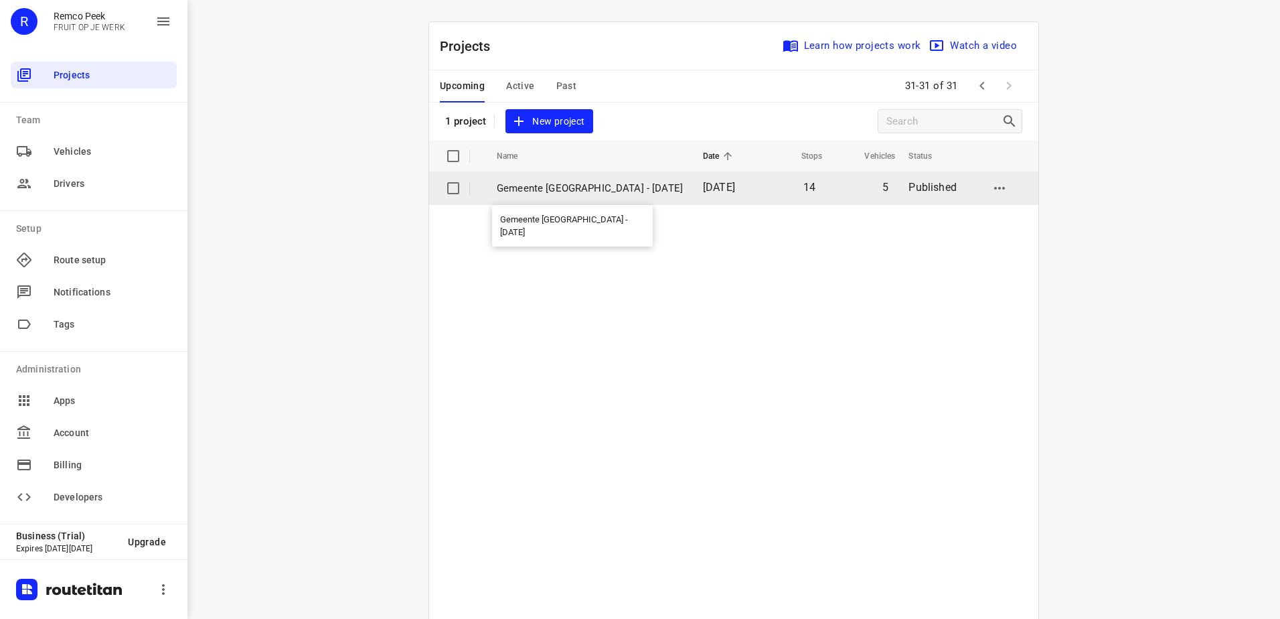
click at [570, 188] on p "Gemeente [GEOGRAPHIC_DATA] - [DATE]" at bounding box center [590, 188] width 186 height 15
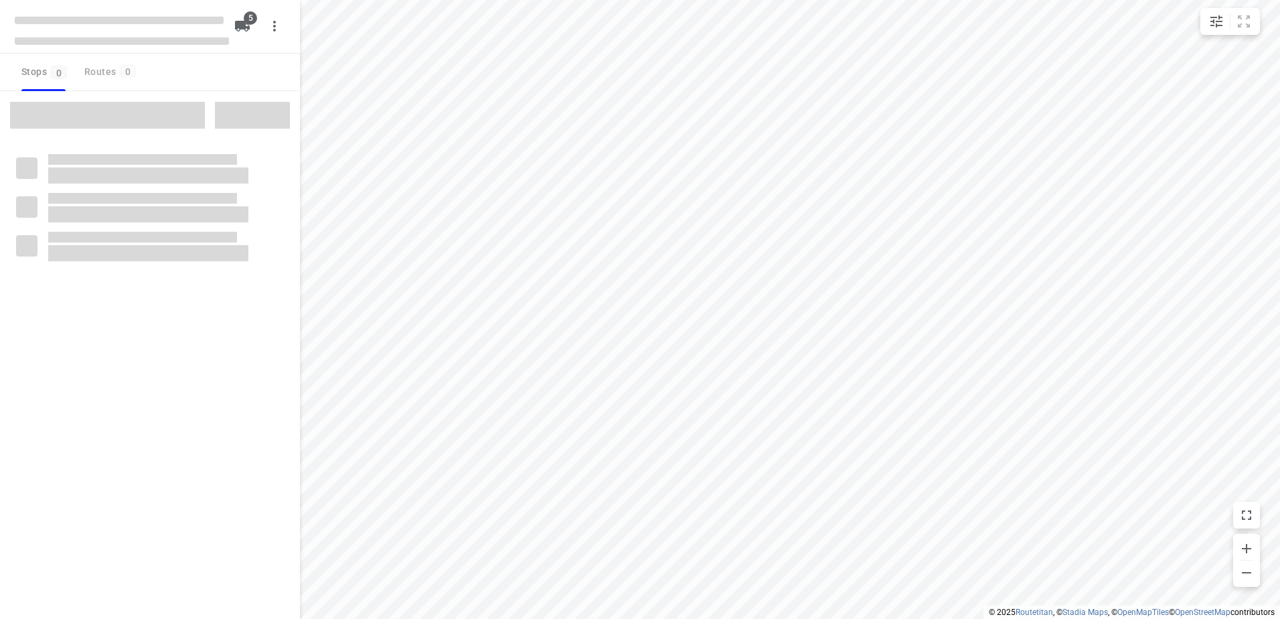
checkbox input "true"
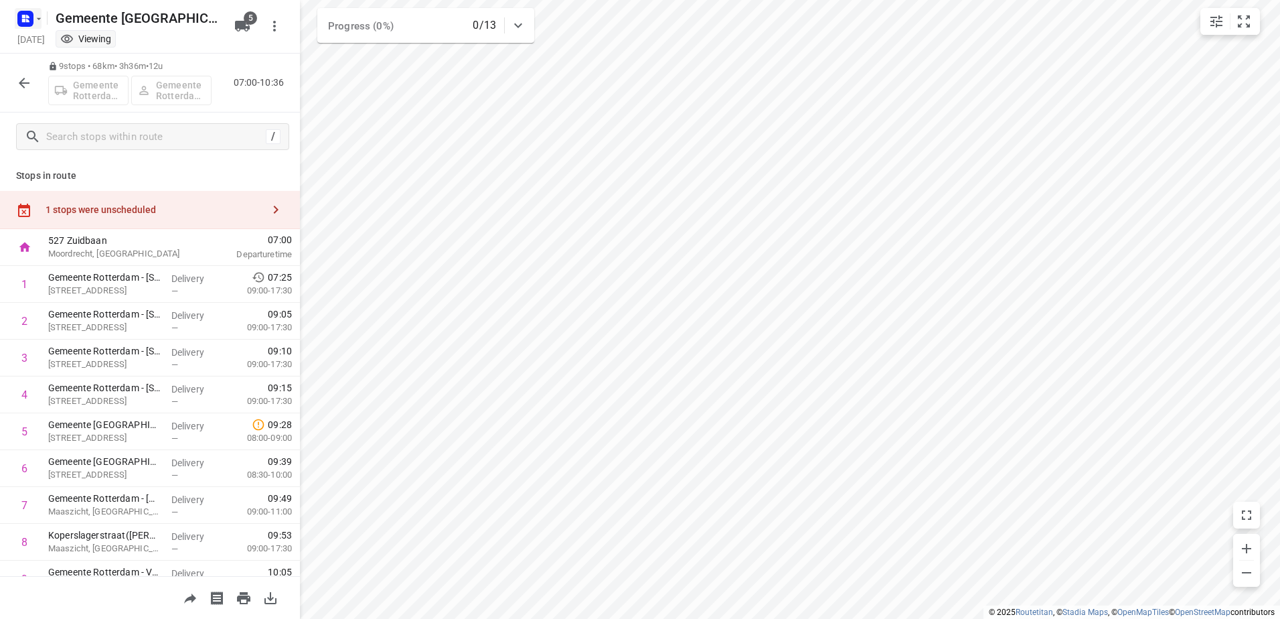
click at [32, 24] on rect "button" at bounding box center [25, 19] width 16 height 16
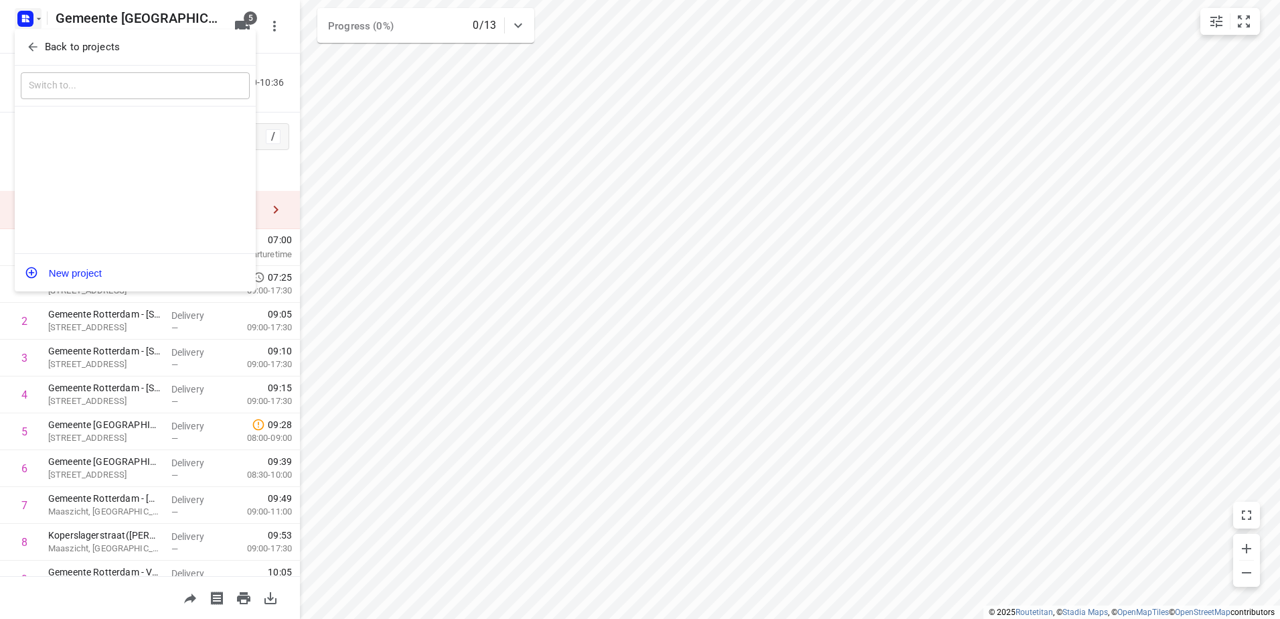
click at [64, 46] on p "Back to projects" at bounding box center [82, 47] width 75 height 15
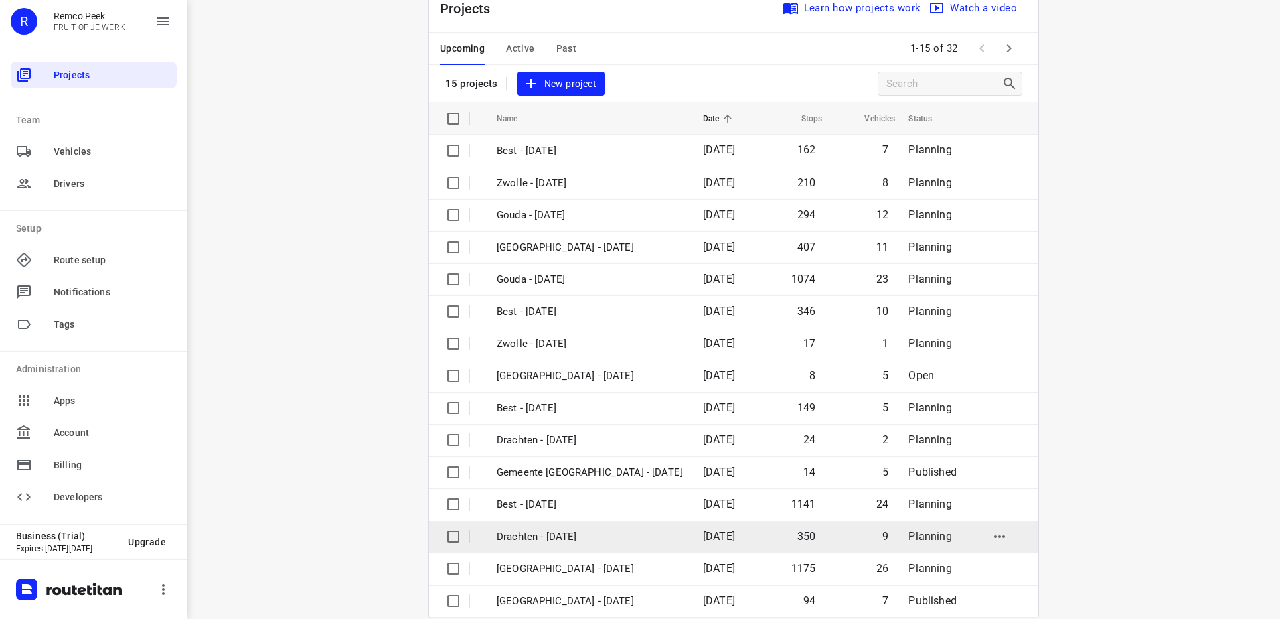
scroll to position [58, 0]
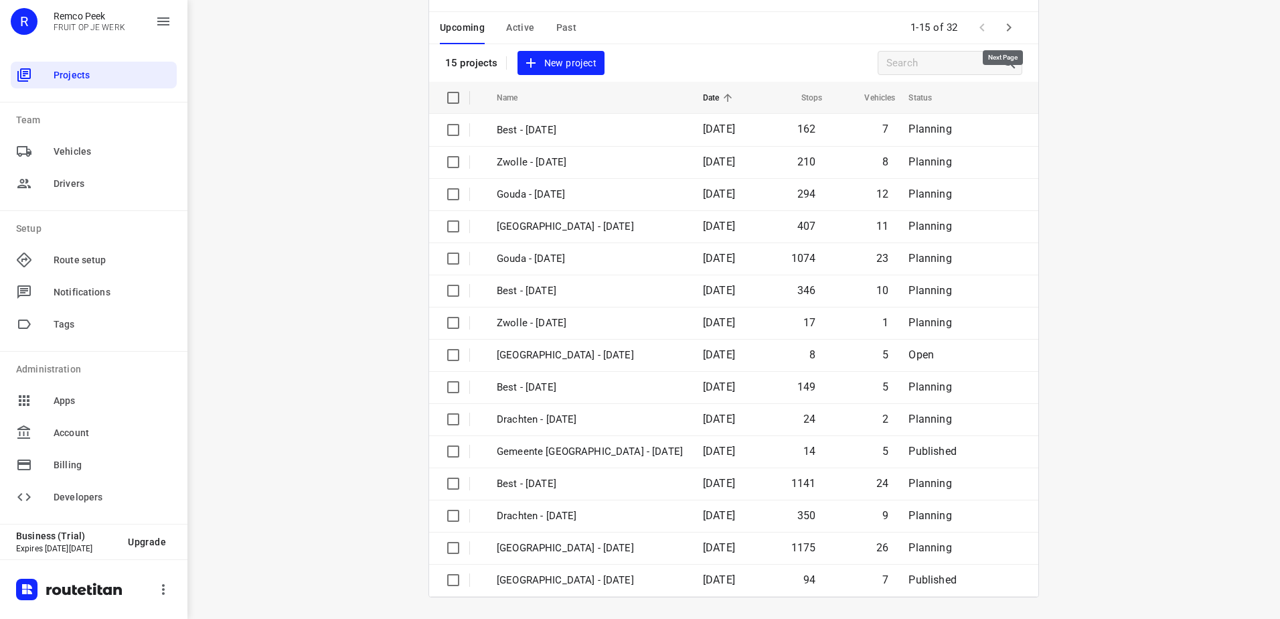
click at [1008, 27] on icon "button" at bounding box center [1009, 27] width 16 height 16
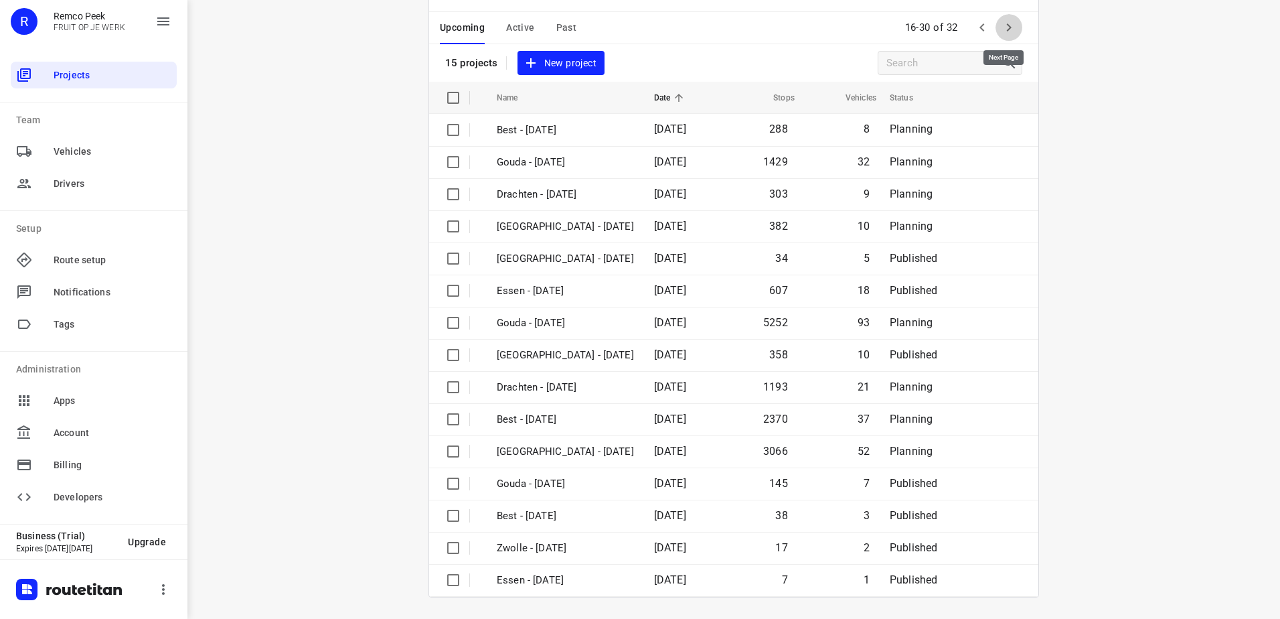
click at [1007, 25] on icon "button" at bounding box center [1009, 27] width 5 height 8
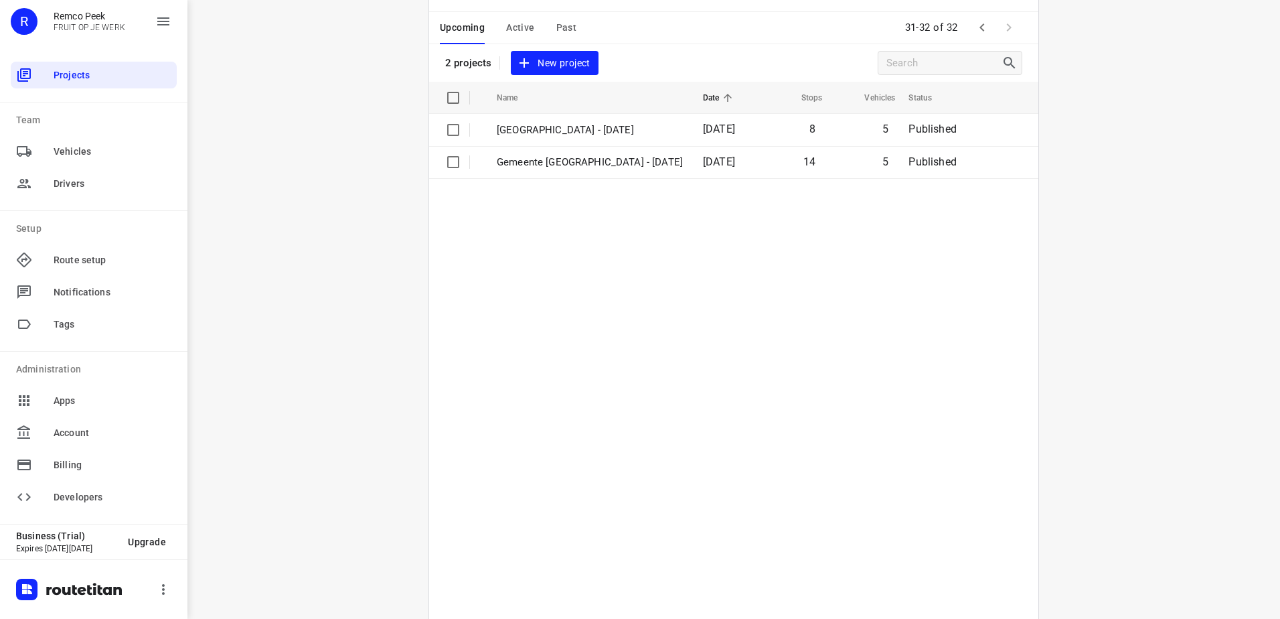
scroll to position [0, 0]
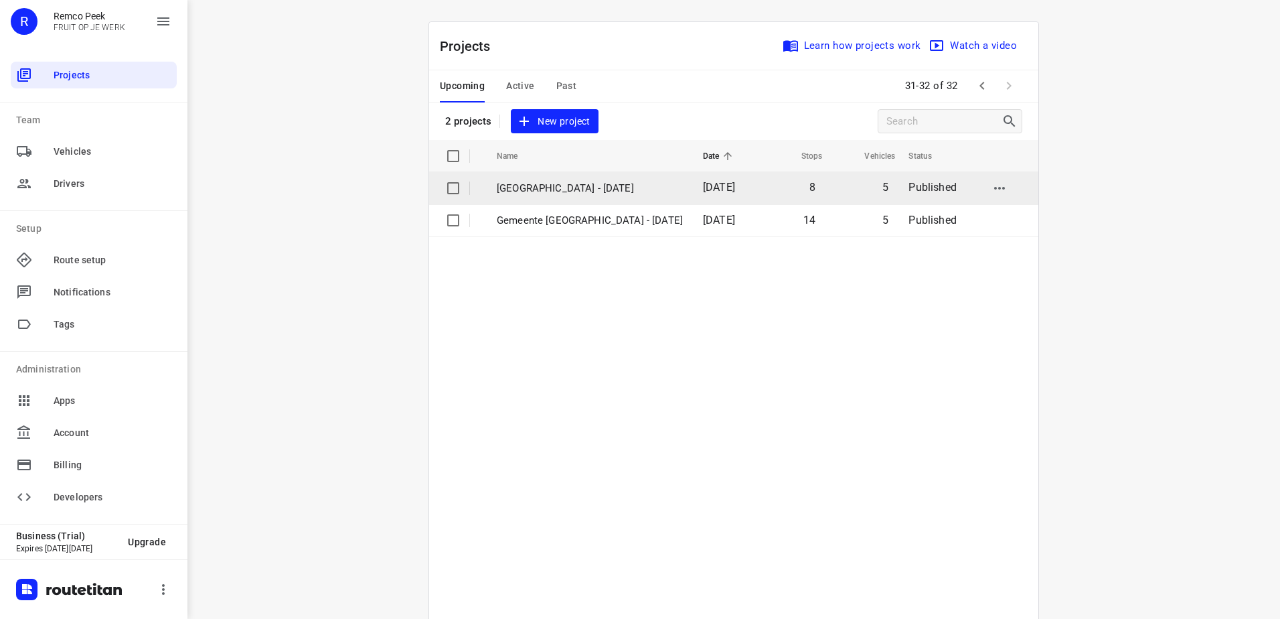
click at [589, 184] on p "[GEOGRAPHIC_DATA] - [DATE]" at bounding box center [590, 188] width 186 height 15
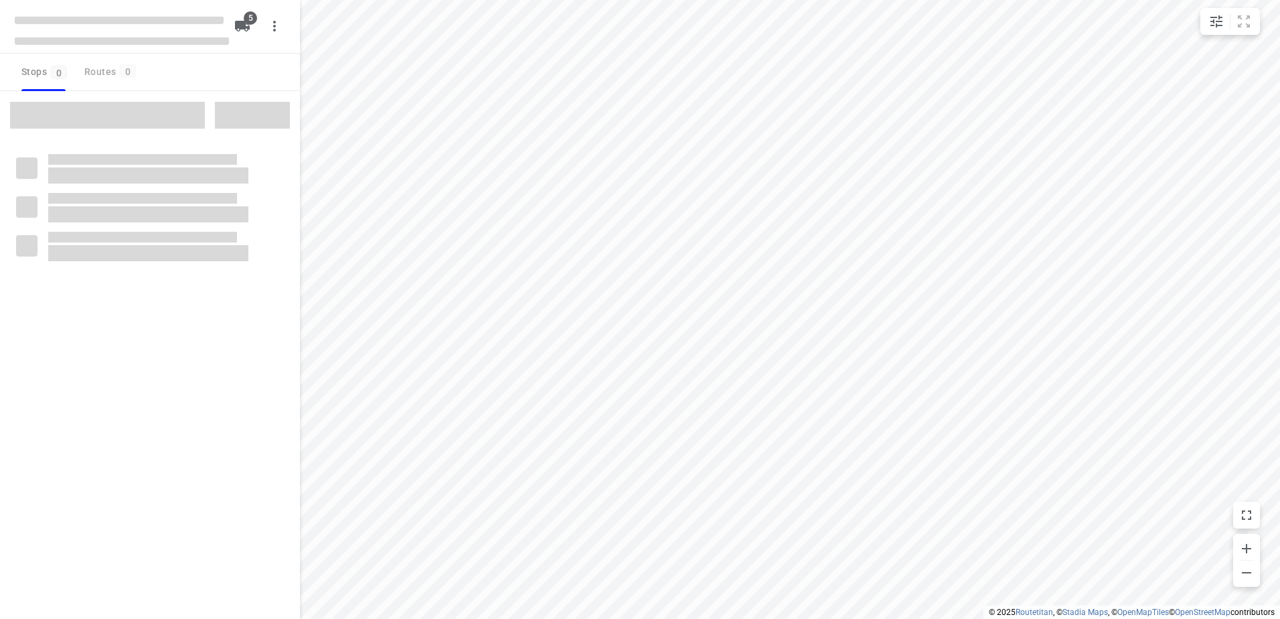
checkbox input "true"
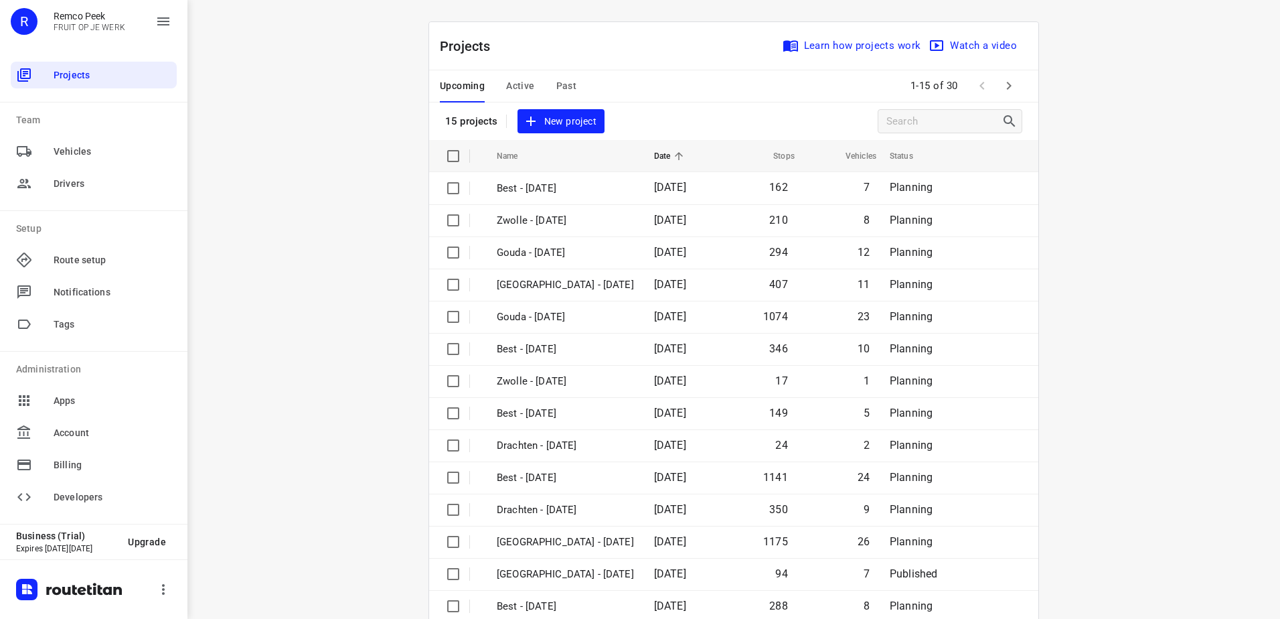
click at [520, 82] on span "Active" at bounding box center [520, 86] width 28 height 17
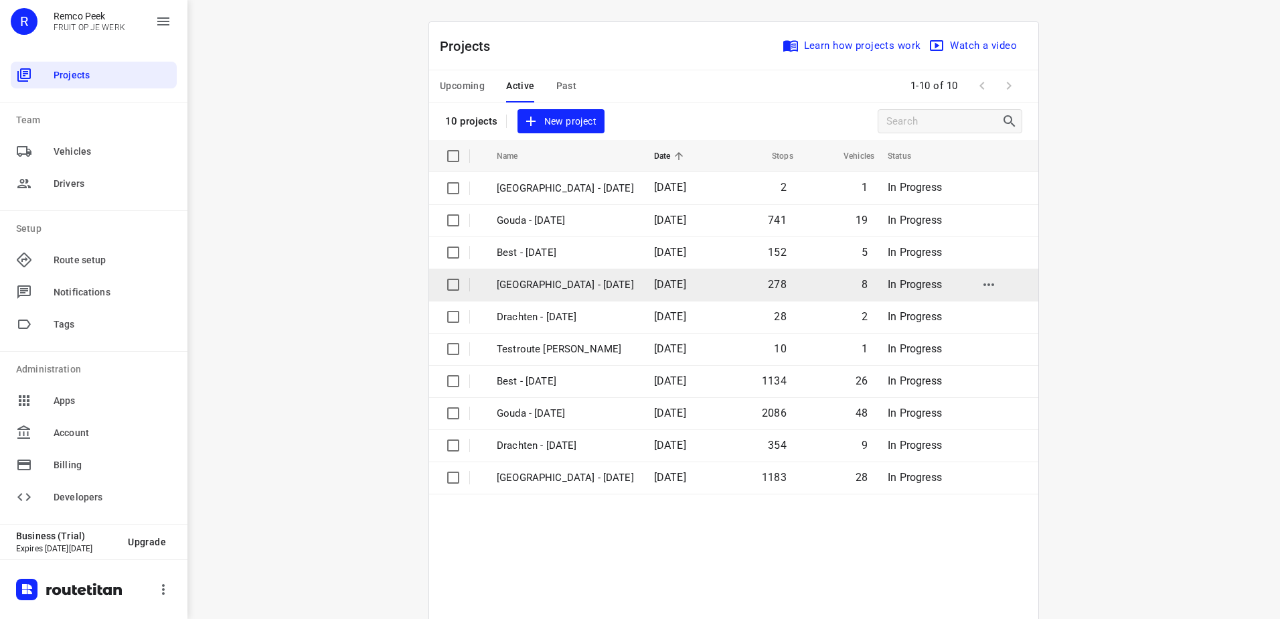
click at [581, 288] on p "[GEOGRAPHIC_DATA] - [DATE]" at bounding box center [565, 284] width 137 height 15
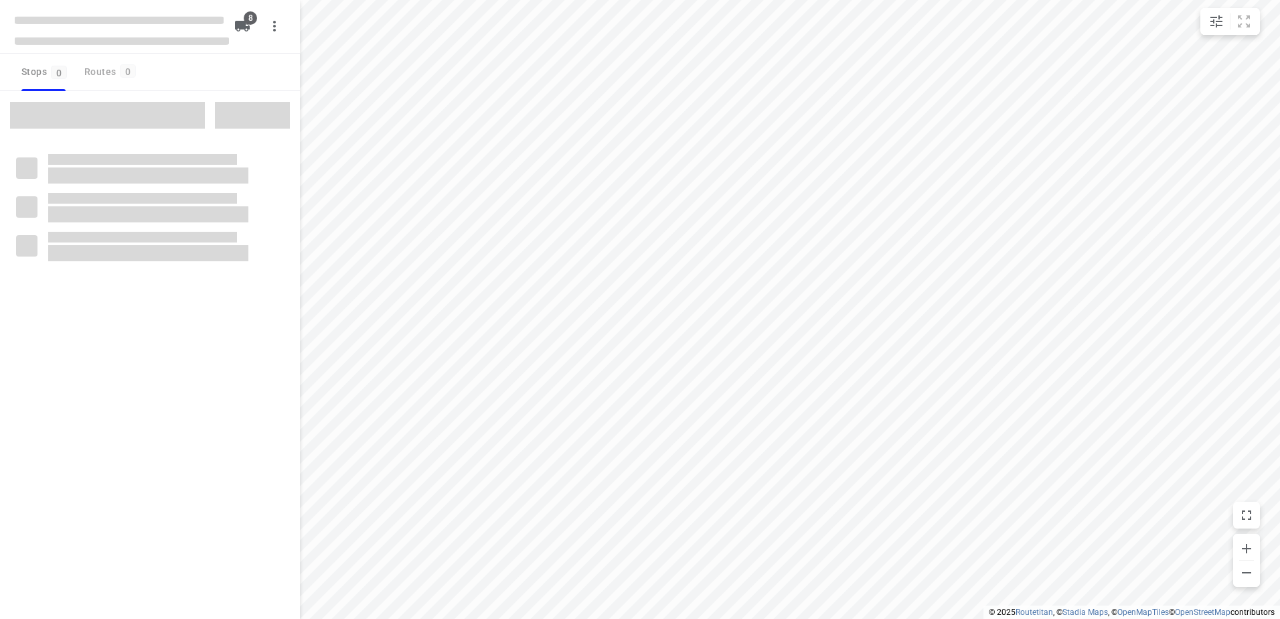
checkbox input "true"
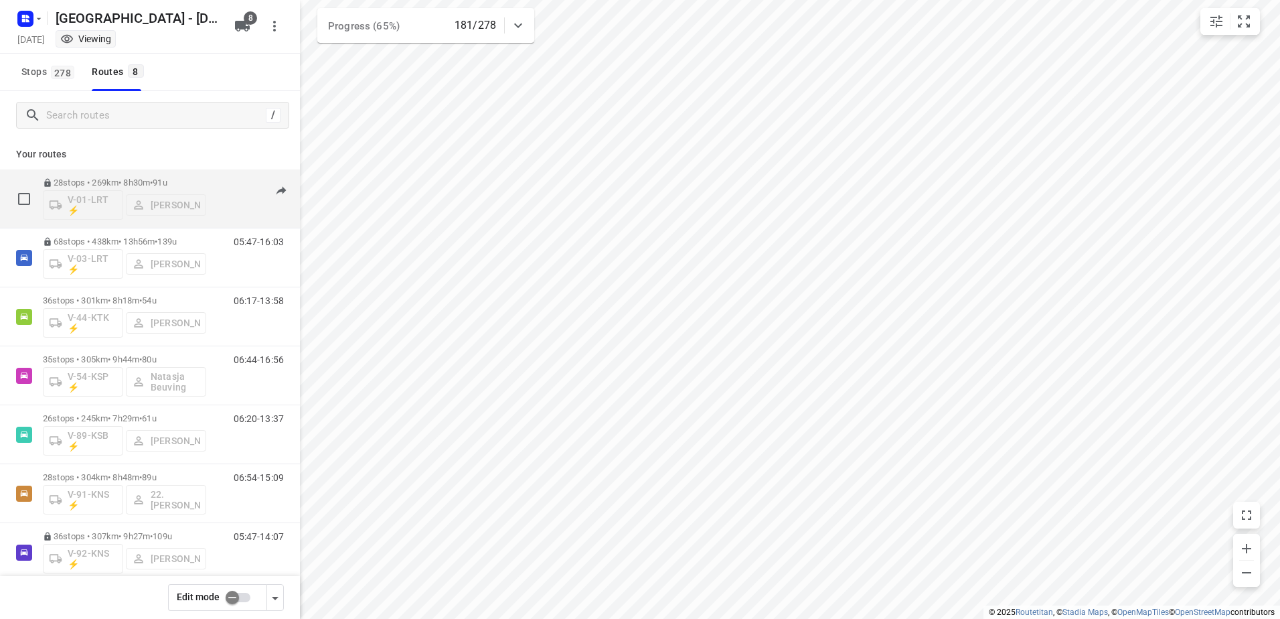
click at [149, 175] on div "28 stops • 269km • 8h30m • 91u V-01-LRT ⚡ Nina Jo An Kleinjan" at bounding box center [124, 199] width 163 height 56
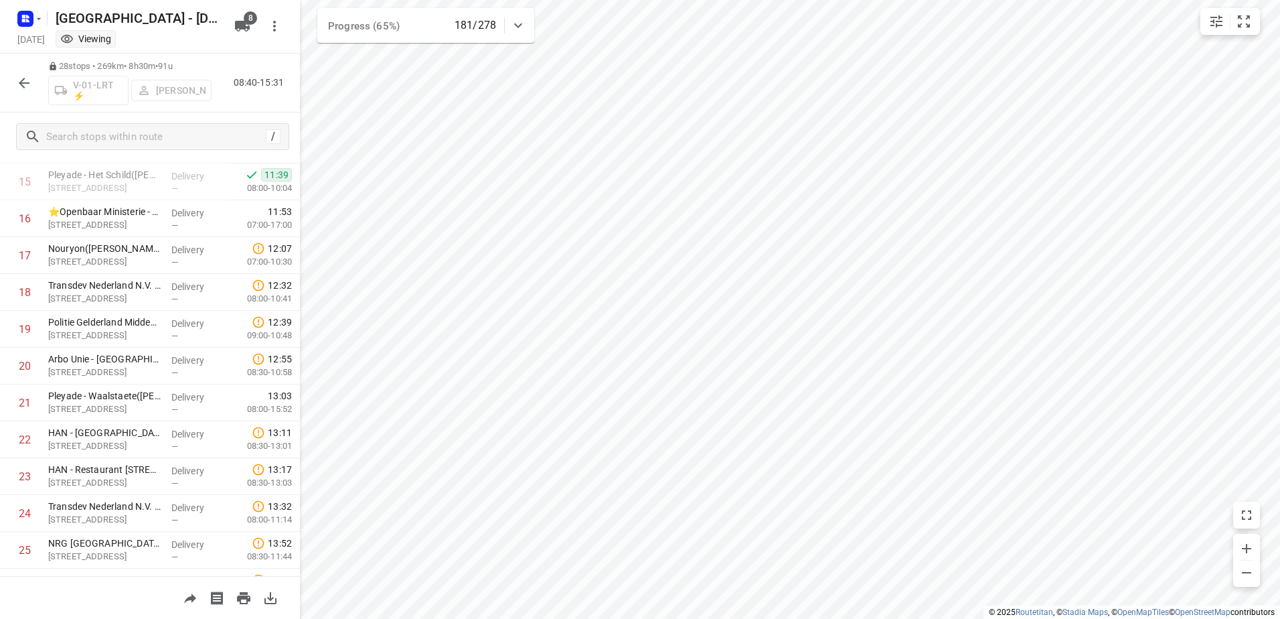
scroll to position [720, 0]
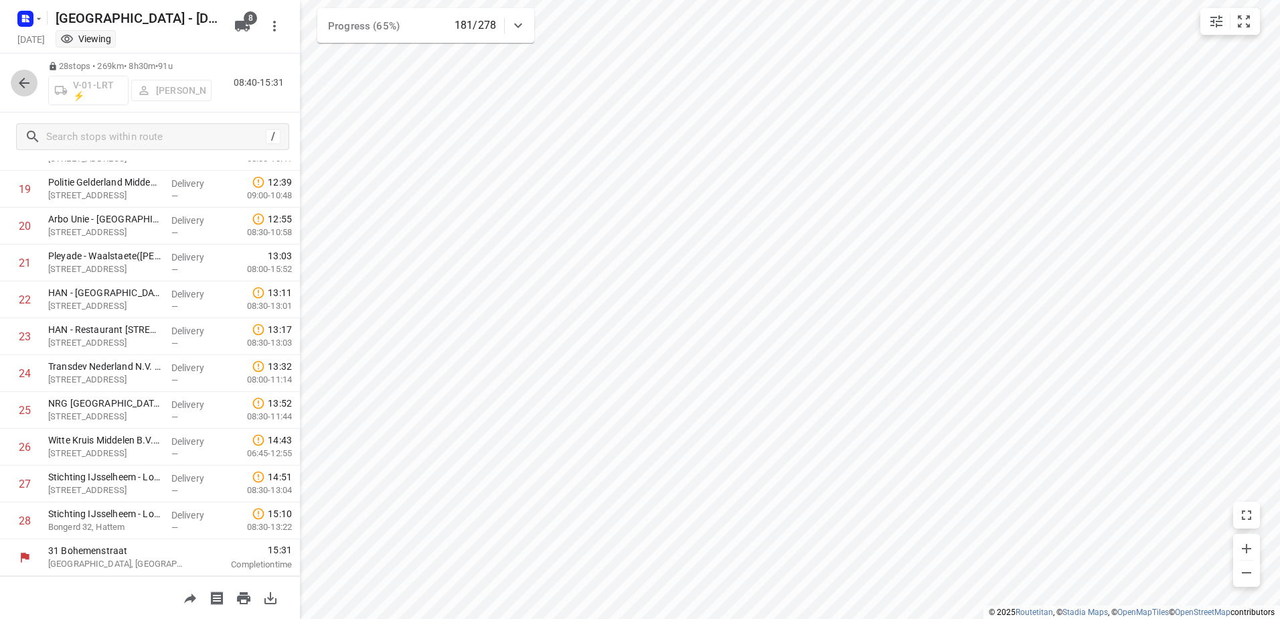
click at [18, 92] on button "button" at bounding box center [24, 83] width 27 height 27
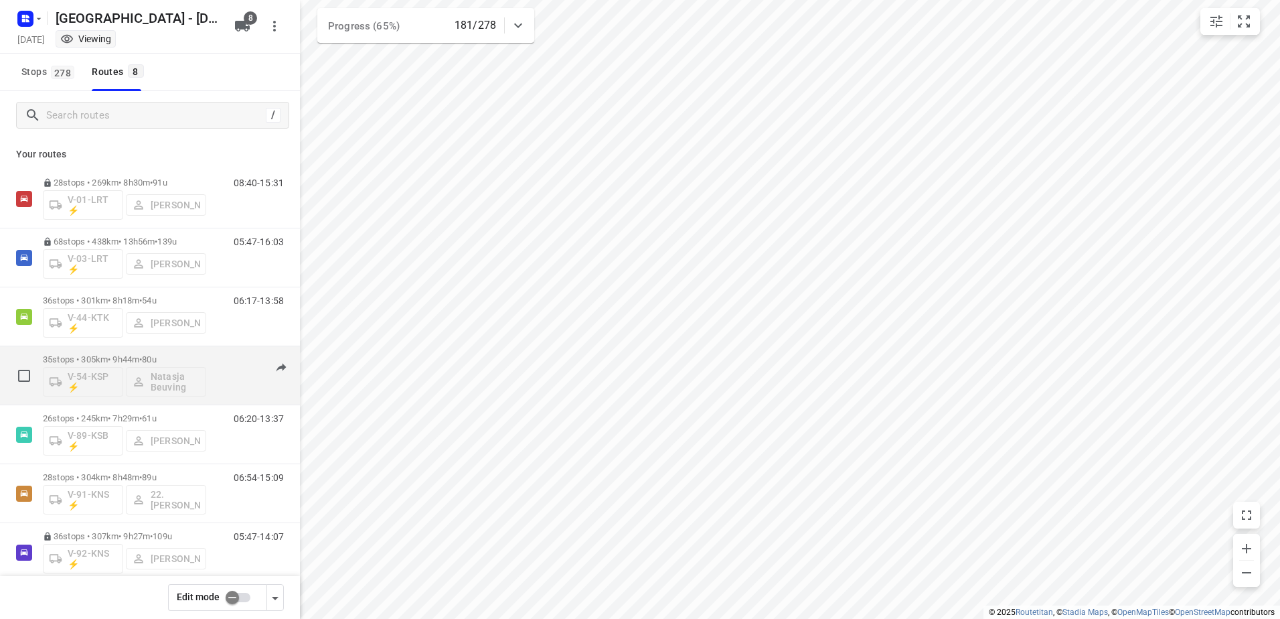
click at [198, 357] on p "35 stops • 305km • 9h44m • 80u" at bounding box center [124, 359] width 163 height 10
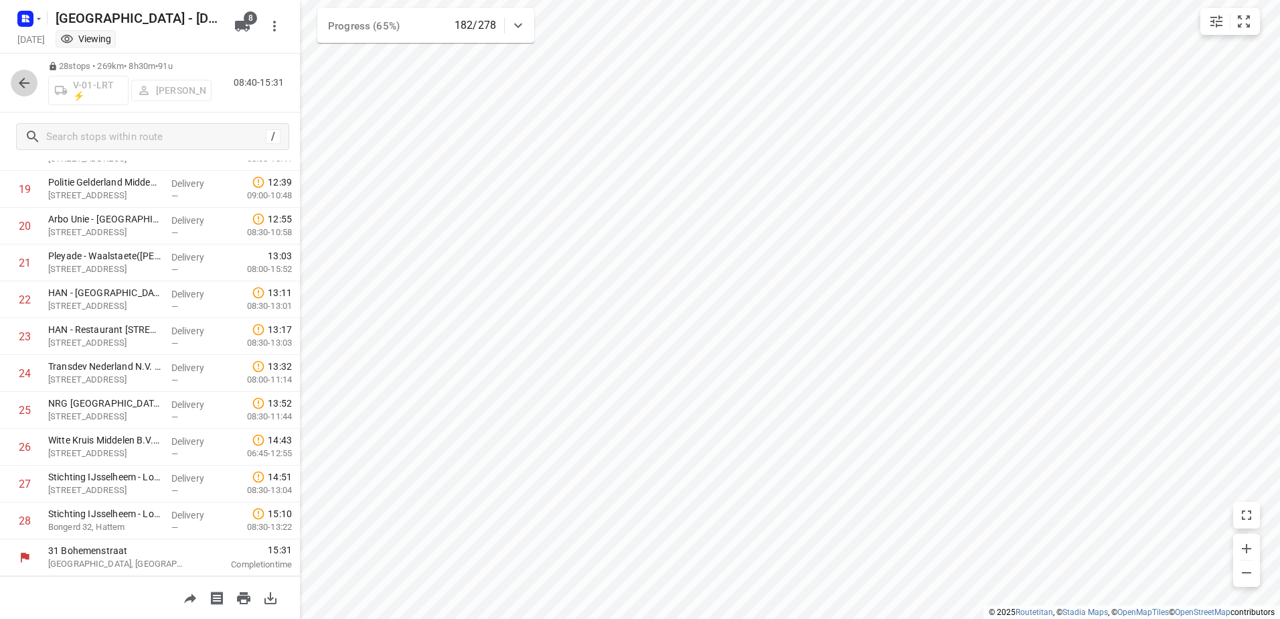
click at [27, 86] on icon "button" at bounding box center [24, 83] width 16 height 16
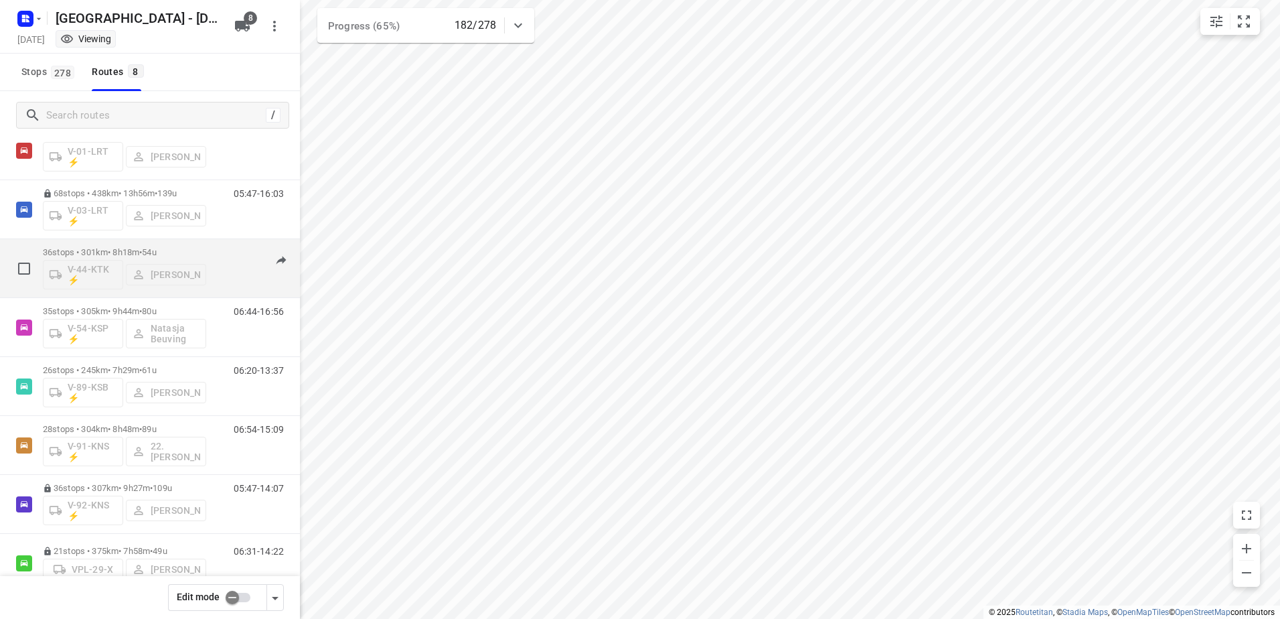
scroll to position [78, 0]
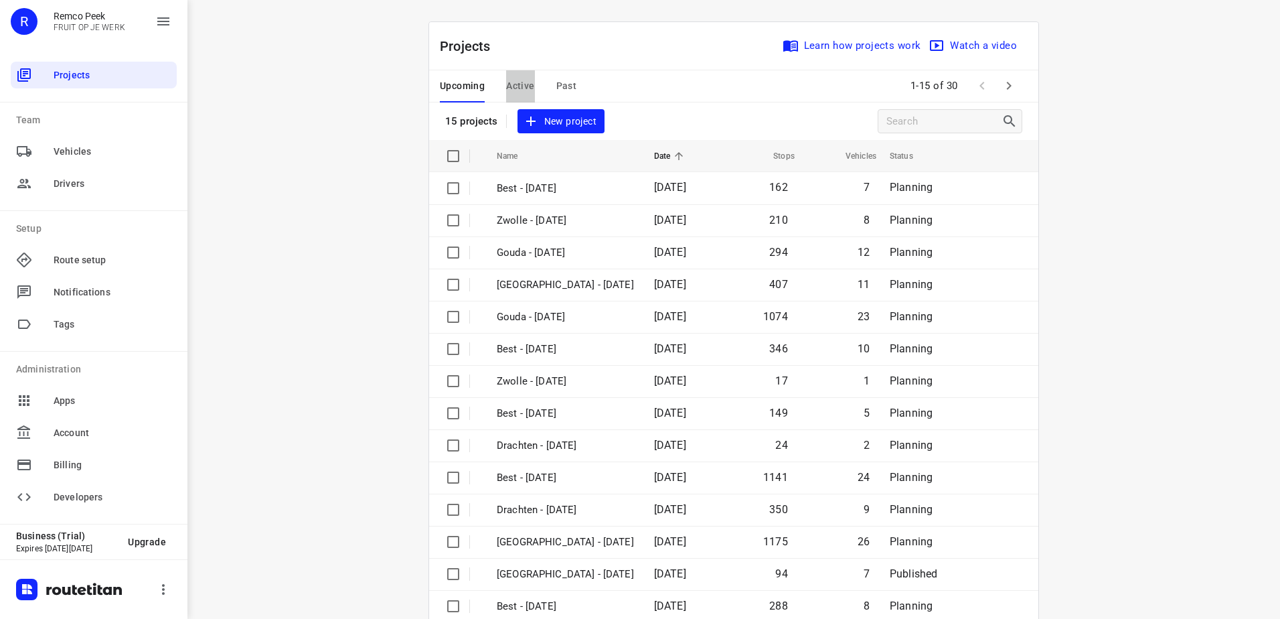
click at [511, 89] on span "Active" at bounding box center [520, 86] width 28 height 17
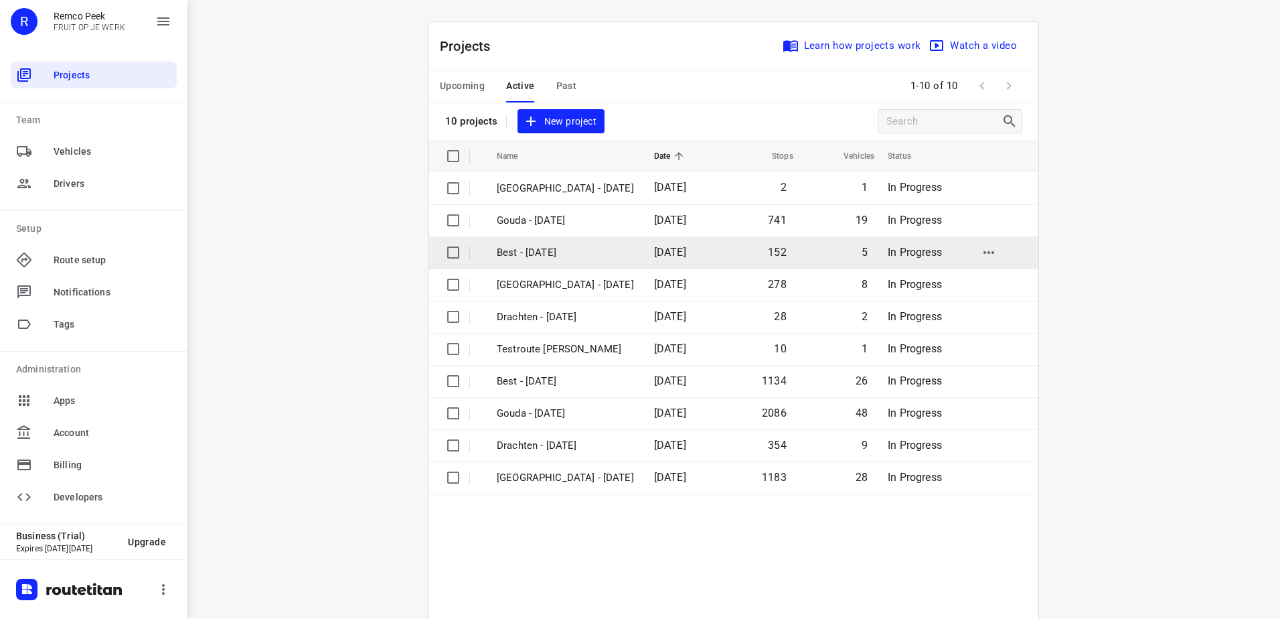
click at [578, 260] on td "Best - [DATE]" at bounding box center [563, 252] width 160 height 32
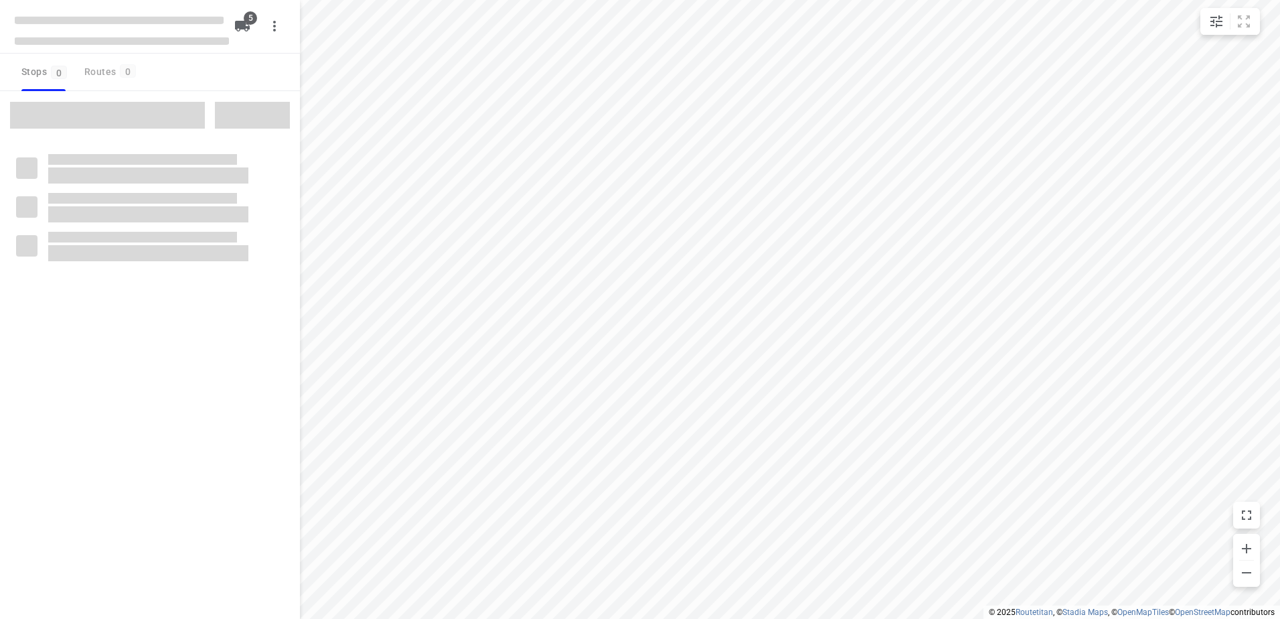
checkbox input "true"
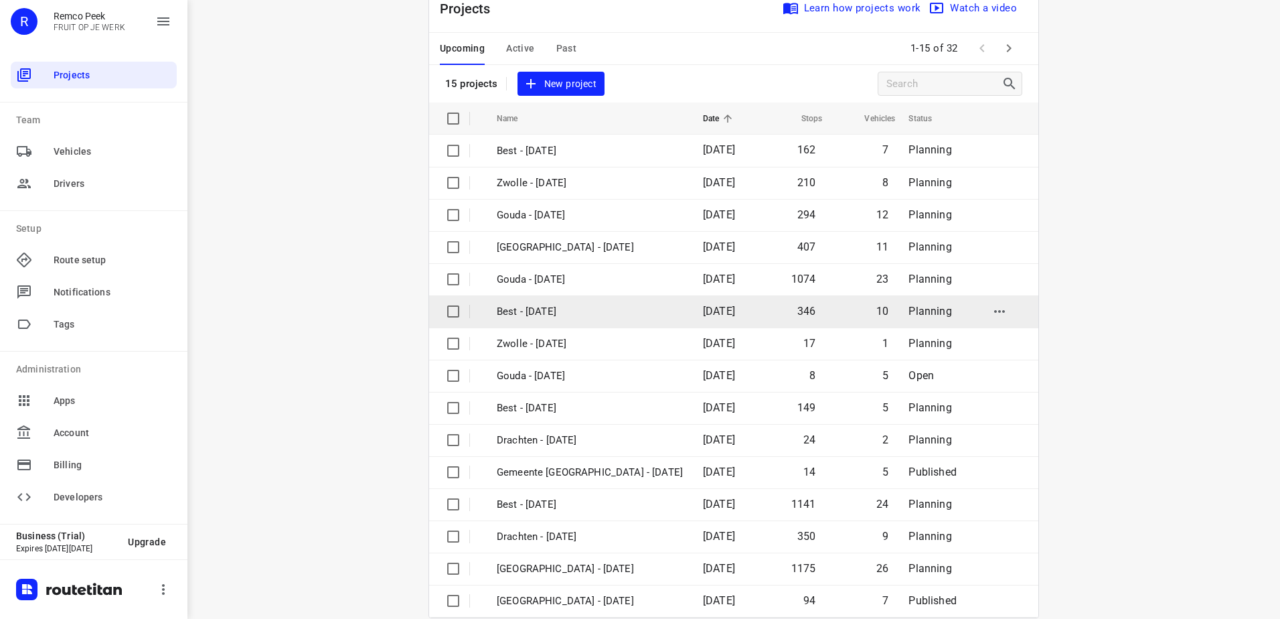
scroll to position [58, 0]
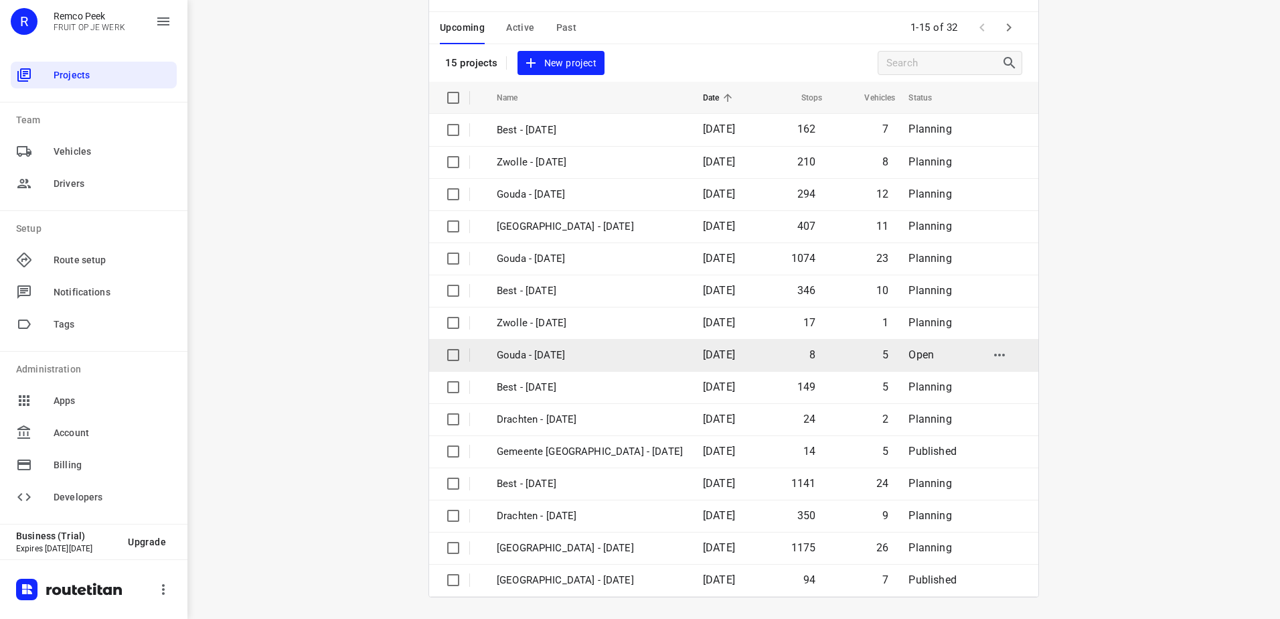
click at [626, 360] on p "Gouda - [DATE]" at bounding box center [590, 355] width 186 height 15
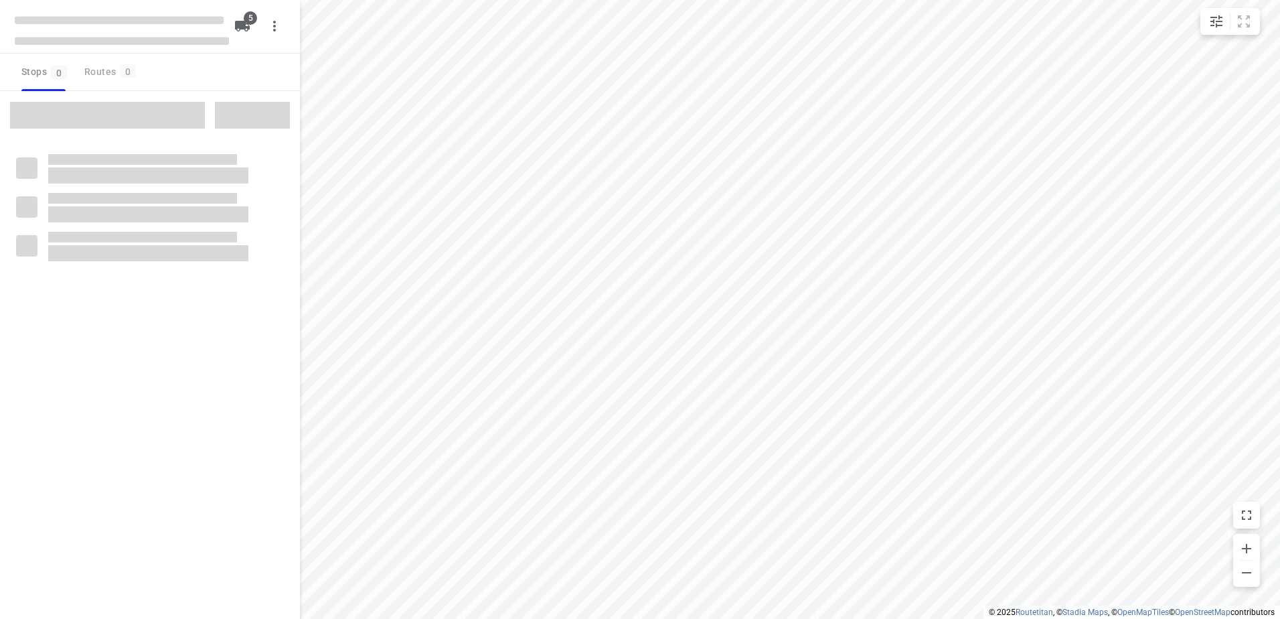
checkbox input "true"
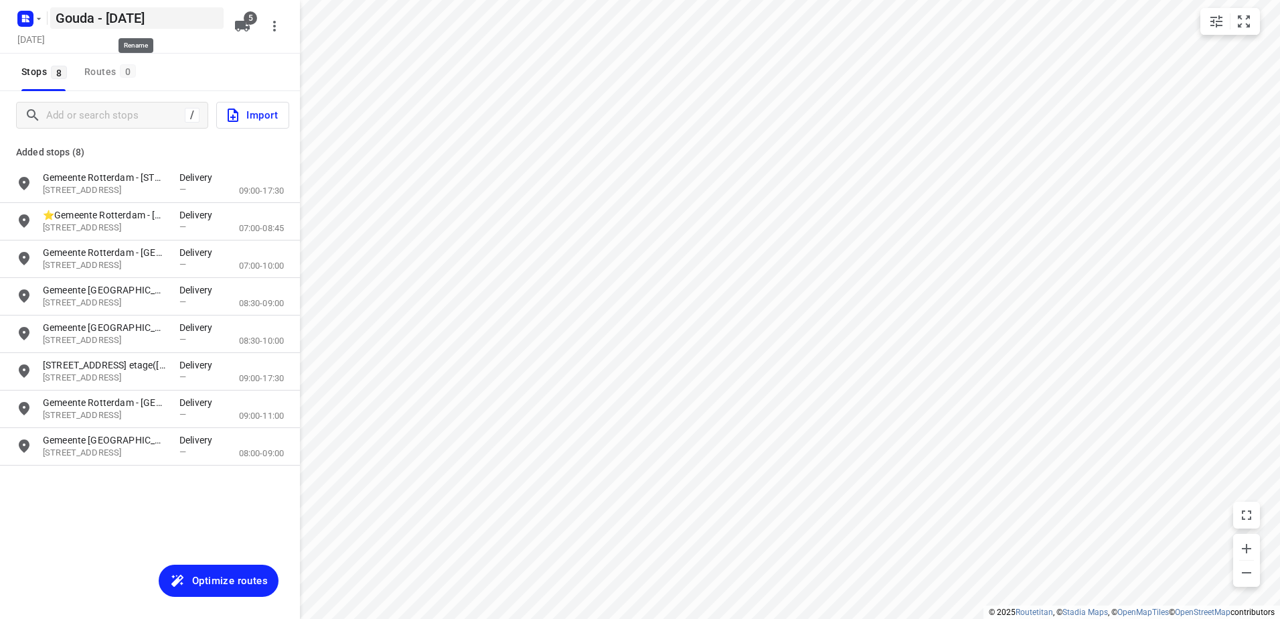
click at [88, 13] on h5 "Gouda - [DATE]" at bounding box center [136, 17] width 173 height 21
drag, startPoint x: 92, startPoint y: 17, endPoint x: 0, endPoint y: 14, distance: 92.4
click at [0, 16] on html "i © 2025 Routetitan , © Stadia Maps , © OpenMapTiles © OpenStreetMap contributo…" at bounding box center [640, 309] width 1280 height 619
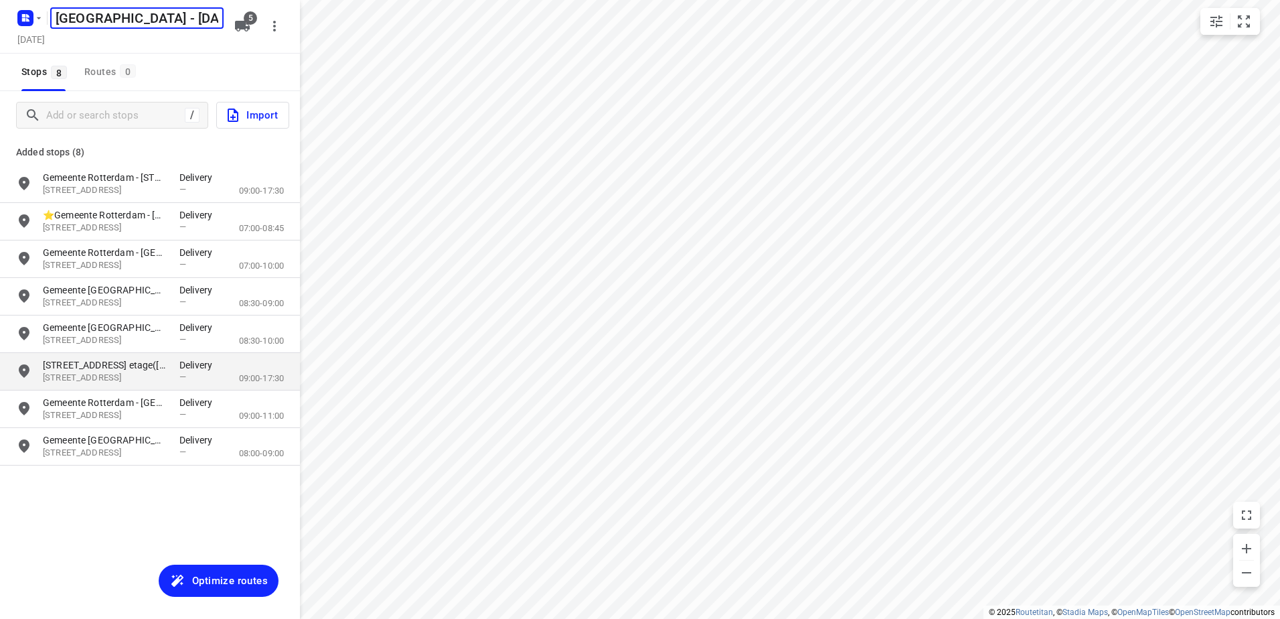
type input "Gemeente Rotterdam - Thursday"
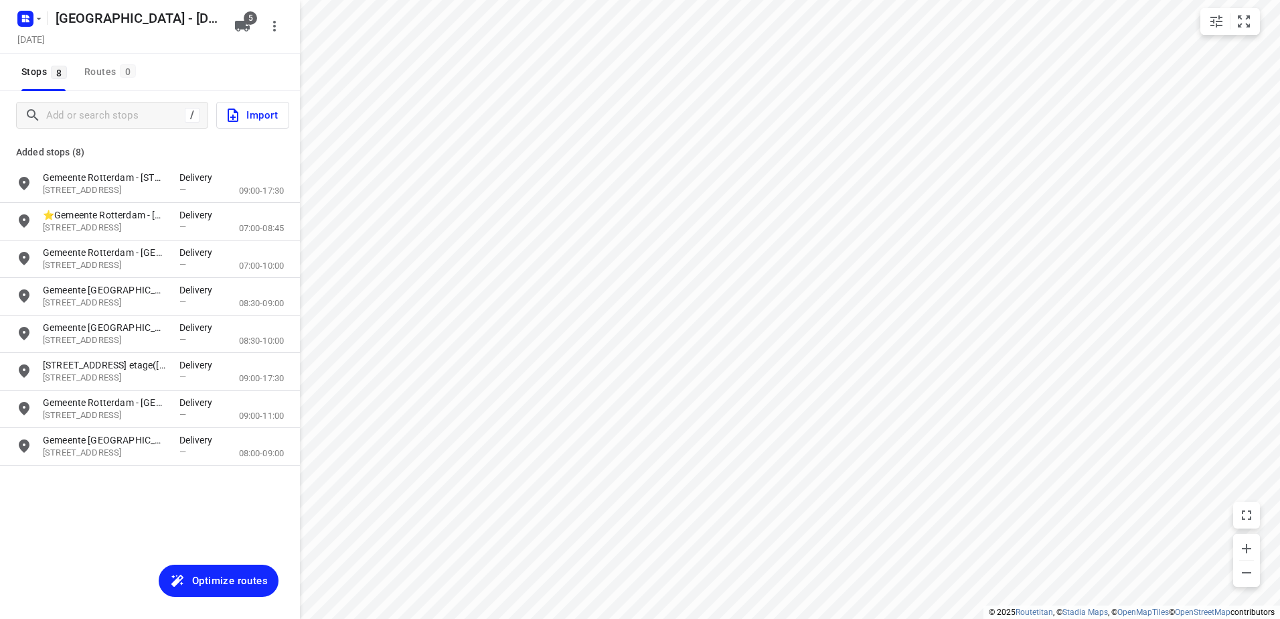
click at [220, 582] on span "Optimize routes" at bounding box center [230, 580] width 76 height 17
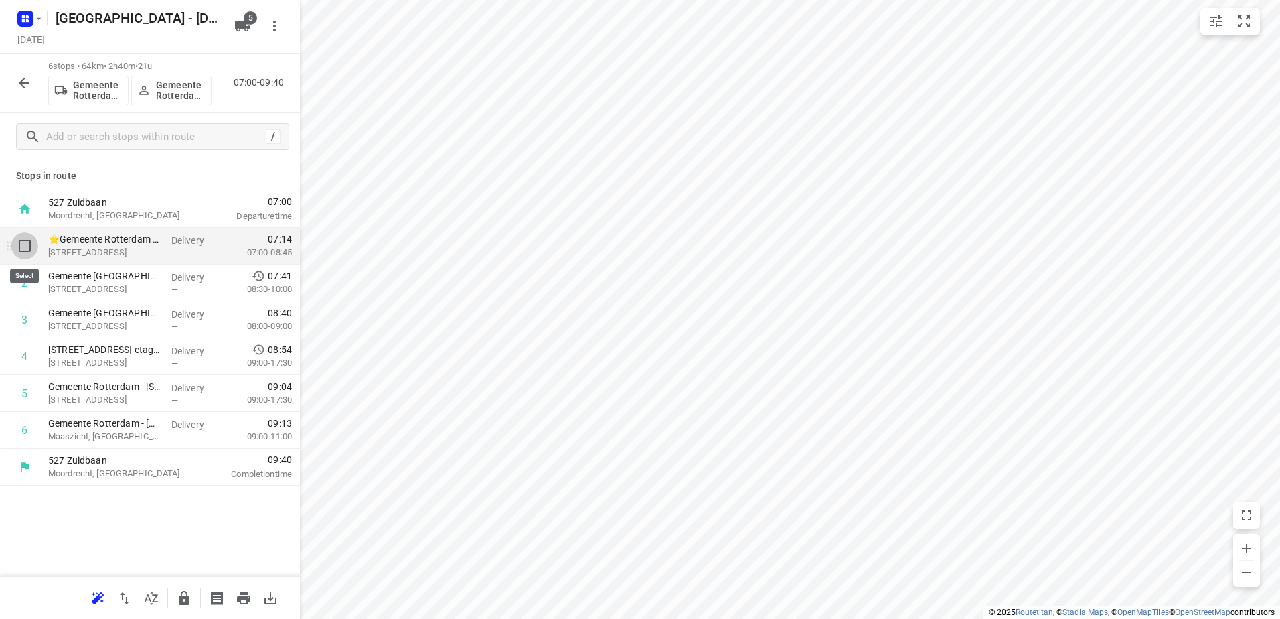
click at [23, 250] on input "checkbox" at bounding box center [24, 245] width 27 height 27
checkbox input "true"
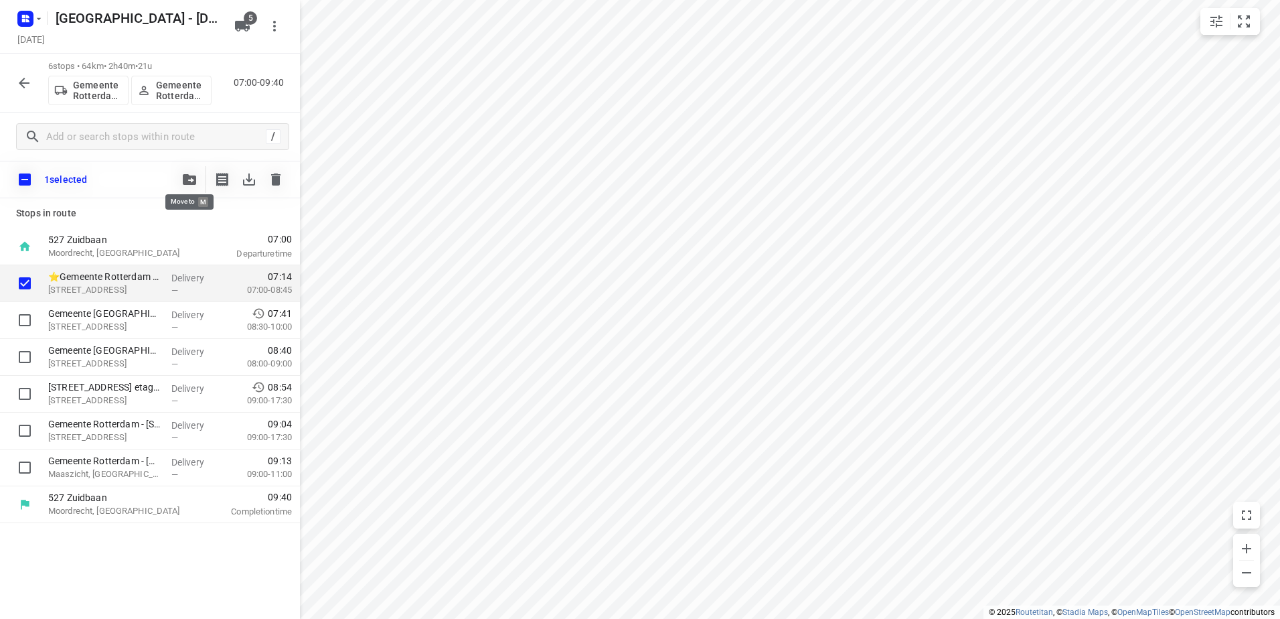
click at [195, 178] on icon "button" at bounding box center [189, 179] width 13 height 11
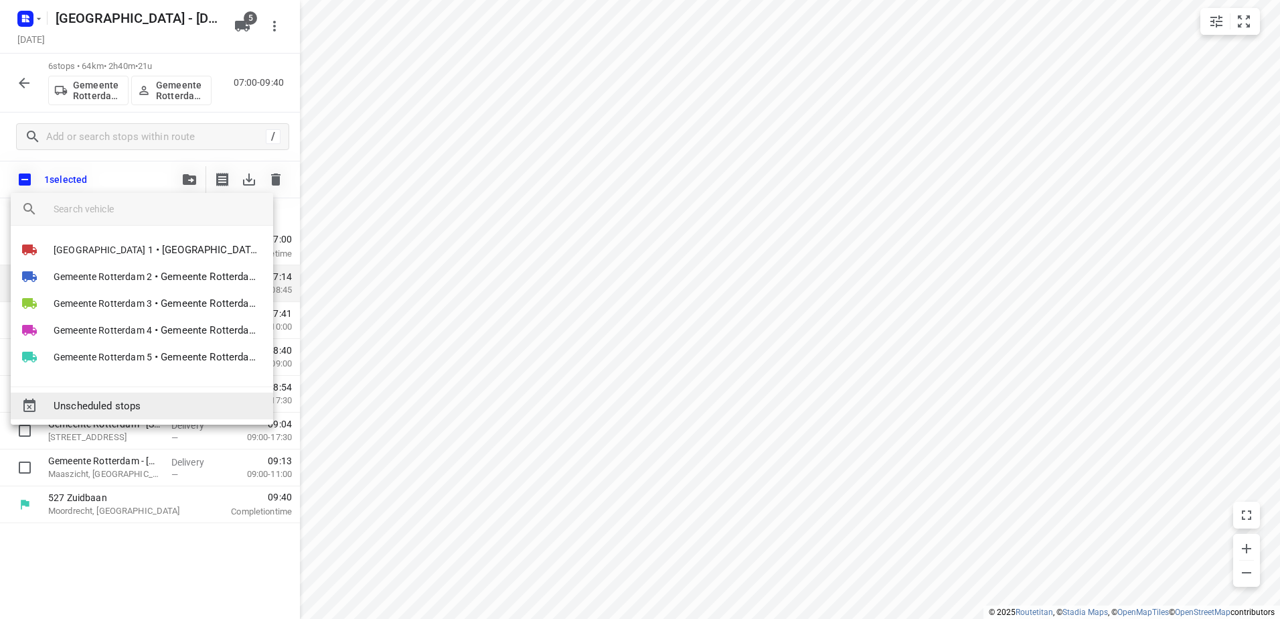
click at [169, 400] on span "Unscheduled stops" at bounding box center [158, 405] width 209 height 15
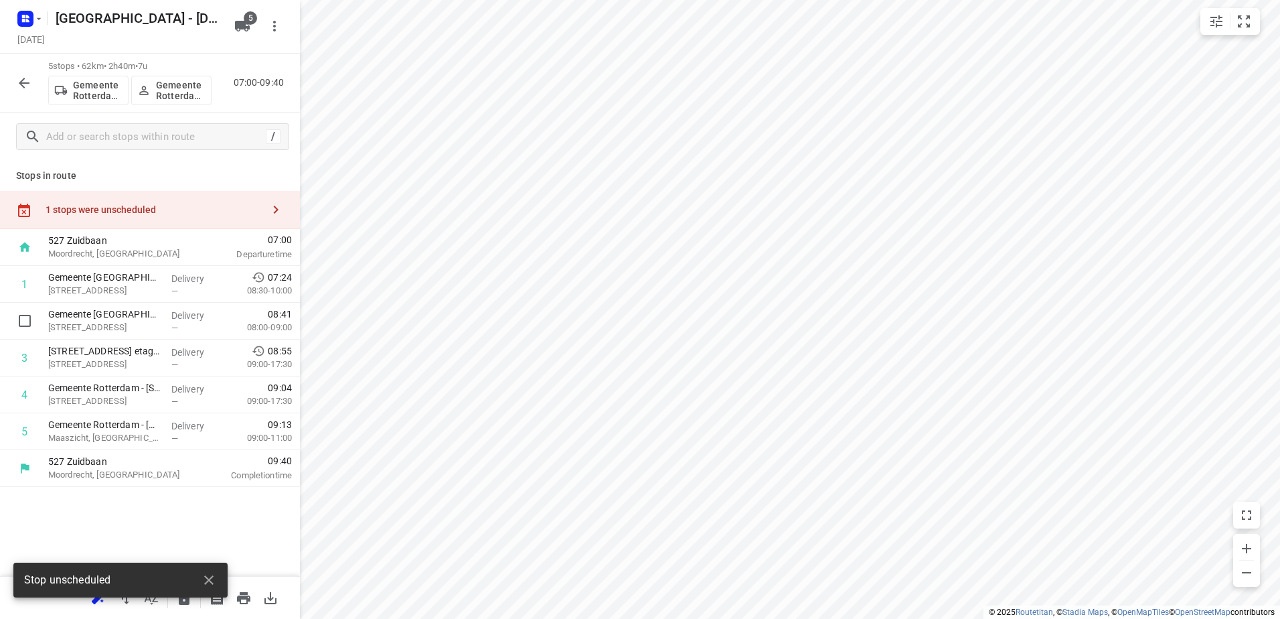
drag, startPoint x: 81, startPoint y: 335, endPoint x: 79, endPoint y: 298, distance: 37.6
click at [79, 299] on div "1 Gemeente Rotterdam – Rotterdam Inclusief - Colosseumweg(Ton Stolk) Colosseumw…" at bounding box center [150, 358] width 300 height 184
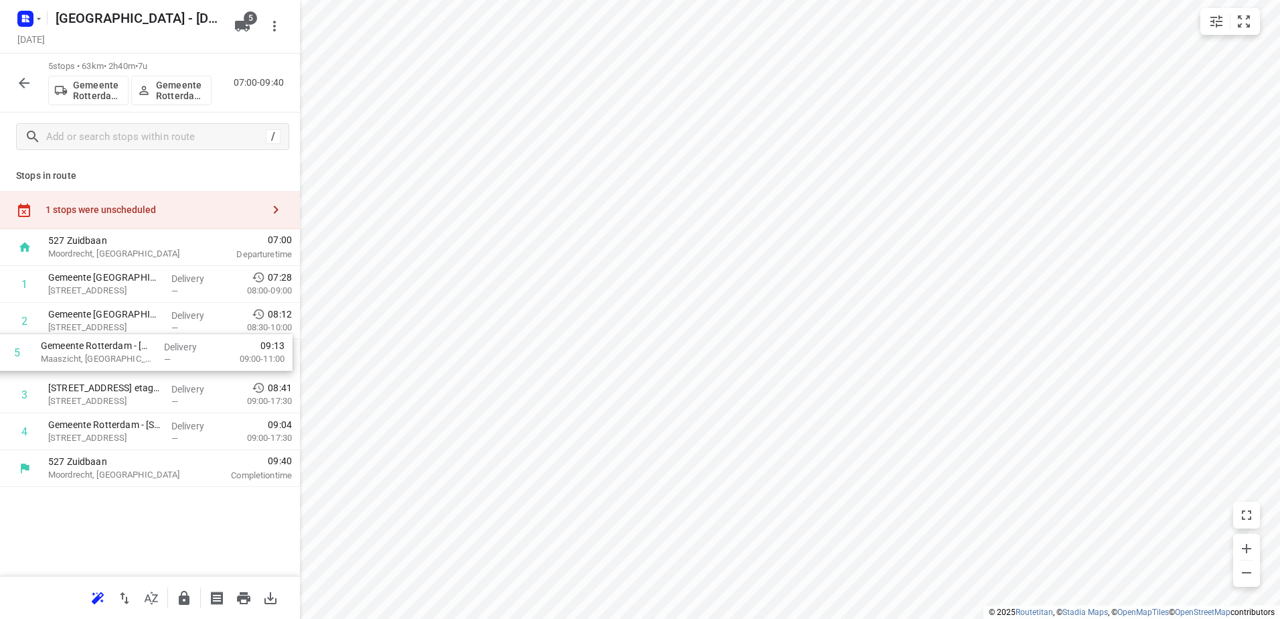
drag, startPoint x: 174, startPoint y: 431, endPoint x: 163, endPoint y: 343, distance: 88.5
click at [163, 343] on div "1 Gemeente Rotterdam - Rotterdam Inclusief - Zuiderparkweg(Ton Stolk) Zuiderpar…" at bounding box center [150, 358] width 300 height 184
click at [181, 603] on icon "button" at bounding box center [184, 598] width 11 height 14
click at [17, 76] on icon "button" at bounding box center [24, 83] width 16 height 16
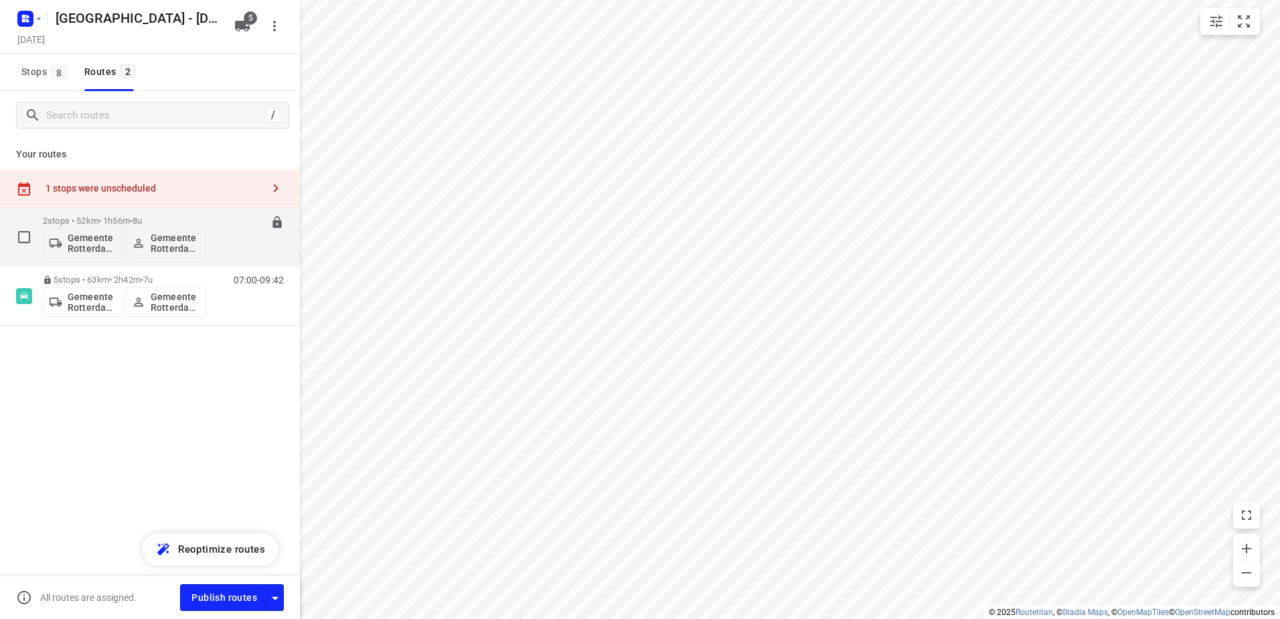
click at [87, 213] on div "2 stops • 52km • 1h56m • 8u Gemeente Rotterdam 3 Gemeente Rotterdam 3" at bounding box center [124, 237] width 163 height 56
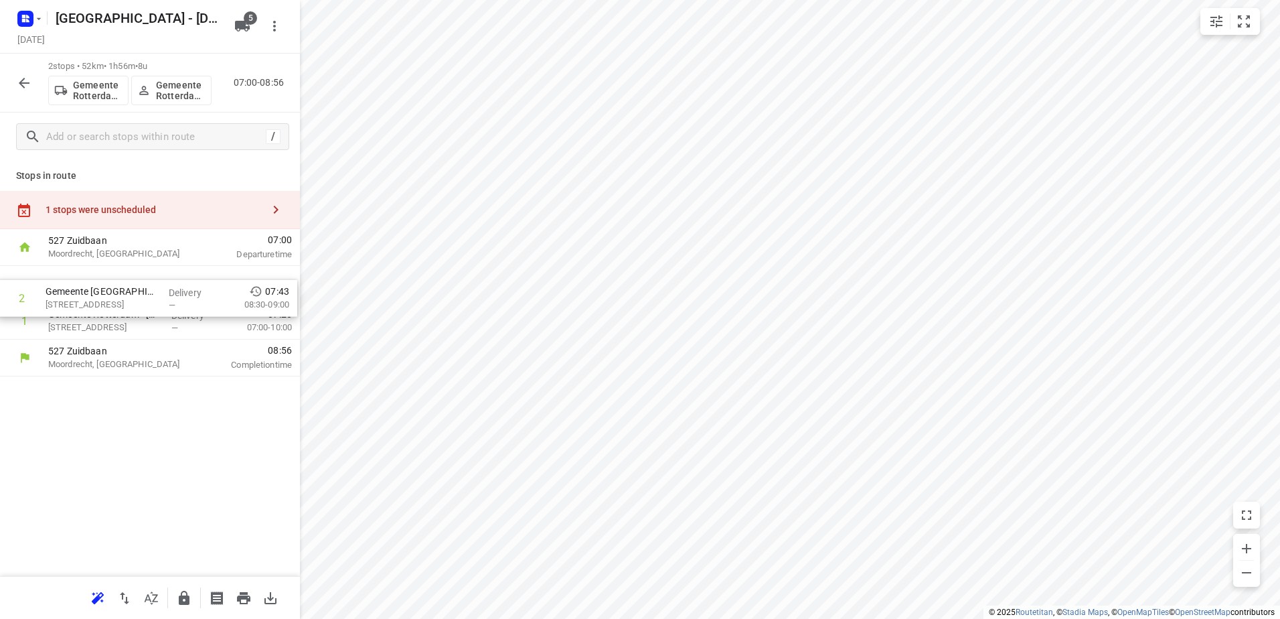
drag, startPoint x: 127, startPoint y: 310, endPoint x: 123, endPoint y: 278, distance: 32.4
click at [124, 279] on div "1 Gemeente Rotterdam - Rotterdam Inclusief - Bovendijk(Ton Stolk) Bovendijk 100…" at bounding box center [150, 303] width 300 height 74
click at [20, 76] on button "button" at bounding box center [24, 83] width 27 height 27
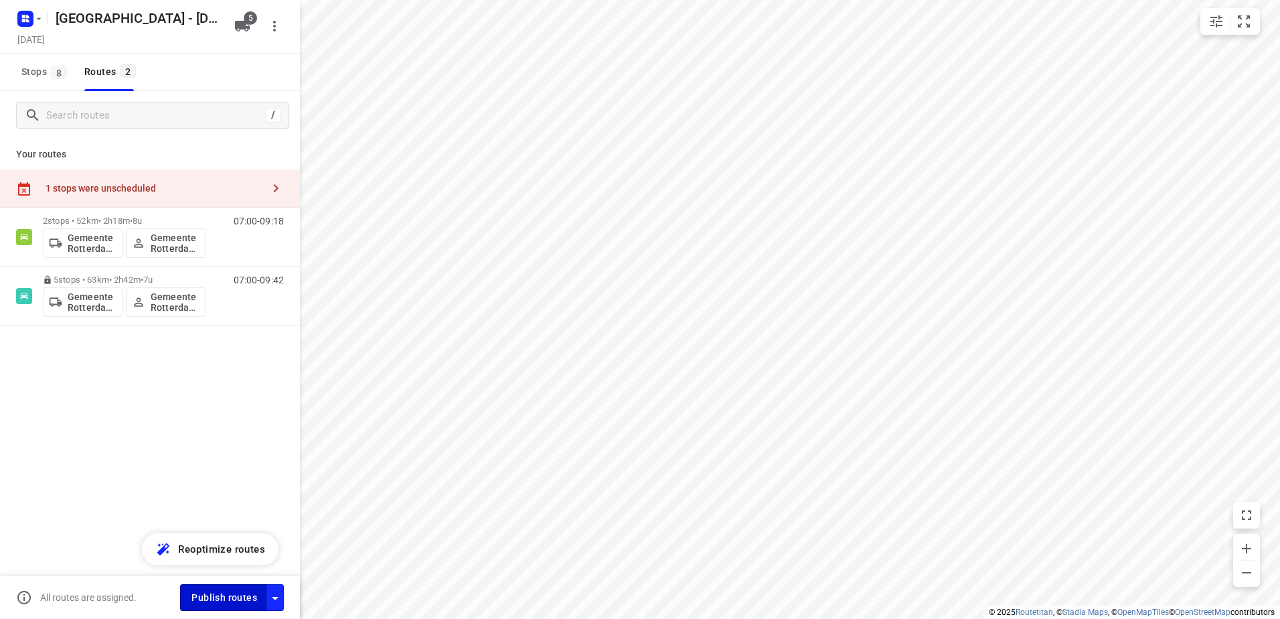
click at [239, 599] on span "Publish routes" at bounding box center [225, 597] width 66 height 17
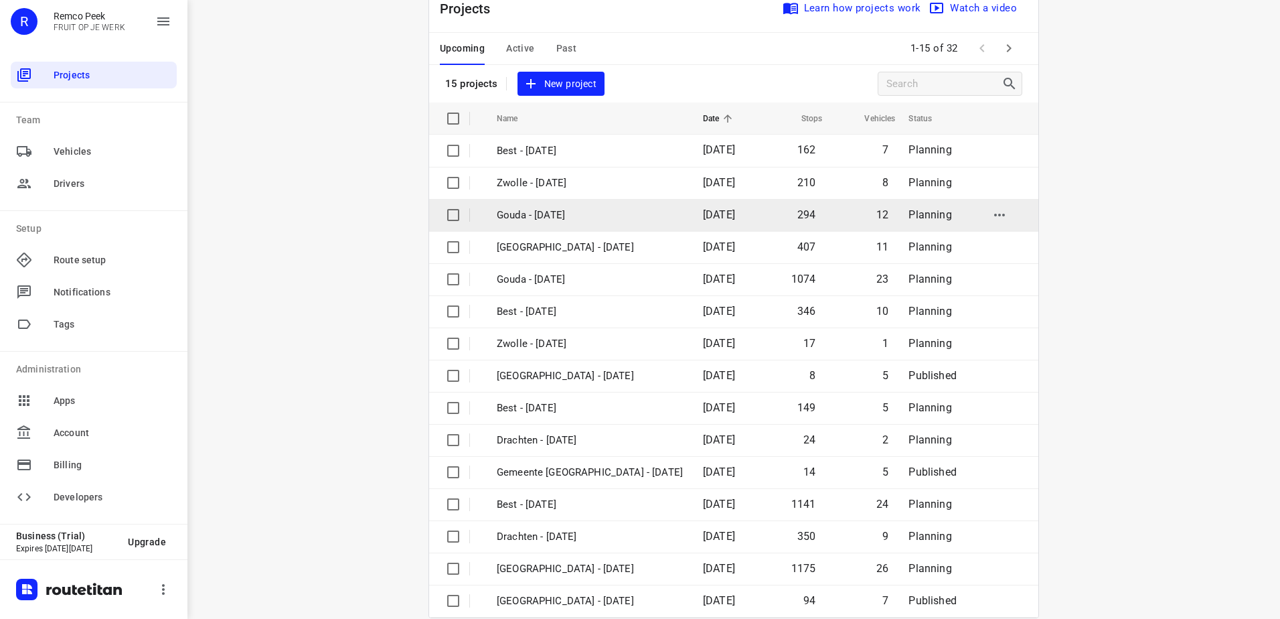
scroll to position [58, 0]
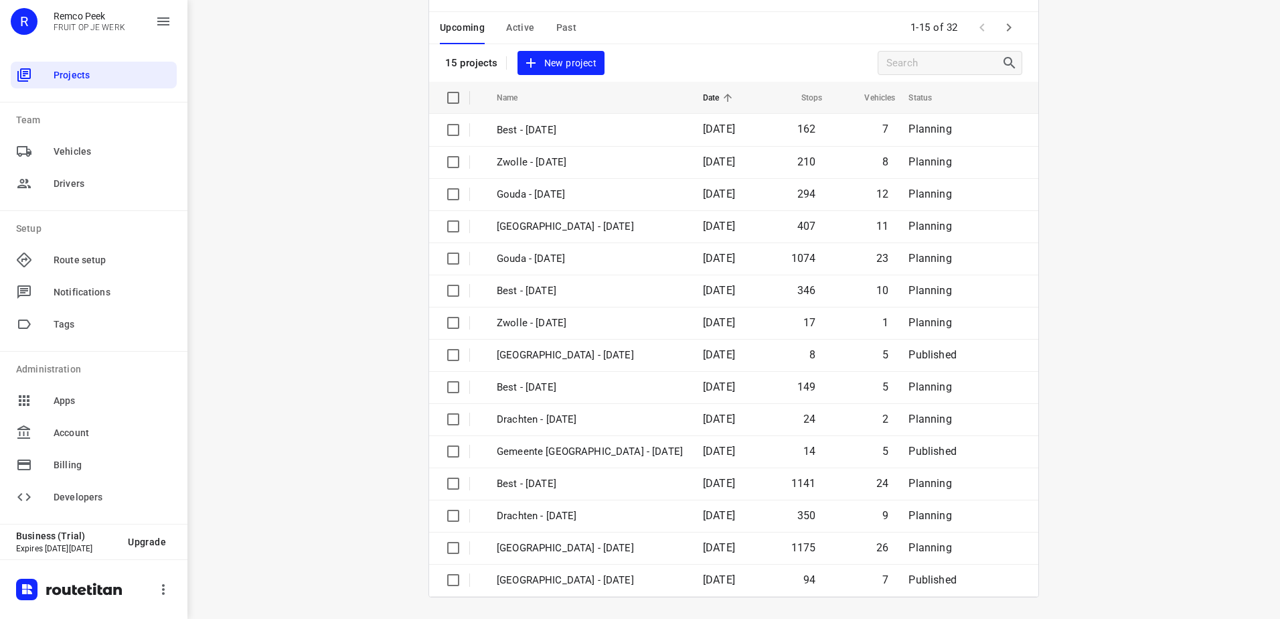
click at [508, 28] on span "Active" at bounding box center [520, 27] width 28 height 17
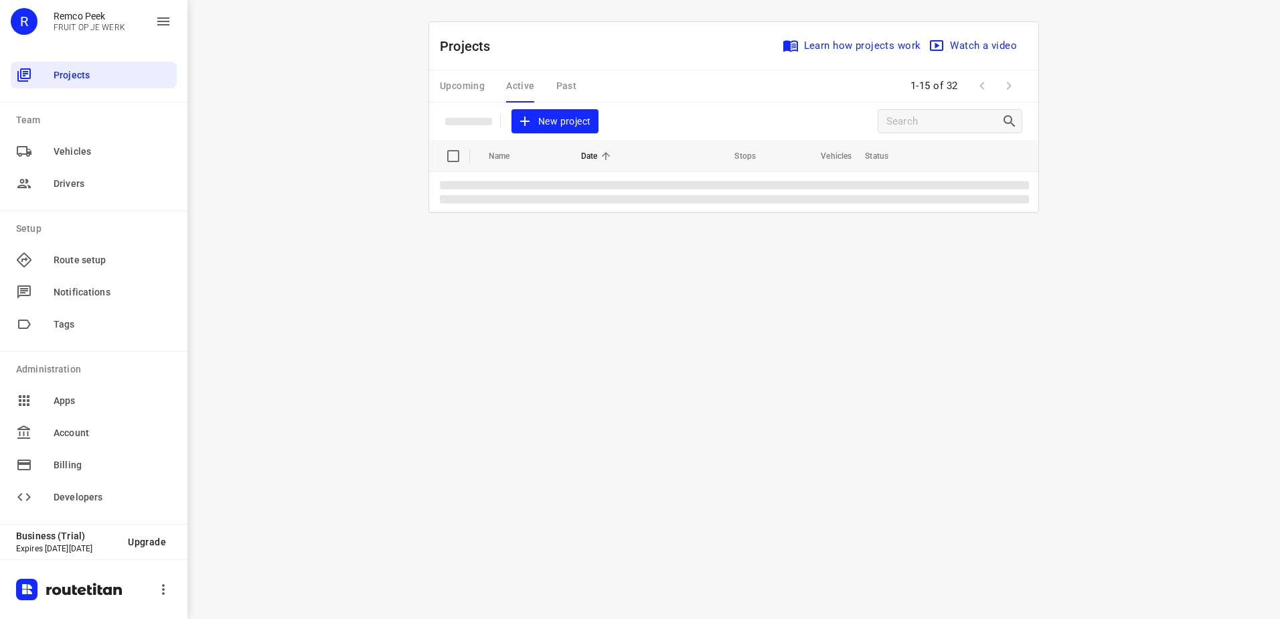
scroll to position [0, 0]
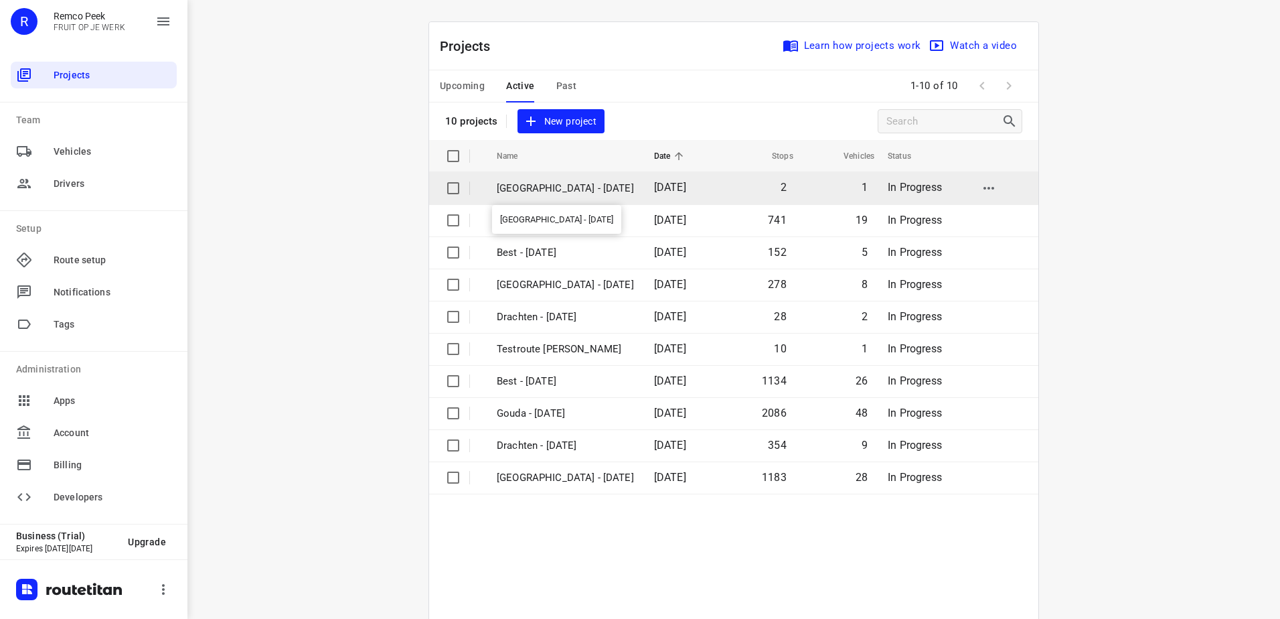
click at [562, 183] on p "Antwerpen - Thursday" at bounding box center [565, 188] width 137 height 15
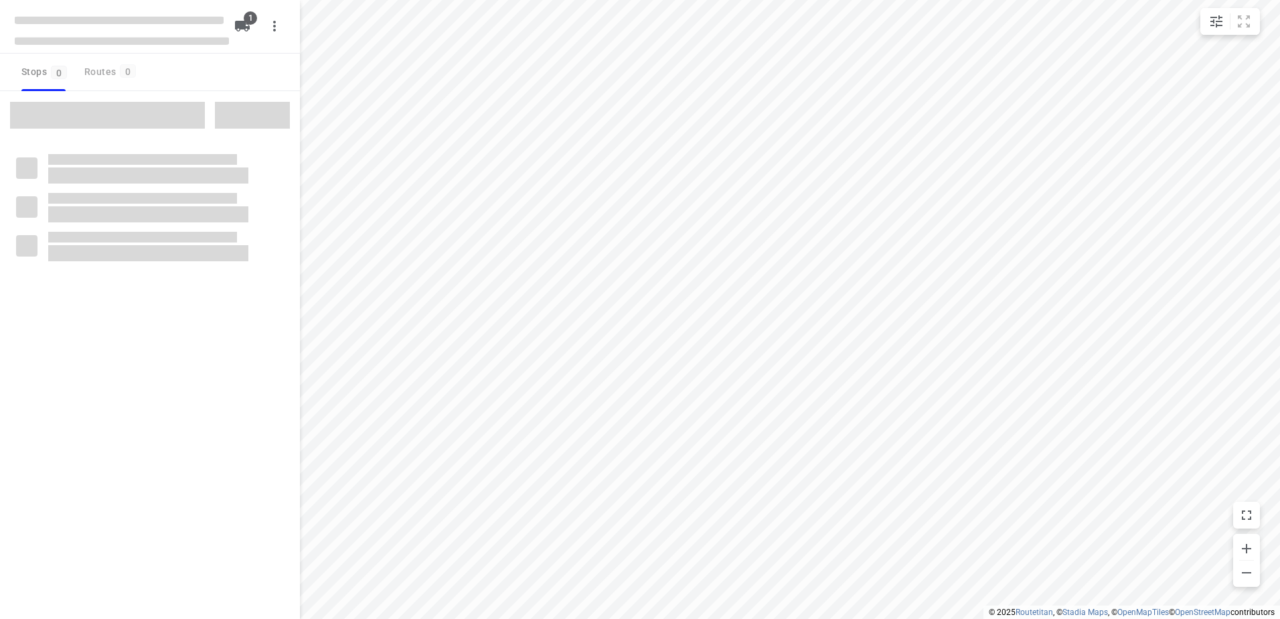
checkbox input "true"
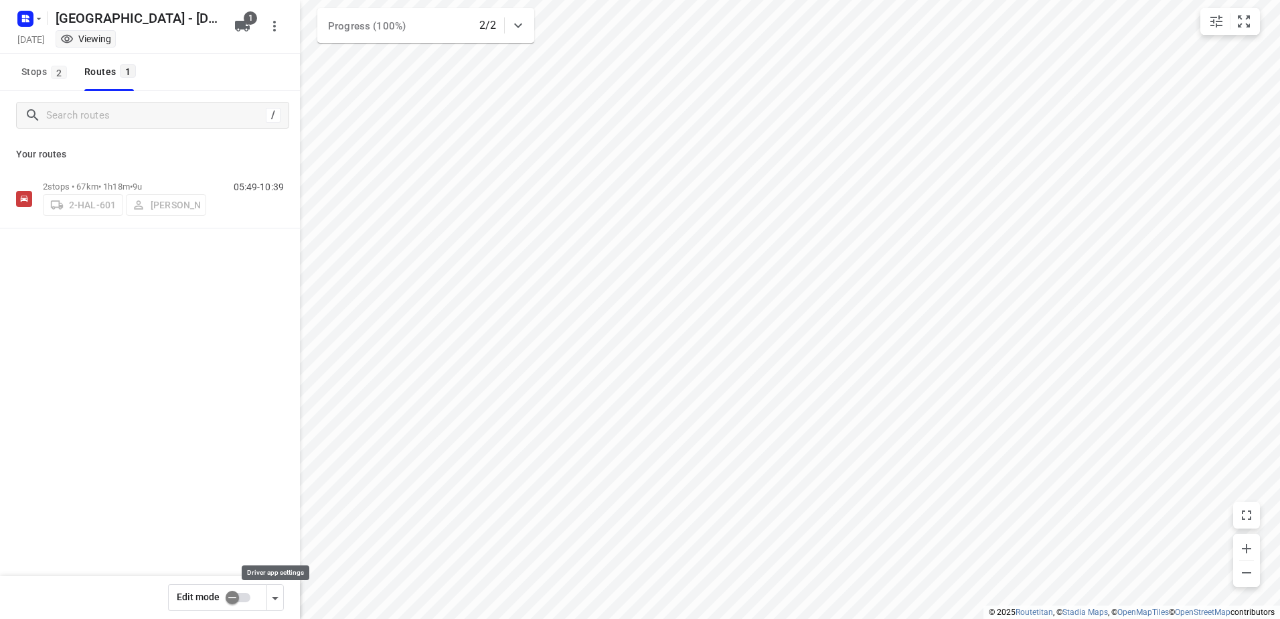
click at [283, 591] on button "button" at bounding box center [275, 597] width 17 height 27
click at [279, 597] on icon "button" at bounding box center [275, 598] width 16 height 16
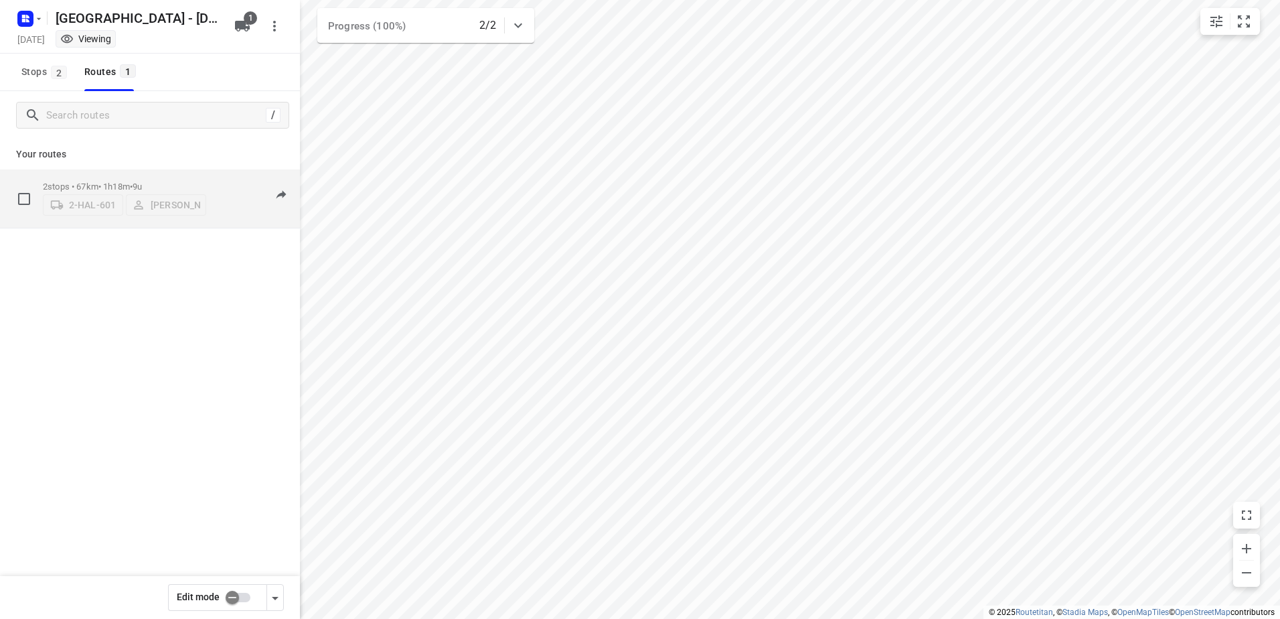
click at [149, 175] on div "2 stops • 67km • 1h18m • 9u 2-HAL-601 Bart Denbeir" at bounding box center [124, 199] width 163 height 48
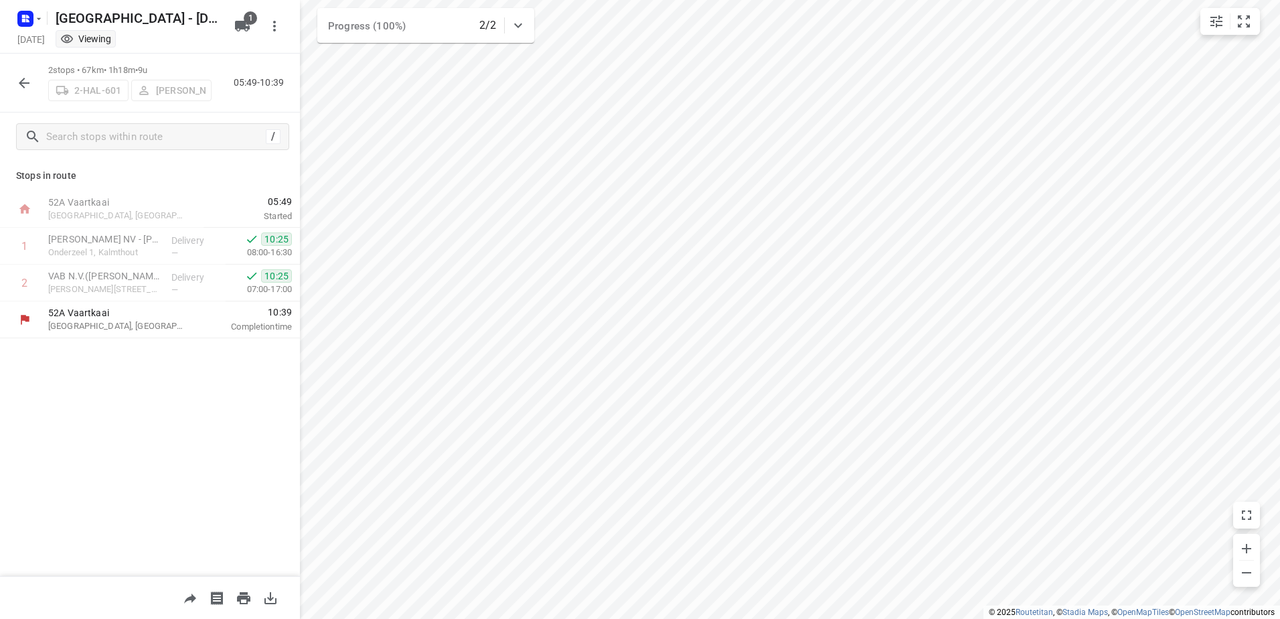
click at [27, 88] on icon "button" at bounding box center [24, 83] width 16 height 16
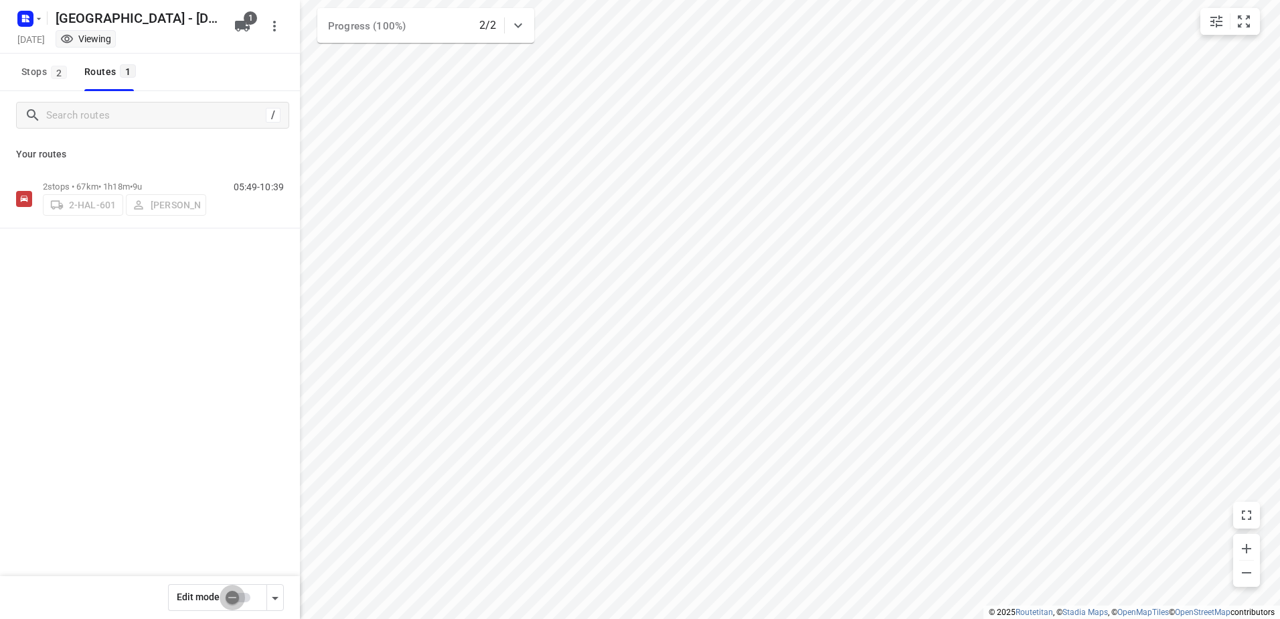
click at [246, 596] on input "checkbox" at bounding box center [232, 597] width 76 height 25
checkbox input "true"
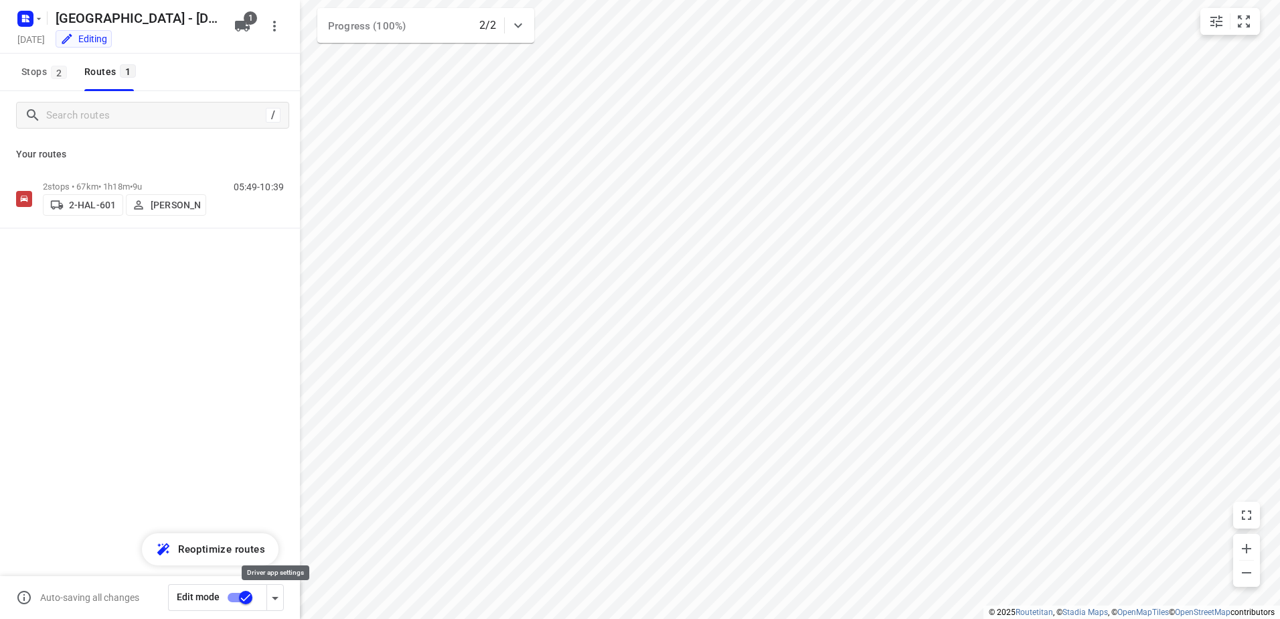
click at [277, 599] on icon "button" at bounding box center [275, 598] width 16 height 16
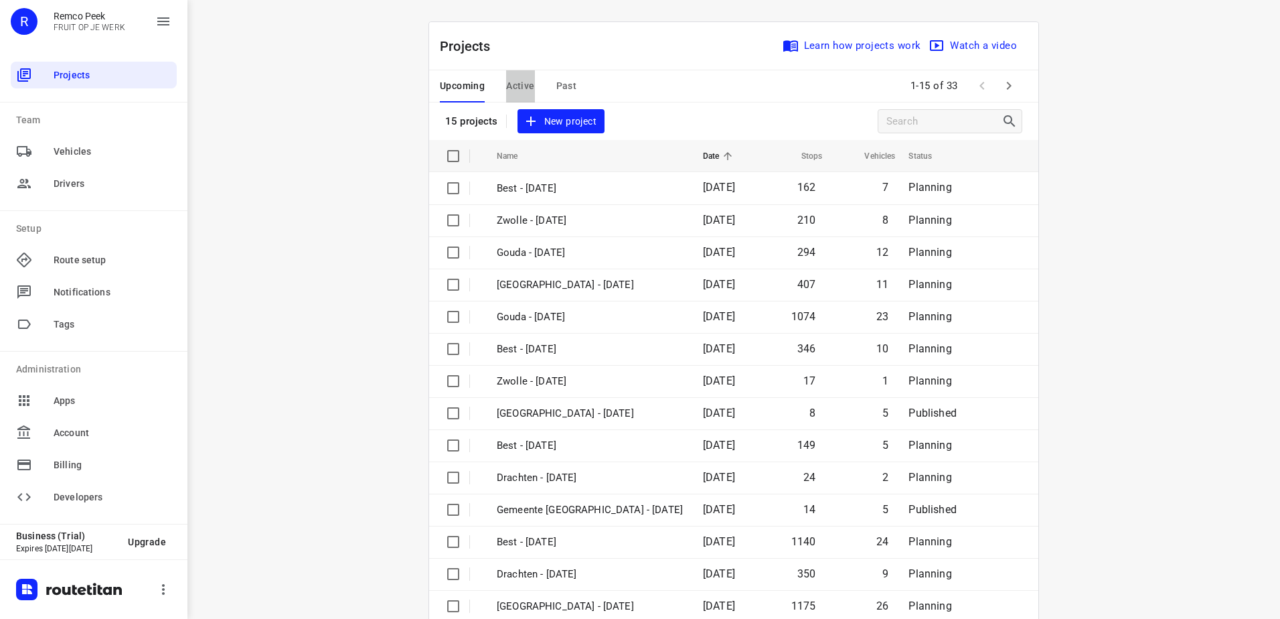
click at [515, 86] on span "Active" at bounding box center [520, 86] width 28 height 17
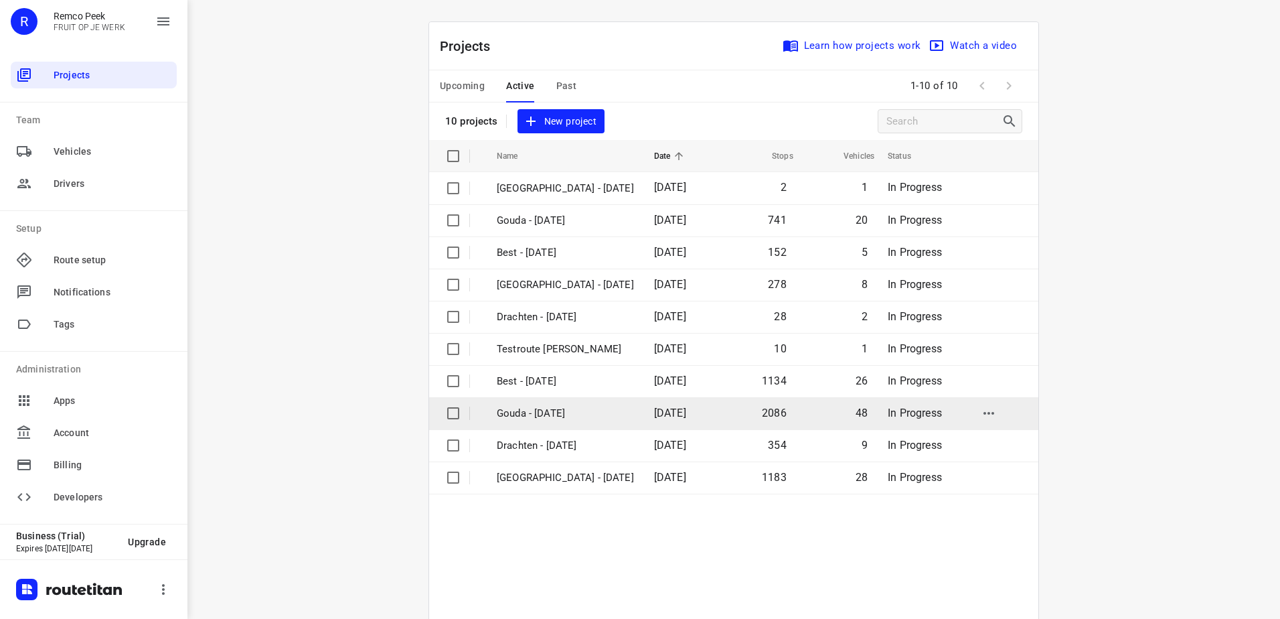
click at [606, 412] on td "Gouda - [DATE]" at bounding box center [563, 413] width 160 height 32
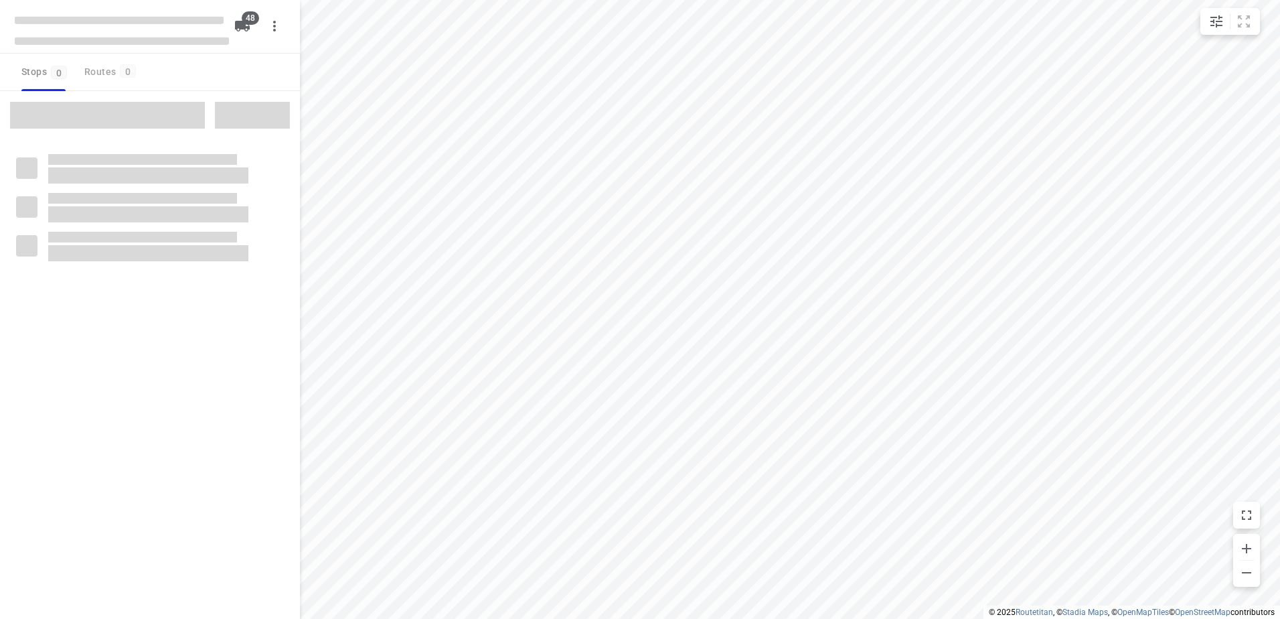
checkbox input "true"
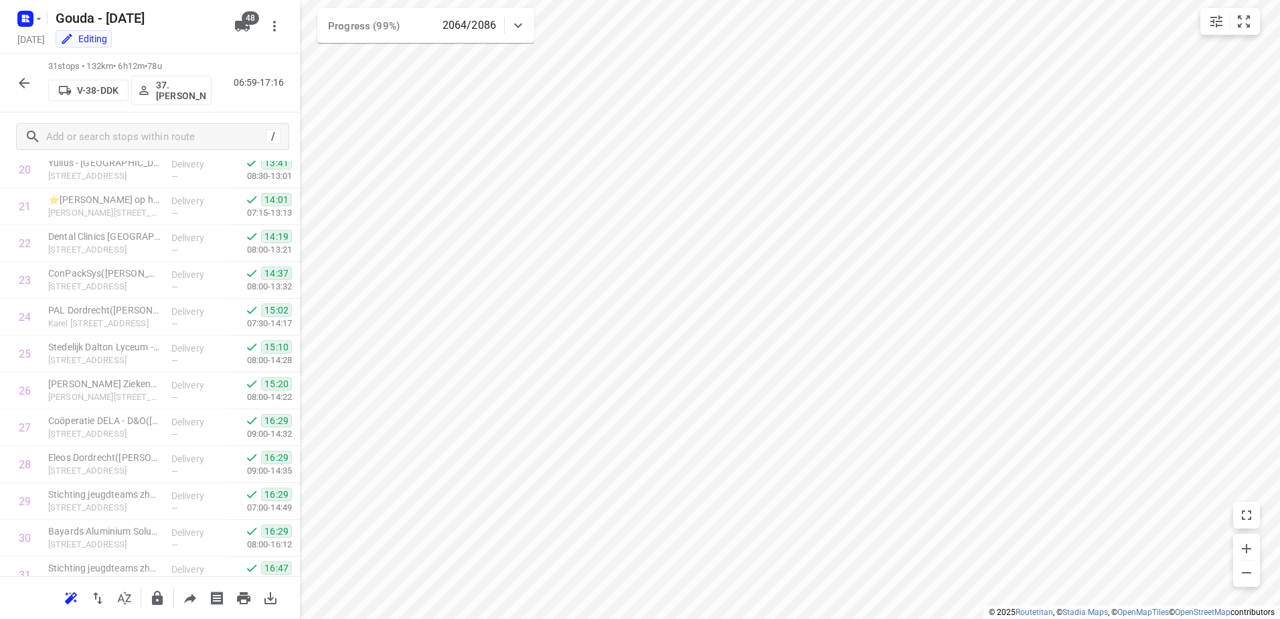
scroll to position [830, 0]
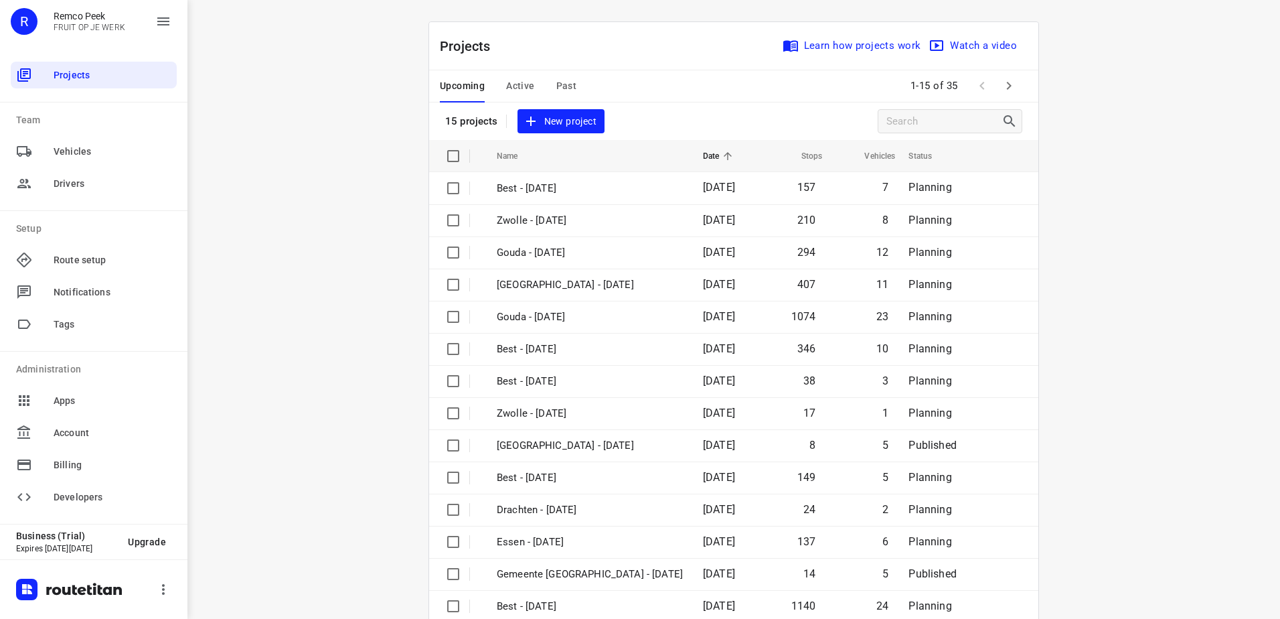
click at [506, 80] on span "Active" at bounding box center [520, 86] width 28 height 17
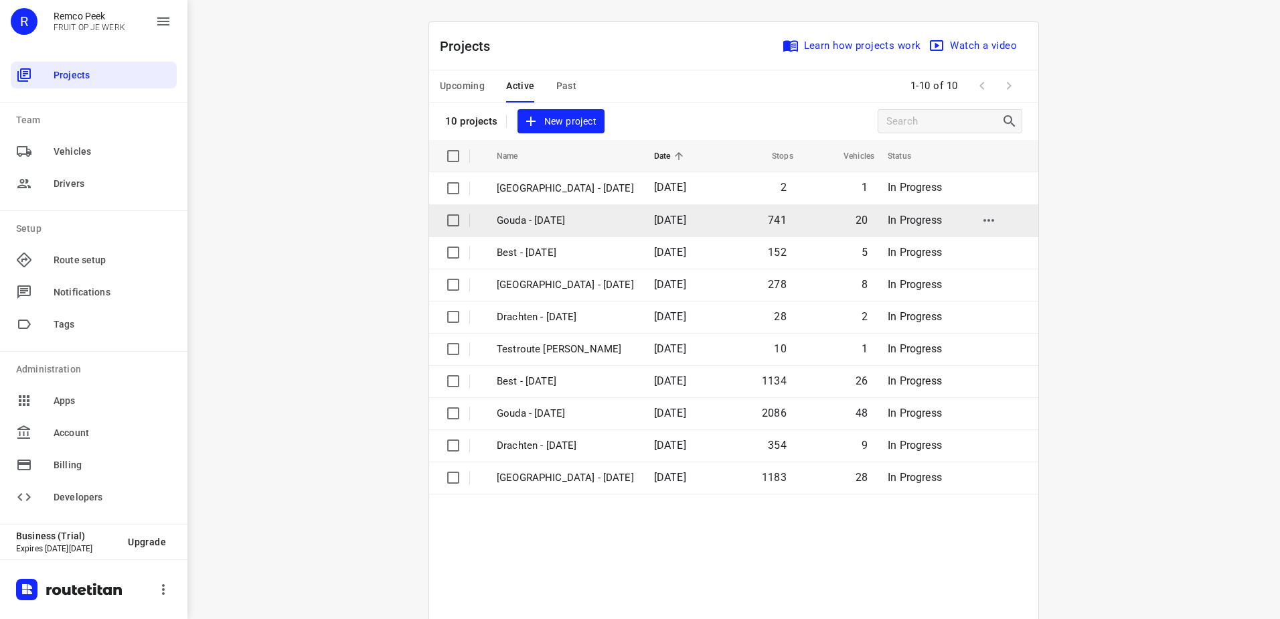
click at [554, 218] on p "Gouda - [DATE]" at bounding box center [565, 220] width 137 height 15
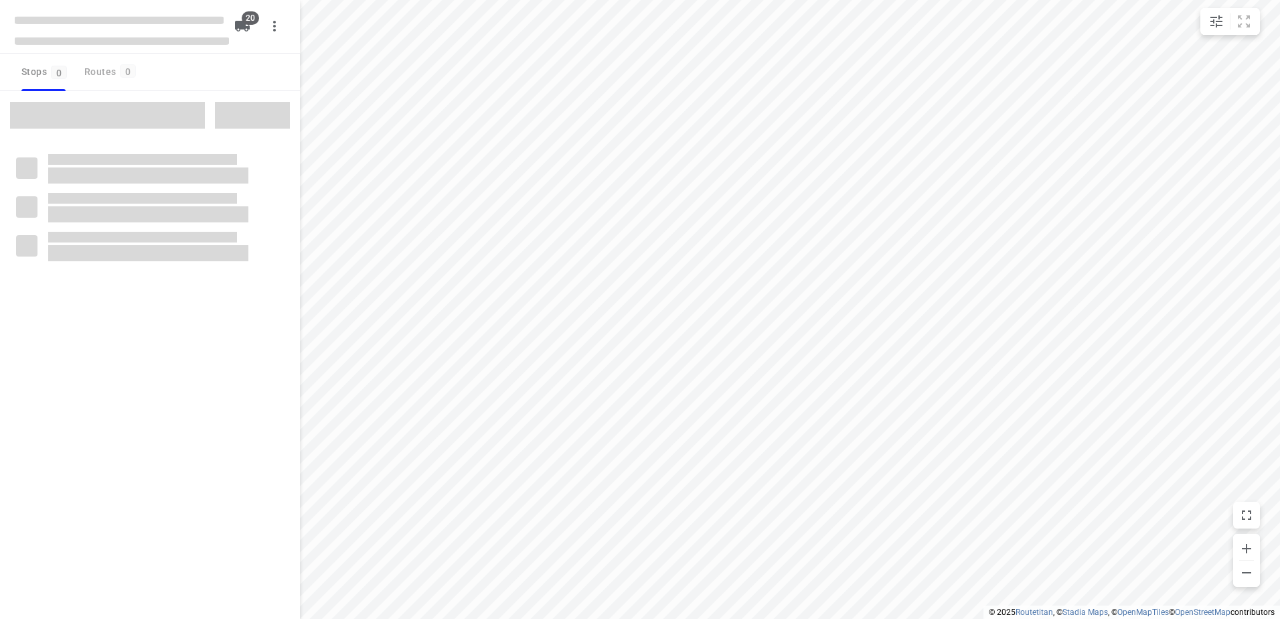
checkbox input "true"
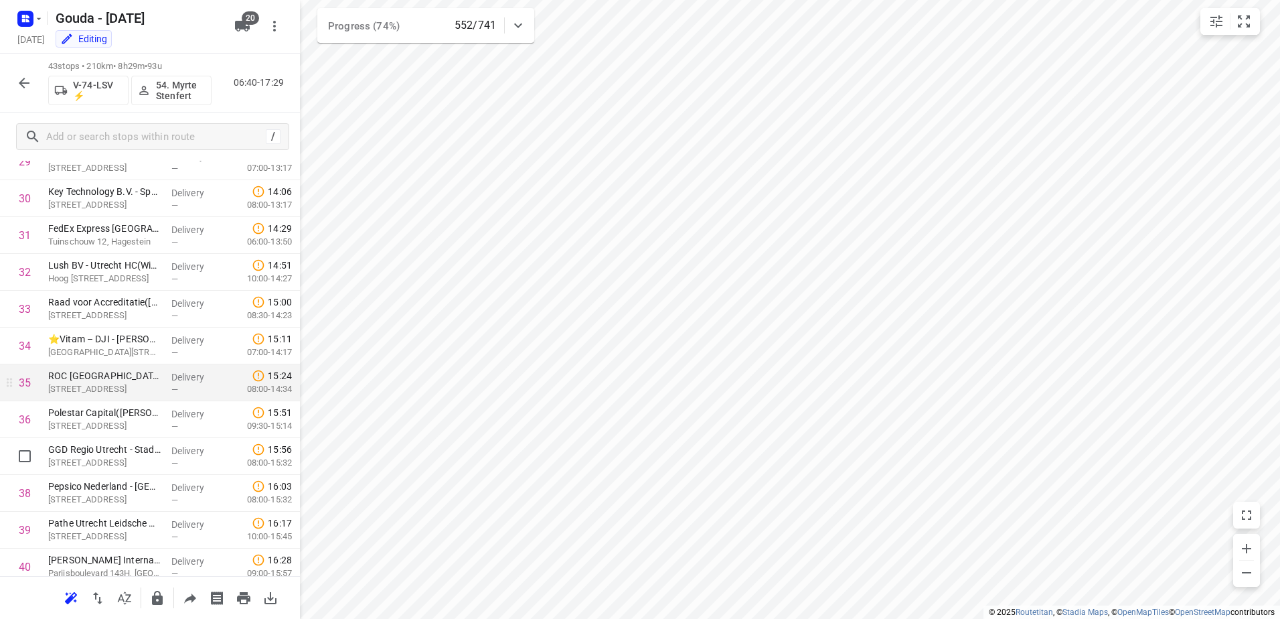
scroll to position [1138, 0]
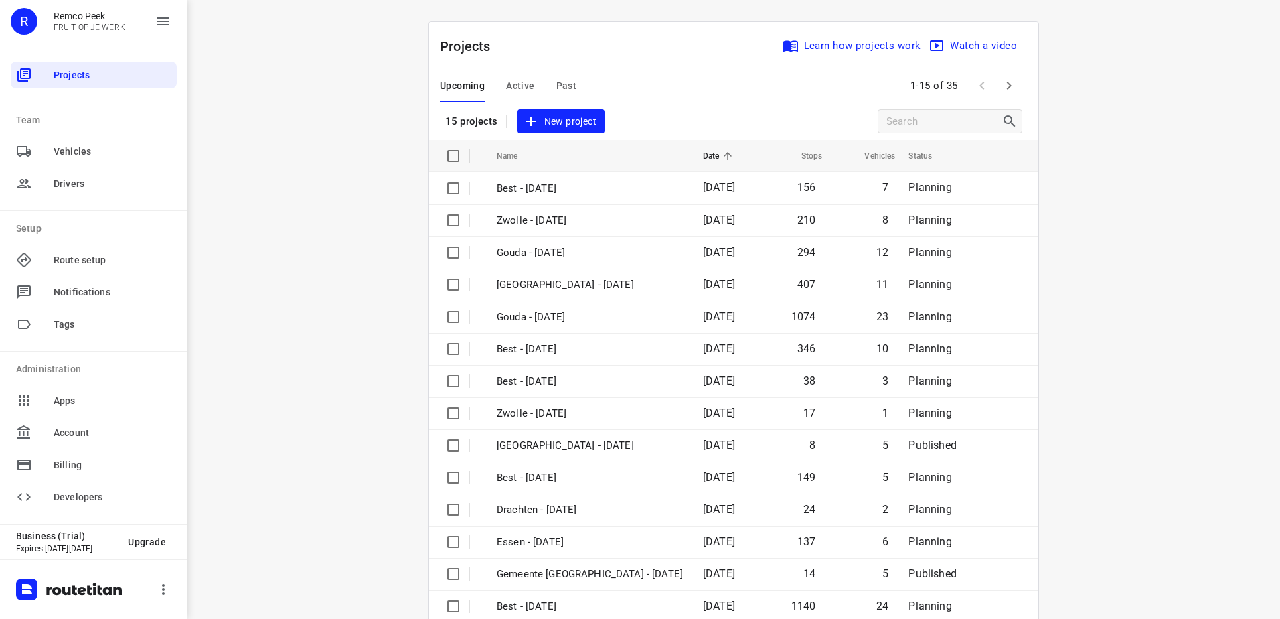
scroll to position [58, 0]
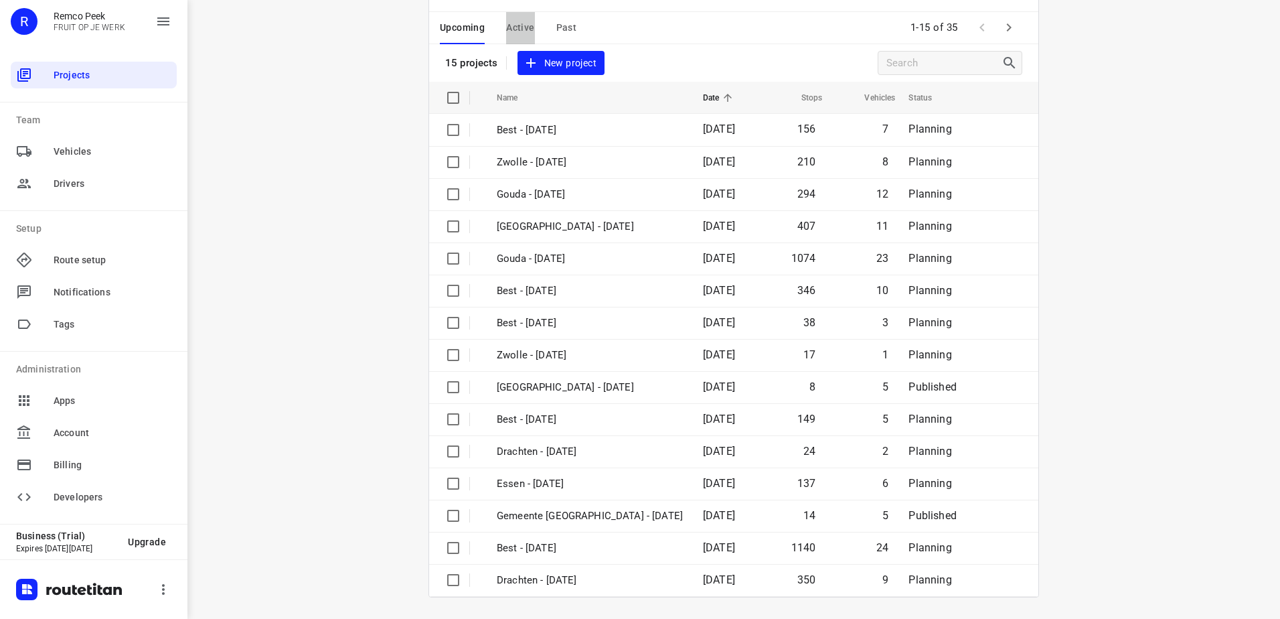
click at [512, 16] on button "Active" at bounding box center [520, 28] width 28 height 32
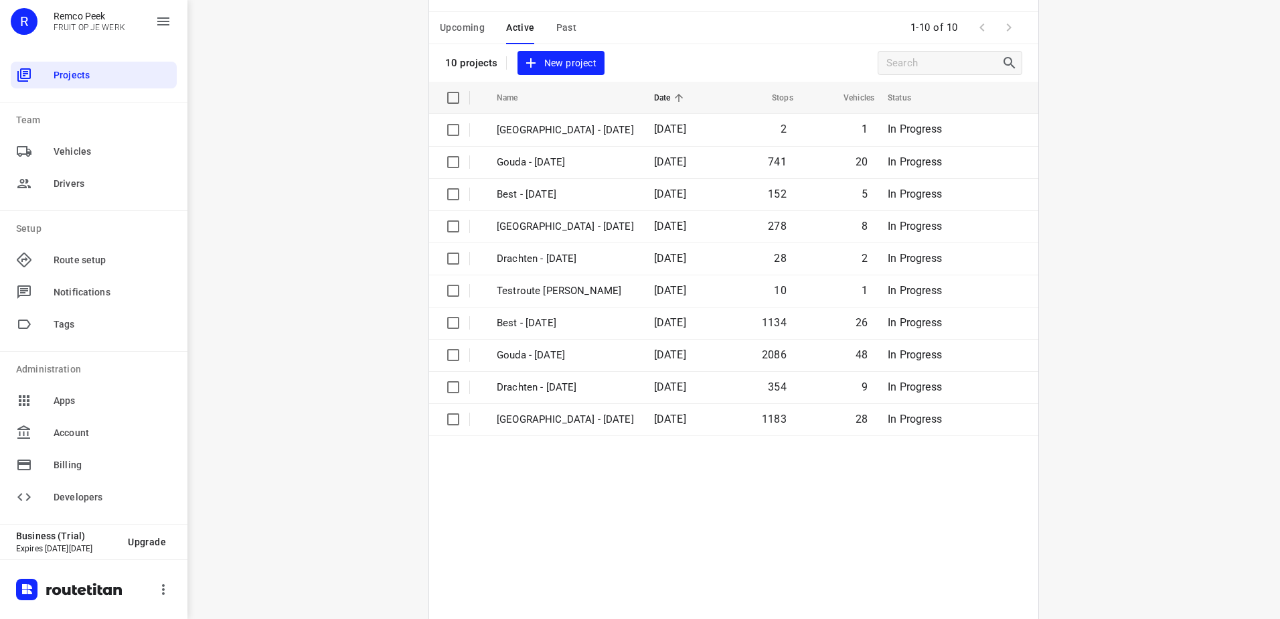
scroll to position [0, 0]
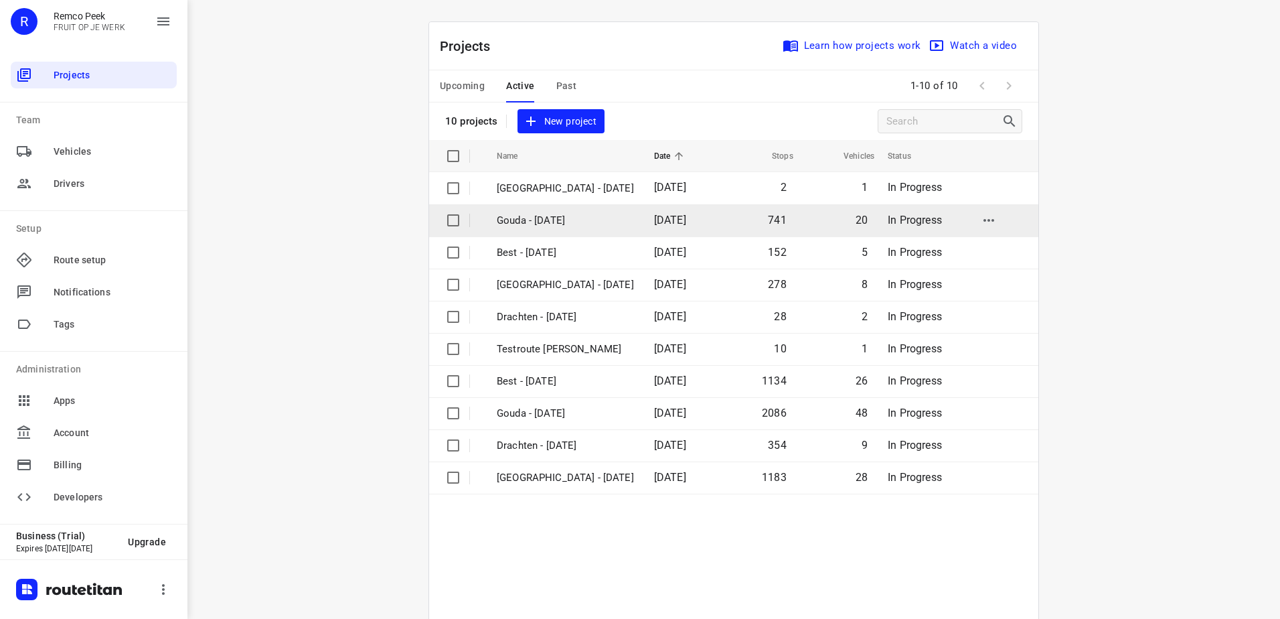
click at [549, 218] on p "Gouda - [DATE]" at bounding box center [565, 220] width 137 height 15
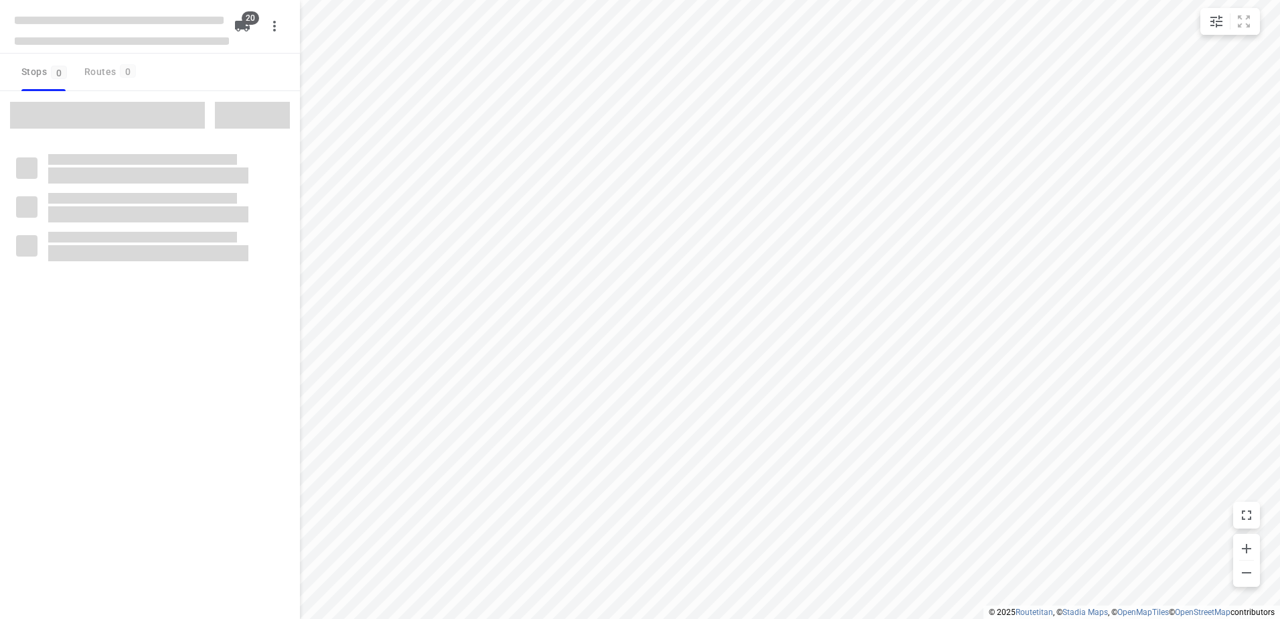
checkbox input "true"
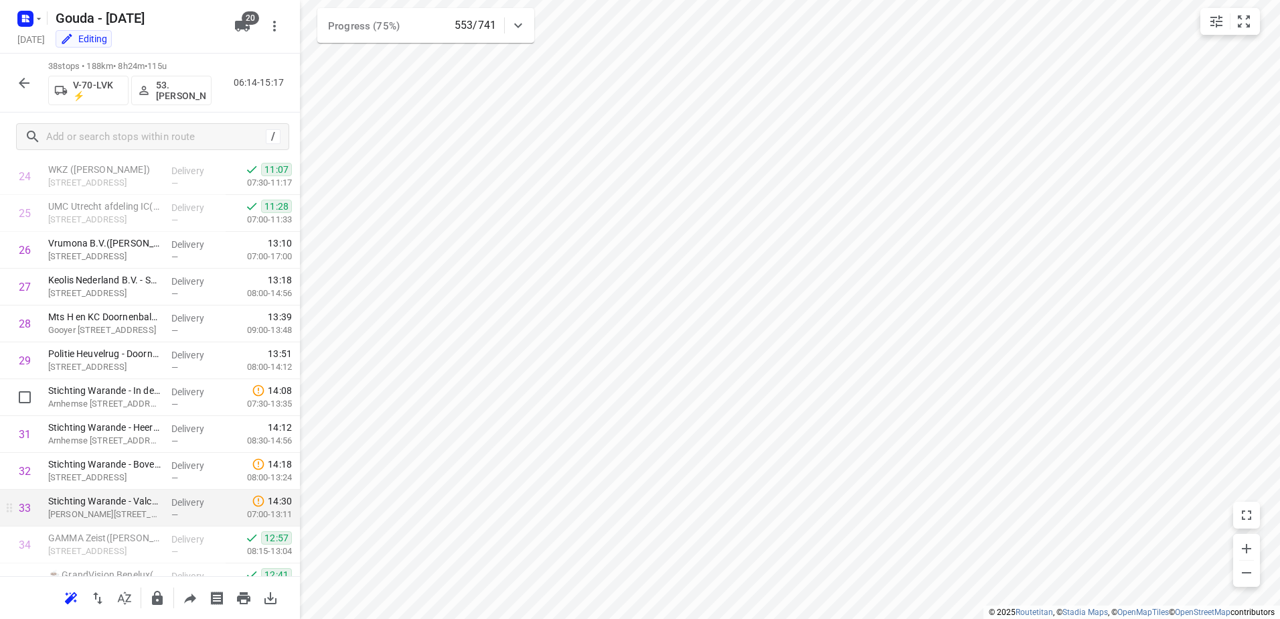
scroll to position [937, 0]
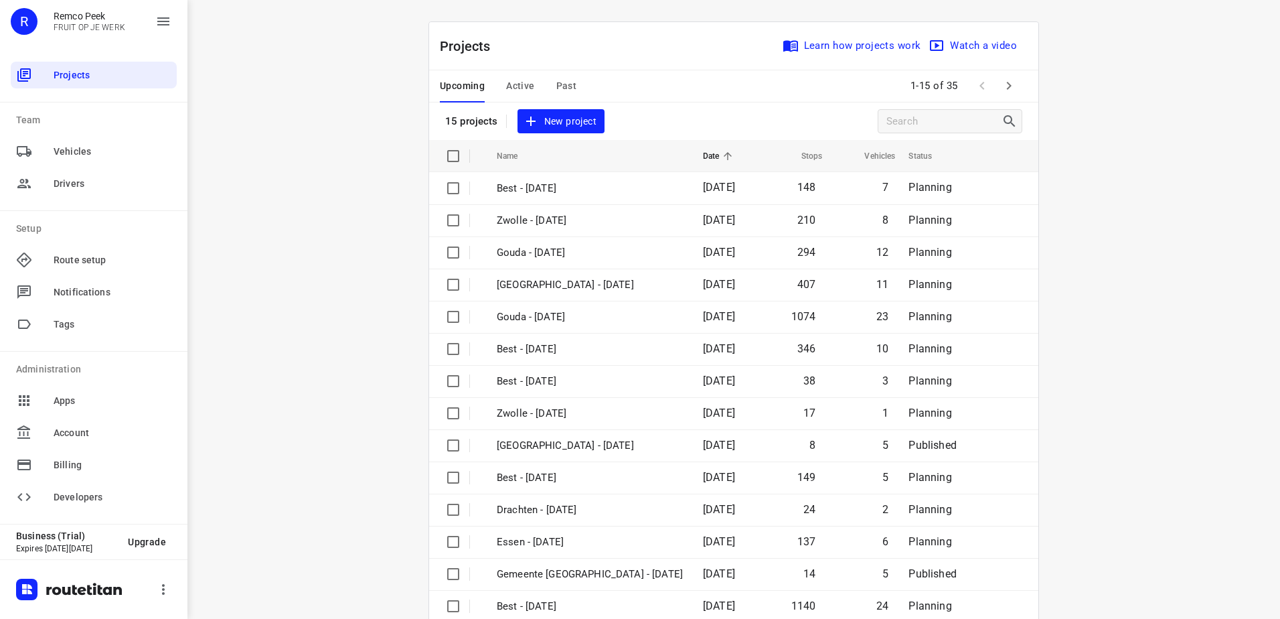
click at [563, 80] on span "Past" at bounding box center [566, 86] width 21 height 17
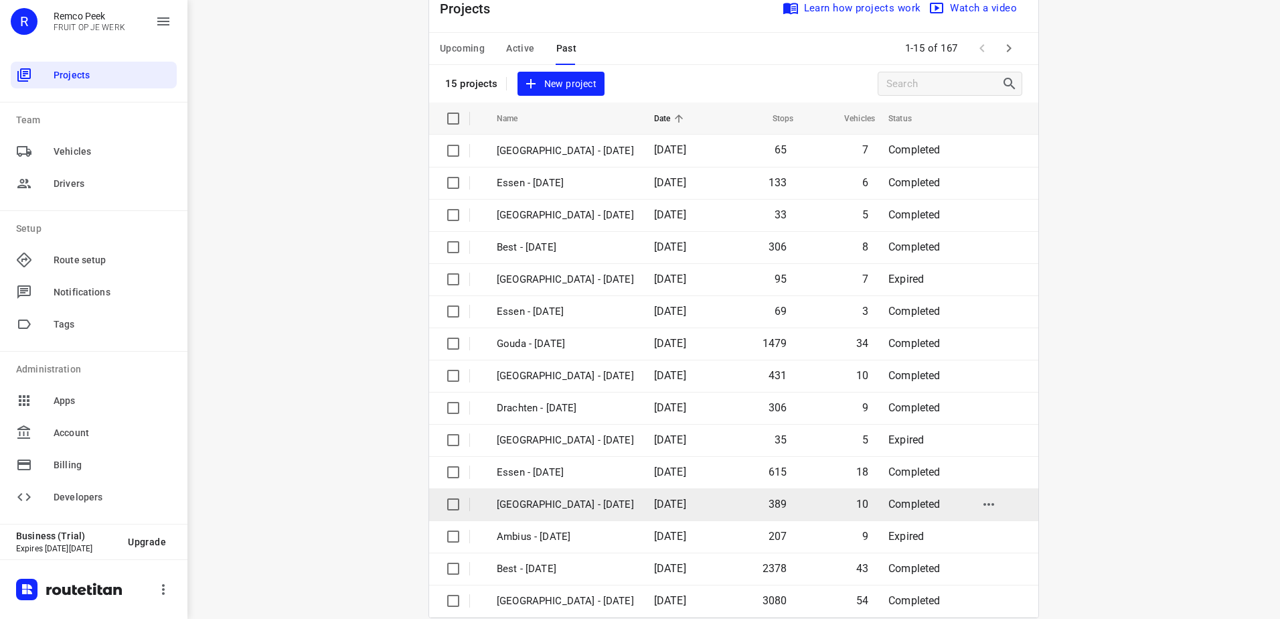
scroll to position [58, 0]
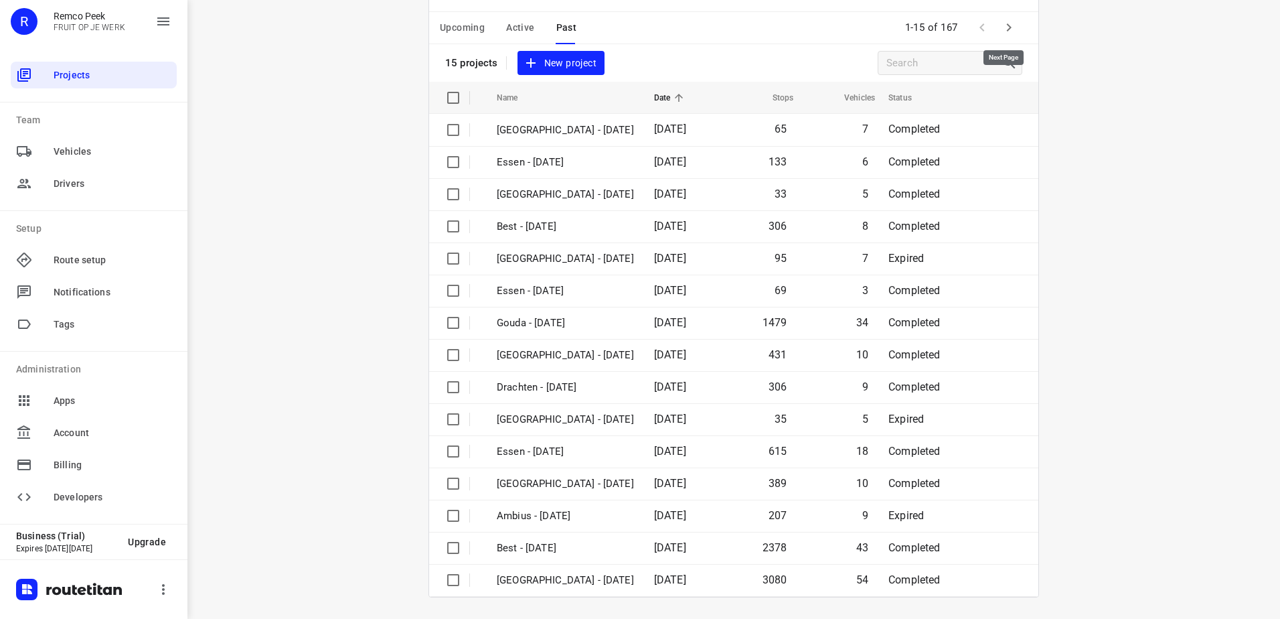
click at [1010, 26] on icon "button" at bounding box center [1009, 27] width 16 height 16
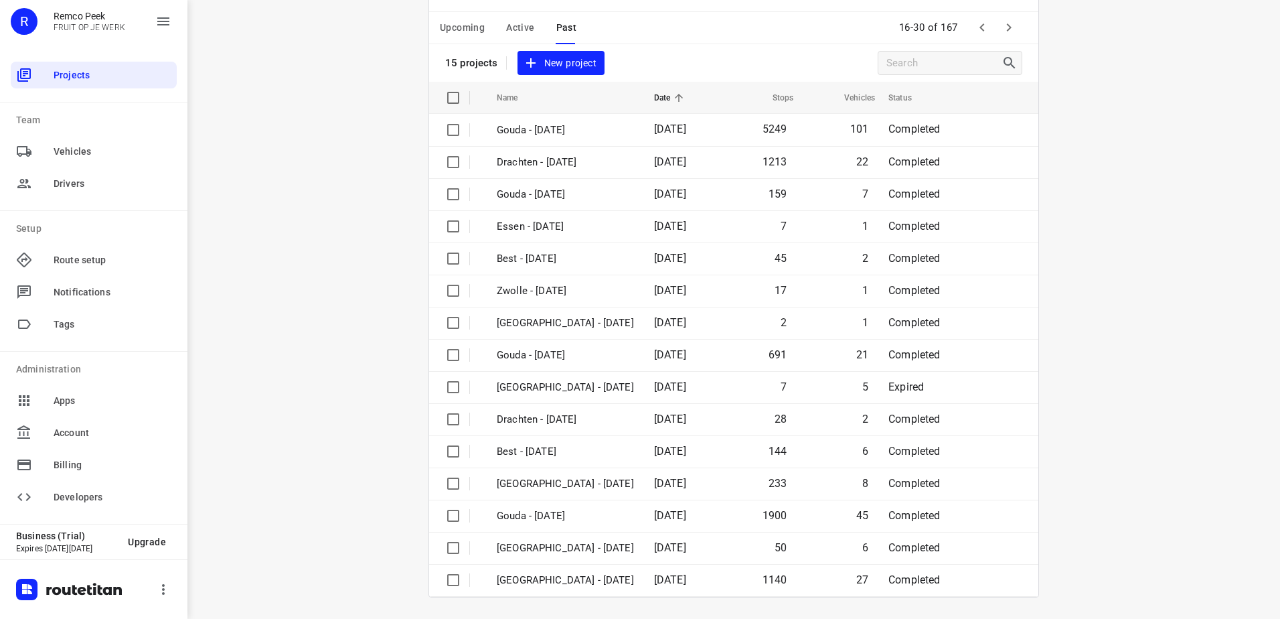
scroll to position [0, 0]
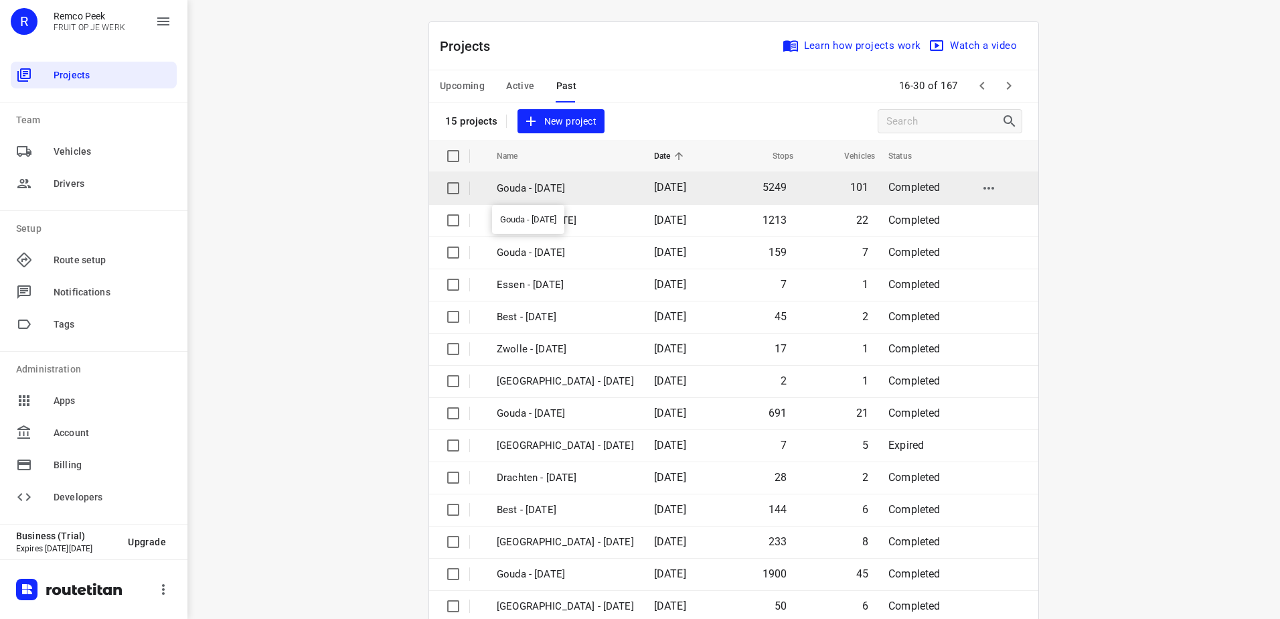
click at [605, 192] on p "Gouda - [DATE]" at bounding box center [565, 188] width 137 height 15
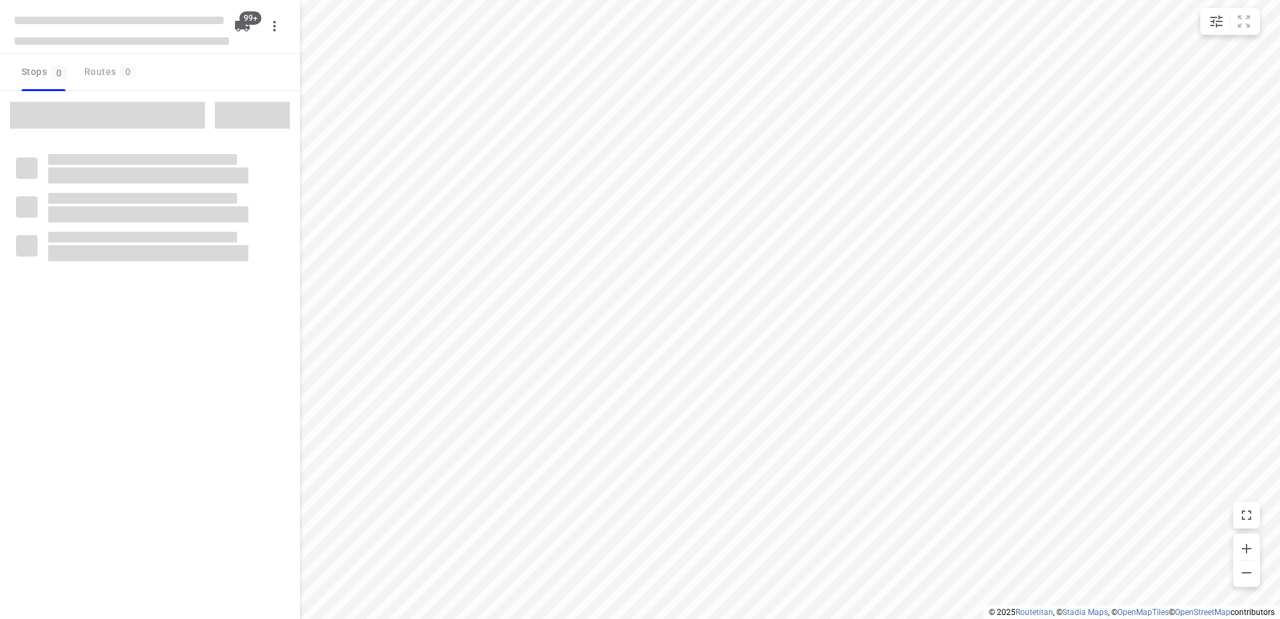
checkbox input "true"
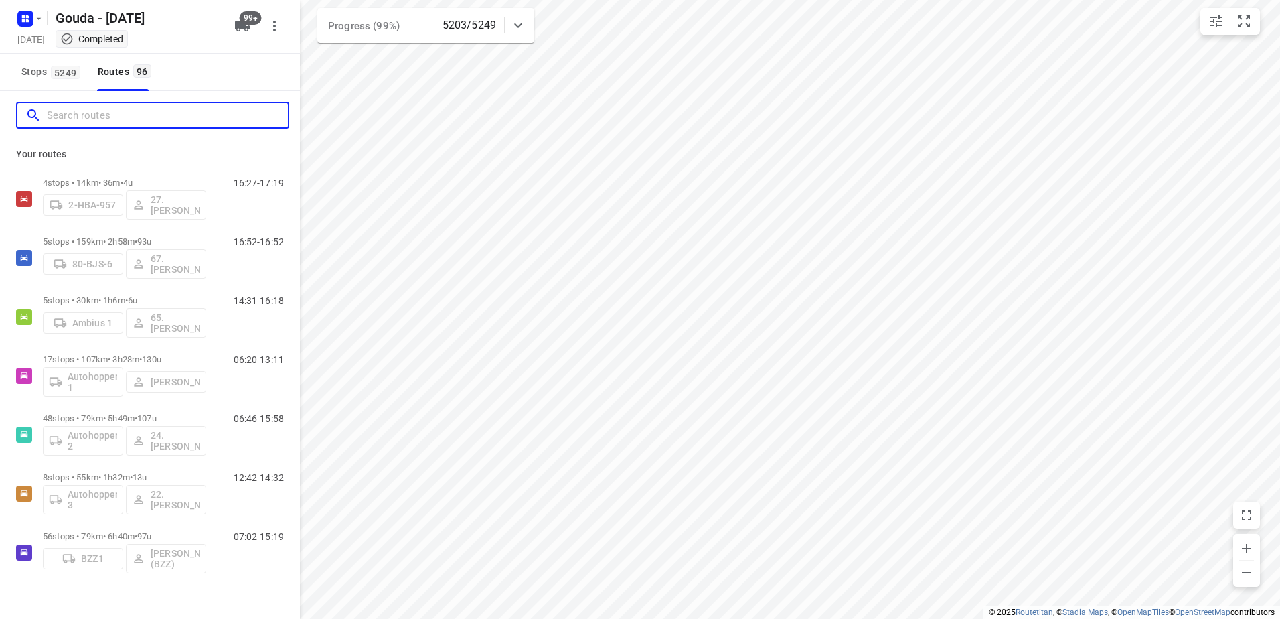
click at [110, 125] on input "Search routes" at bounding box center [167, 115] width 241 height 21
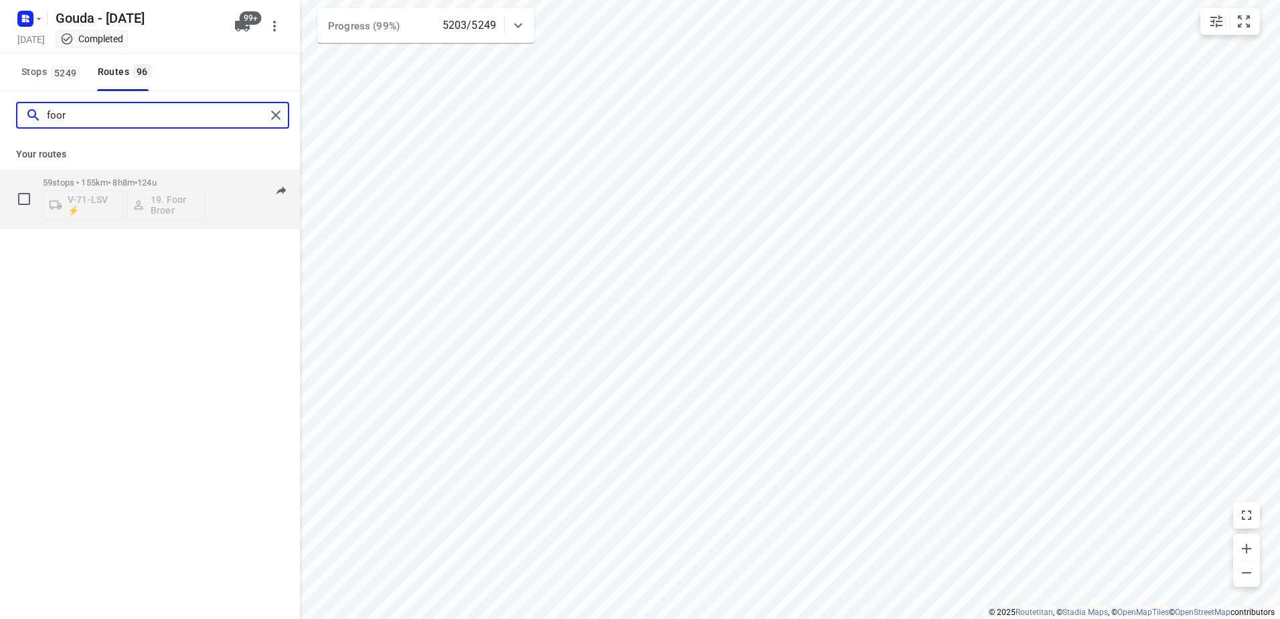
type input "foor"
click at [109, 181] on p "59 stops • 155km • 8h8m • 124u" at bounding box center [124, 182] width 163 height 10
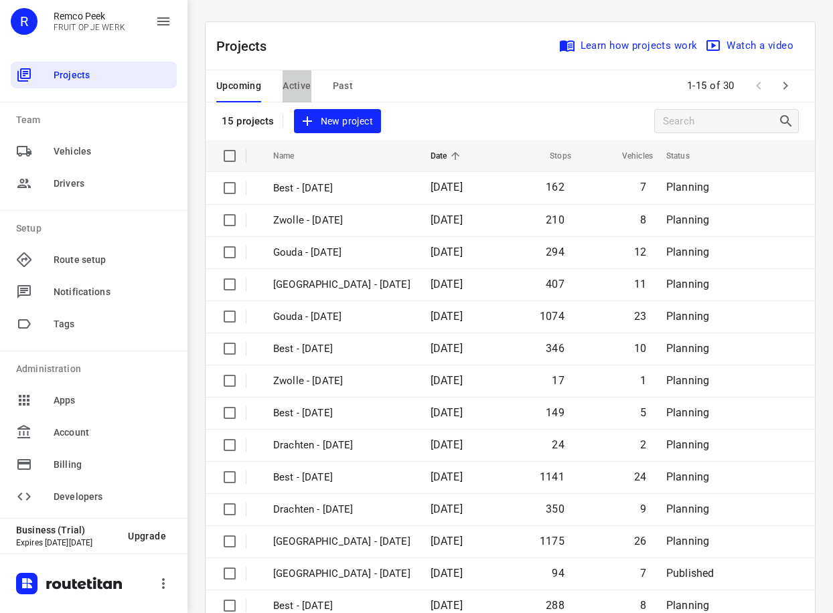
click at [294, 87] on span "Active" at bounding box center [297, 86] width 28 height 17
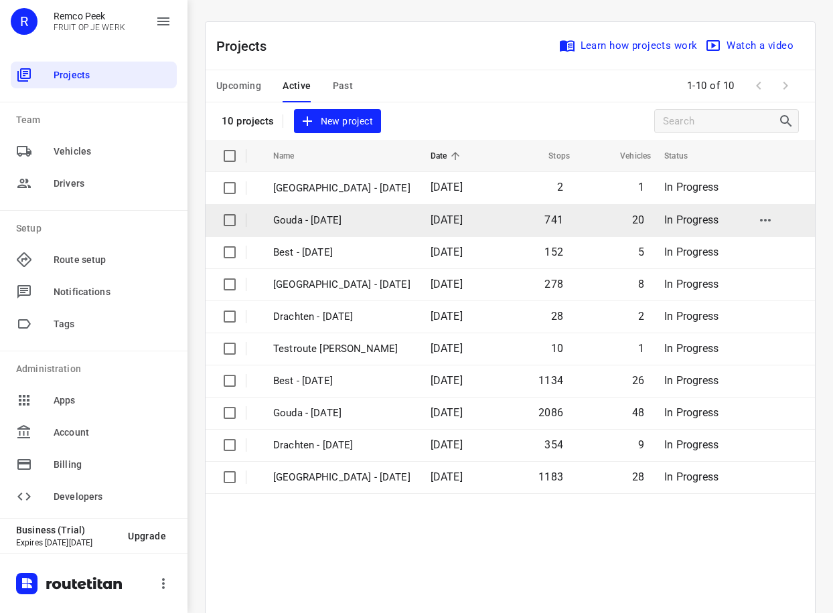
click at [348, 221] on p "Gouda - [DATE]" at bounding box center [341, 220] width 137 height 15
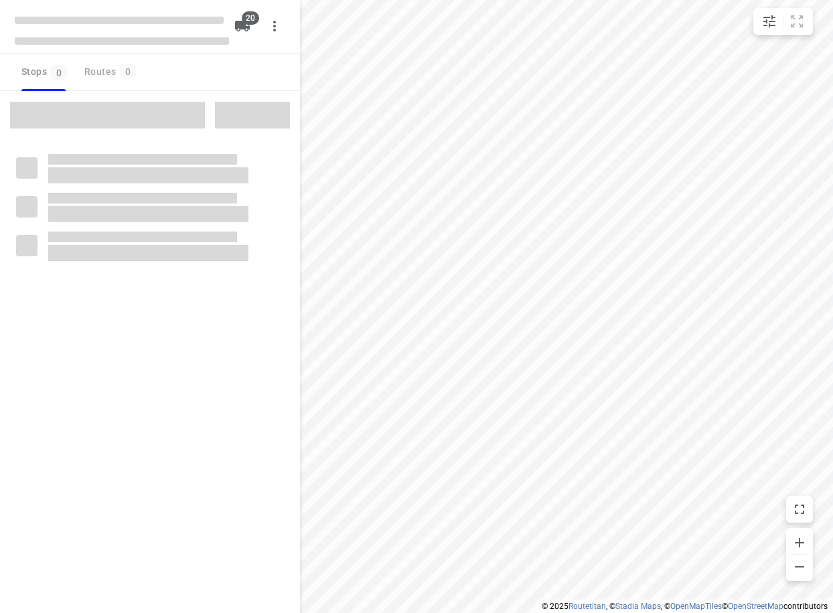
checkbox input "true"
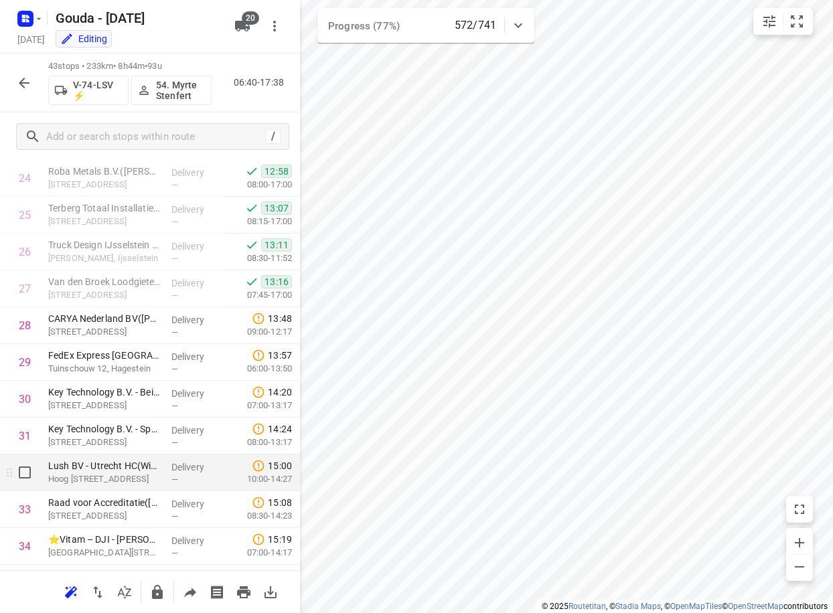
scroll to position [937, 0]
